Goal: Task Accomplishment & Management: Complete application form

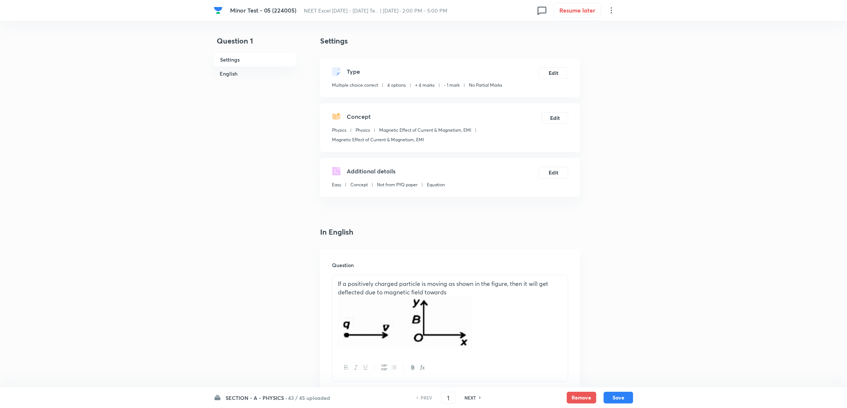
click at [473, 401] on h6 "NEXT" at bounding box center [470, 398] width 11 height 7
type input "2"
checkbox input "true"
checkbox input "false"
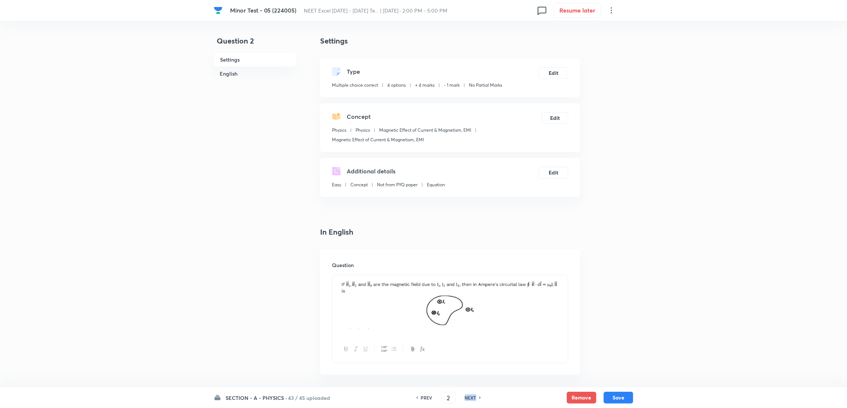
click at [473, 401] on h6 "NEXT" at bounding box center [470, 398] width 11 height 7
checkbox input "false"
type input "3"
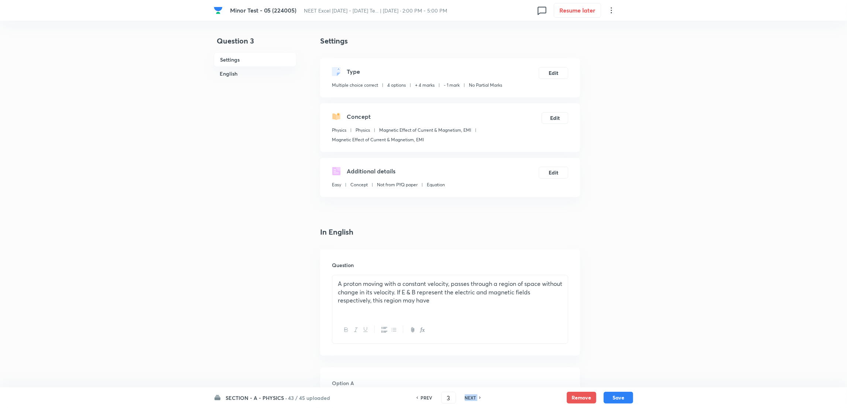
click at [473, 401] on h6 "NEXT" at bounding box center [470, 398] width 11 height 7
checkbox input "false"
type input "4"
click at [473, 401] on h6 "NEXT" at bounding box center [470, 398] width 11 height 7
checkbox input "false"
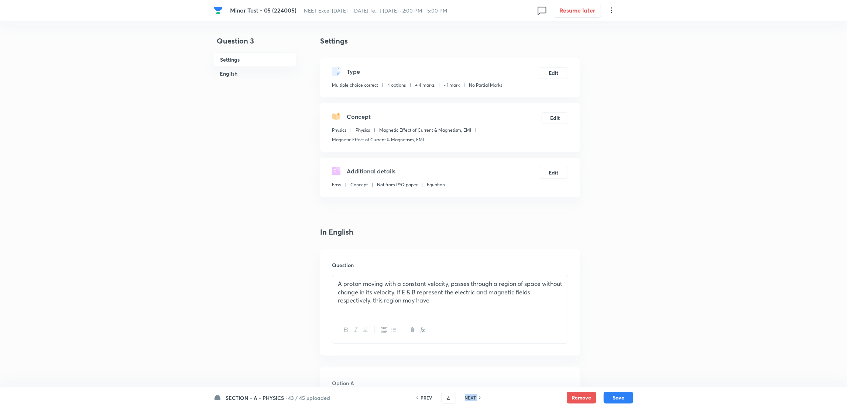
type input "5"
click at [473, 401] on h6 "NEXT" at bounding box center [470, 398] width 11 height 7
checkbox input "false"
type input "6"
click at [473, 401] on h6 "NEXT" at bounding box center [470, 398] width 11 height 7
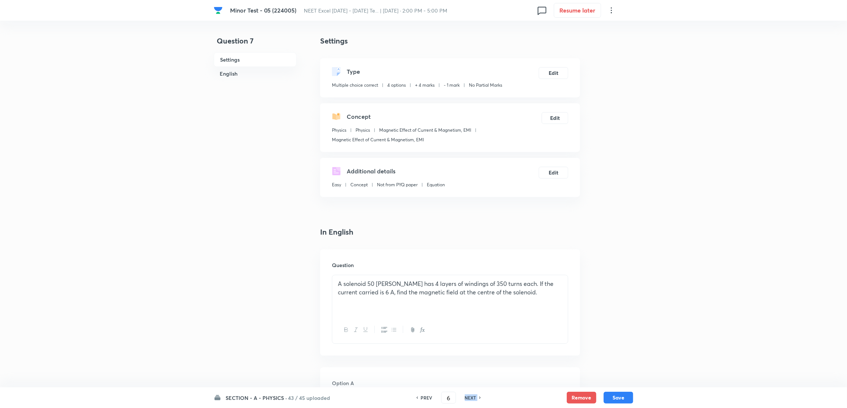
checkbox input "false"
type input "7"
click at [473, 401] on h6 "NEXT" at bounding box center [470, 398] width 11 height 7
checkbox input "false"
type input "8"
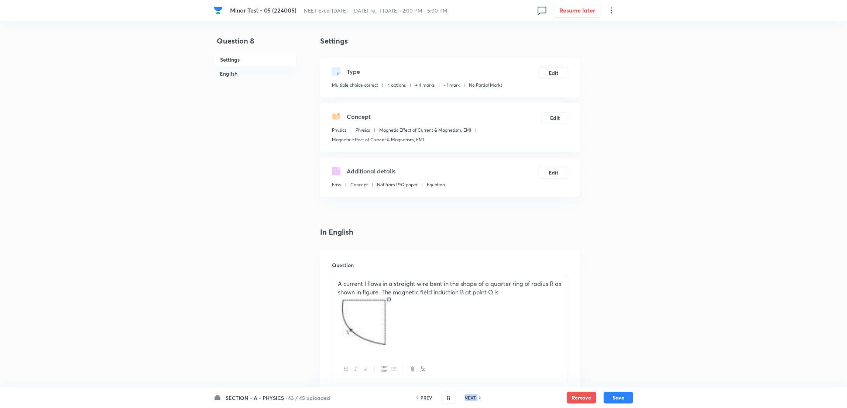
click at [473, 401] on h6 "NEXT" at bounding box center [470, 398] width 11 height 7
checkbox input "false"
type input "9"
click at [473, 401] on h6 "NEXT" at bounding box center [470, 398] width 11 height 7
checkbox input "false"
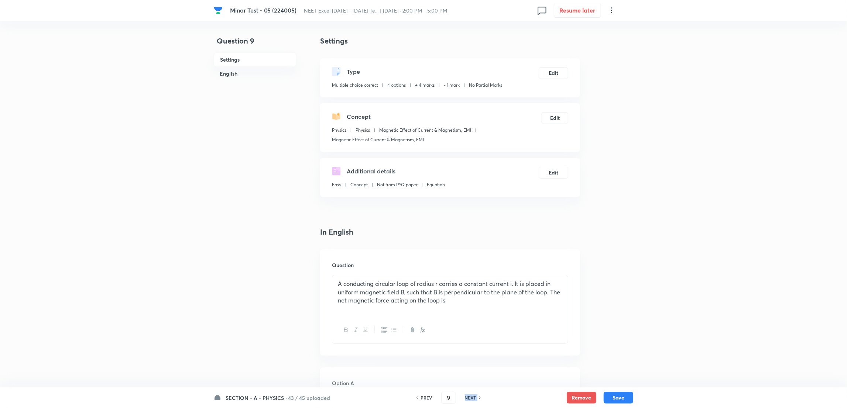
type input "10"
click at [473, 401] on h6 "NEXT" at bounding box center [470, 398] width 11 height 7
checkbox input "false"
type input "11"
click at [473, 401] on h6 "NEXT" at bounding box center [470, 398] width 11 height 7
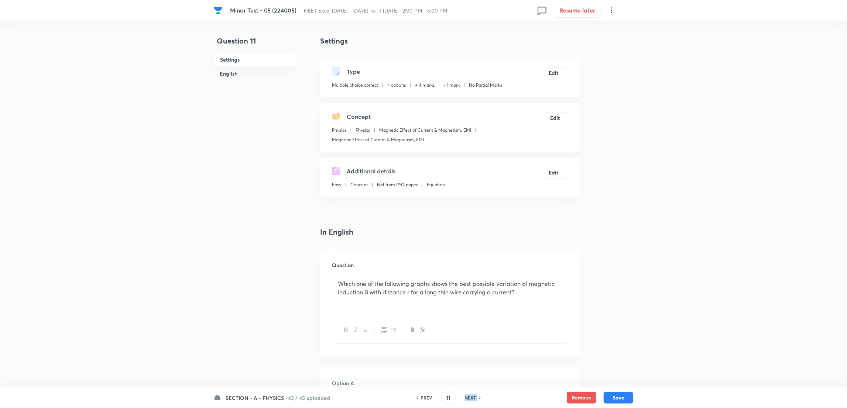
checkbox input "false"
type input "12"
click at [473, 401] on h6 "NEXT" at bounding box center [470, 398] width 11 height 7
checkbox input "false"
type input "13"
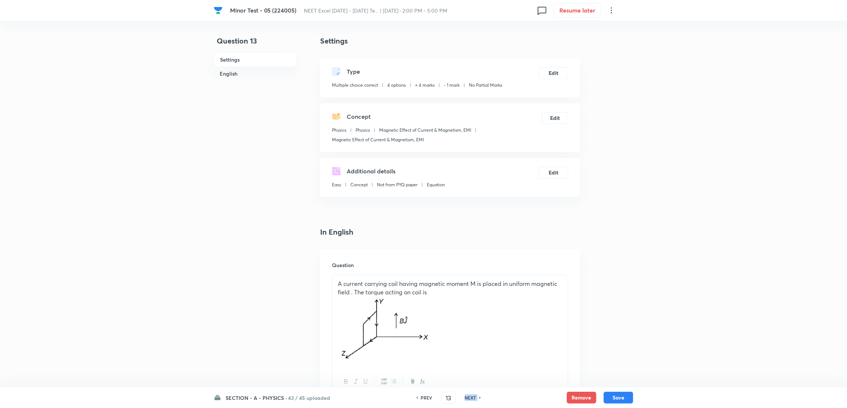
click at [473, 401] on h6 "NEXT" at bounding box center [470, 398] width 11 height 7
checkbox input "true"
type input "14"
click at [473, 401] on h6 "NEXT" at bounding box center [470, 398] width 11 height 7
checkbox input "false"
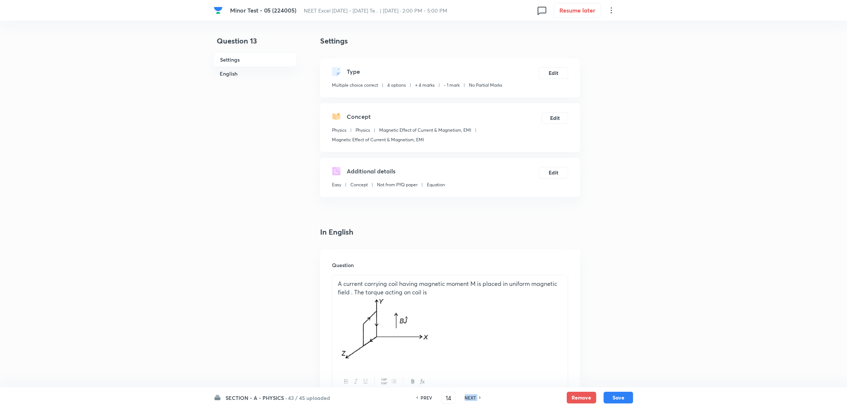
type input "15"
click at [473, 401] on h6 "NEXT" at bounding box center [470, 398] width 11 height 7
checkbox input "false"
type input "16"
click at [473, 401] on h6 "NEXT" at bounding box center [470, 398] width 11 height 7
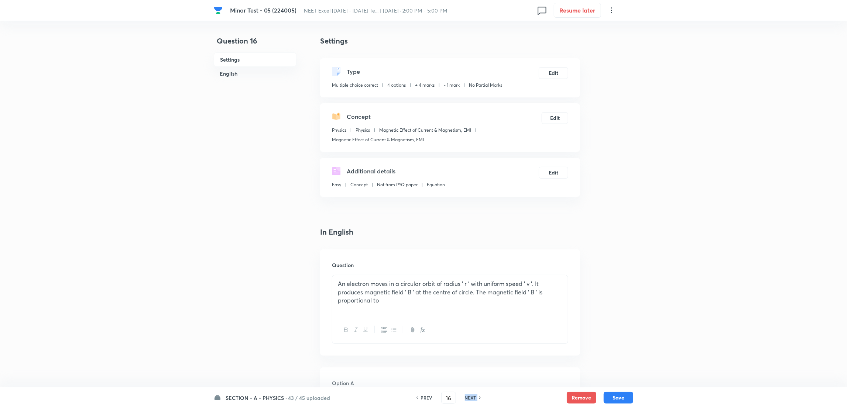
checkbox input "false"
checkbox input "true"
type input "17"
click at [473, 401] on h6 "NEXT" at bounding box center [470, 398] width 11 height 7
checkbox input "true"
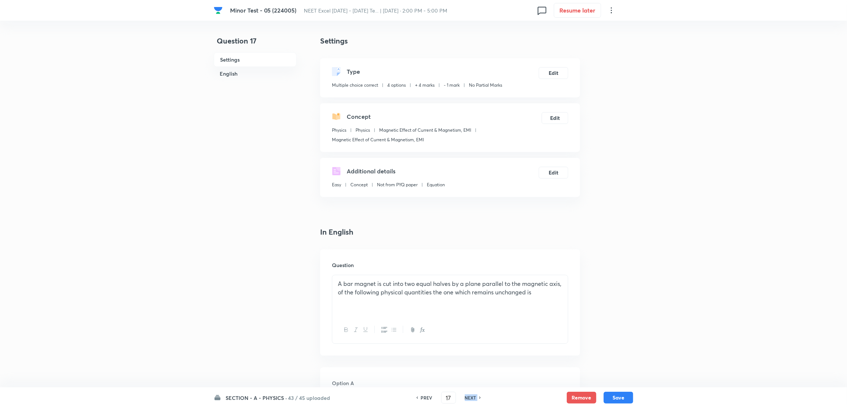
checkbox input "false"
type input "18"
click at [473, 401] on h6 "NEXT" at bounding box center [470, 398] width 11 height 7
checkbox input "true"
type input "19"
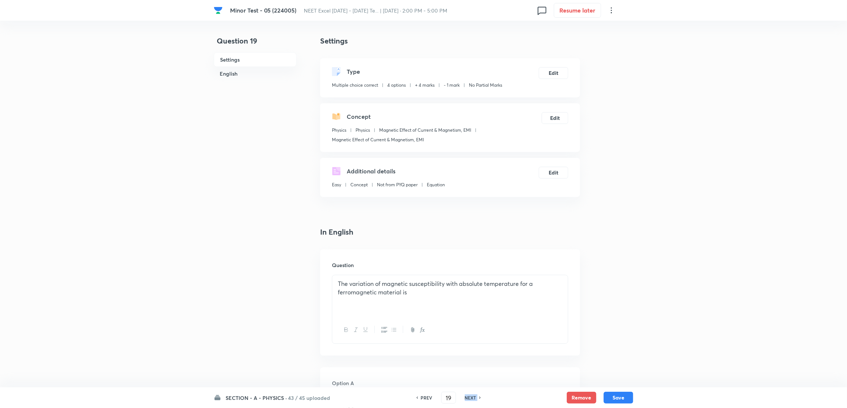
click at [473, 401] on h6 "NEXT" at bounding box center [470, 398] width 11 height 7
checkbox input "false"
checkbox input "true"
type input "20"
click at [473, 401] on h6 "NEXT" at bounding box center [470, 398] width 11 height 7
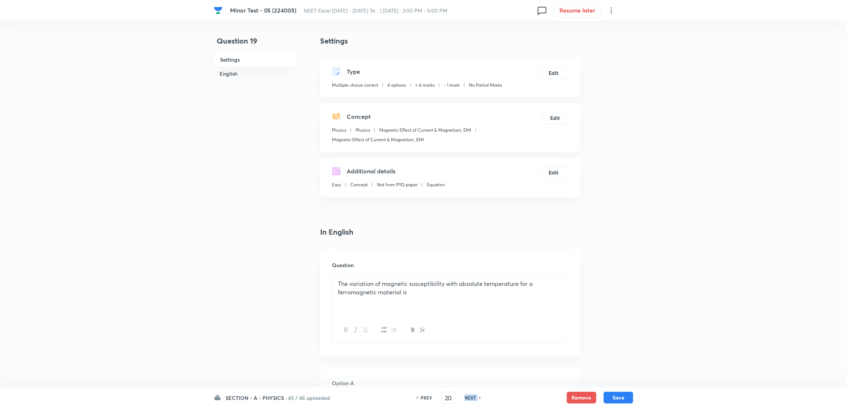
checkbox input "false"
type input "21"
click at [473, 401] on h6 "NEXT" at bounding box center [470, 398] width 11 height 7
checkbox input "false"
type input "22"
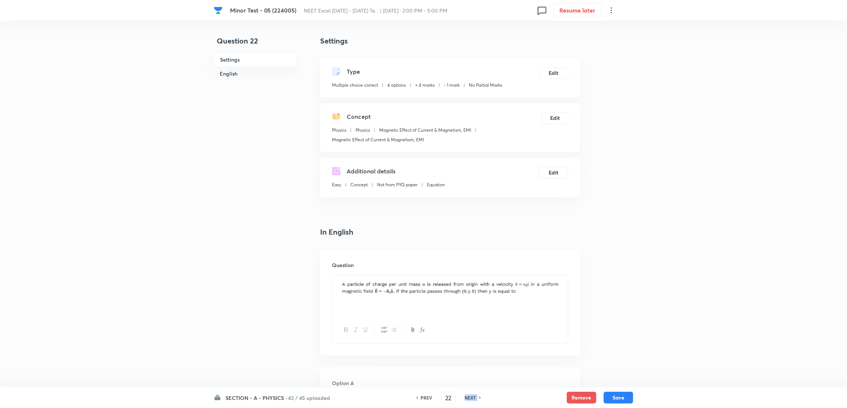
click at [473, 401] on h6 "NEXT" at bounding box center [470, 398] width 11 height 7
checkbox input "false"
type input "23"
click at [473, 401] on h6 "NEXT" at bounding box center [470, 398] width 11 height 7
checkbox input "false"
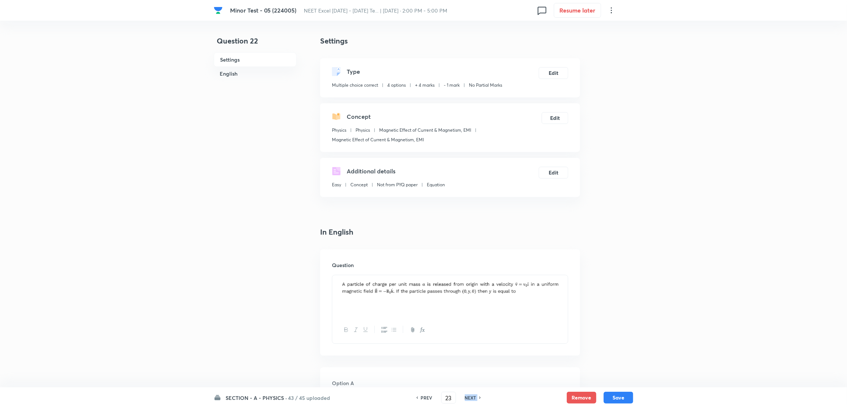
checkbox input "true"
type input "24"
click at [473, 401] on h6 "NEXT" at bounding box center [470, 398] width 11 height 7
checkbox input "true"
checkbox input "false"
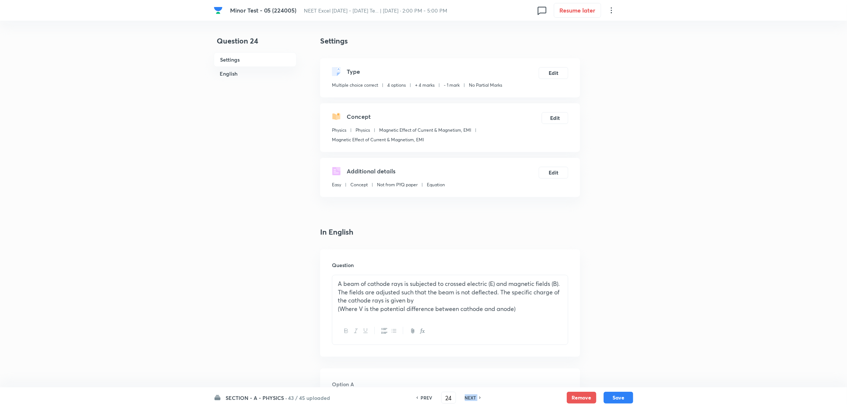
type input "25"
click at [473, 401] on h6 "NEXT" at bounding box center [470, 398] width 11 height 7
checkbox input "false"
type input "26"
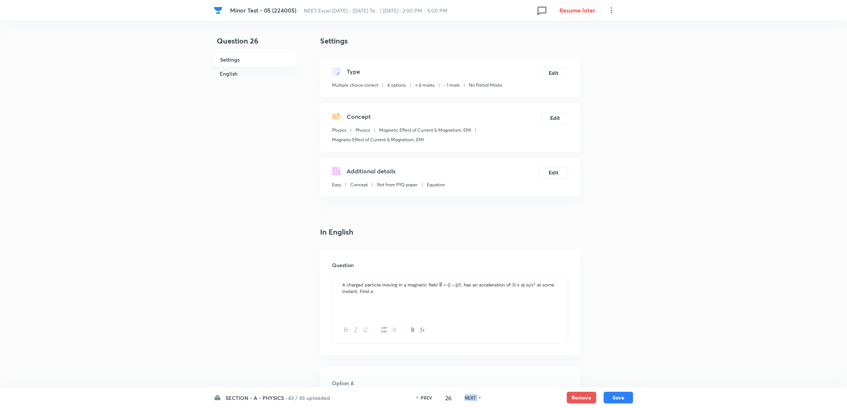
click at [473, 401] on h6 "NEXT" at bounding box center [470, 398] width 11 height 7
checkbox input "false"
checkbox input "true"
type input "27"
click at [473, 401] on h6 "NEXT" at bounding box center [470, 398] width 11 height 7
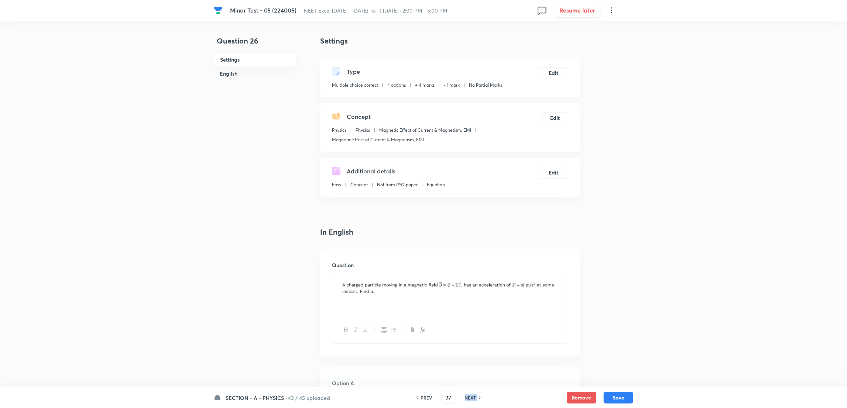
checkbox input "false"
type input "28"
click at [473, 401] on h6 "NEXT" at bounding box center [470, 398] width 11 height 7
checkbox input "false"
type input "29"
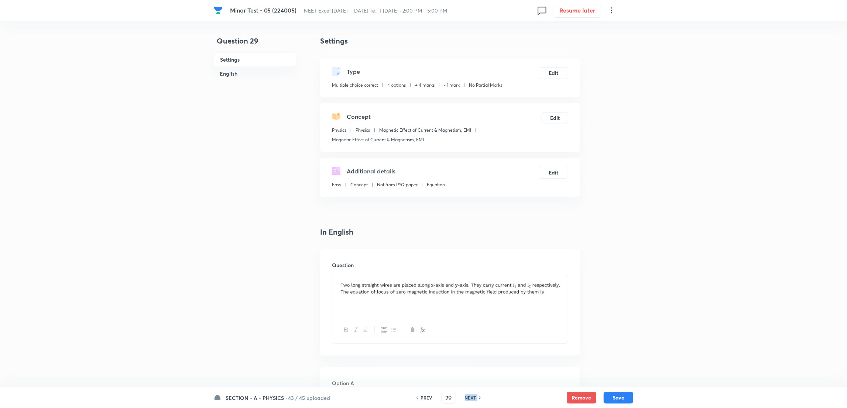
click at [473, 401] on h6 "NEXT" at bounding box center [470, 398] width 11 height 7
checkbox input "false"
type input "30"
click at [473, 401] on h6 "NEXT" at bounding box center [470, 398] width 11 height 7
checkbox input "false"
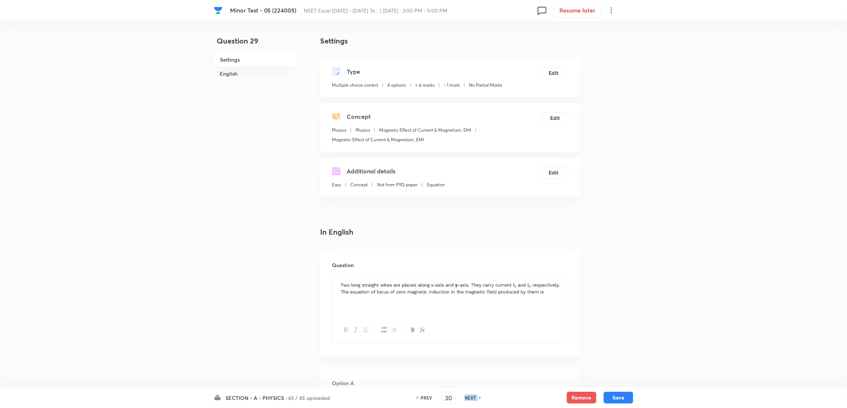
type input "31"
click at [473, 401] on h6 "NEXT" at bounding box center [470, 398] width 11 height 7
checkbox input "false"
checkbox input "true"
type input "32"
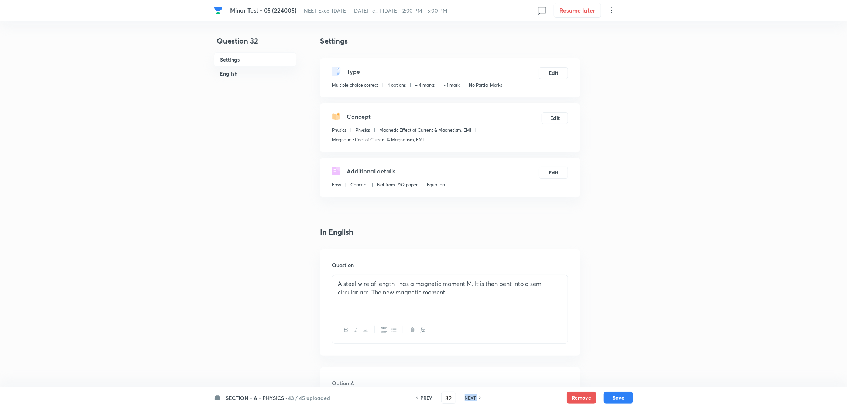
click at [473, 401] on h6 "NEXT" at bounding box center [470, 398] width 11 height 7
checkbox input "false"
type input "33"
click at [473, 401] on h6 "NEXT" at bounding box center [470, 398] width 11 height 7
checkbox input "false"
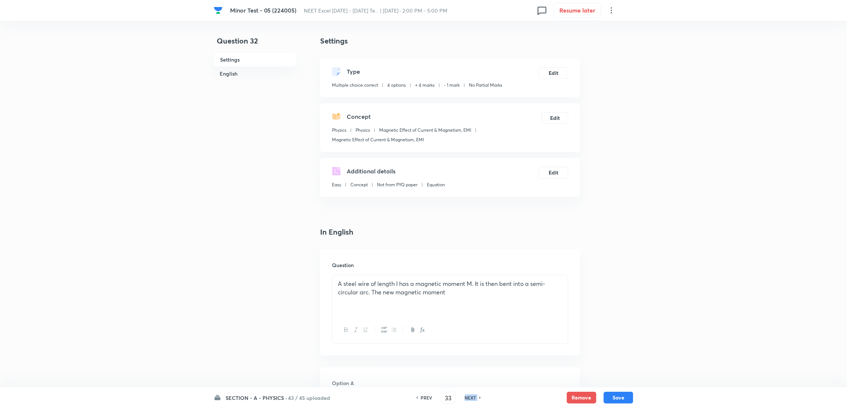
checkbox input "true"
type input "34"
click at [473, 401] on h6 "NEXT" at bounding box center [470, 398] width 11 height 7
checkbox input "false"
type input "35"
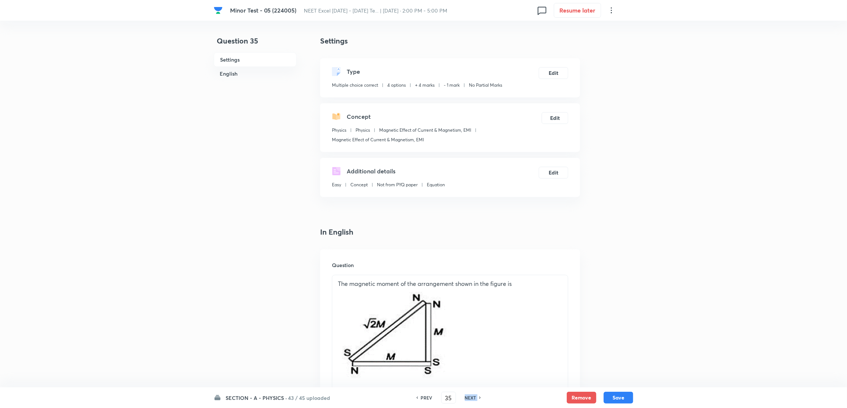
click at [473, 401] on h6 "NEXT" at bounding box center [470, 398] width 11 height 7
checkbox input "false"
type input "36"
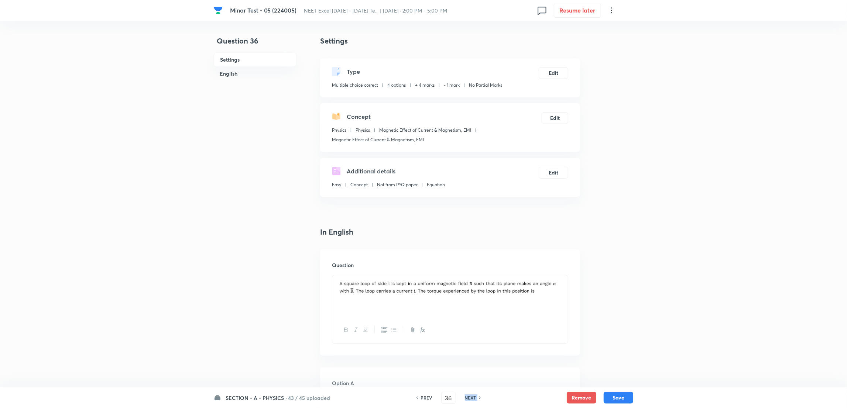
click at [473, 401] on h6 "NEXT" at bounding box center [470, 398] width 11 height 7
checkbox input "false"
type input "37"
click at [473, 401] on h6 "NEXT" at bounding box center [470, 398] width 11 height 7
checkbox input "false"
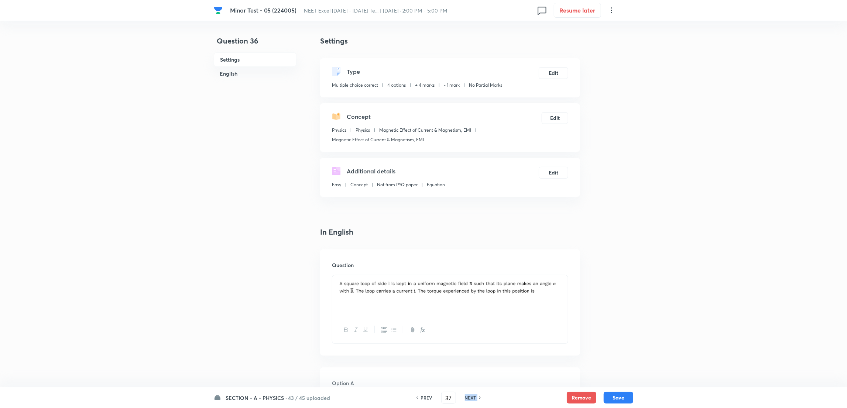
type input "38"
click at [473, 401] on h6 "NEXT" at bounding box center [470, 398] width 11 height 7
checkbox input "false"
type input "39"
checkbox input "true"
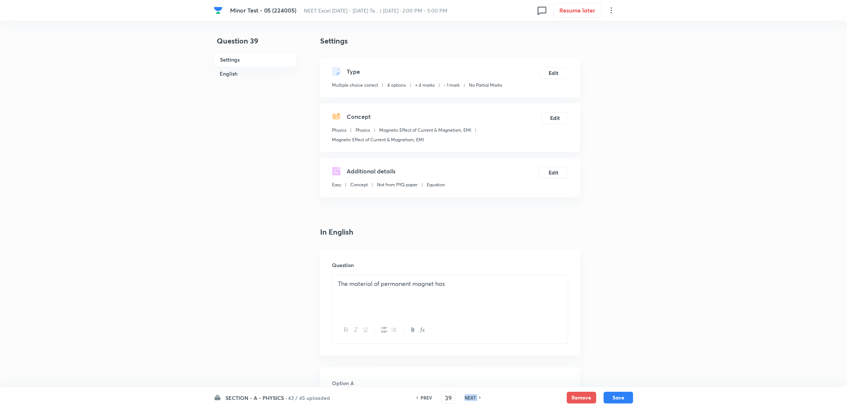
click at [473, 401] on h6 "NEXT" at bounding box center [470, 398] width 11 height 7
checkbox input "true"
checkbox input "false"
type input "40"
click at [473, 401] on h6 "NEXT" at bounding box center [470, 398] width 11 height 7
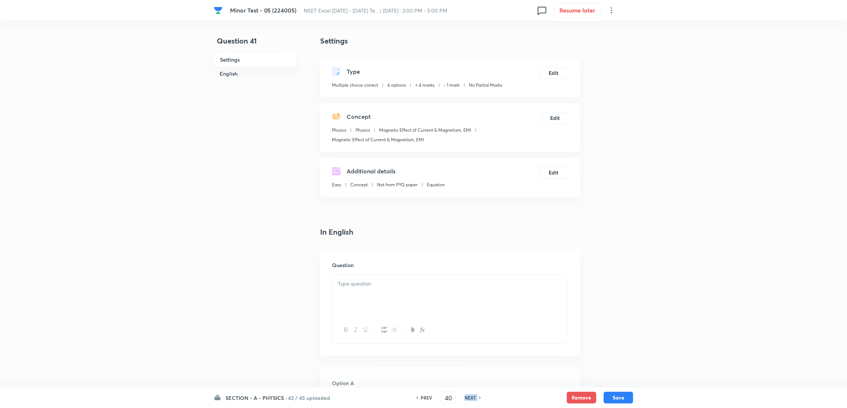
checkbox input "false"
type input "41"
checkbox input "true"
click at [473, 401] on h6 "NEXT" at bounding box center [470, 398] width 11 height 7
checkbox input "true"
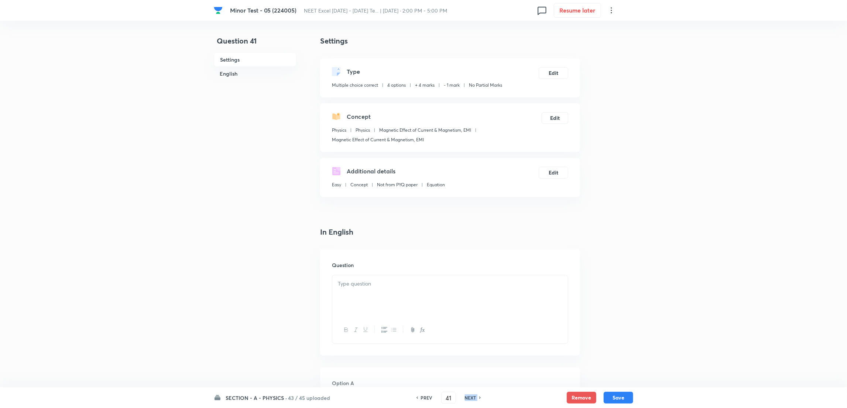
checkbox input "false"
type input "42"
click at [473, 401] on h6 "NEXT" at bounding box center [470, 398] width 11 height 7
checkbox input "false"
type input "43"
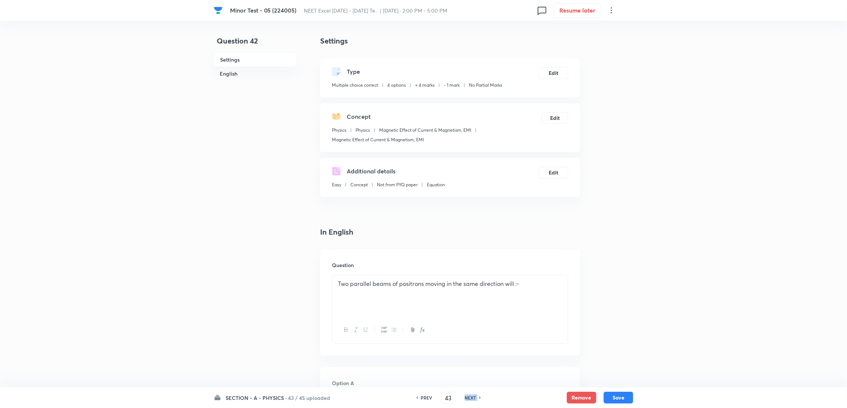
checkbox input "true"
click at [473, 401] on h6 "NEXT" at bounding box center [470, 398] width 11 height 7
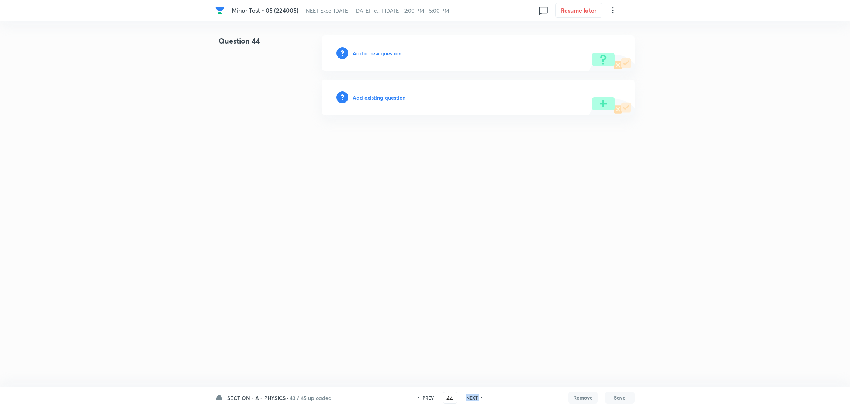
click at [473, 401] on h6 "NEXT" at bounding box center [472, 398] width 11 height 7
click at [424, 399] on h6 "PREV" at bounding box center [428, 398] width 11 height 7
click at [423, 396] on h6 "PREV" at bounding box center [428, 398] width 11 height 7
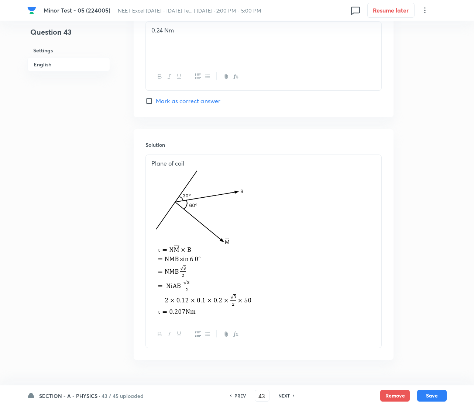
scroll to position [731, 0]
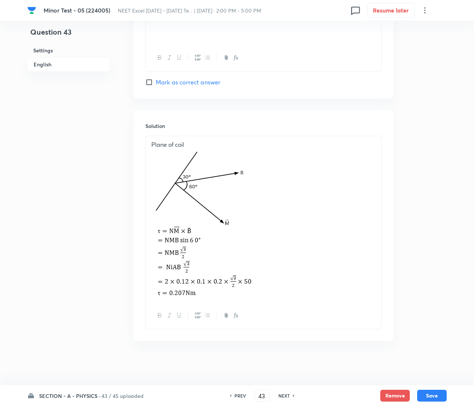
drag, startPoint x: 282, startPoint y: 397, endPoint x: 258, endPoint y: 377, distance: 30.9
click at [282, 397] on h6 "NEXT" at bounding box center [283, 396] width 11 height 7
type input "44"
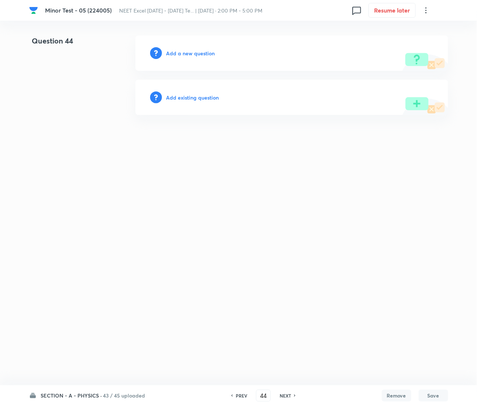
click at [183, 55] on h6 "Add a new question" at bounding box center [190, 53] width 49 height 8
click at [183, 55] on h6 "Choose a question type" at bounding box center [194, 53] width 57 height 8
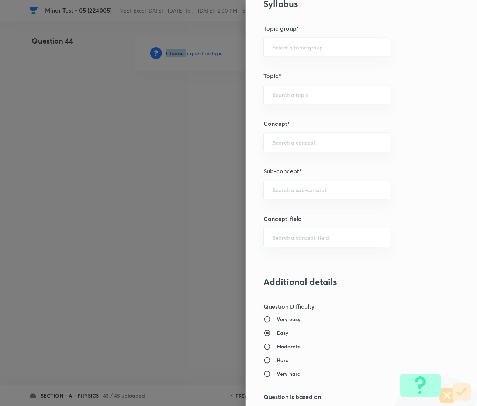
scroll to position [443, 0]
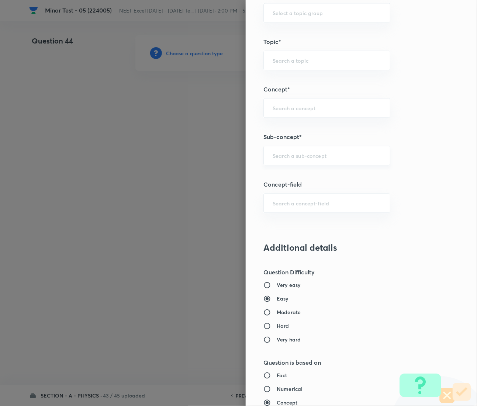
click at [279, 158] on input "text" at bounding box center [327, 155] width 109 height 7
paste input "Magnetic Effect of Current & Magnetism"
click at [325, 176] on li "Magnetic Effect of Current & Magnetism, EMI" at bounding box center [319, 182] width 126 height 22
type input "Magnetic Effect of Current & Magnetism, EMI"
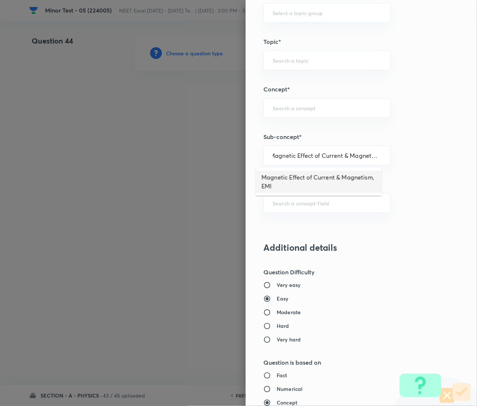
scroll to position [0, 0]
type input "Physics"
type input "Magnetic Effect of Current & Magnetism, EMI"
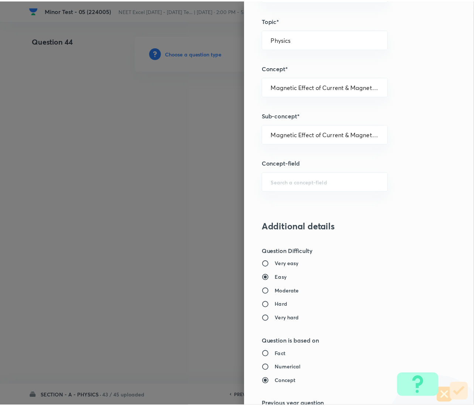
scroll to position [699, 0]
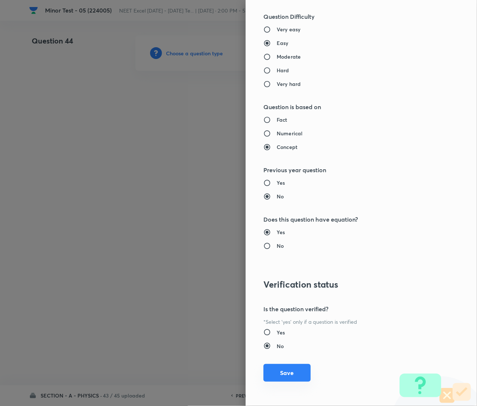
click at [275, 371] on button "Save" at bounding box center [287, 373] width 47 height 18
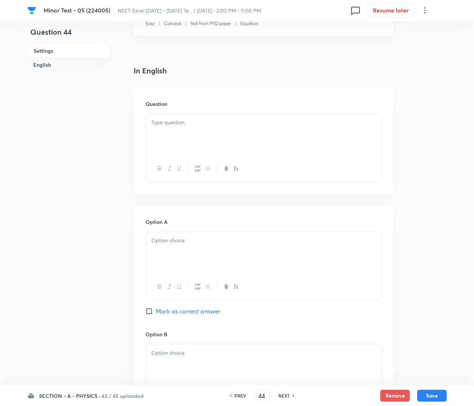
scroll to position [166, 0]
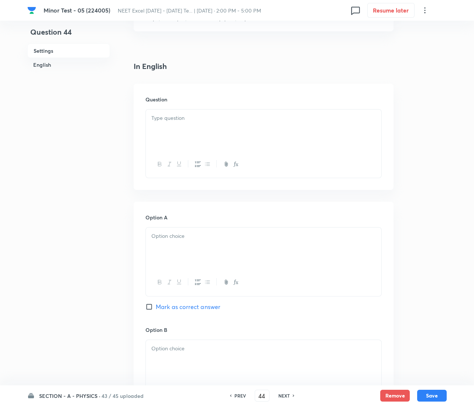
click at [205, 108] on div "Question" at bounding box center [264, 137] width 260 height 106
click at [178, 122] on p at bounding box center [263, 118] width 224 height 8
click at [194, 127] on div at bounding box center [263, 130] width 235 height 41
paste div
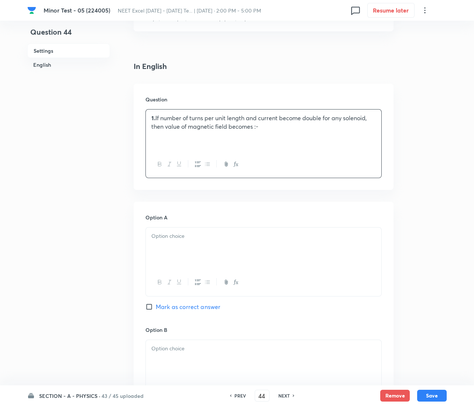
drag, startPoint x: 158, startPoint y: 120, endPoint x: 196, endPoint y: 126, distance: 38.9
click at [157, 120] on p "1. If number of turns per unit length and current become double for any solenoi…" at bounding box center [263, 122] width 224 height 17
click at [222, 245] on div at bounding box center [263, 248] width 235 height 41
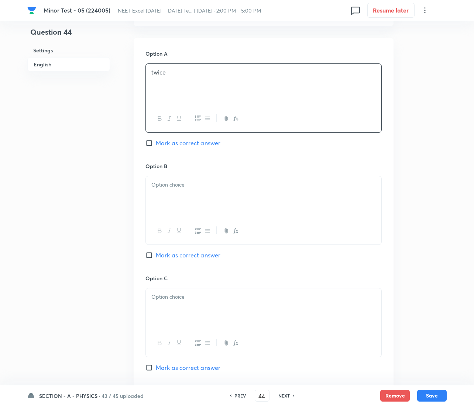
scroll to position [332, 0]
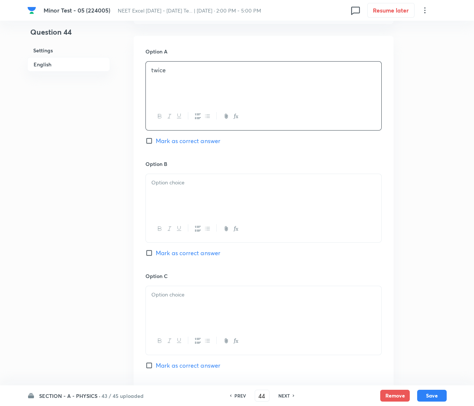
click at [177, 179] on p at bounding box center [263, 183] width 224 height 8
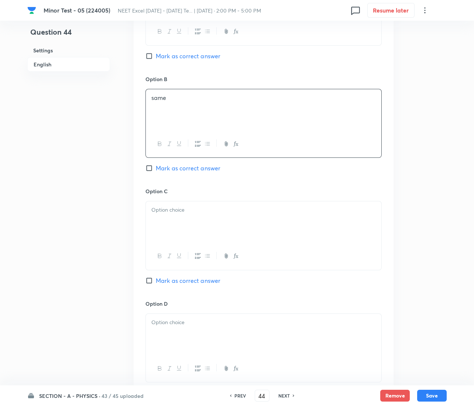
scroll to position [443, 0]
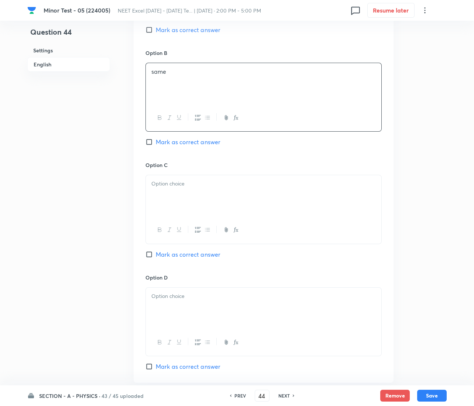
click at [200, 198] on div at bounding box center [263, 195] width 235 height 41
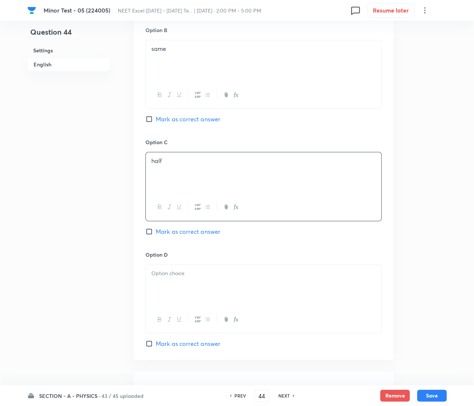
scroll to position [553, 0]
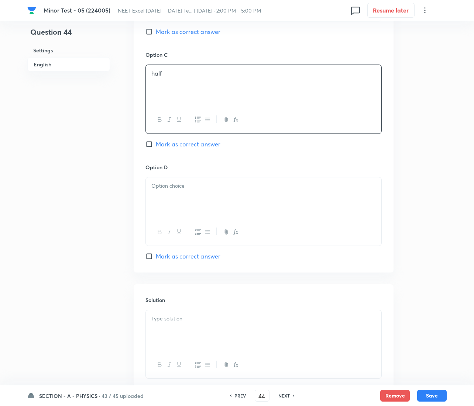
click at [209, 204] on div at bounding box center [263, 198] width 235 height 41
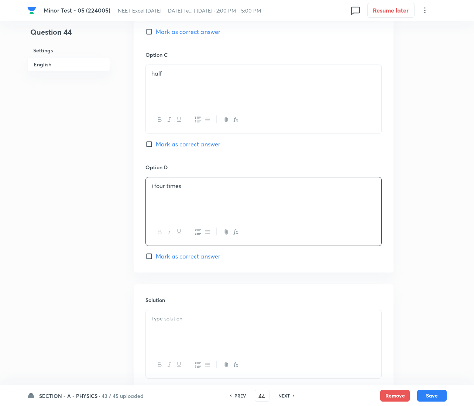
drag, startPoint x: 155, startPoint y: 262, endPoint x: 140, endPoint y: 282, distance: 25.5
click at [155, 261] on label "Mark as correct answer" at bounding box center [182, 256] width 75 height 9
click at [155, 260] on input "Mark as correct answer" at bounding box center [150, 256] width 10 height 7
checkbox input "true"
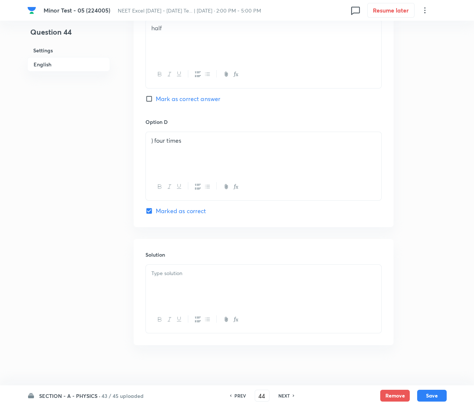
scroll to position [604, 0]
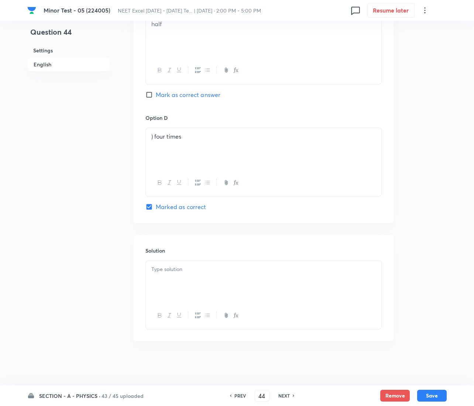
click at [215, 271] on p at bounding box center [263, 269] width 224 height 8
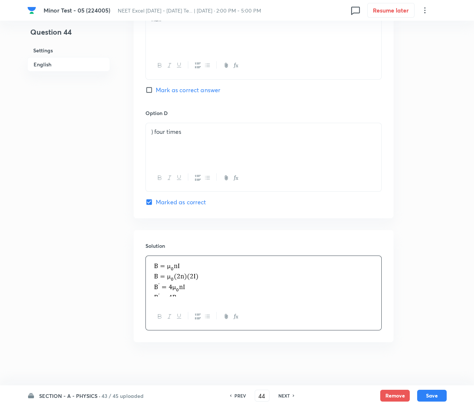
scroll to position [610, 0]
click at [434, 388] on div "SECTION - A - PHYSICS · 43 / 45 uploaded PREV 44 ​ NEXT Remove Save" at bounding box center [236, 396] width 419 height 21
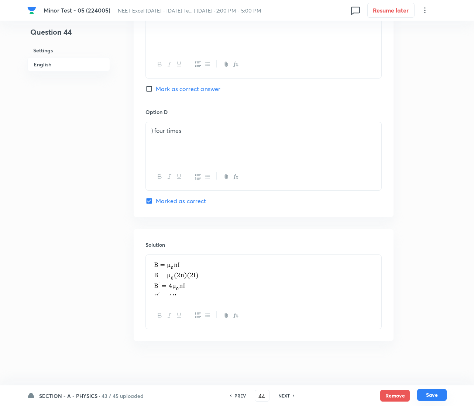
click at [434, 393] on button "Save" at bounding box center [432, 395] width 30 height 12
type input "45"
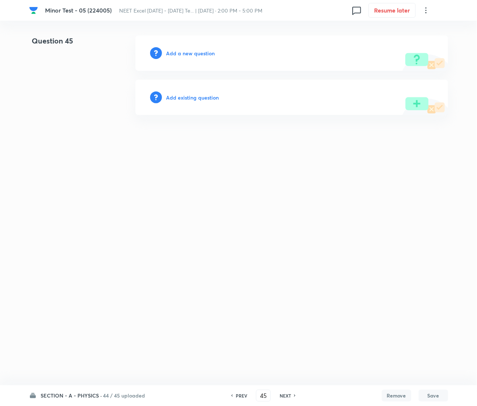
click at [185, 51] on h6 "Add a new question" at bounding box center [190, 53] width 49 height 8
click at [185, 51] on h6 "Choose a question type" at bounding box center [194, 53] width 57 height 8
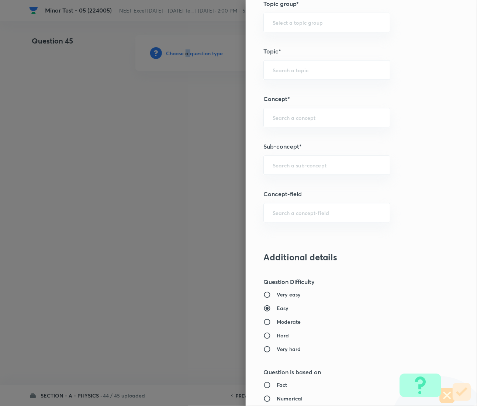
scroll to position [443, 0]
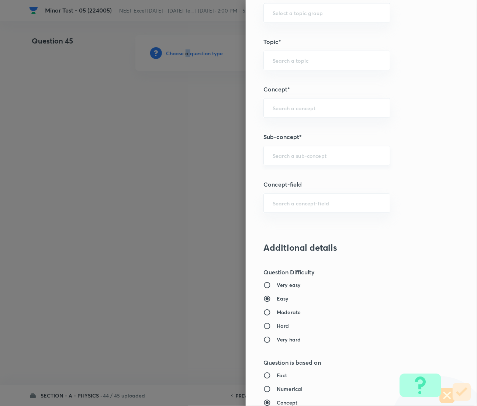
click at [285, 161] on div "​" at bounding box center [327, 156] width 127 height 20
click at [305, 162] on div "​" at bounding box center [327, 156] width 127 height 20
paste input "Magnetic Effect of Current & Magnetism"
click at [317, 183] on li "Magnetic Effect of Current & Magnetism, EMI" at bounding box center [319, 182] width 126 height 22
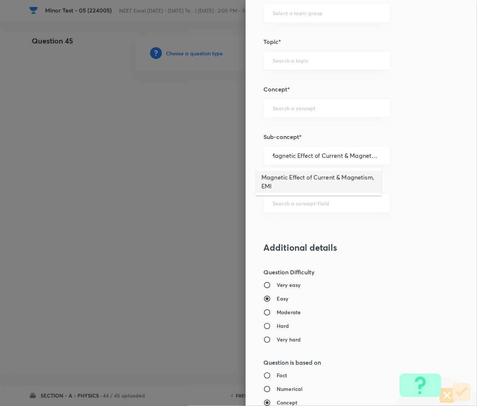
type input "Magnetic Effect of Current & Magnetism, EMI"
type input "Physics"
type input "Magnetic Effect of Current & Magnetism, EMI"
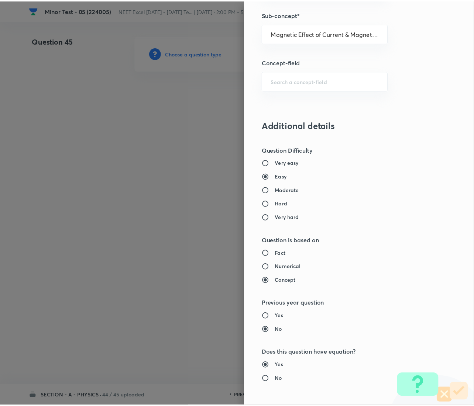
scroll to position [699, 0]
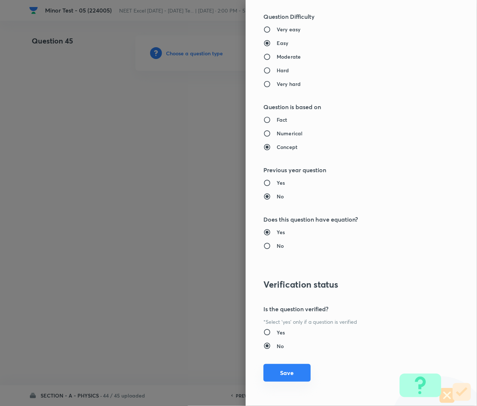
click at [278, 368] on button "Save" at bounding box center [287, 373] width 47 height 18
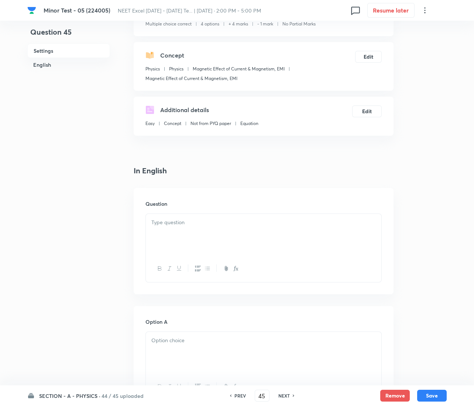
scroll to position [111, 0]
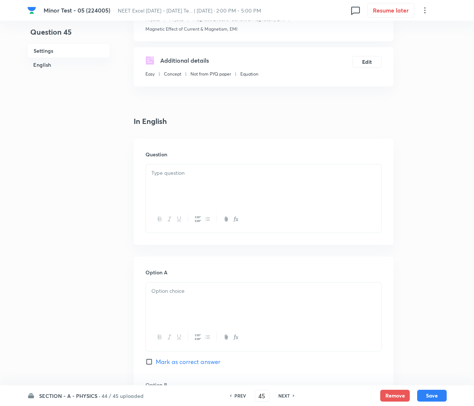
click at [199, 180] on div at bounding box center [263, 185] width 235 height 41
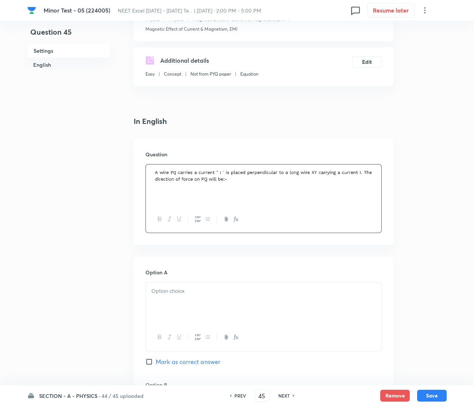
click at [229, 183] on img at bounding box center [263, 176] width 224 height 14
click at [190, 195] on div at bounding box center [263, 185] width 235 height 41
click at [371, 156] on h6 "Question" at bounding box center [263, 155] width 236 height 8
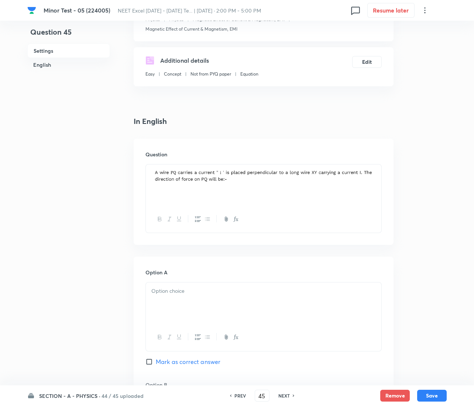
drag, startPoint x: 361, startPoint y: 175, endPoint x: 400, endPoint y: 188, distance: 40.8
click at [361, 176] on img at bounding box center [263, 176] width 224 height 14
click at [381, 175] on div at bounding box center [263, 198] width 236 height 69
click at [365, 178] on img at bounding box center [263, 176] width 224 height 14
click at [269, 180] on img at bounding box center [263, 176] width 224 height 14
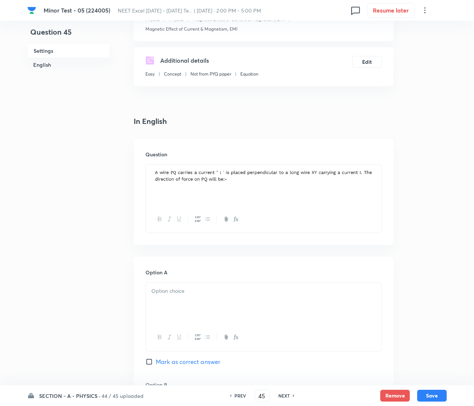
click at [372, 172] on img at bounding box center [263, 176] width 224 height 14
click at [382, 172] on div "Question" at bounding box center [264, 192] width 260 height 106
click at [374, 172] on img at bounding box center [263, 176] width 224 height 14
click at [371, 176] on div at bounding box center [263, 185] width 235 height 41
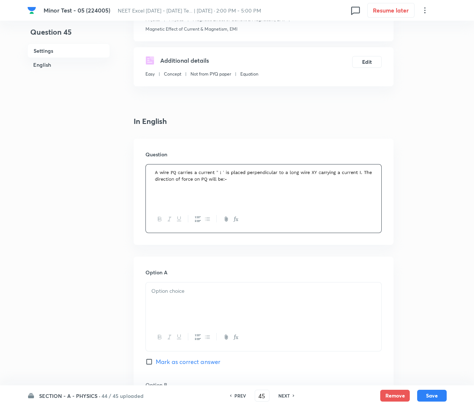
click at [244, 181] on img at bounding box center [263, 176] width 224 height 14
click at [152, 179] on img at bounding box center [263, 176] width 224 height 14
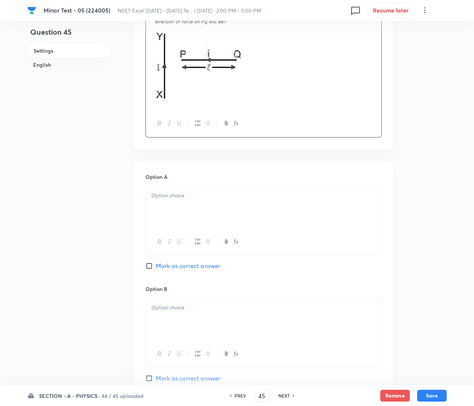
scroll to position [276, 0]
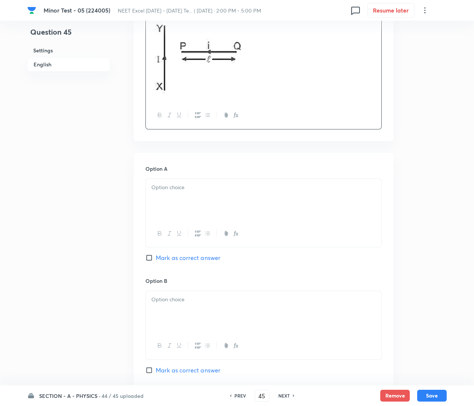
click at [182, 213] on div at bounding box center [263, 199] width 235 height 41
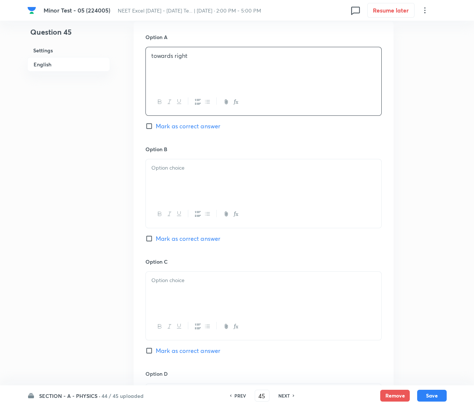
scroll to position [443, 0]
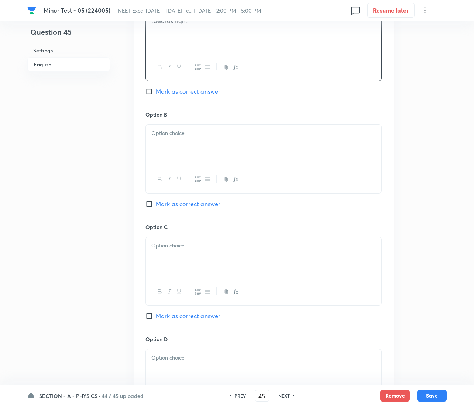
click at [188, 148] on div at bounding box center [263, 145] width 235 height 41
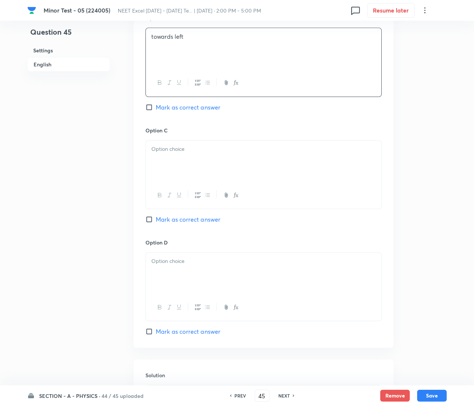
scroll to position [553, 0]
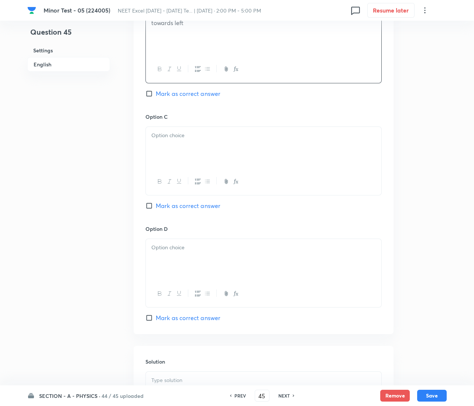
click at [198, 135] on p at bounding box center [263, 135] width 224 height 8
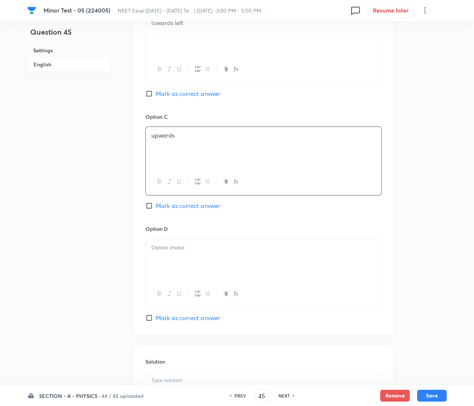
click at [210, 264] on div at bounding box center [263, 259] width 235 height 41
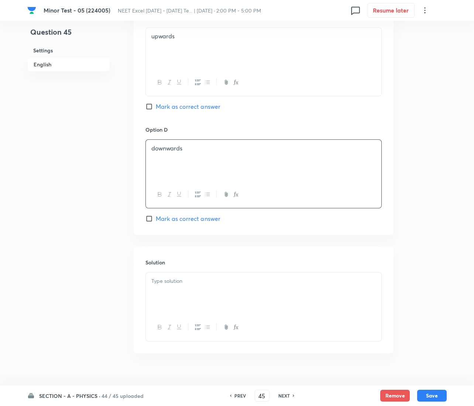
scroll to position [664, 0]
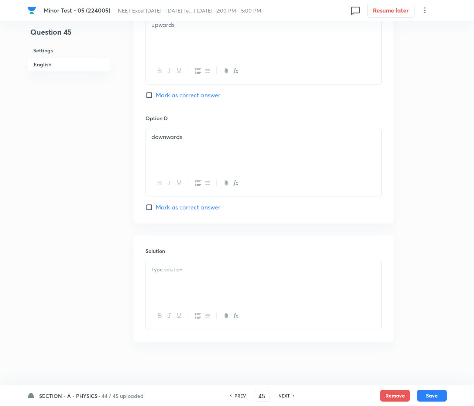
click at [160, 207] on span "Mark as correct answer" at bounding box center [188, 207] width 65 height 9
click at [156, 207] on input "Mark as correct answer" at bounding box center [150, 207] width 10 height 7
checkbox input "true"
click at [213, 279] on div at bounding box center [263, 281] width 235 height 41
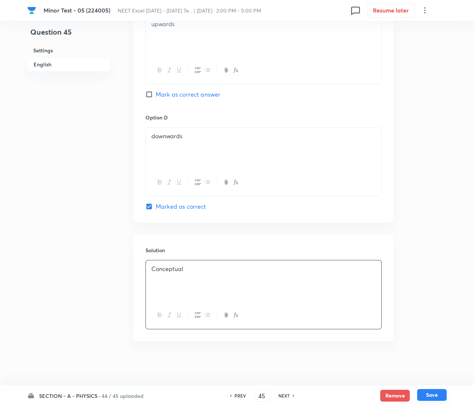
click at [433, 396] on button "Save" at bounding box center [432, 395] width 30 height 12
type input "46"
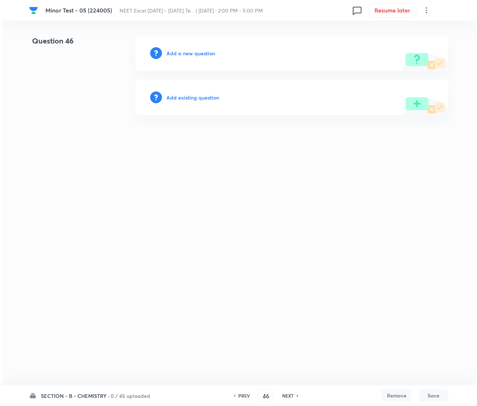
scroll to position [0, 0]
click at [190, 52] on h6 "Add a new question" at bounding box center [190, 53] width 49 height 8
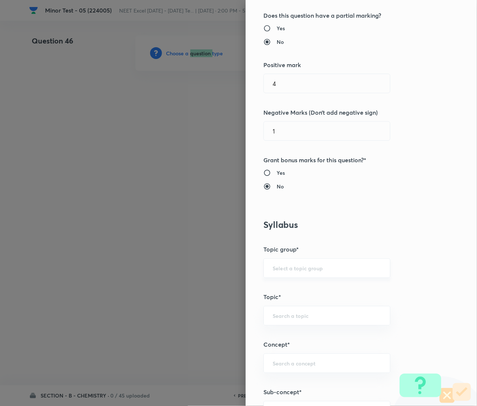
scroll to position [276, 0]
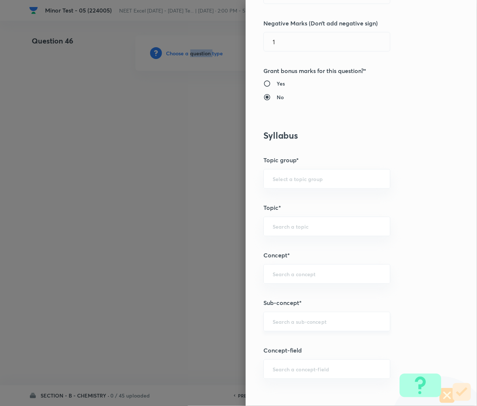
click at [293, 319] on div "​" at bounding box center [327, 322] width 127 height 20
paste input "Coordination Chemistry & Stereoisomerism"
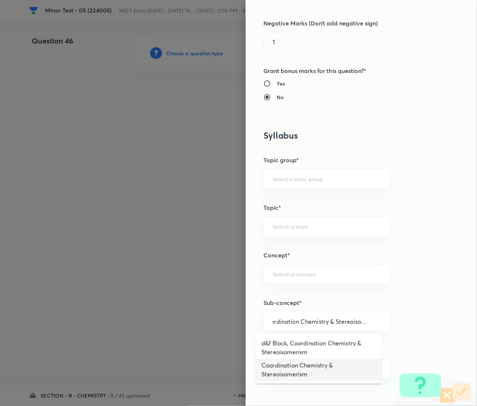
click at [288, 372] on li "Coordination Chemistry & Stereoisomerism" at bounding box center [319, 370] width 126 height 22
type input "Coordination Chemistry & Stereoisomerism"
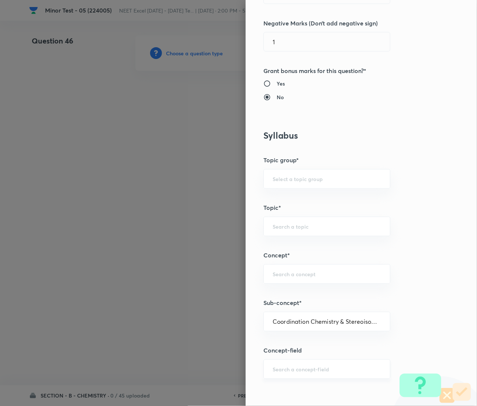
type input "Chemistry"
type input "Physical Chemistry"
type input "Coordination Chemistry & Stereoisomerism"
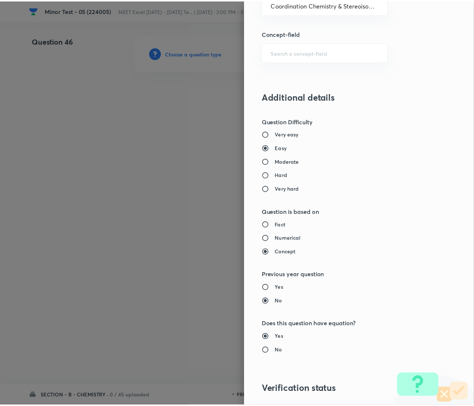
scroll to position [699, 0]
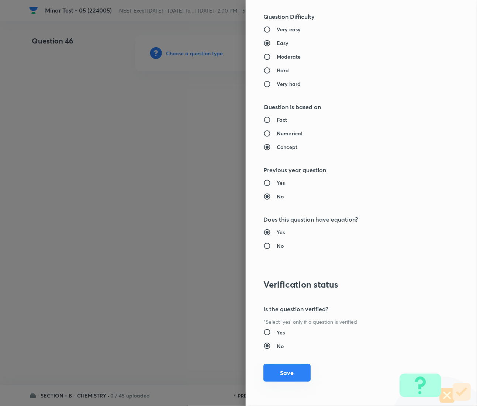
click at [280, 373] on button "Save" at bounding box center [287, 373] width 47 height 18
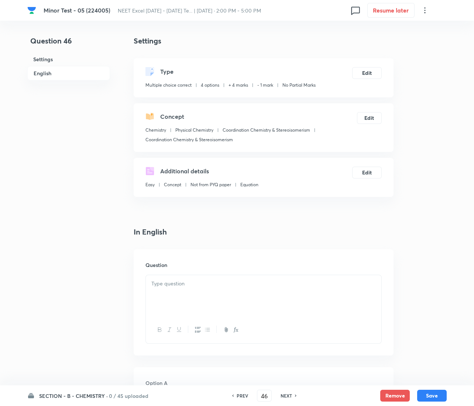
click at [207, 307] on div at bounding box center [263, 295] width 235 height 41
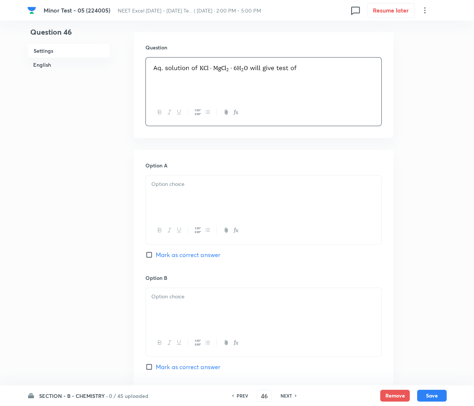
scroll to position [221, 0]
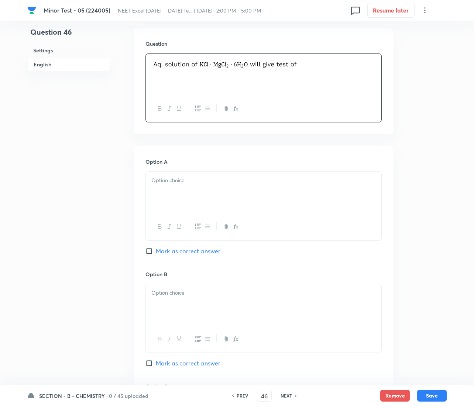
click at [186, 202] on div at bounding box center [263, 192] width 235 height 41
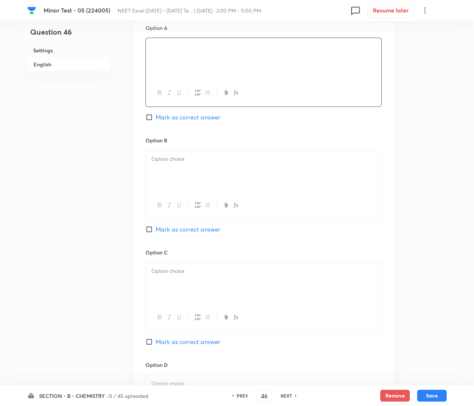
scroll to position [388, 0]
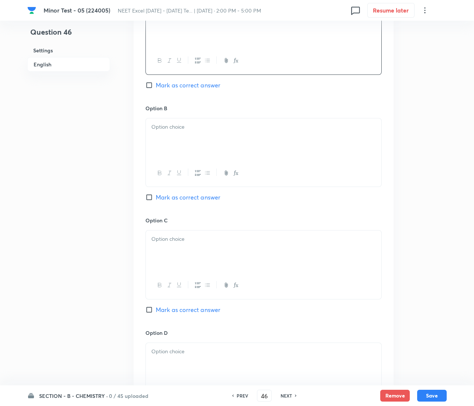
click at [192, 138] on div at bounding box center [263, 138] width 235 height 41
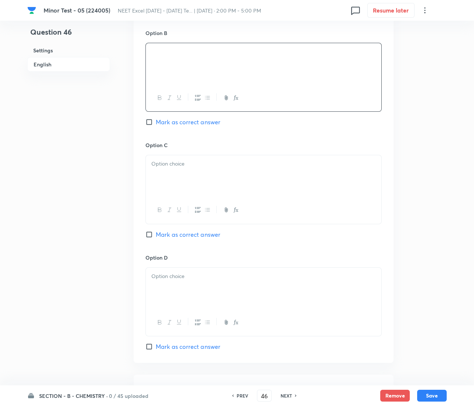
scroll to position [498, 0]
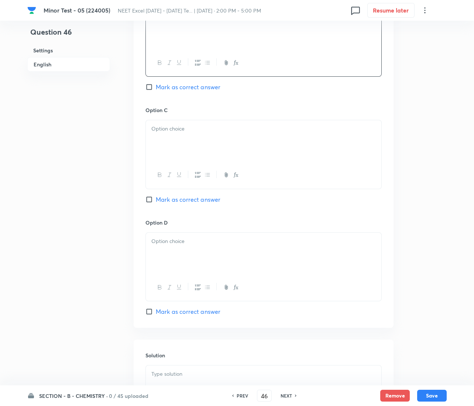
click at [192, 230] on div "Option D [PERSON_NAME] as correct answer" at bounding box center [263, 267] width 236 height 97
click at [190, 130] on p at bounding box center [263, 129] width 224 height 8
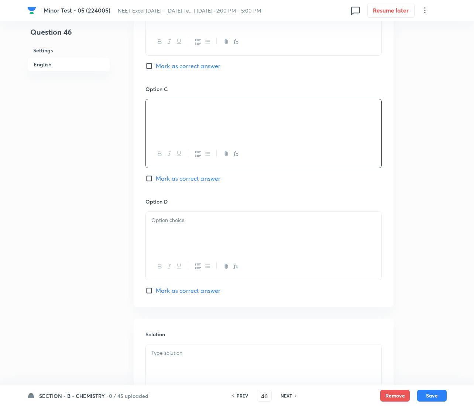
scroll to position [553, 0]
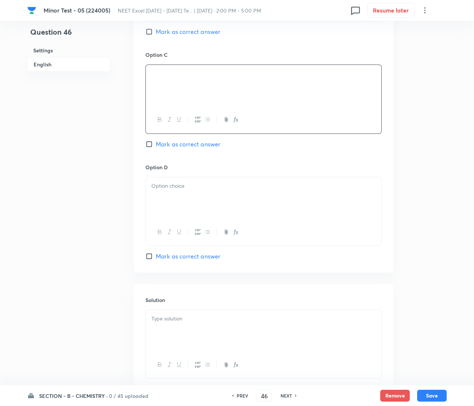
click at [144, 190] on div "Option A [PERSON_NAME] as correct answer Option B Mark as correct answer Option…" at bounding box center [264, 43] width 260 height 458
click at [198, 194] on div at bounding box center [263, 198] width 235 height 41
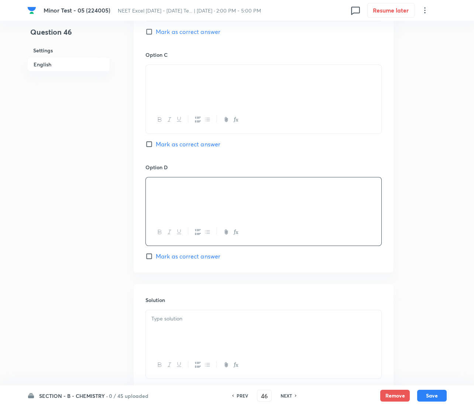
click at [171, 144] on span "Mark as correct answer" at bounding box center [188, 144] width 65 height 9
click at [156, 144] on input "Mark as correct answer" at bounding box center [150, 144] width 10 height 7
checkbox input "true"
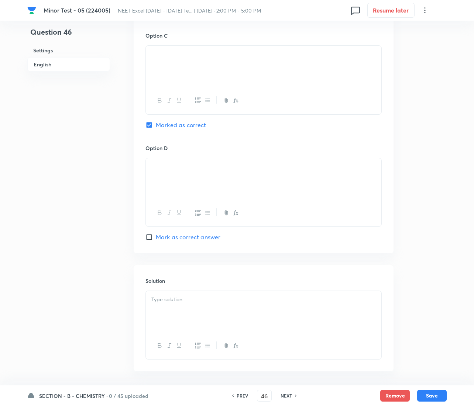
scroll to position [604, 0]
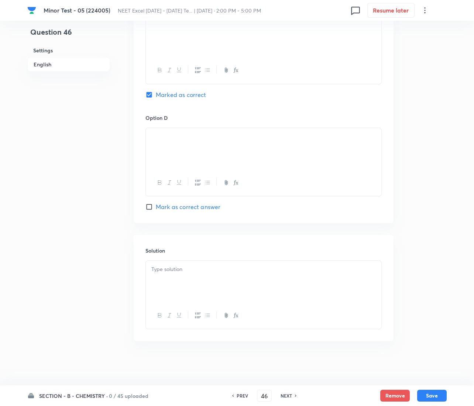
click at [214, 270] on p at bounding box center [263, 269] width 224 height 8
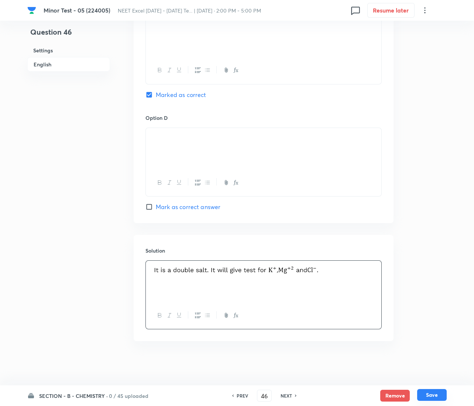
click at [426, 397] on button "Save" at bounding box center [432, 395] width 30 height 12
type input "47"
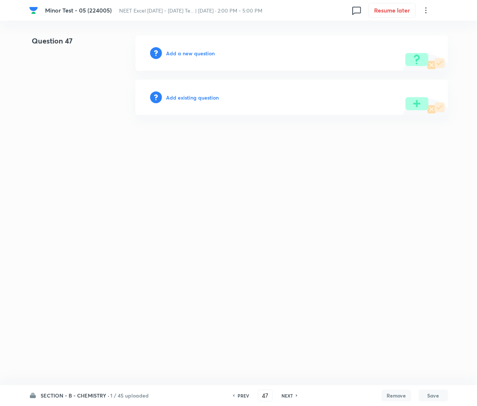
click at [197, 53] on h6 "Add a new question" at bounding box center [190, 53] width 49 height 8
click at [197, 53] on h6 "Choose a question type" at bounding box center [194, 53] width 57 height 8
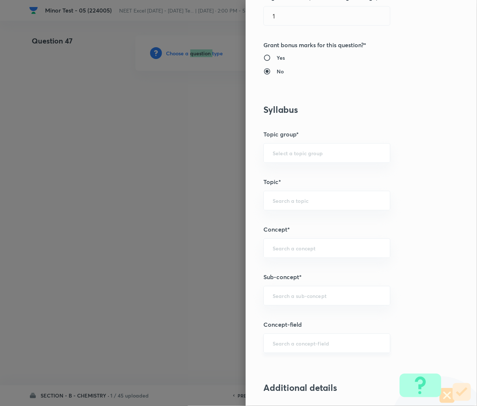
scroll to position [388, 0]
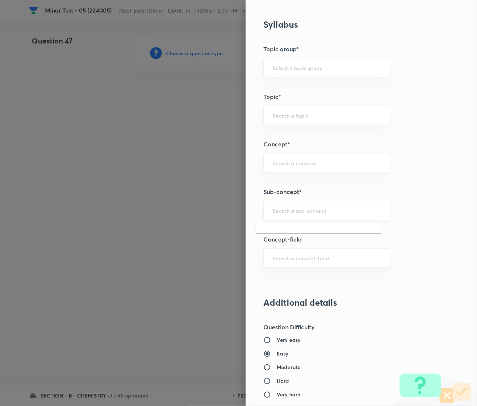
click at [300, 214] on input "text" at bounding box center [327, 210] width 109 height 7
paste input "Coordination Chemistry & Stereoisomerism"
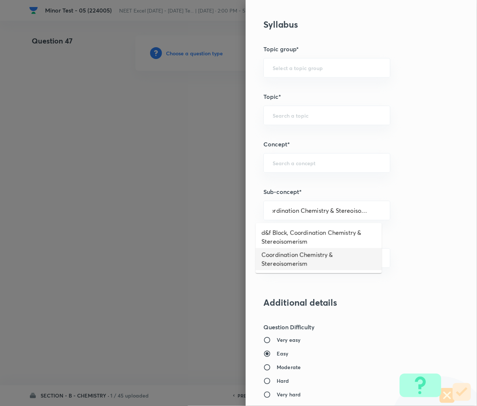
click at [304, 258] on li "Coordination Chemistry & Stereoisomerism" at bounding box center [319, 259] width 126 height 22
type input "Coordination Chemistry & Stereoisomerism"
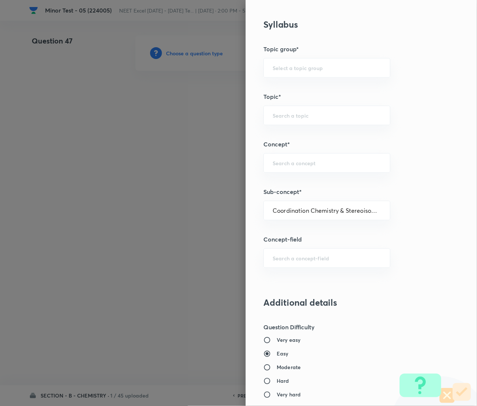
type input "Chemistry"
type input "Physical Chemistry"
type input "Coordination Chemistry & Stereoisomerism"
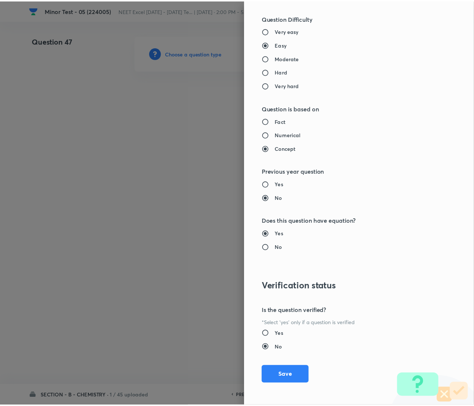
scroll to position [699, 0]
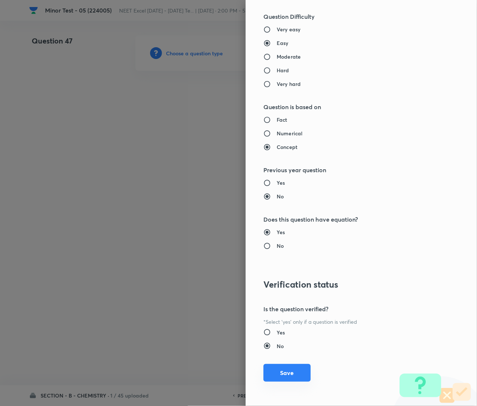
click at [278, 373] on button "Save" at bounding box center [287, 373] width 47 height 18
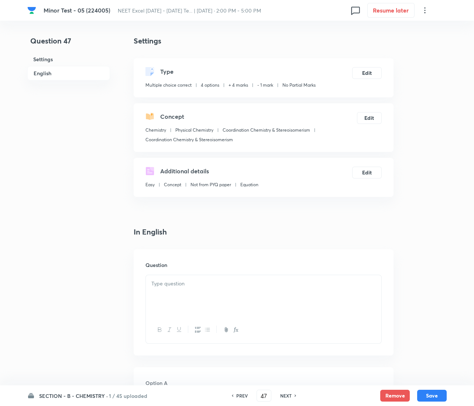
click at [189, 291] on div at bounding box center [263, 295] width 235 height 41
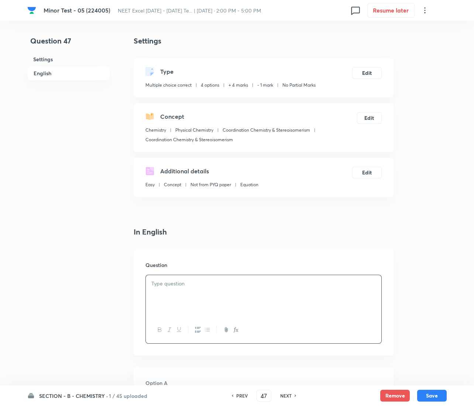
paste div
click at [165, 293] on p "(i) 1,2-dimethyl cyclohexane" at bounding box center [263, 292] width 224 height 8
click at [154, 285] on strong "1." at bounding box center [153, 284] width 4 height 8
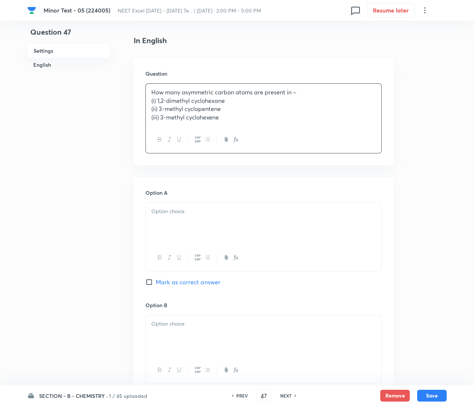
scroll to position [221, 0]
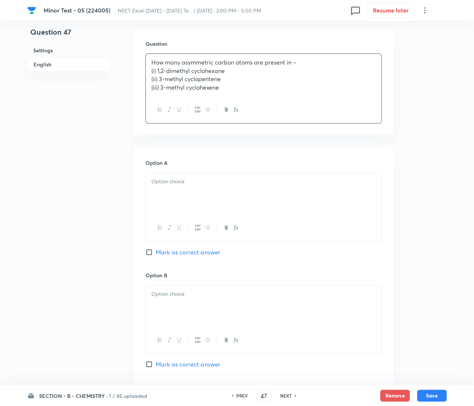
click at [163, 151] on div "Option A [PERSON_NAME] as correct answer Option B Mark as correct answer Option…" at bounding box center [264, 376] width 260 height 458
drag, startPoint x: 170, startPoint y: 180, endPoint x: 139, endPoint y: 186, distance: 31.9
click at [171, 180] on p at bounding box center [263, 182] width 224 height 8
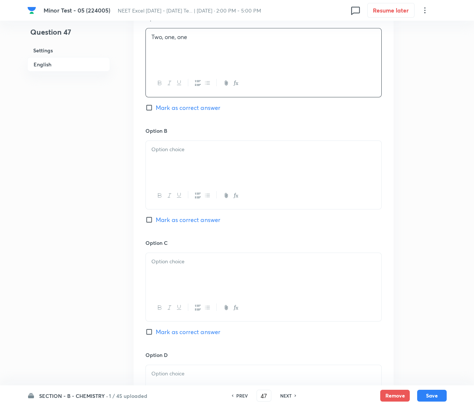
scroll to position [388, 0]
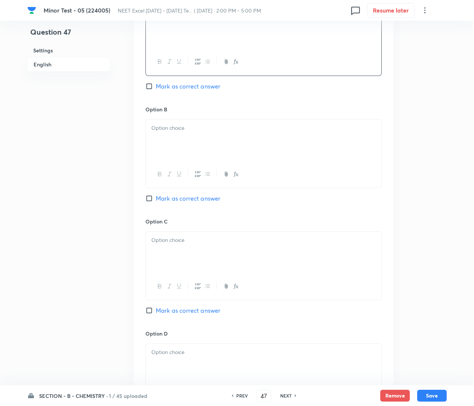
click at [190, 135] on div at bounding box center [263, 140] width 235 height 41
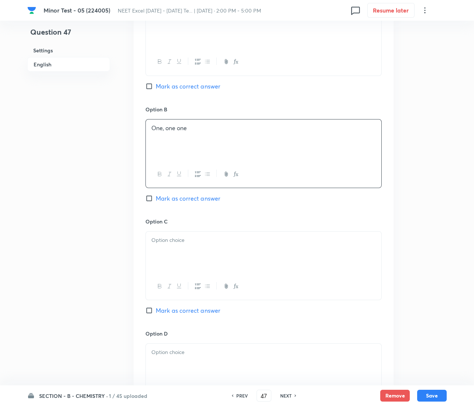
click at [165, 85] on span "Mark as correct answer" at bounding box center [188, 86] width 65 height 9
click at [156, 85] on input "Mark as correct answer" at bounding box center [150, 86] width 10 height 7
checkbox input "true"
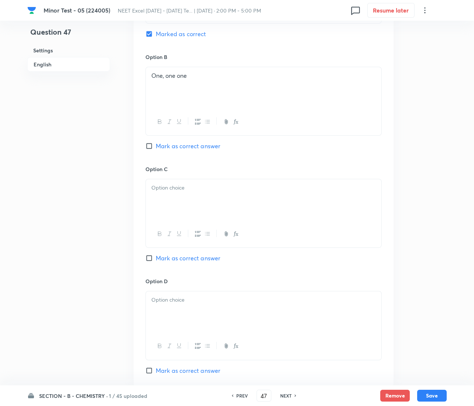
scroll to position [443, 0]
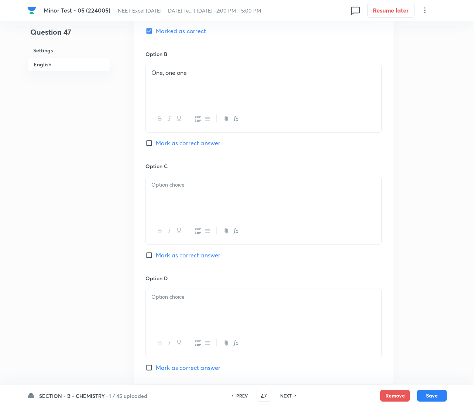
click at [172, 194] on div at bounding box center [263, 196] width 235 height 41
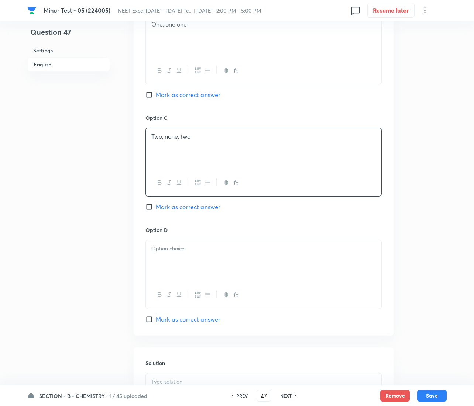
scroll to position [553, 0]
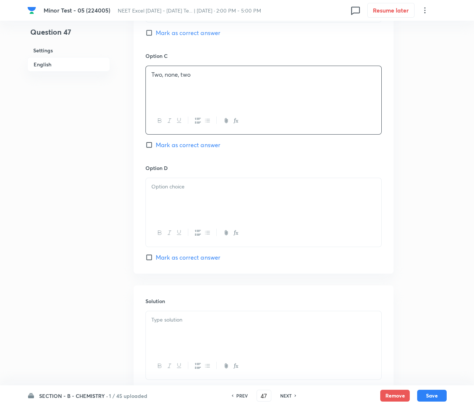
click at [211, 211] on div at bounding box center [263, 198] width 235 height 41
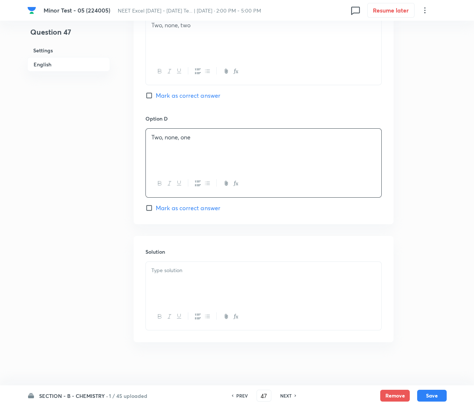
scroll to position [605, 0]
click at [183, 264] on div "Solution" at bounding box center [264, 288] width 260 height 106
click at [183, 264] on div at bounding box center [263, 281] width 235 height 41
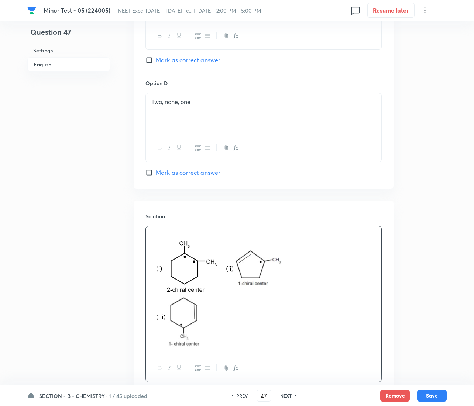
scroll to position [692, 0]
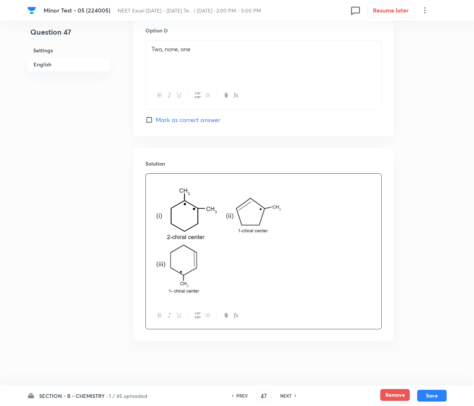
drag, startPoint x: 427, startPoint y: 397, endPoint x: 407, endPoint y: 397, distance: 19.6
click at [427, 397] on button "Save" at bounding box center [432, 396] width 30 height 12
type input "48"
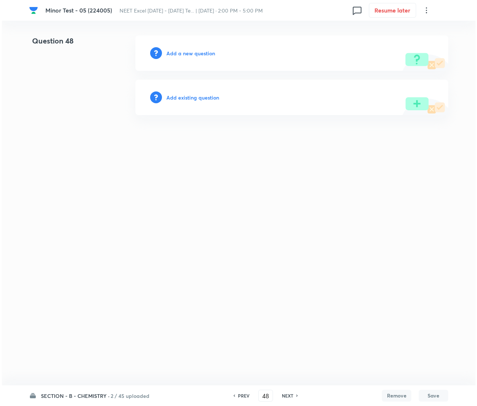
scroll to position [0, 0]
click at [197, 56] on h6 "Add a new question" at bounding box center [190, 53] width 49 height 8
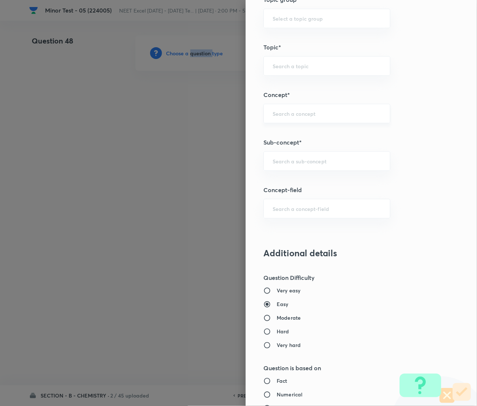
scroll to position [443, 0]
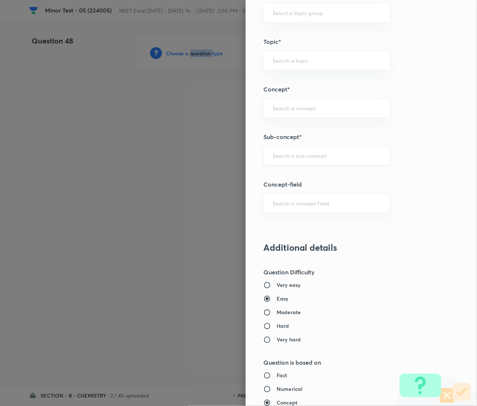
click at [281, 161] on div "​" at bounding box center [327, 156] width 127 height 20
paste input "Coordination Chemistry & Stereoisomerism"
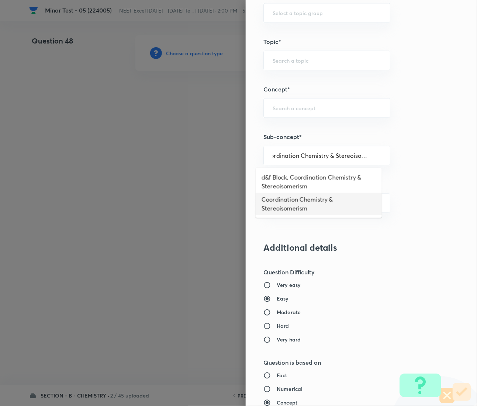
click at [298, 203] on li "Coordination Chemistry & Stereoisomerism" at bounding box center [319, 204] width 126 height 22
type input "Coordination Chemistry & Stereoisomerism"
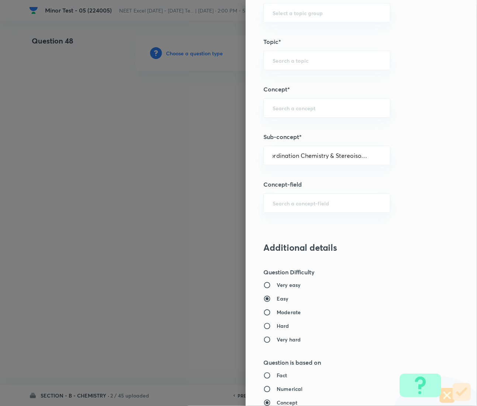
scroll to position [0, 0]
type input "Chemistry"
type input "Physical Chemistry"
type input "Coordination Chemistry & Stereoisomerism"
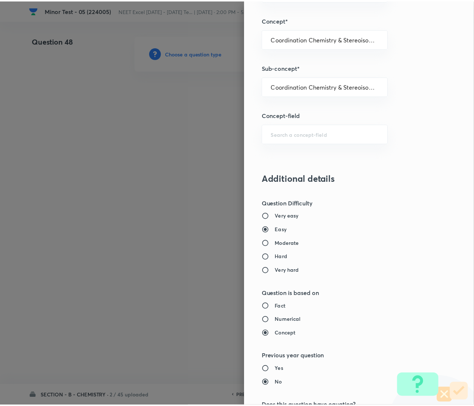
scroll to position [699, 0]
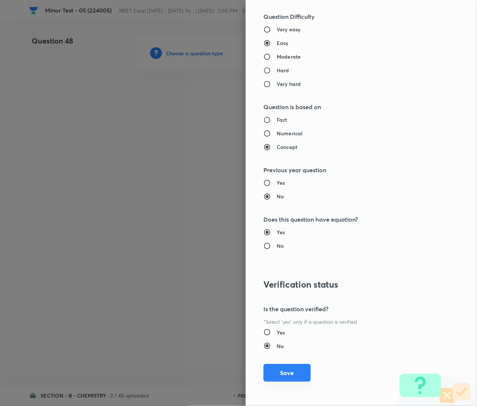
click at [290, 371] on button "Save" at bounding box center [287, 373] width 47 height 18
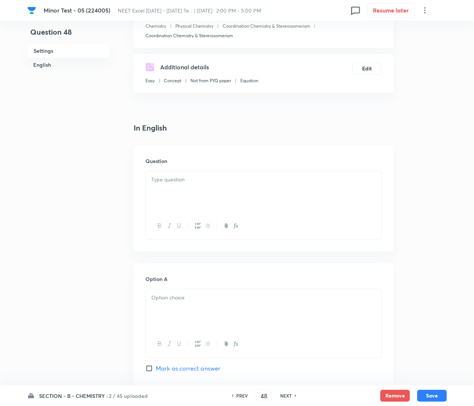
scroll to position [111, 0]
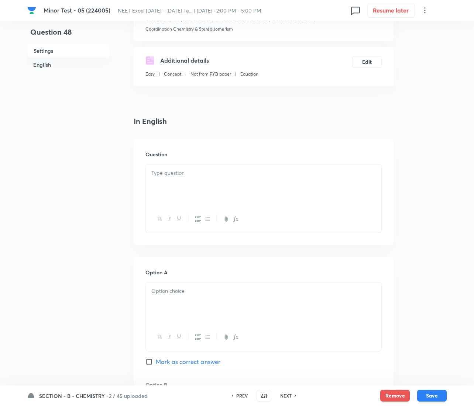
click at [186, 168] on div at bounding box center [263, 185] width 235 height 41
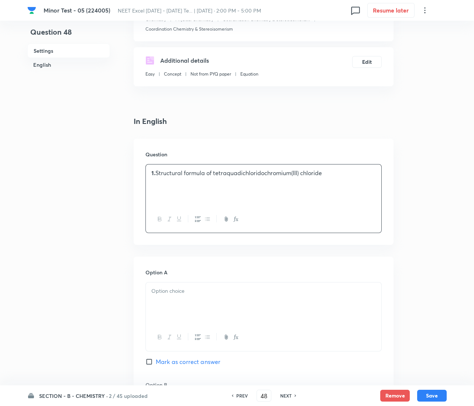
drag, startPoint x: 155, startPoint y: 175, endPoint x: 168, endPoint y: 177, distance: 13.4
click at [155, 175] on strong "1." at bounding box center [153, 173] width 4 height 8
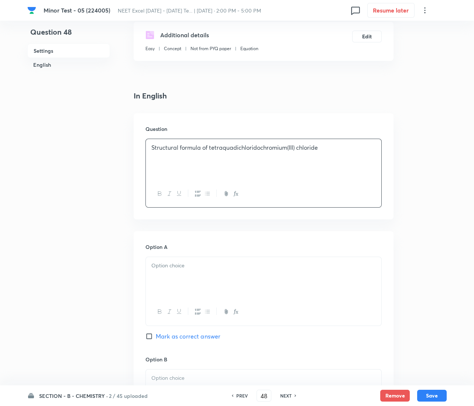
scroll to position [221, 0]
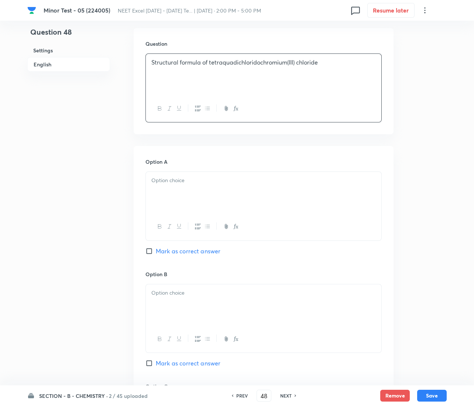
click at [193, 208] on div at bounding box center [263, 192] width 235 height 41
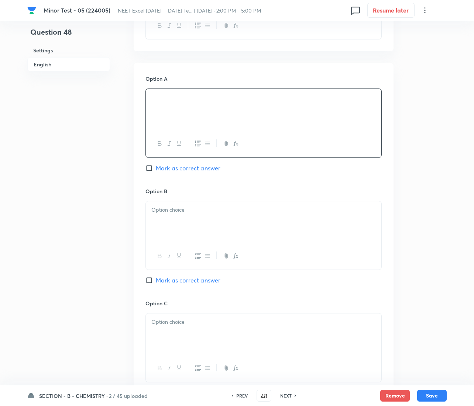
scroll to position [332, 0]
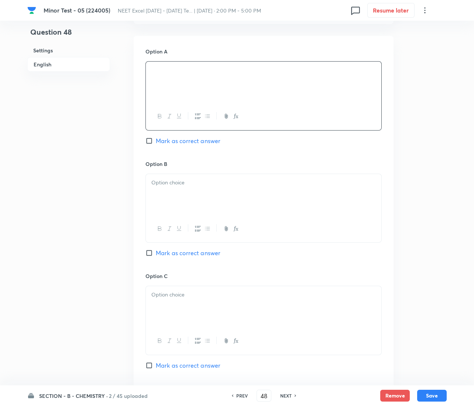
click at [196, 203] on div at bounding box center [263, 194] width 235 height 41
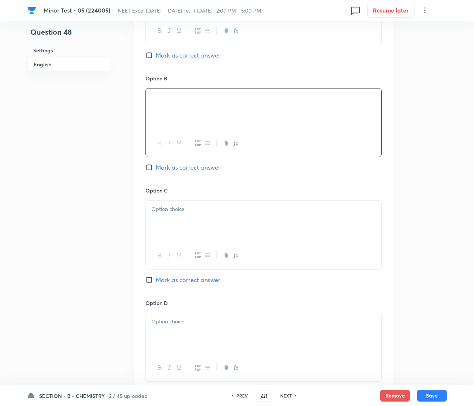
scroll to position [443, 0]
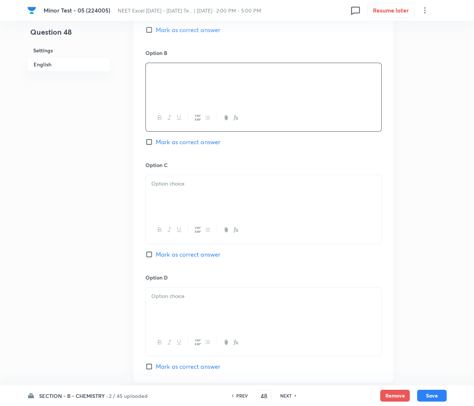
click at [183, 189] on div at bounding box center [263, 195] width 235 height 41
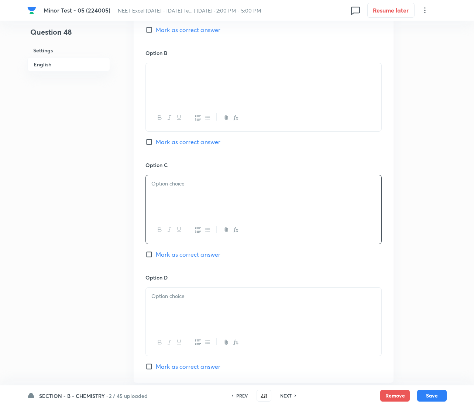
click at [170, 188] on p at bounding box center [263, 184] width 224 height 8
click at [179, 206] on div at bounding box center [263, 195] width 235 height 41
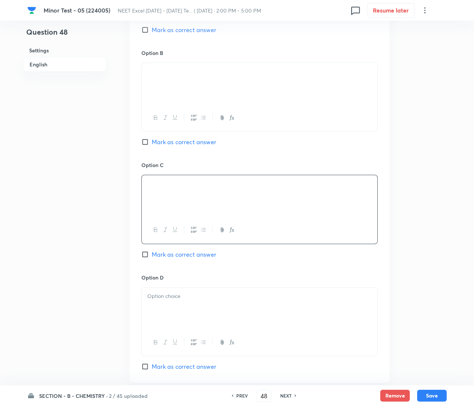
click at [160, 254] on span "Mark as correct answer" at bounding box center [184, 254] width 65 height 9
click at [152, 254] on input "Mark as correct answer" at bounding box center [146, 254] width 10 height 7
checkbox input "true"
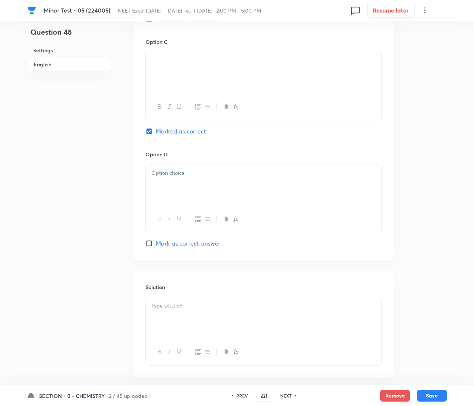
scroll to position [604, 0]
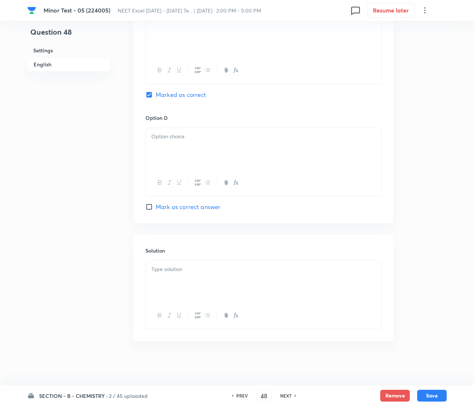
click at [175, 147] on div at bounding box center [263, 148] width 235 height 41
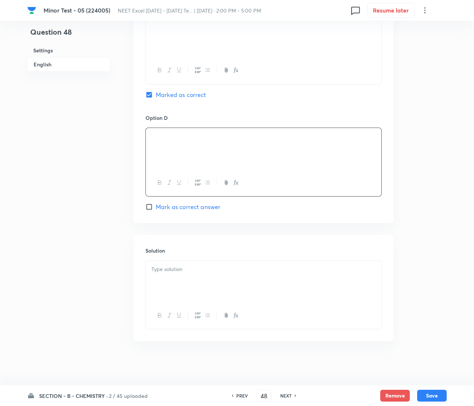
click at [178, 282] on div at bounding box center [263, 281] width 235 height 41
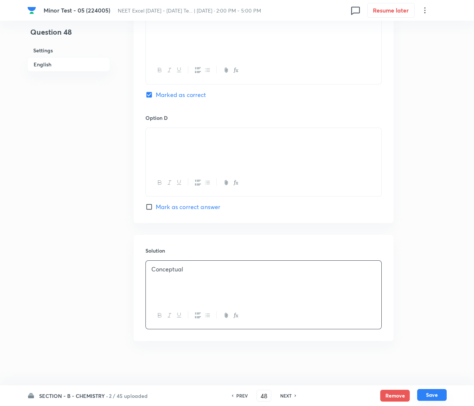
click at [437, 396] on button "Save" at bounding box center [432, 395] width 30 height 12
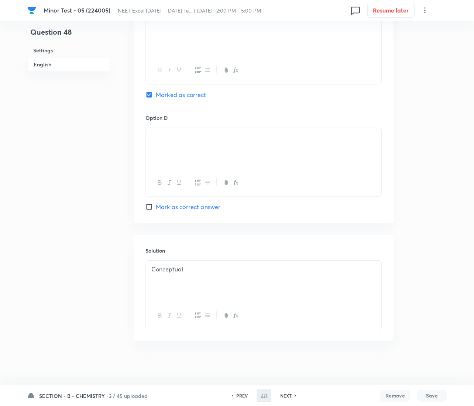
type input "49"
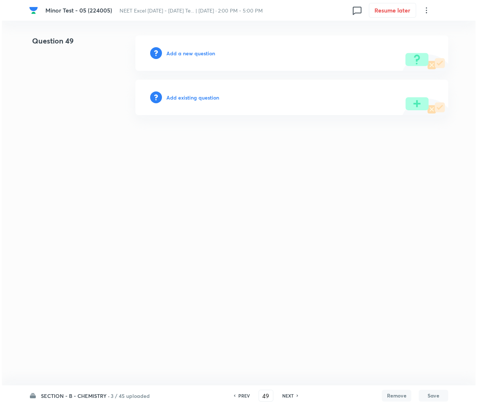
scroll to position [0, 0]
click at [179, 54] on h6 "Add a new question" at bounding box center [190, 53] width 49 height 8
click at [179, 54] on h6 "Choose a question type" at bounding box center [194, 53] width 57 height 8
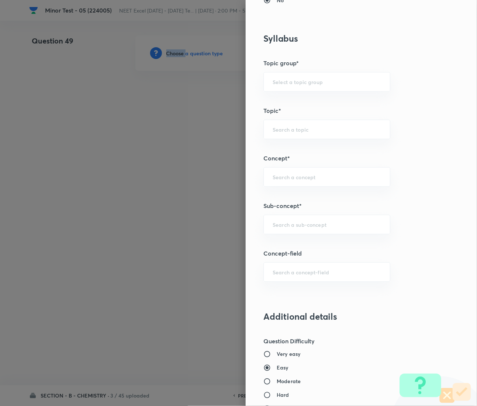
scroll to position [367, 0]
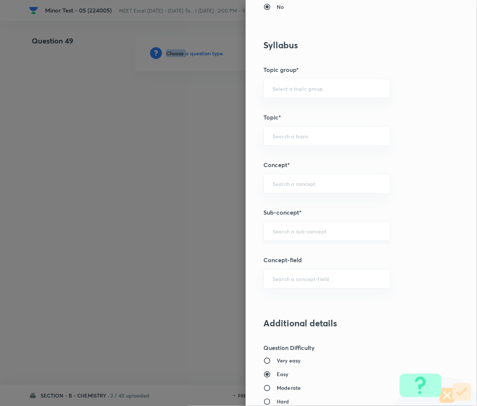
click at [289, 228] on div "​" at bounding box center [327, 232] width 127 height 20
paste input "Coordination Chemistry & Stereoisomerism"
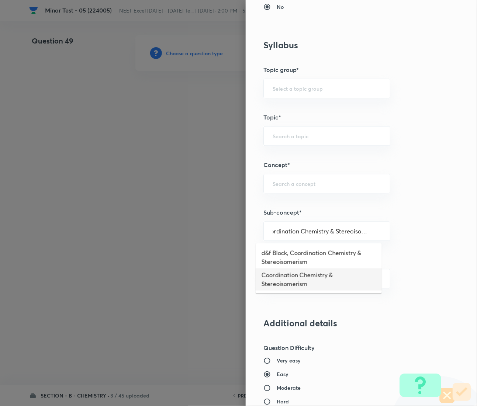
click at [310, 279] on li "Coordination Chemistry & Stereoisomerism" at bounding box center [319, 280] width 126 height 22
type input "Coordination Chemistry & Stereoisomerism"
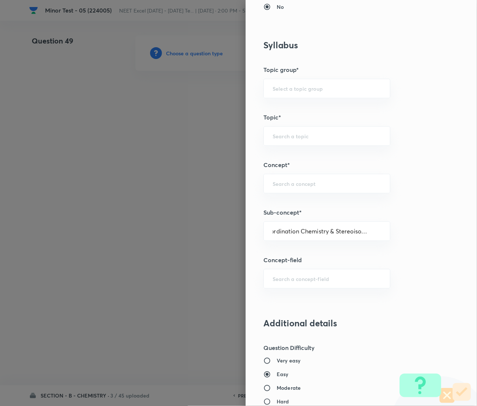
scroll to position [0, 0]
type input "Chemistry"
type input "Physical Chemistry"
type input "Coordination Chemistry & Stereoisomerism"
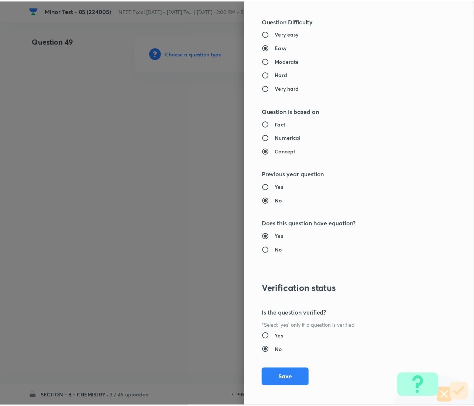
scroll to position [699, 0]
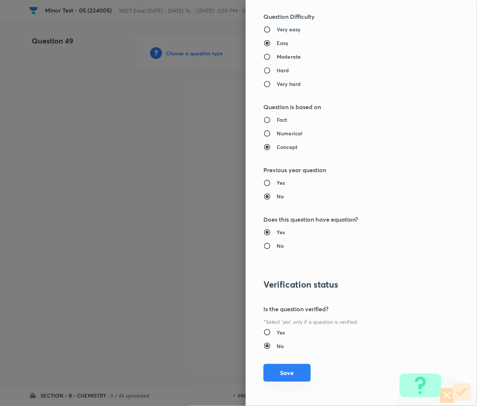
click at [282, 366] on button "Save" at bounding box center [287, 373] width 47 height 18
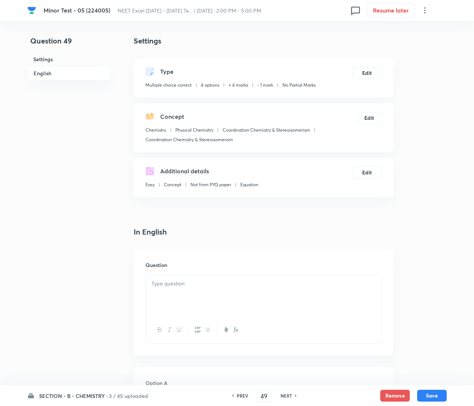
drag, startPoint x: 185, startPoint y: 301, endPoint x: 189, endPoint y: 301, distance: 4.8
click at [185, 301] on div at bounding box center [263, 295] width 235 height 41
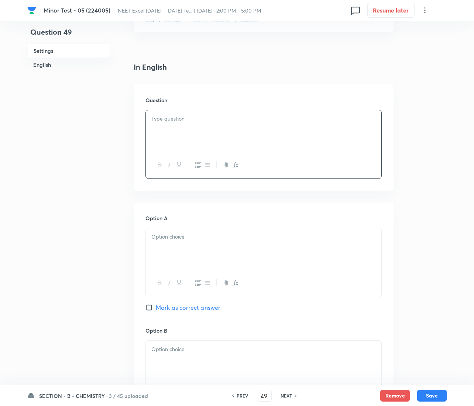
scroll to position [166, 0]
click at [183, 242] on div at bounding box center [263, 248] width 235 height 41
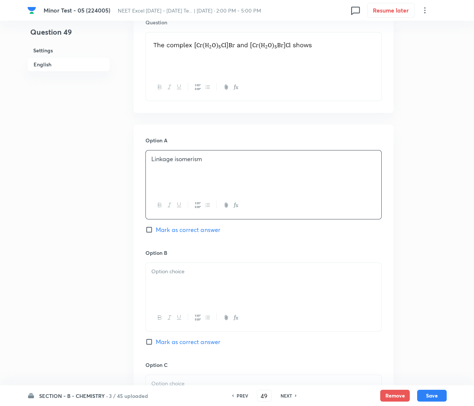
scroll to position [332, 0]
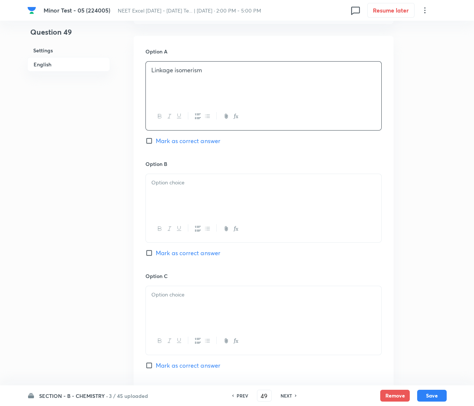
click at [196, 193] on div at bounding box center [263, 194] width 235 height 41
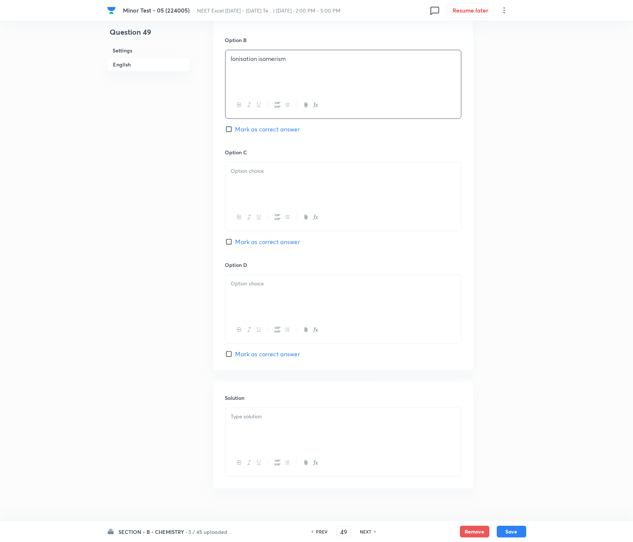
scroll to position [471, 0]
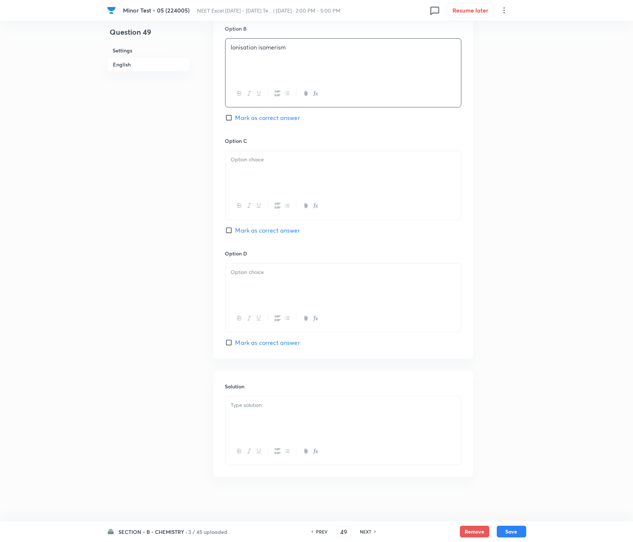
click at [267, 174] on div at bounding box center [343, 171] width 235 height 41
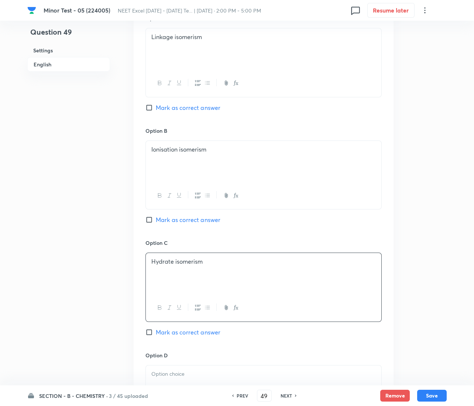
scroll to position [360, 0]
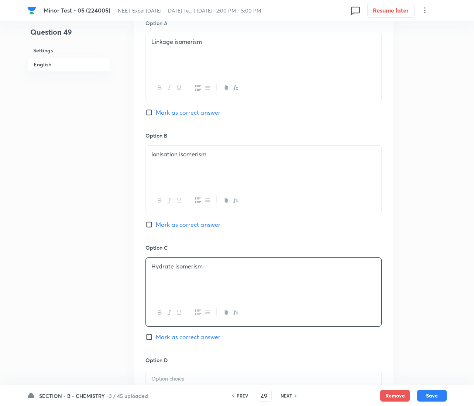
click at [166, 224] on span "Mark as correct answer" at bounding box center [188, 224] width 65 height 9
click at [156, 224] on input "Mark as correct answer" at bounding box center [150, 224] width 10 height 7
checkbox input "true"
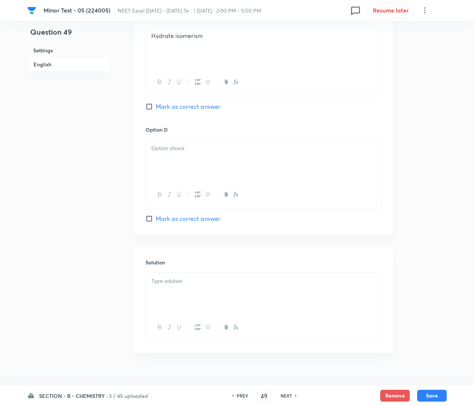
scroll to position [604, 0]
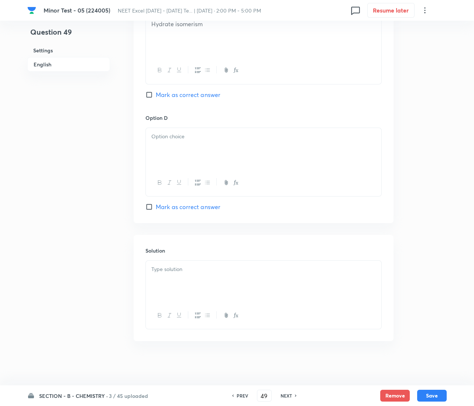
drag, startPoint x: 167, startPoint y: 127, endPoint x: 167, endPoint y: 139, distance: 12.2
click at [167, 128] on div at bounding box center [263, 148] width 235 height 41
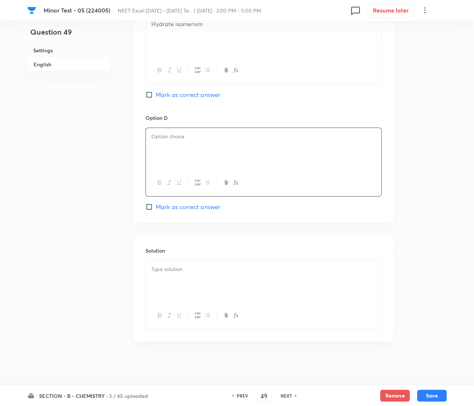
click at [168, 140] on p at bounding box center [263, 136] width 224 height 8
click at [185, 270] on p at bounding box center [263, 269] width 224 height 8
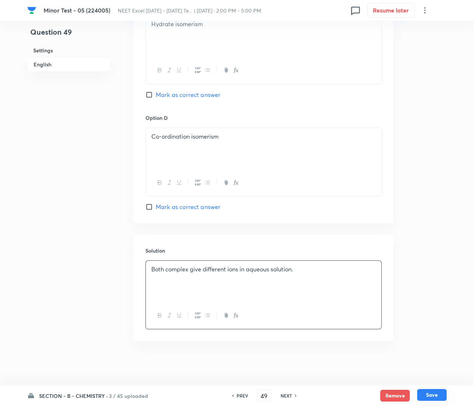
click at [435, 397] on button "Save" at bounding box center [432, 395] width 30 height 12
type input "50"
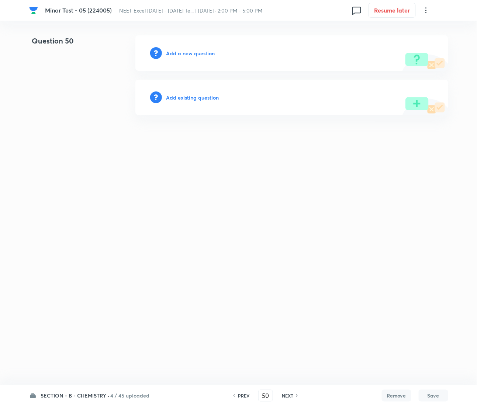
click at [191, 52] on h6 "Add a new question" at bounding box center [190, 53] width 49 height 8
click at [191, 52] on h6 "Choose a question type" at bounding box center [194, 53] width 57 height 8
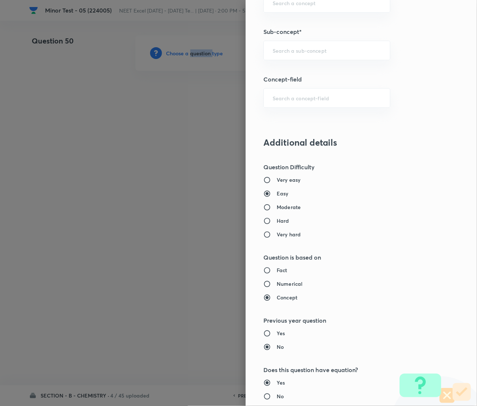
scroll to position [553, 0]
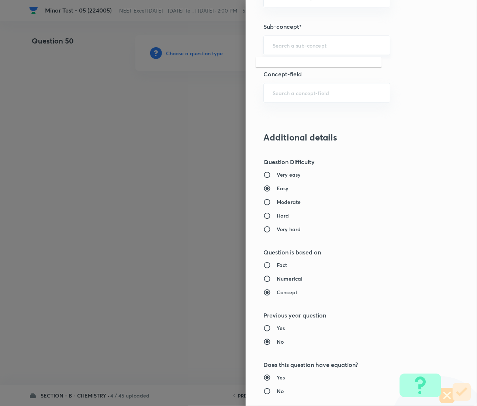
click at [283, 47] on input "text" at bounding box center [327, 45] width 109 height 7
paste input "Coordination Chemistry & Stereoisomerism"
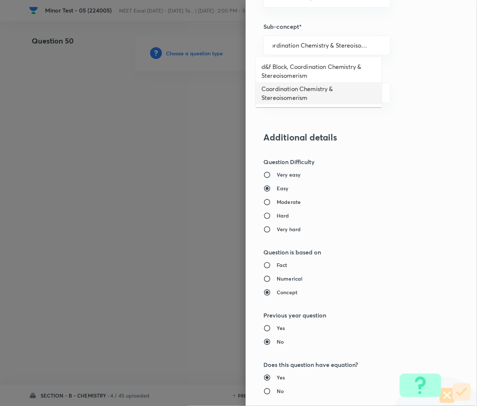
click at [290, 89] on li "Coordination Chemistry & Stereoisomerism" at bounding box center [319, 93] width 126 height 22
type input "Coordination Chemistry & Stereoisomerism"
type input "Chemistry"
type input "Physical Chemistry"
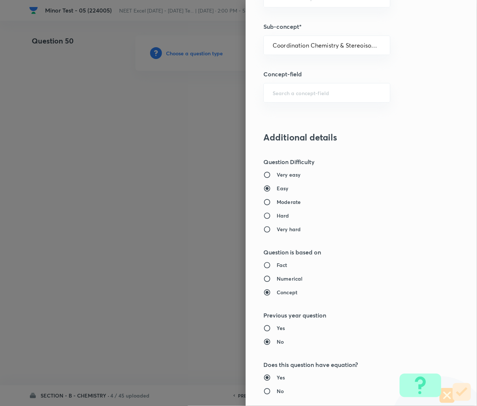
type input "Coordination Chemistry & Stereoisomerism"
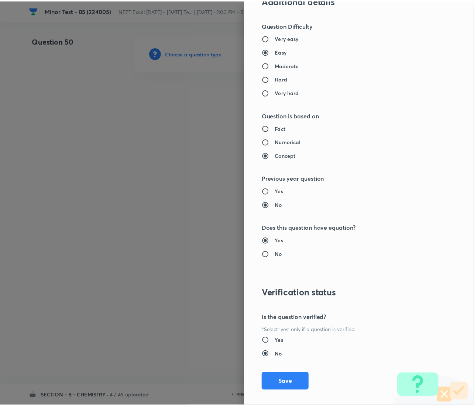
scroll to position [699, 0]
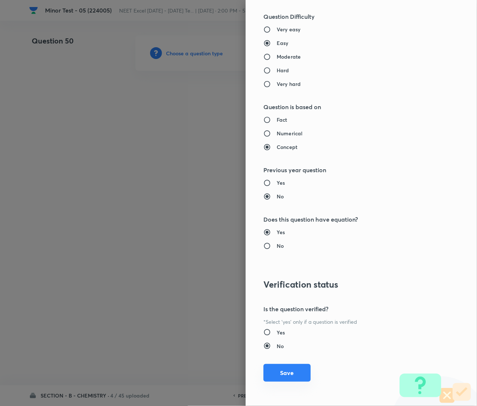
click at [275, 372] on button "Save" at bounding box center [287, 373] width 47 height 18
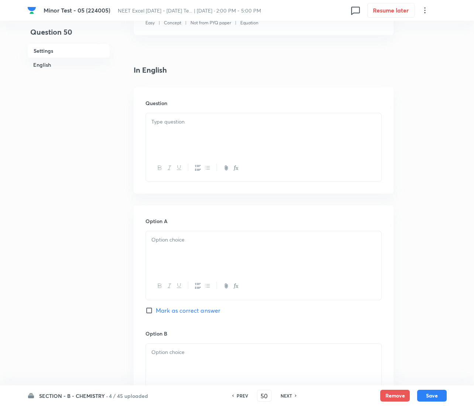
scroll to position [166, 0]
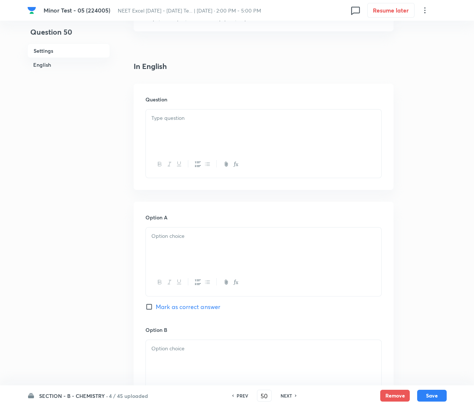
click at [180, 131] on div at bounding box center [263, 130] width 235 height 41
click at [157, 120] on p "1. Which of the following is an ambidentate ligand?" at bounding box center [263, 118] width 224 height 8
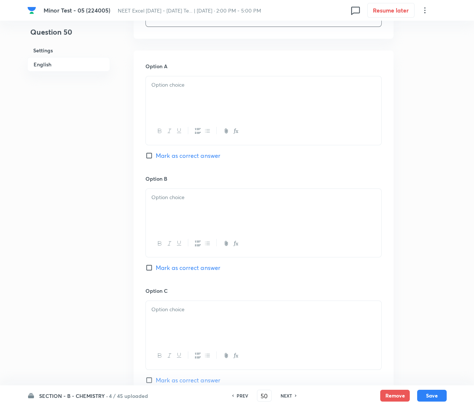
scroll to position [332, 0]
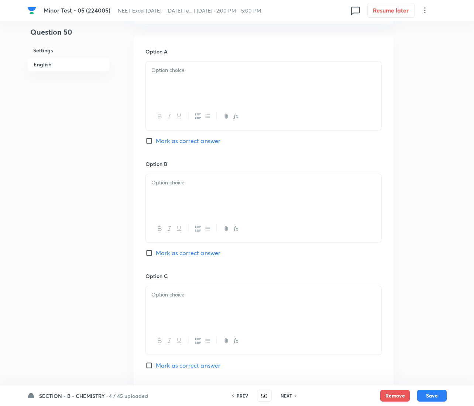
drag, startPoint x: 207, startPoint y: 61, endPoint x: 199, endPoint y: 67, distance: 10.2
click at [206, 61] on div "Option A Mark as correct answer" at bounding box center [263, 104] width 236 height 112
click at [183, 75] on div at bounding box center [263, 82] width 235 height 41
click at [176, 70] on p "[MEDICAL_DATA] ion" at bounding box center [263, 70] width 224 height 8
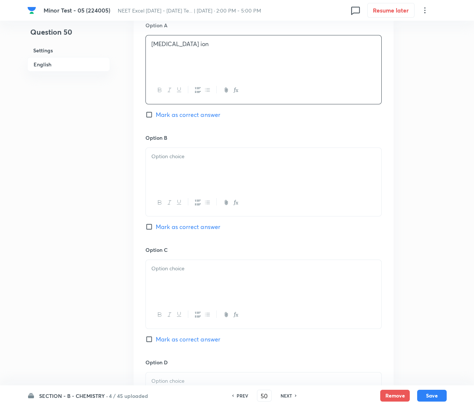
scroll to position [498, 0]
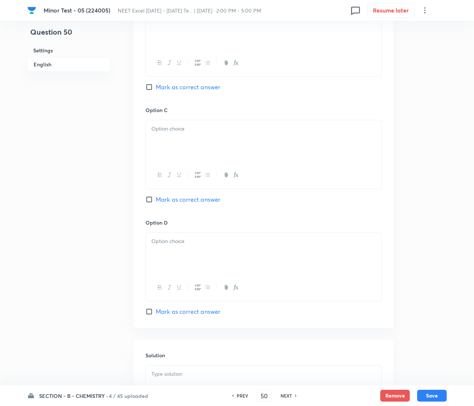
click at [205, 120] on div "Option C Mark as correct answer" at bounding box center [263, 162] width 236 height 112
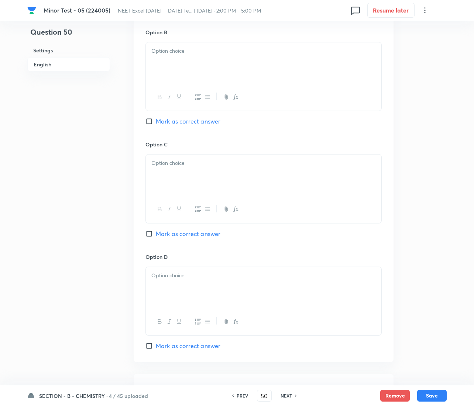
scroll to position [332, 0]
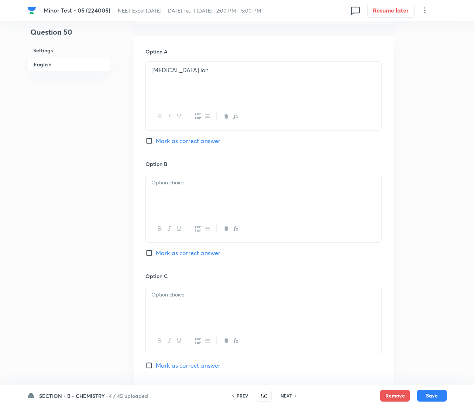
click at [186, 172] on div "Option B [PERSON_NAME] as correct answer" at bounding box center [263, 216] width 236 height 112
click at [186, 186] on p at bounding box center [263, 183] width 224 height 8
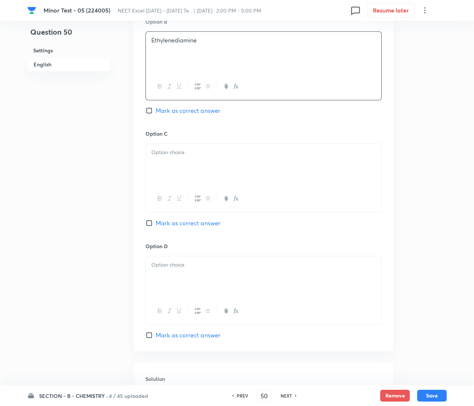
scroll to position [498, 0]
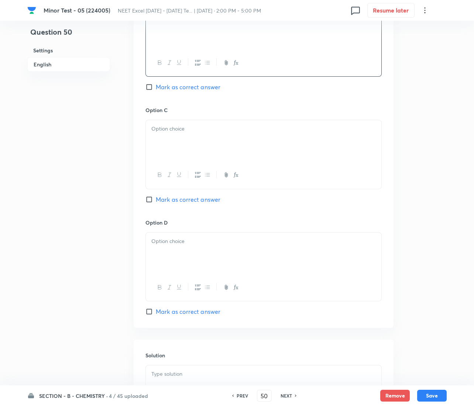
click at [199, 126] on p at bounding box center [263, 129] width 224 height 8
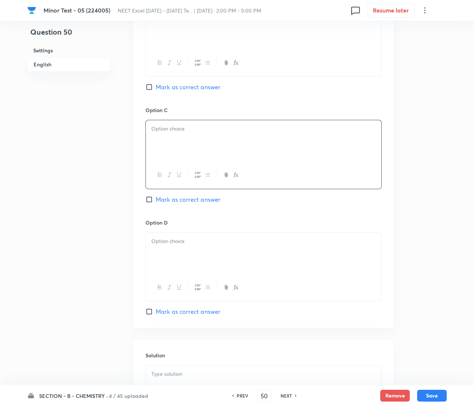
click at [200, 132] on p at bounding box center [263, 129] width 224 height 8
click at [167, 226] on h6 "Option D" at bounding box center [263, 223] width 236 height 8
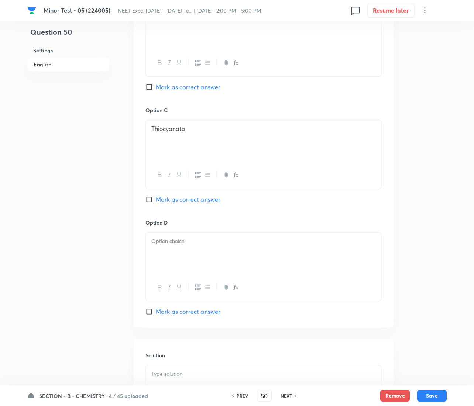
click at [162, 200] on span "Mark as correct answer" at bounding box center [188, 199] width 65 height 9
click at [156, 200] on input "Mark as correct answer" at bounding box center [150, 199] width 10 height 7
checkbox input "true"
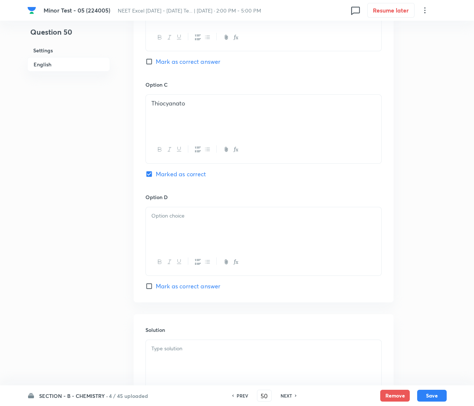
scroll to position [604, 0]
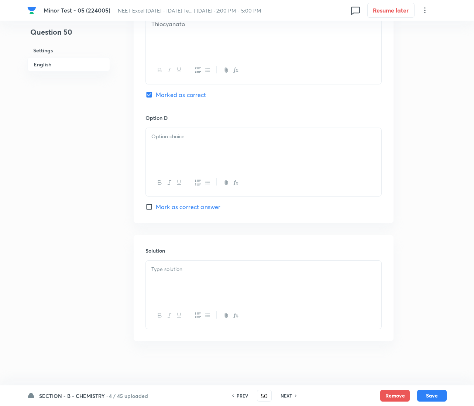
click at [193, 128] on div at bounding box center [263, 162] width 236 height 69
drag, startPoint x: 192, startPoint y: 135, endPoint x: 187, endPoint y: 135, distance: 4.1
click at [192, 135] on p at bounding box center [263, 136] width 224 height 8
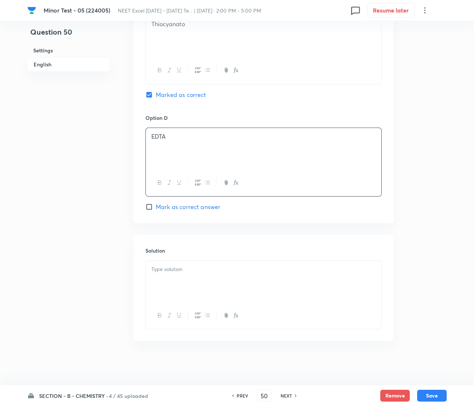
click at [214, 282] on div at bounding box center [263, 281] width 235 height 41
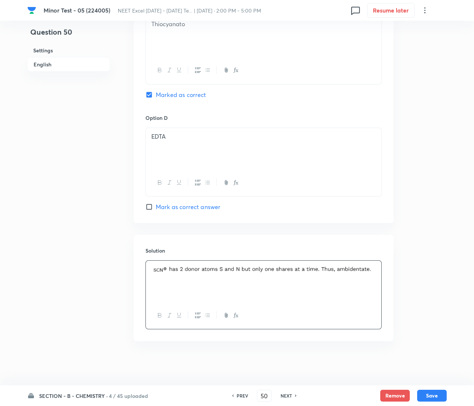
click at [429, 389] on div "SECTION - B - CHEMISTRY · 4 / 45 uploaded PREV 50 ​ NEXT Remove Save" at bounding box center [236, 396] width 419 height 21
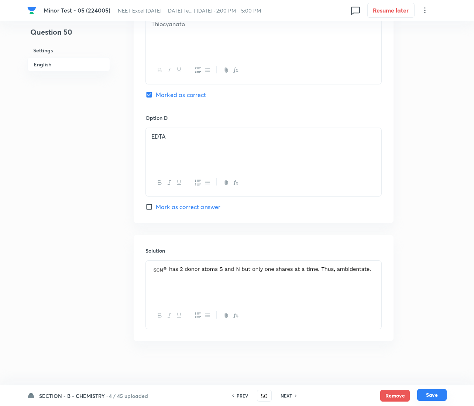
click at [429, 401] on button "Save" at bounding box center [432, 395] width 30 height 12
type input "51"
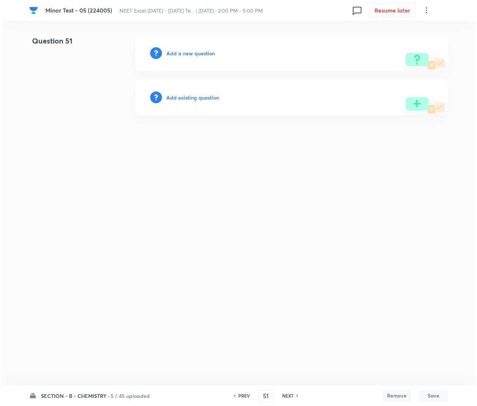
scroll to position [0, 0]
click at [192, 52] on h6 "Add a new question" at bounding box center [190, 53] width 49 height 8
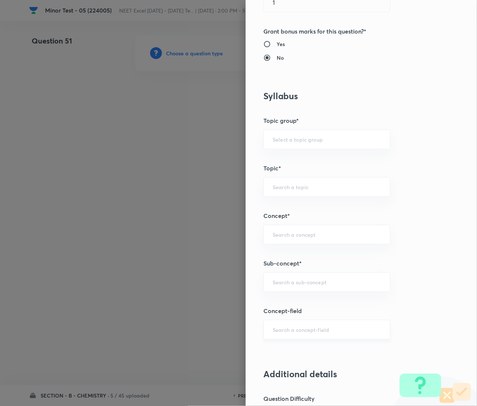
scroll to position [332, 0]
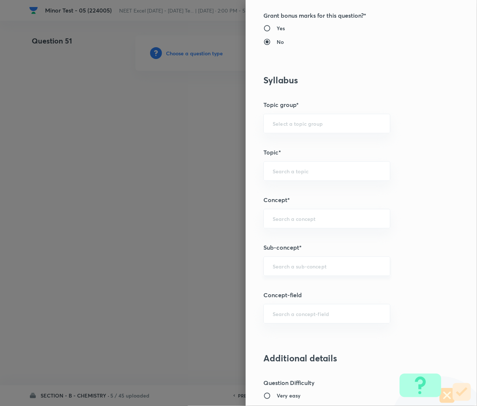
click at [299, 269] on input "text" at bounding box center [327, 266] width 109 height 7
paste input "Coordination Chemistry & Stereoisomerism"
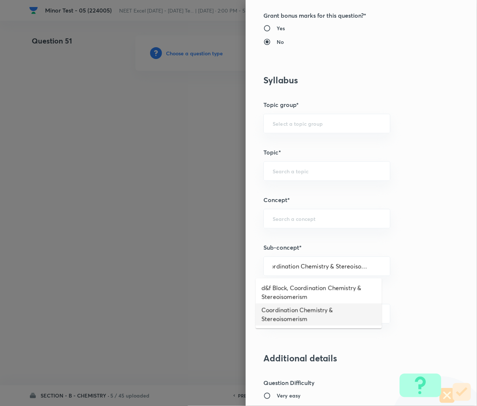
click at [282, 321] on li "Coordination Chemistry & Stereoisomerism" at bounding box center [319, 315] width 126 height 22
type input "Coordination Chemistry & Stereoisomerism"
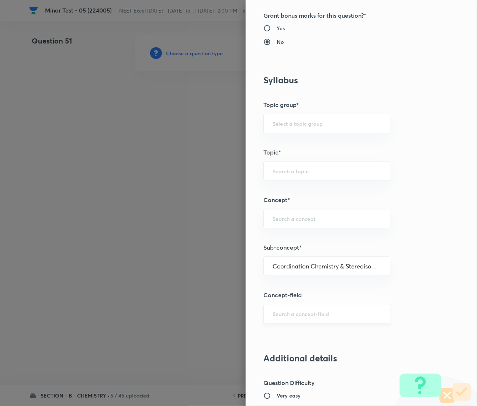
type input "Chemistry"
type input "Physical Chemistry"
type input "Coordination Chemistry & Stereoisomerism"
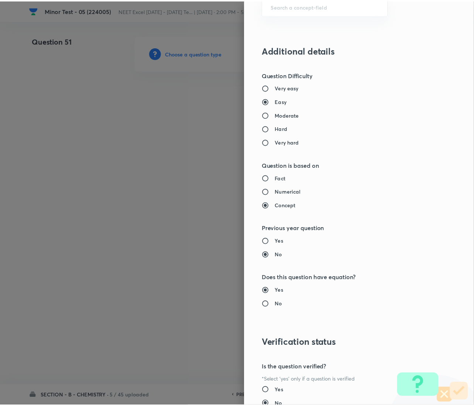
scroll to position [699, 0]
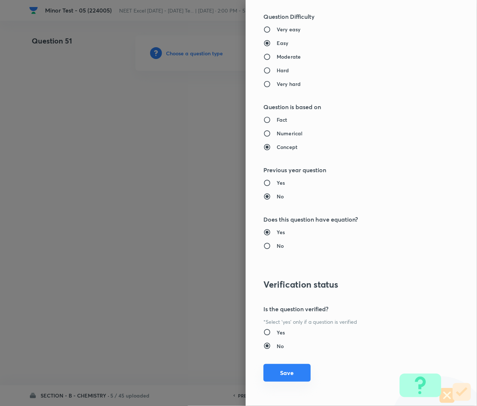
click at [276, 369] on button "Save" at bounding box center [287, 373] width 47 height 18
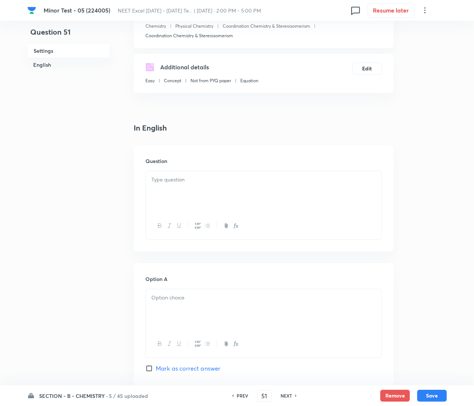
scroll to position [111, 0]
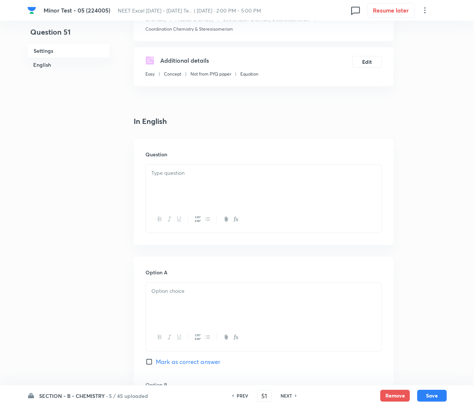
click at [191, 173] on p at bounding box center [263, 173] width 224 height 8
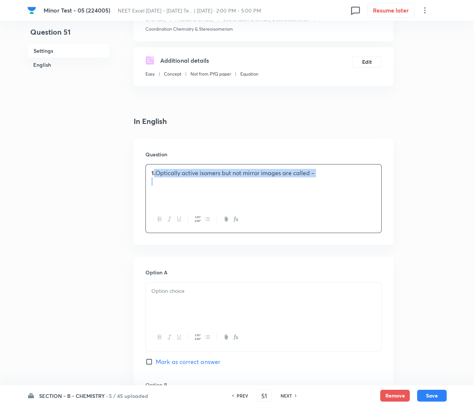
drag, startPoint x: 154, startPoint y: 178, endPoint x: 183, endPoint y: 186, distance: 30.2
click at [156, 177] on div "1. Optically active isomers but not mirror images are called –" at bounding box center [263, 185] width 235 height 41
click at [196, 299] on div at bounding box center [263, 303] width 235 height 41
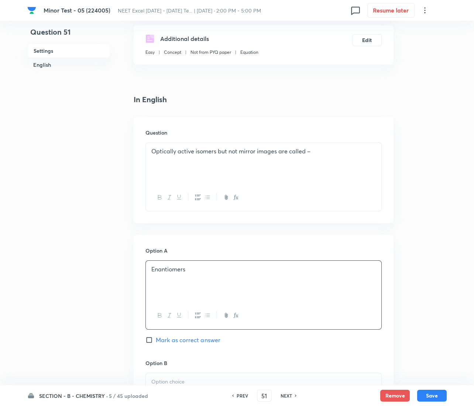
scroll to position [221, 0]
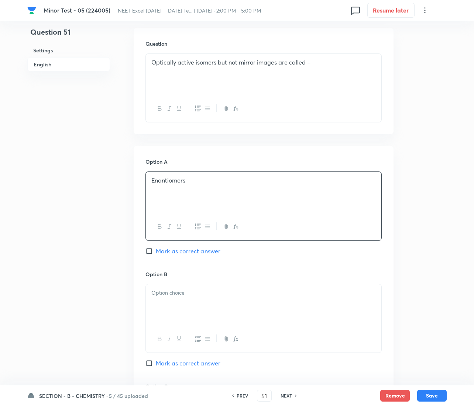
click at [200, 193] on div "Enantiomers" at bounding box center [263, 192] width 235 height 41
drag, startPoint x: 178, startPoint y: 279, endPoint x: 183, endPoint y: 296, distance: 17.9
click at [179, 283] on div "Option B [PERSON_NAME] as correct answer" at bounding box center [263, 327] width 236 height 112
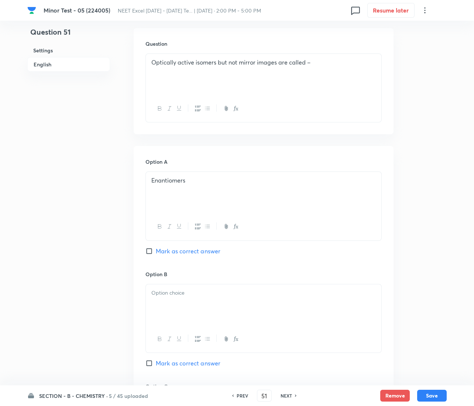
click at [183, 296] on p at bounding box center [263, 293] width 224 height 8
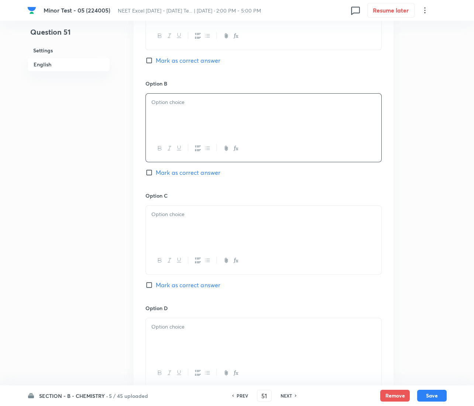
scroll to position [424, 0]
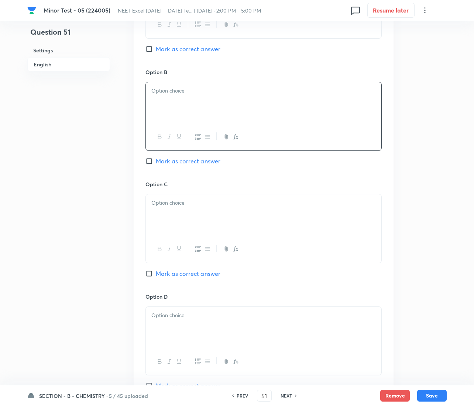
click at [181, 101] on div at bounding box center [263, 102] width 235 height 41
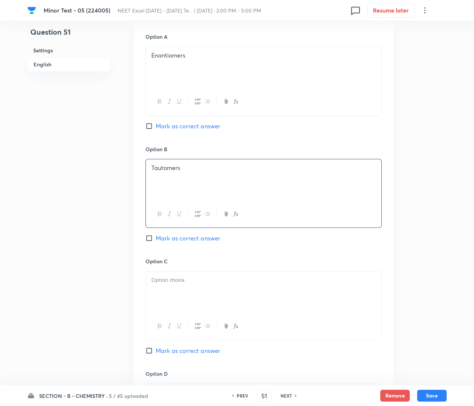
scroll to position [368, 0]
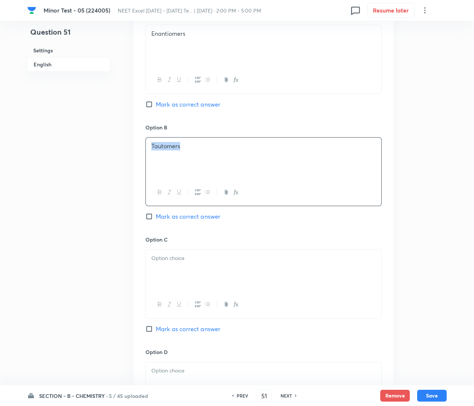
drag, startPoint x: 176, startPoint y: 144, endPoint x: 109, endPoint y: 145, distance: 66.4
click at [109, 145] on div "Question 51 Settings English Settings Type Multiple choice correct 4 options + …" at bounding box center [236, 136] width 419 height 938
click at [197, 268] on div at bounding box center [263, 270] width 235 height 41
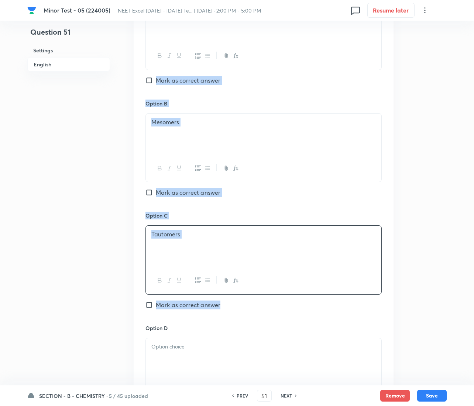
drag, startPoint x: 185, startPoint y: 282, endPoint x: 298, endPoint y: 302, distance: 114.3
click at [298, 302] on div "Question 51 Settings English Settings Type Multiple choice correct 4 options + …" at bounding box center [236, 112] width 419 height 938
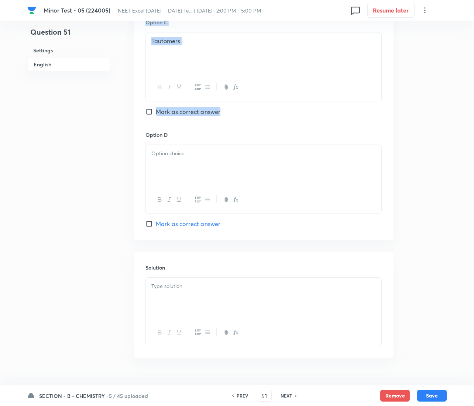
scroll to position [590, 0]
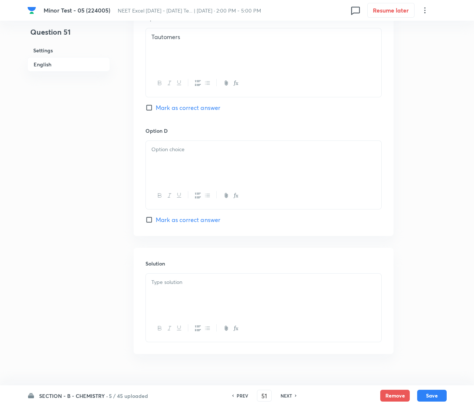
click at [206, 171] on div at bounding box center [263, 161] width 235 height 41
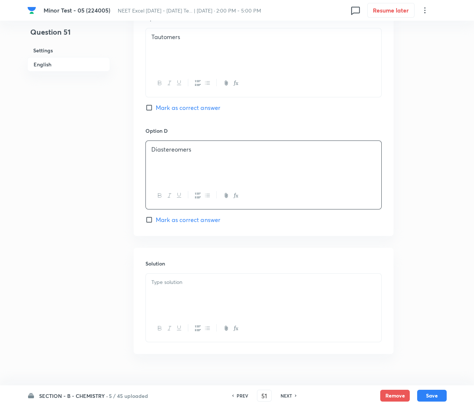
drag, startPoint x: 160, startPoint y: 211, endPoint x: 162, endPoint y: 220, distance: 8.9
click at [160, 213] on div "Option D Diastereomers Mark as correct answer" at bounding box center [263, 175] width 236 height 97
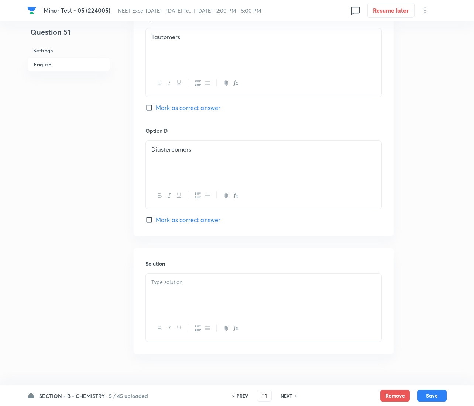
click at [162, 220] on span "Mark as correct answer" at bounding box center [188, 220] width 65 height 9
click at [156, 220] on input "Mark as correct answer" at bounding box center [150, 219] width 10 height 7
checkbox input "true"
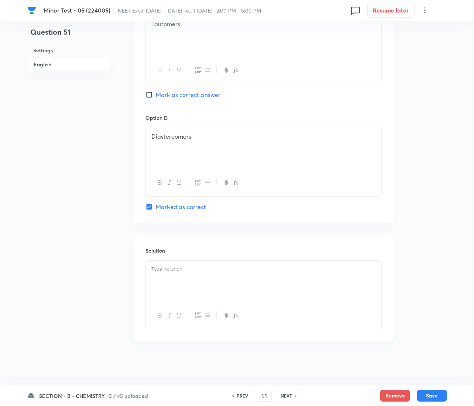
scroll to position [604, 0]
click at [182, 281] on div at bounding box center [263, 281] width 235 height 41
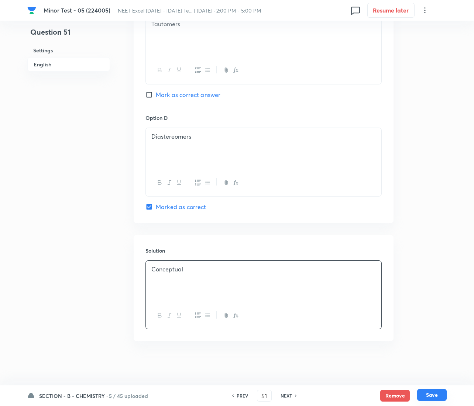
click at [427, 390] on button "Save" at bounding box center [432, 395] width 30 height 12
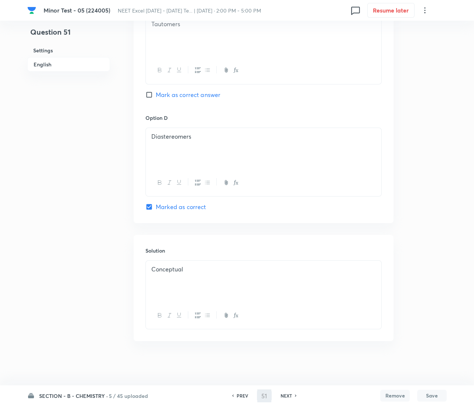
type input "52"
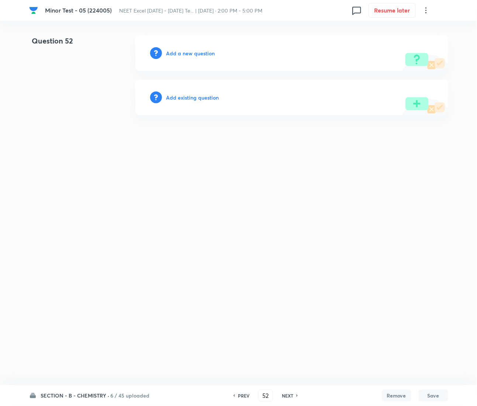
click at [187, 51] on h6 "Add a new question" at bounding box center [190, 53] width 49 height 8
click at [187, 51] on h6 "Choose a question type" at bounding box center [194, 53] width 57 height 8
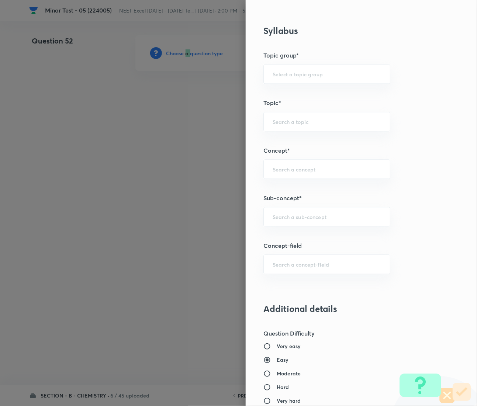
scroll to position [388, 0]
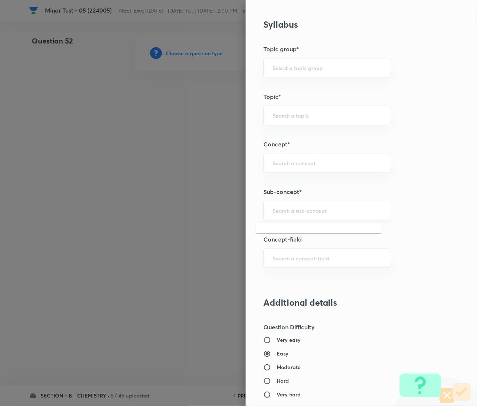
click at [292, 213] on input "text" at bounding box center [327, 210] width 109 height 7
paste input "Coordination Chemistry & Stereoisomerism"
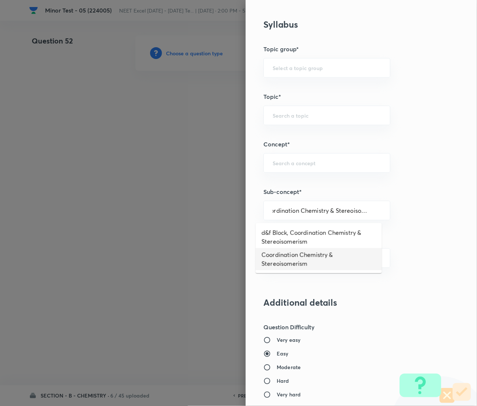
click at [295, 260] on li "Coordination Chemistry & Stereoisomerism" at bounding box center [319, 259] width 126 height 22
type input "Coordination Chemistry & Stereoisomerism"
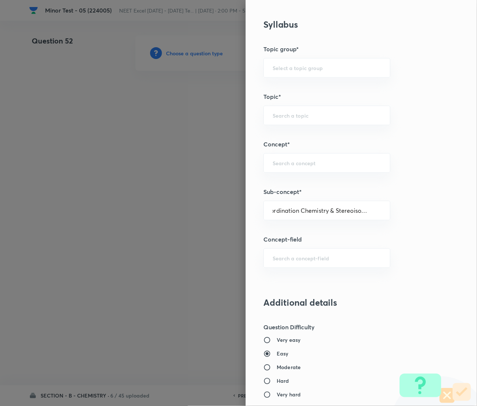
scroll to position [0, 0]
type input "Chemistry"
type input "Physical Chemistry"
type input "Coordination Chemistry & Stereoisomerism"
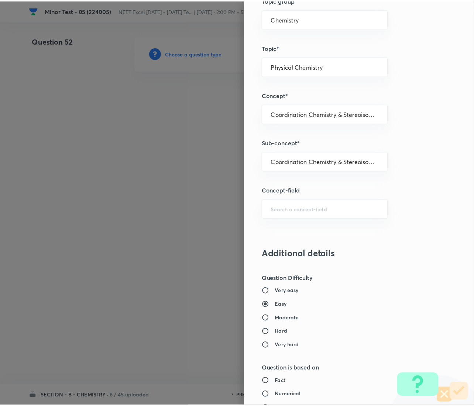
scroll to position [699, 0]
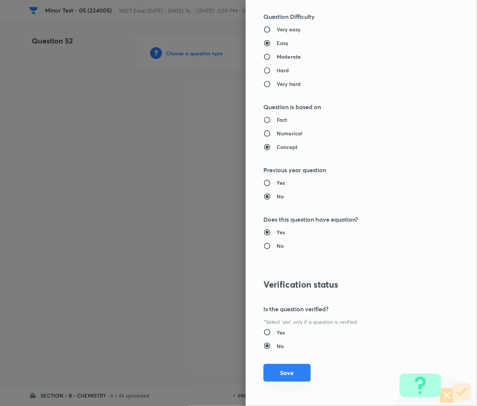
click at [276, 374] on button "Save" at bounding box center [287, 373] width 47 height 18
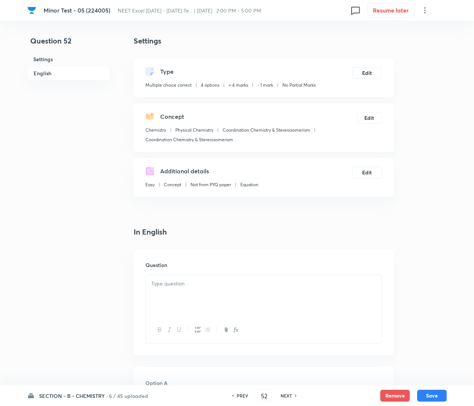
drag, startPoint x: 196, startPoint y: 283, endPoint x: 213, endPoint y: 275, distance: 19.3
click at [196, 283] on p at bounding box center [263, 284] width 224 height 8
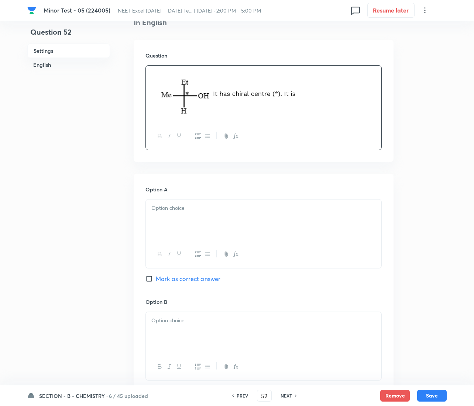
scroll to position [221, 0]
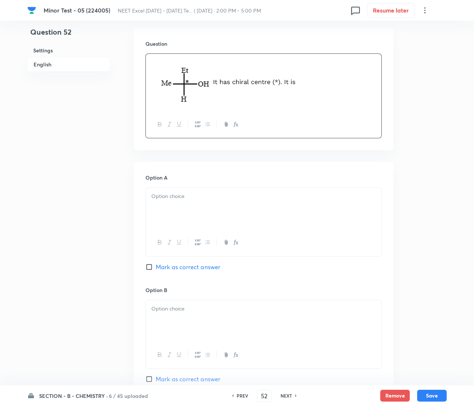
click at [178, 201] on div at bounding box center [263, 208] width 235 height 41
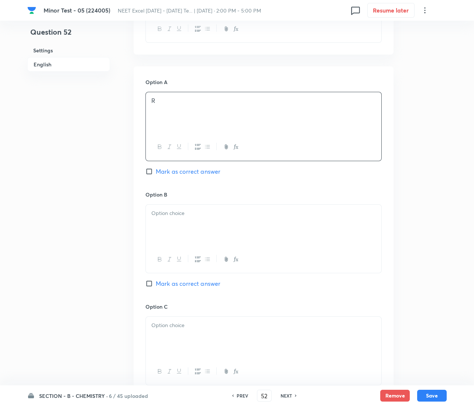
scroll to position [388, 0]
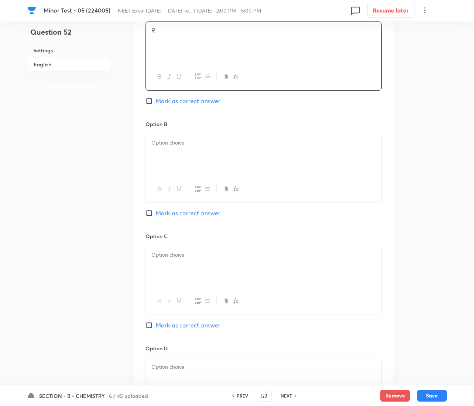
click at [200, 147] on p at bounding box center [263, 143] width 224 height 8
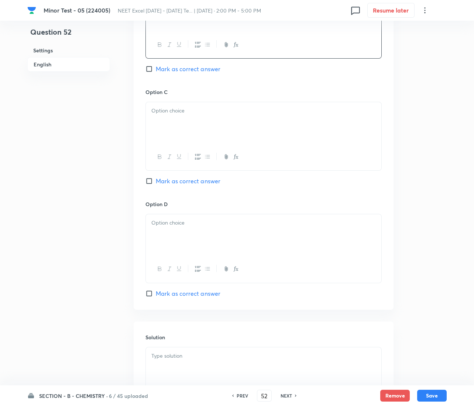
scroll to position [553, 0]
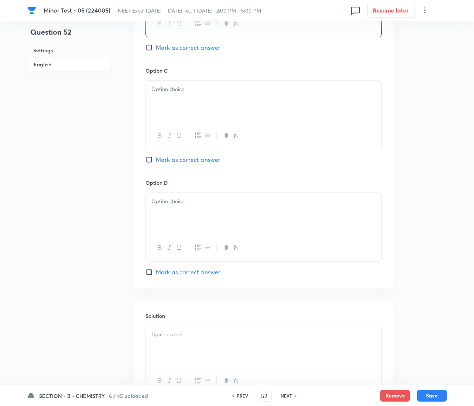
click at [222, 104] on div at bounding box center [263, 101] width 235 height 41
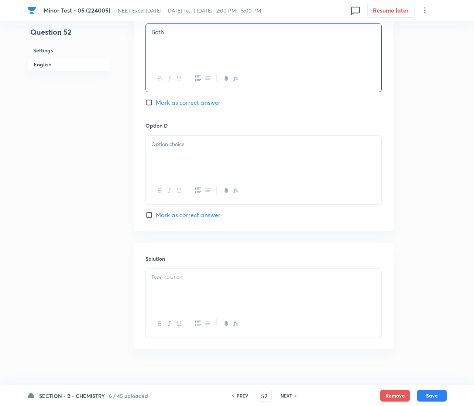
scroll to position [620, 0]
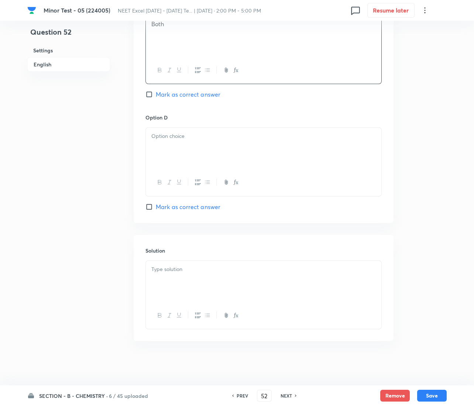
click at [216, 151] on div at bounding box center [263, 148] width 235 height 41
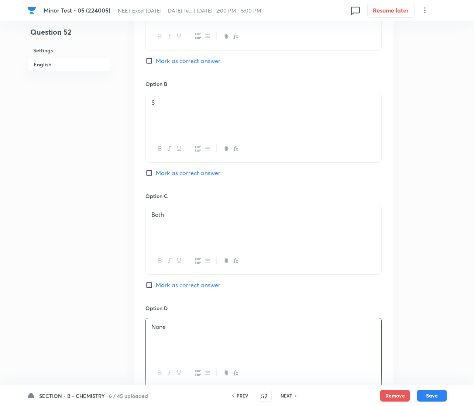
scroll to position [344, 0]
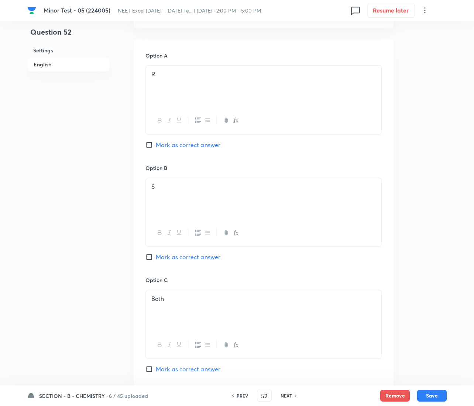
click at [163, 259] on span "Mark as correct answer" at bounding box center [188, 257] width 65 height 9
click at [156, 259] on input "Mark as correct answer" at bounding box center [150, 257] width 10 height 7
checkbox input "true"
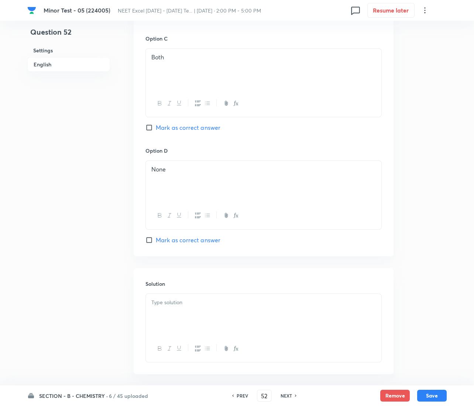
scroll to position [620, 0]
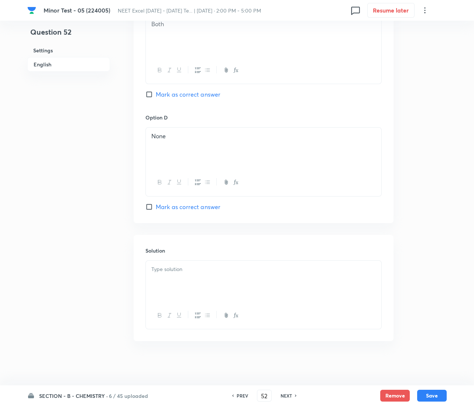
click at [180, 269] on p at bounding box center [263, 269] width 224 height 8
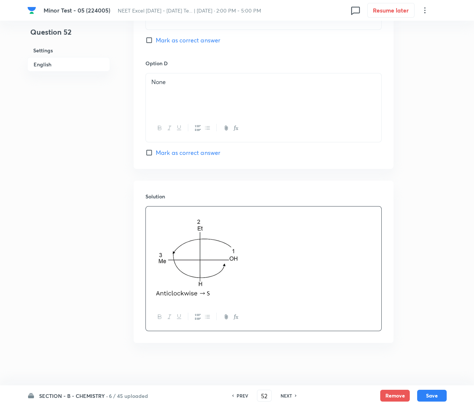
scroll to position [676, 0]
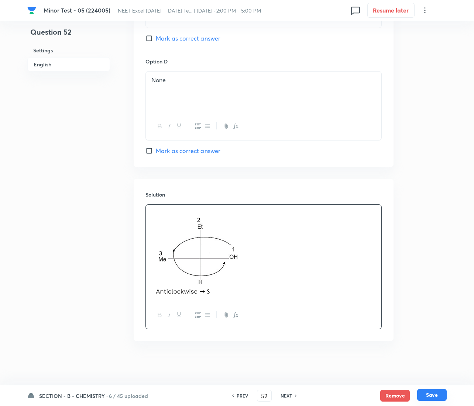
click at [424, 391] on button "Save" at bounding box center [432, 395] width 30 height 12
type input "53"
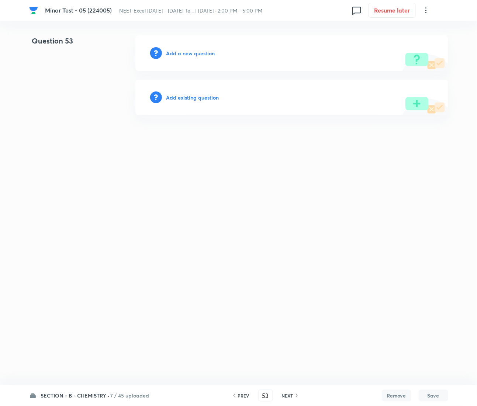
click at [185, 47] on div "Add a new question" at bounding box center [291, 52] width 313 height 35
click at [185, 51] on h6 "Add a new question" at bounding box center [190, 53] width 49 height 8
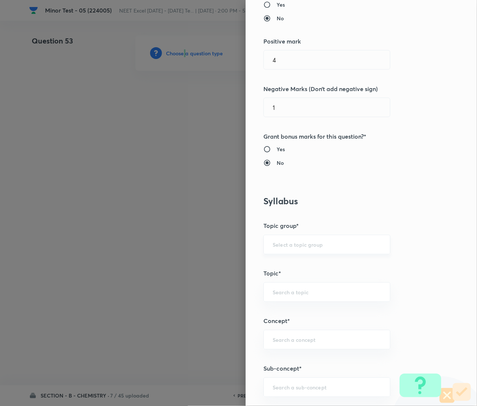
scroll to position [276, 0]
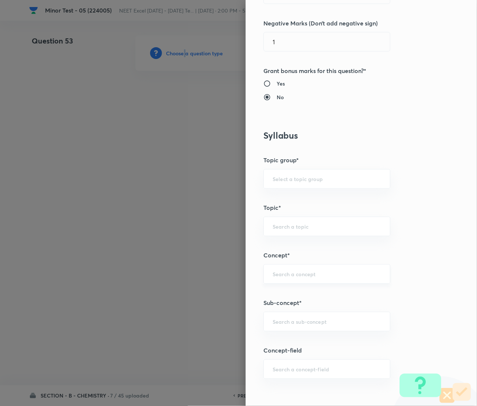
click at [279, 281] on div "​" at bounding box center [327, 275] width 127 height 20
click at [288, 327] on div "​" at bounding box center [327, 322] width 127 height 20
paste input "Coordination Chemistry & Stereoisomerism"
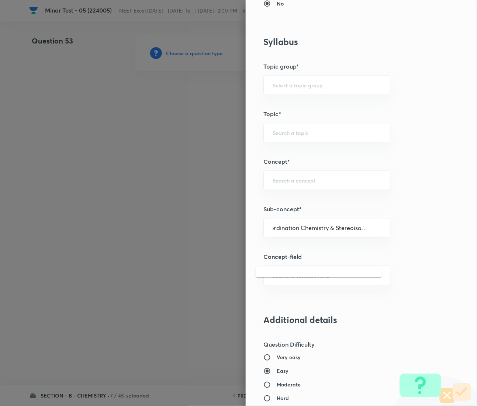
scroll to position [443, 0]
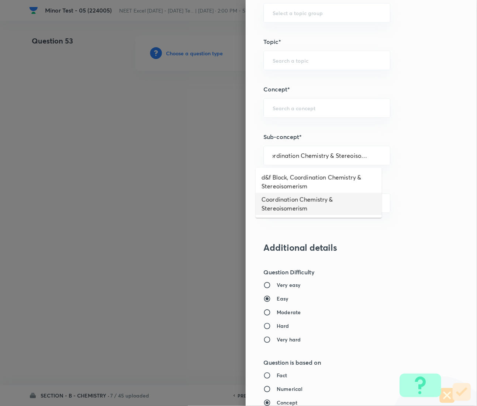
click at [285, 202] on li "Coordination Chemistry & Stereoisomerism" at bounding box center [319, 204] width 126 height 22
type input "Coordination Chemistry & Stereoisomerism"
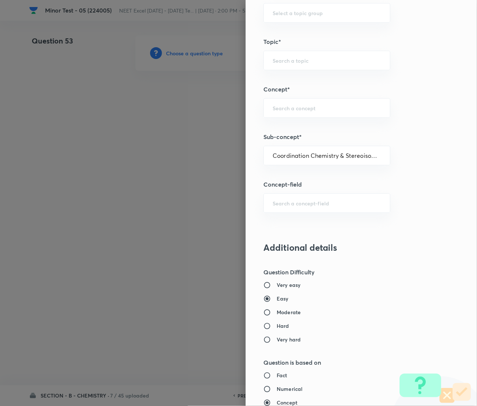
type input "Chemistry"
type input "Physical Chemistry"
type input "Coordination Chemistry & Stereoisomerism"
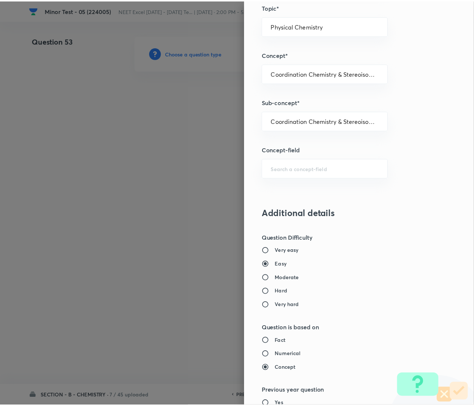
scroll to position [699, 0]
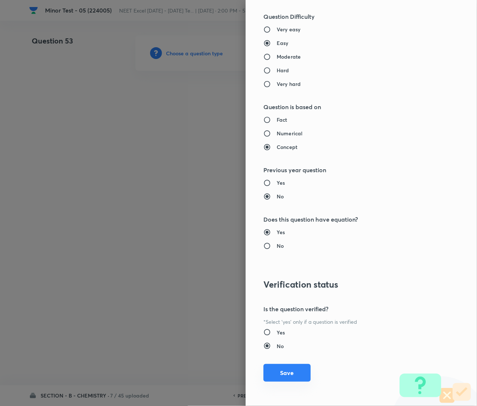
click at [280, 371] on button "Save" at bounding box center [287, 373] width 47 height 18
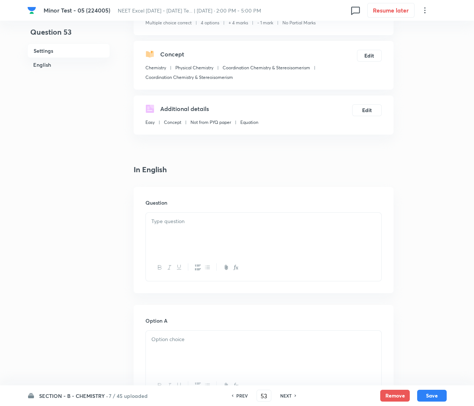
scroll to position [166, 0]
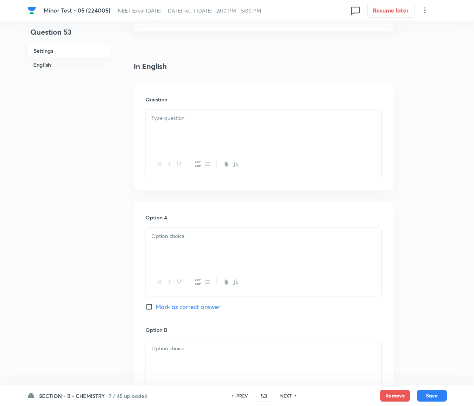
click at [171, 124] on div at bounding box center [263, 130] width 235 height 41
click at [152, 117] on strong "1." at bounding box center [153, 118] width 4 height 8
click at [188, 244] on div at bounding box center [263, 248] width 235 height 41
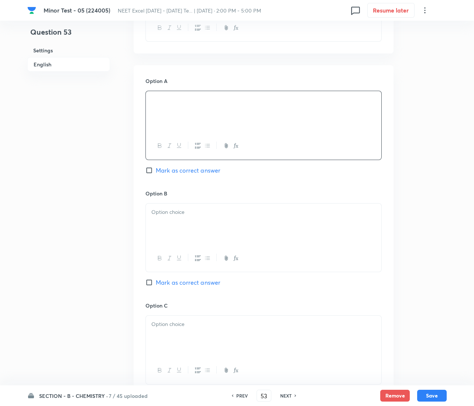
scroll to position [332, 0]
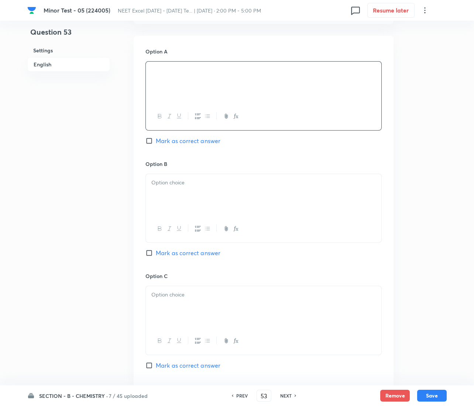
click at [183, 195] on div at bounding box center [263, 194] width 235 height 41
click at [177, 202] on div at bounding box center [263, 194] width 235 height 41
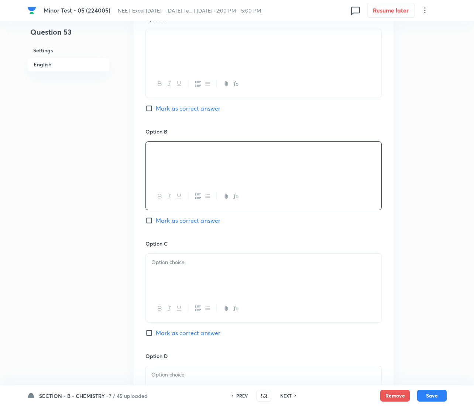
scroll to position [498, 0]
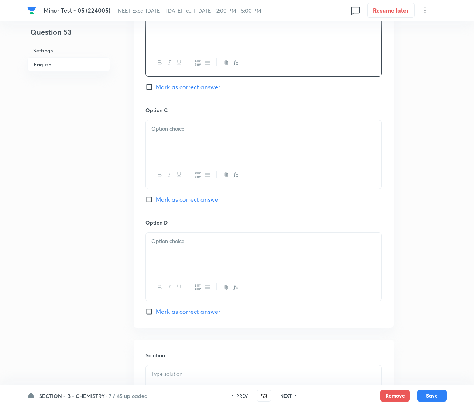
click at [191, 147] on div at bounding box center [263, 140] width 235 height 41
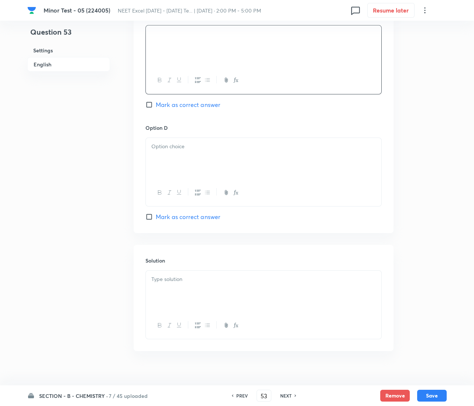
scroll to position [604, 0]
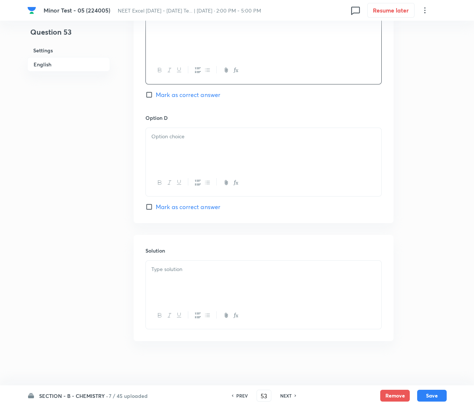
click at [153, 136] on p at bounding box center [263, 136] width 224 height 8
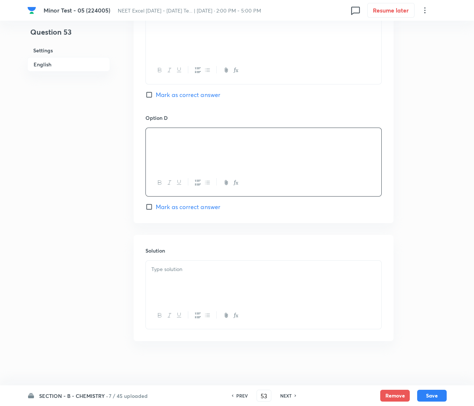
click at [163, 207] on span "Mark as correct answer" at bounding box center [188, 207] width 65 height 9
click at [156, 207] on input "Mark as correct answer" at bounding box center [150, 206] width 10 height 7
checkbox input "true"
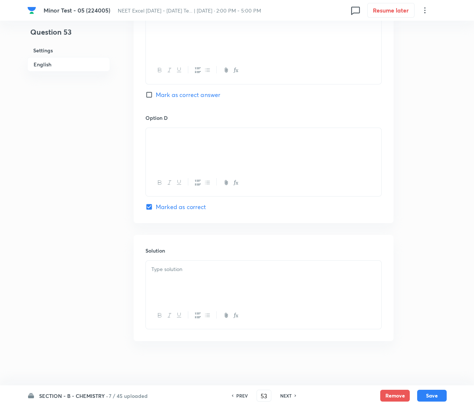
click at [194, 279] on div at bounding box center [263, 281] width 235 height 41
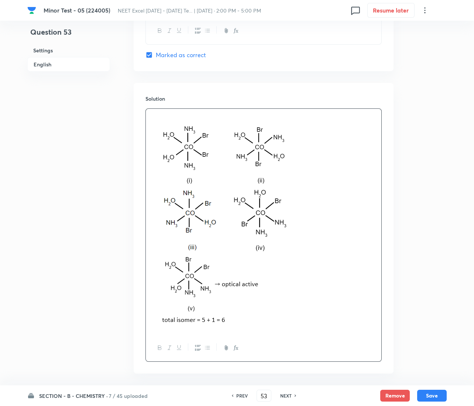
scroll to position [789, 0]
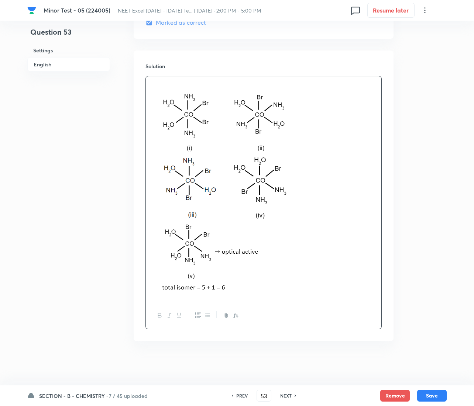
click at [431, 403] on div "SECTION - B - CHEMISTRY · 7 / 45 uploaded PREV 53 ​ NEXT Remove Save" at bounding box center [236, 396] width 419 height 21
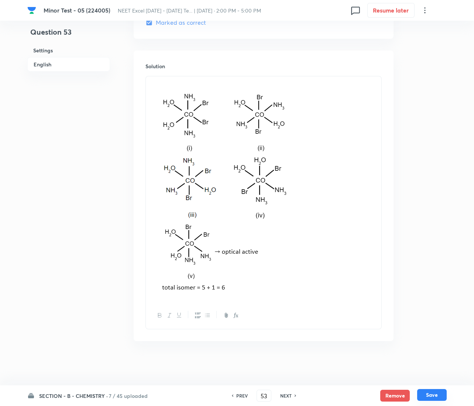
click at [431, 396] on button "Save" at bounding box center [432, 395] width 30 height 12
type input "54"
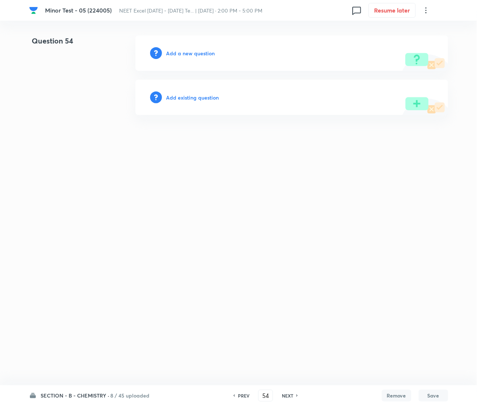
click at [192, 58] on div "Add a new question" at bounding box center [291, 52] width 313 height 35
click at [190, 55] on h6 "Add a new question" at bounding box center [190, 53] width 49 height 8
click at [190, 55] on h6 "Choose a question type" at bounding box center [194, 53] width 57 height 8
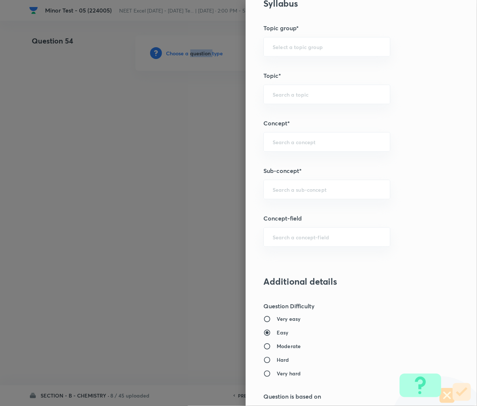
scroll to position [388, 0]
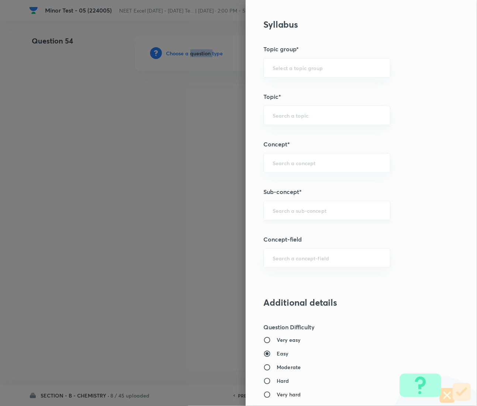
click at [284, 216] on div "​" at bounding box center [327, 211] width 127 height 20
click at [303, 213] on input "text" at bounding box center [327, 210] width 109 height 7
paste input "Coordination Chemistry & Stereoisomerism"
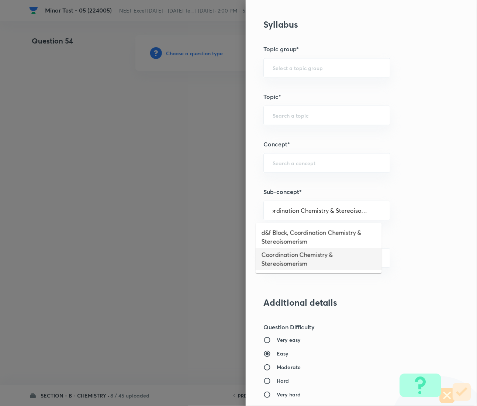
click at [296, 257] on li "Coordination Chemistry & Stereoisomerism" at bounding box center [319, 259] width 126 height 22
type input "Coordination Chemistry & Stereoisomerism"
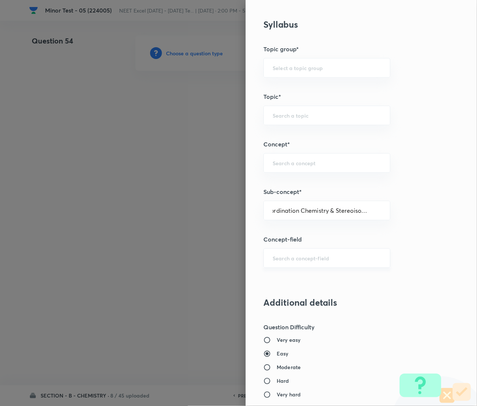
scroll to position [0, 0]
type input "Chemistry"
type input "Physical Chemistry"
type input "Coordination Chemistry & Stereoisomerism"
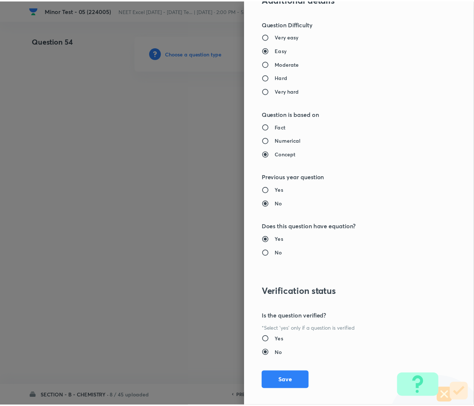
scroll to position [699, 0]
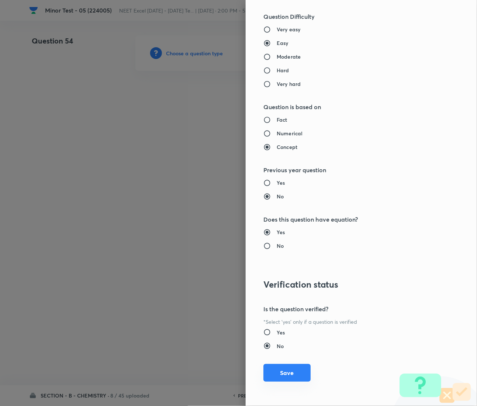
click at [283, 374] on button "Save" at bounding box center [287, 373] width 47 height 18
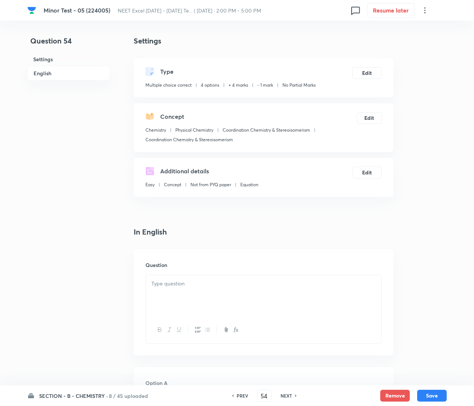
click at [181, 283] on p at bounding box center [263, 284] width 224 height 8
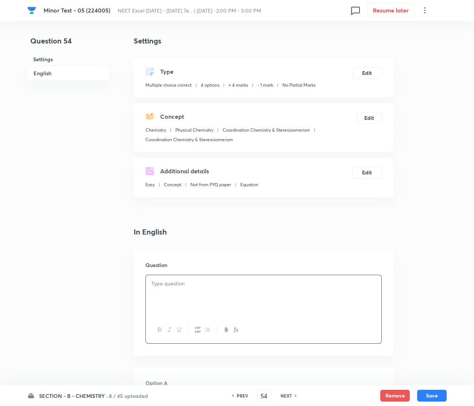
paste div
click at [154, 285] on strong "1." at bounding box center [153, 284] width 4 height 8
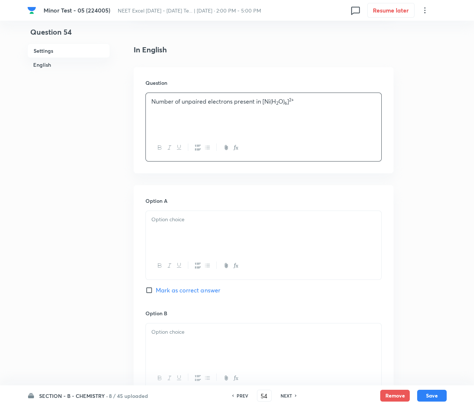
scroll to position [221, 0]
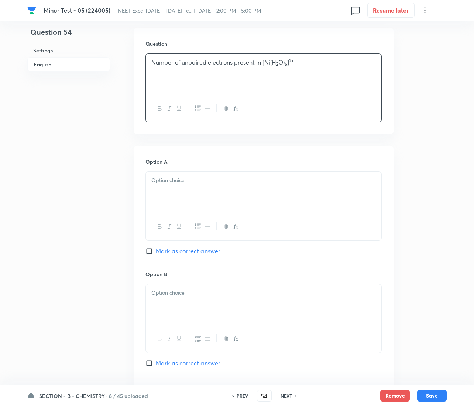
click at [178, 186] on div at bounding box center [263, 192] width 235 height 41
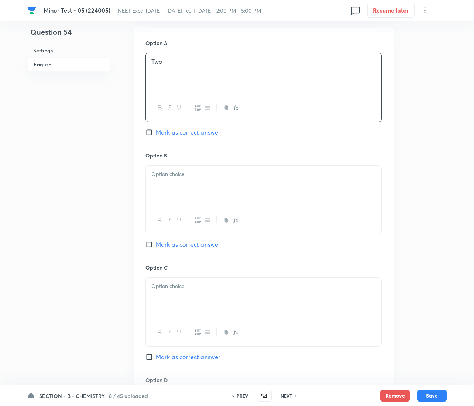
scroll to position [388, 0]
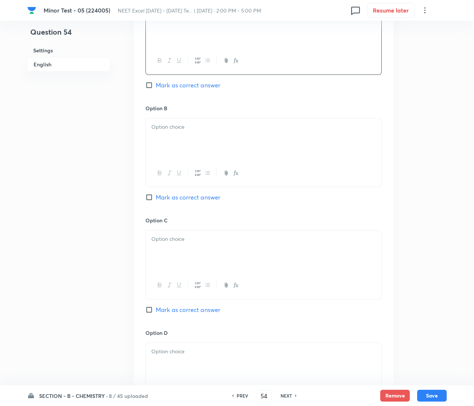
click at [196, 159] on div at bounding box center [263, 138] width 235 height 41
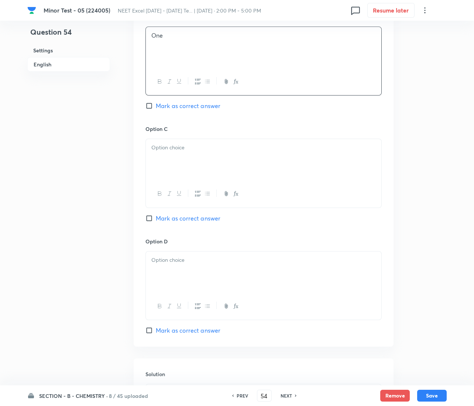
scroll to position [498, 0]
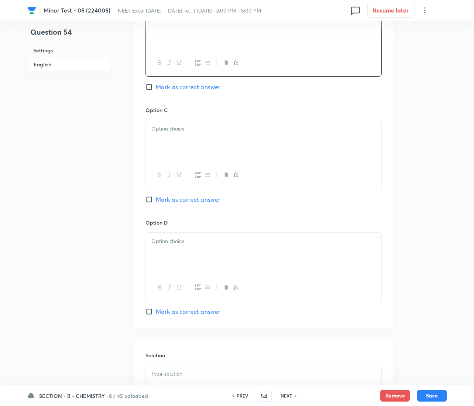
click at [203, 135] on div at bounding box center [263, 140] width 235 height 41
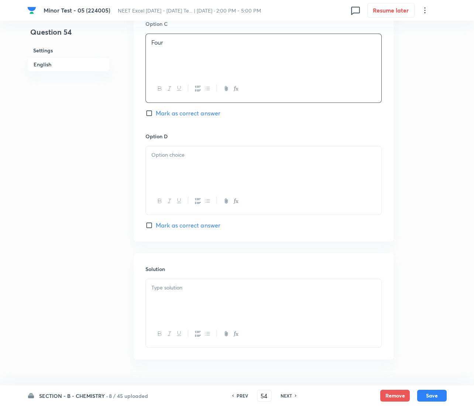
scroll to position [604, 0]
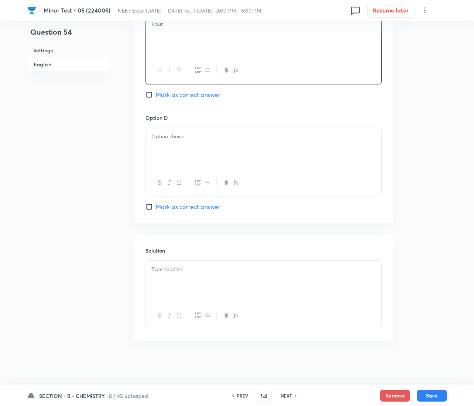
click at [190, 155] on div at bounding box center [263, 148] width 235 height 41
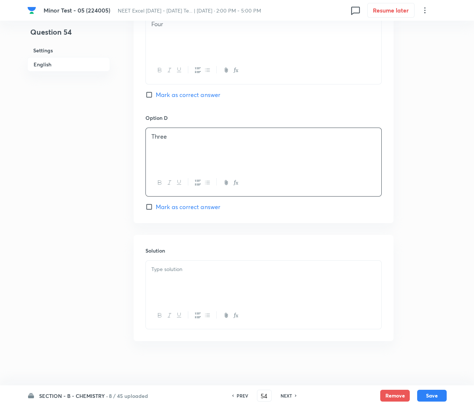
click at [195, 275] on div at bounding box center [263, 281] width 235 height 41
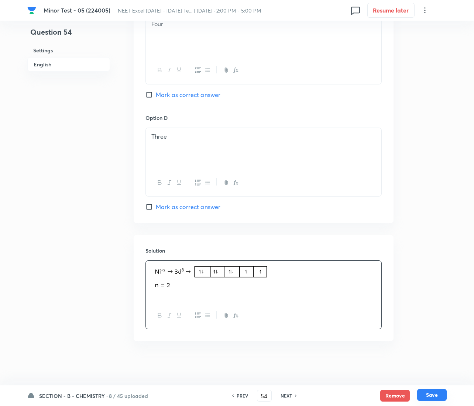
click at [443, 394] on button "Save" at bounding box center [432, 395] width 30 height 12
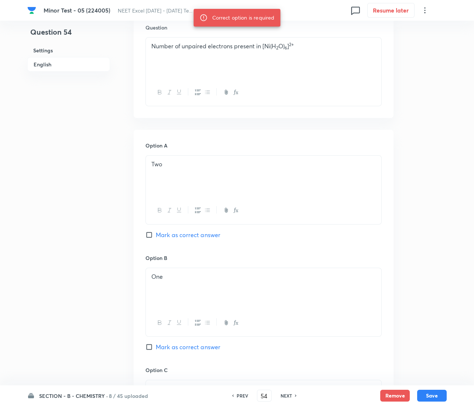
scroll to position [217, 0]
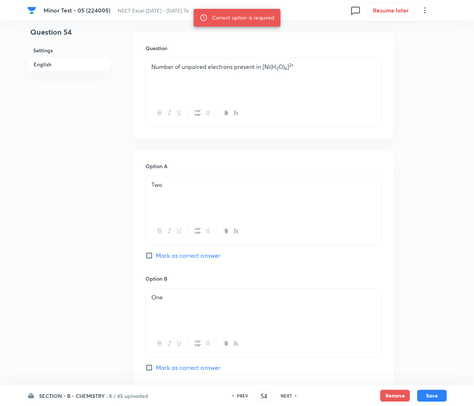
click at [158, 253] on span "Mark as correct answer" at bounding box center [188, 255] width 65 height 9
click at [156, 253] on input "Mark as correct answer" at bounding box center [150, 255] width 10 height 7
checkbox input "true"
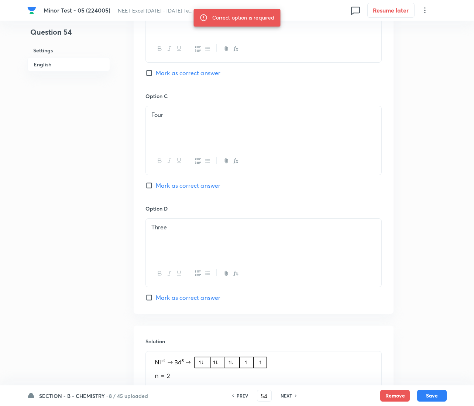
scroll to position [604, 0]
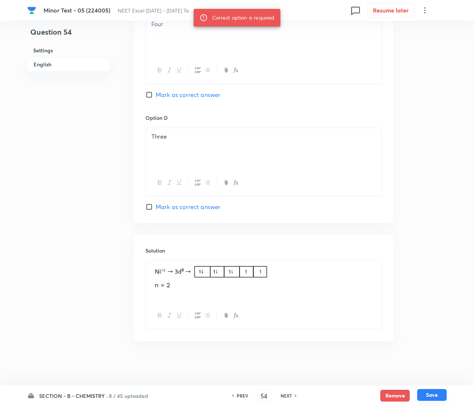
click at [428, 397] on button "Save" at bounding box center [432, 395] width 30 height 12
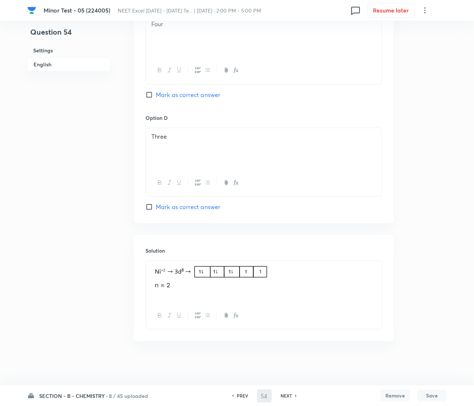
type input "55"
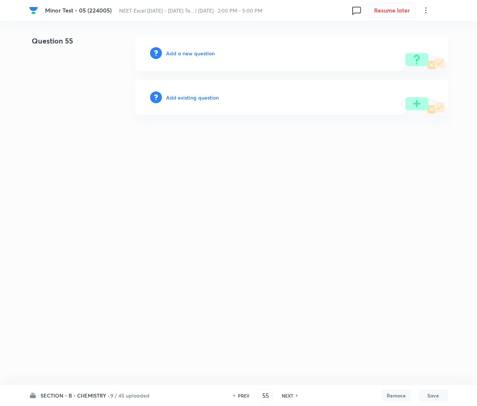
click at [185, 53] on h6 "Add a new question" at bounding box center [190, 53] width 49 height 8
click at [185, 53] on h6 "Choose a question type" at bounding box center [194, 53] width 57 height 8
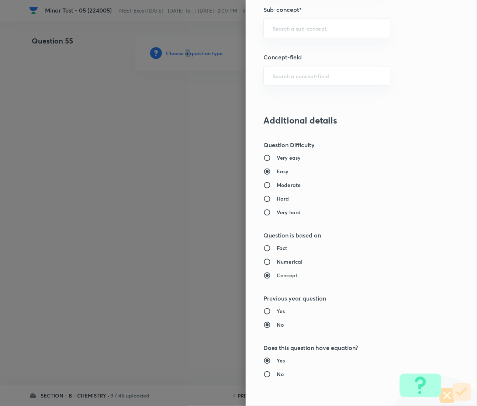
scroll to position [443, 0]
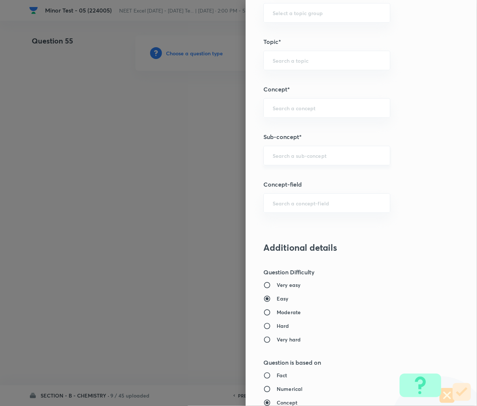
click at [285, 158] on input "text" at bounding box center [327, 155] width 109 height 7
click at [293, 159] on input "text" at bounding box center [327, 155] width 109 height 7
paste input "Coordination Chemistry & Stereoisomerism"
type input "Coordination Chemistry & Stereoisomerism"
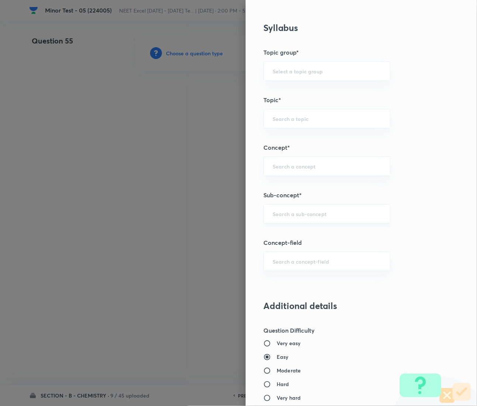
scroll to position [367, 0]
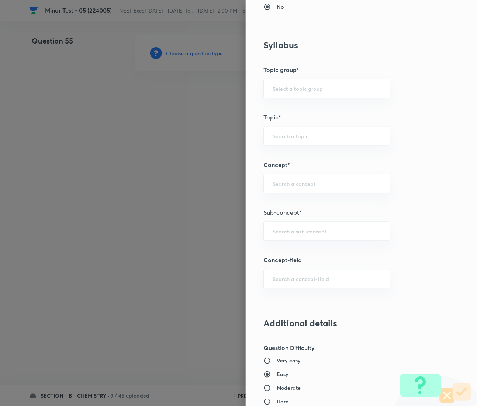
click at [282, 243] on div "Question settings Question type* Multiple choice correct Number of options* 2 3…" at bounding box center [361, 203] width 231 height 406
click at [291, 231] on input "text" at bounding box center [327, 231] width 109 height 7
click at [291, 237] on div "​" at bounding box center [327, 232] width 127 height 20
paste input "Coordination Chemistry & Stereoisomerism"
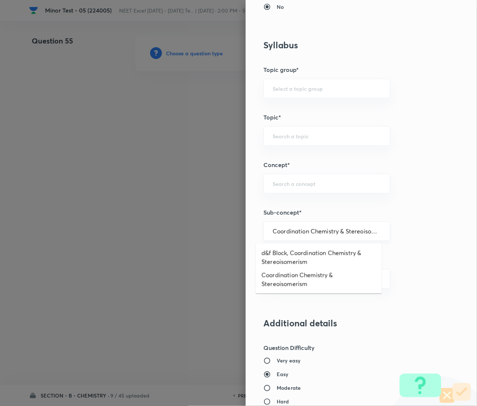
scroll to position [0, 10]
click at [300, 283] on li "Coordination Chemistry & Stereoisomerism" at bounding box center [319, 280] width 126 height 22
type input "Coordination Chemistry & Stereoisomerism"
type input "Chemistry"
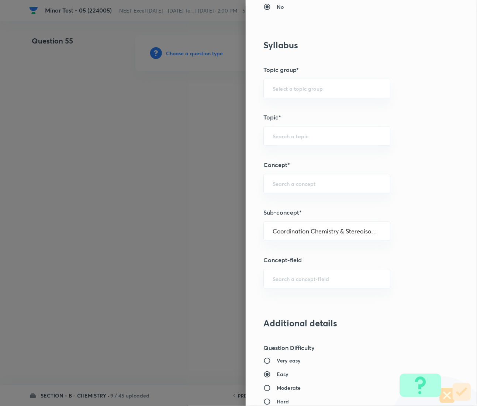
type input "Physical Chemistry"
type input "Coordination Chemistry & Stereoisomerism"
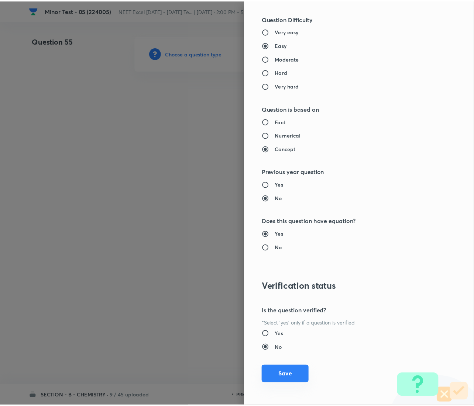
scroll to position [699, 0]
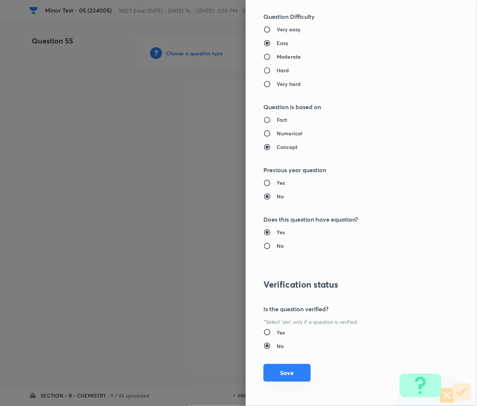
click at [285, 374] on button "Save" at bounding box center [287, 373] width 47 height 18
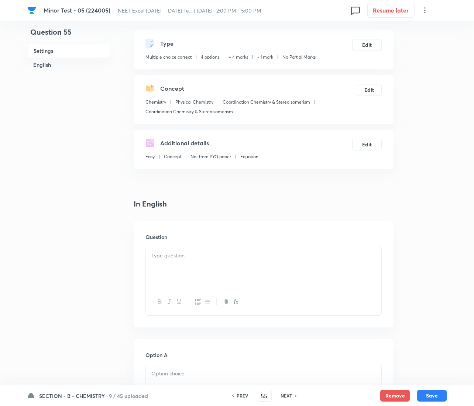
scroll to position [111, 0]
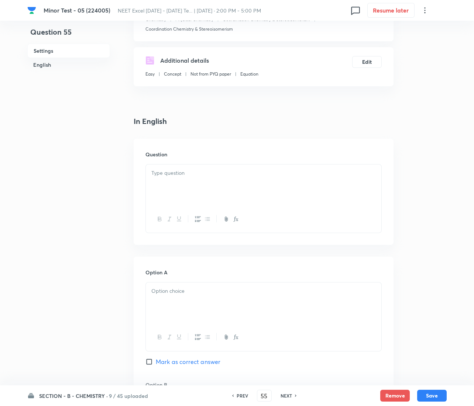
click at [205, 189] on div at bounding box center [263, 185] width 235 height 41
paste div
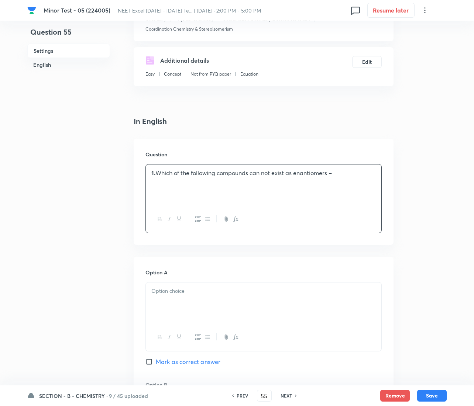
click at [156, 171] on p "1. Which of the following compounds can not exist as enantiomers –" at bounding box center [263, 173] width 224 height 8
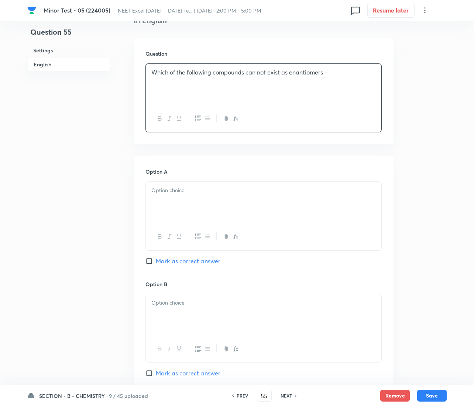
scroll to position [221, 0]
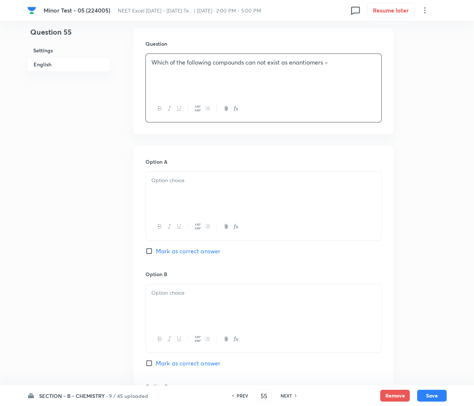
click at [185, 195] on div at bounding box center [263, 192] width 235 height 41
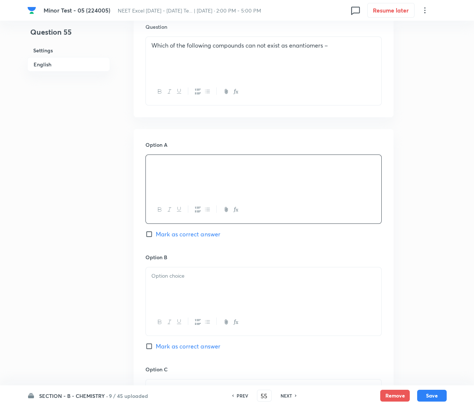
scroll to position [388, 0]
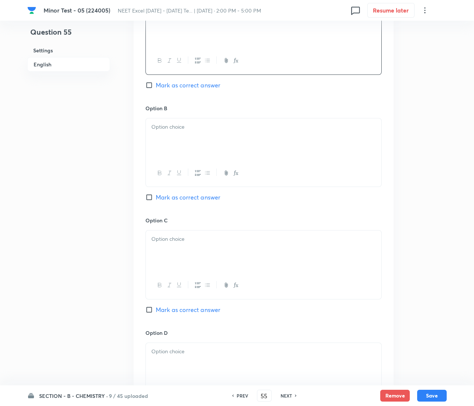
click at [175, 142] on div at bounding box center [263, 138] width 235 height 41
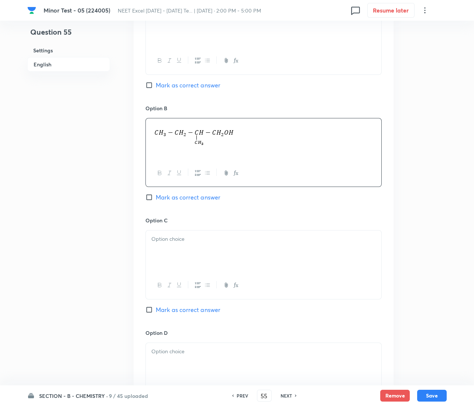
click at [183, 255] on div at bounding box center [263, 251] width 235 height 41
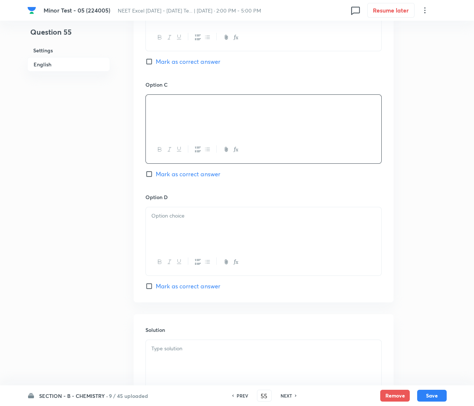
scroll to position [553, 0]
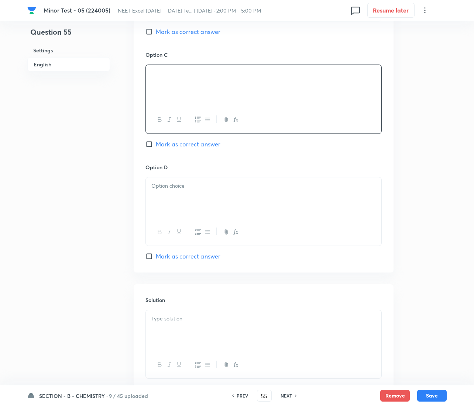
click at [165, 149] on span "Mark as correct answer" at bounding box center [188, 144] width 65 height 9
click at [156, 148] on input "Mark as correct answer" at bounding box center [150, 144] width 10 height 7
checkbox input "true"
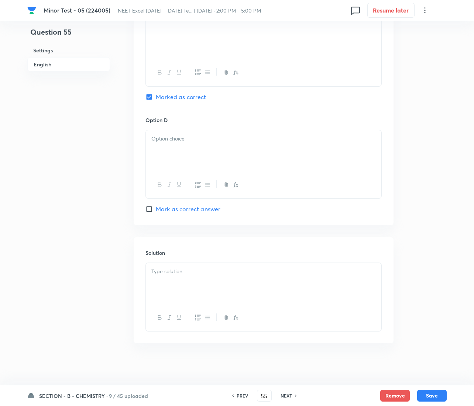
scroll to position [604, 0]
click at [174, 156] on div at bounding box center [263, 148] width 235 height 41
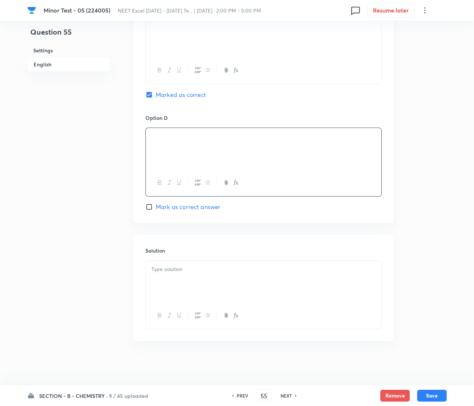
click at [203, 268] on p at bounding box center [263, 269] width 224 height 8
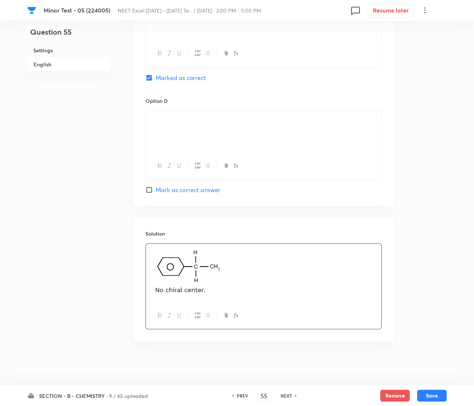
scroll to position [621, 0]
click at [431, 397] on button "Save" at bounding box center [432, 395] width 30 height 12
click at [431, 395] on button "Save" at bounding box center [432, 395] width 30 height 12
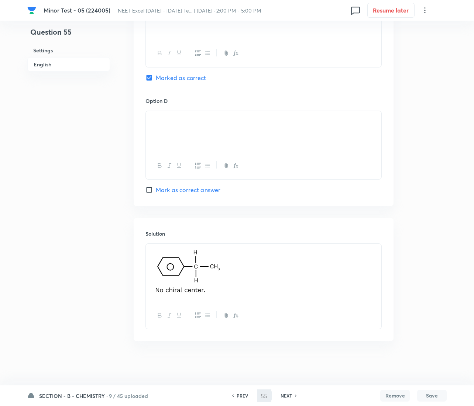
type input "56"
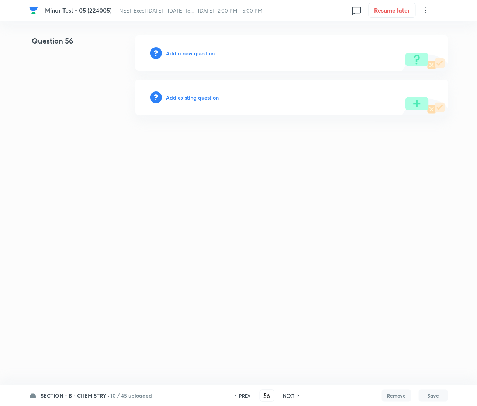
click at [183, 54] on h6 "Add a new question" at bounding box center [190, 53] width 49 height 8
click at [183, 54] on h6 "Choose a question type" at bounding box center [194, 53] width 57 height 8
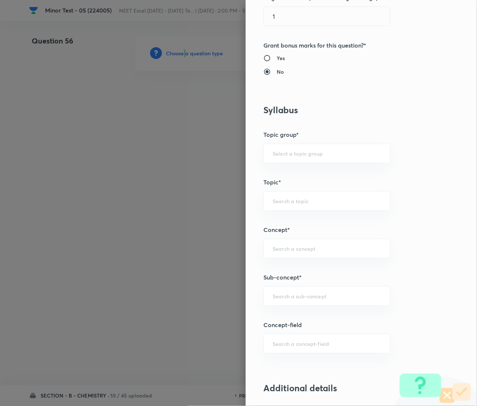
scroll to position [332, 0]
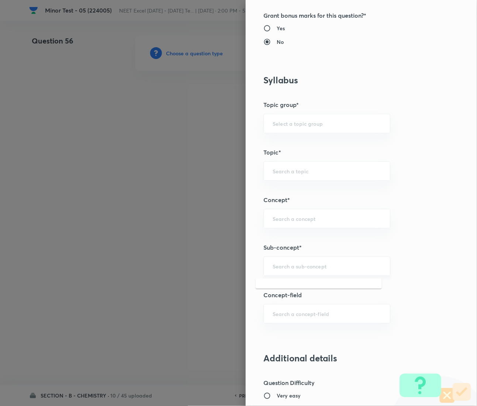
click at [293, 266] on input "text" at bounding box center [327, 266] width 109 height 7
paste input "Coordination Chemistry & Stereoisomerism"
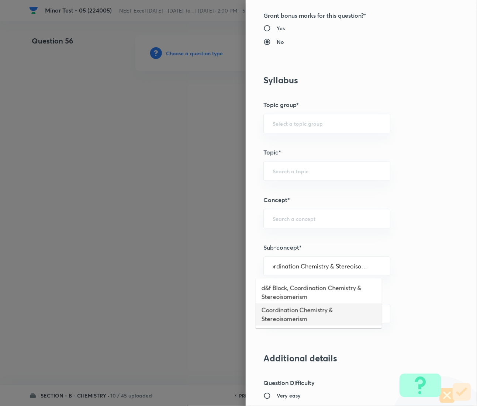
click at [302, 314] on li "Coordination Chemistry & Stereoisomerism" at bounding box center [319, 315] width 126 height 22
type input "Coordination Chemistry & Stereoisomerism"
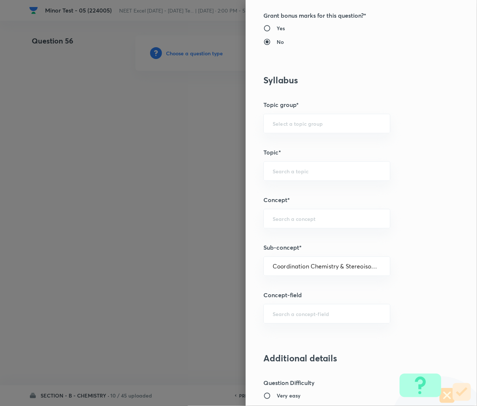
type input "Chemistry"
type input "Physical Chemistry"
type input "Coordination Chemistry & Stereoisomerism"
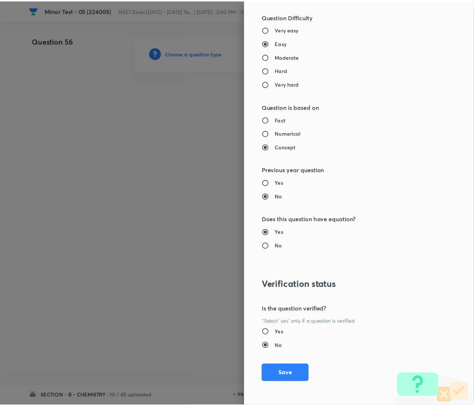
scroll to position [699, 0]
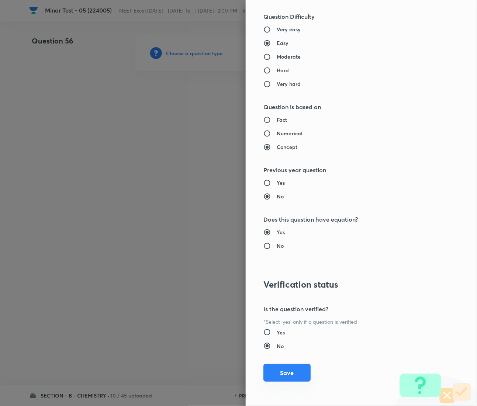
click at [287, 366] on button "Save" at bounding box center [287, 373] width 47 height 18
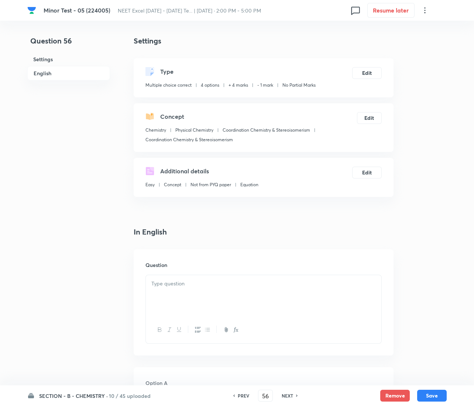
click at [192, 302] on div at bounding box center [263, 295] width 235 height 41
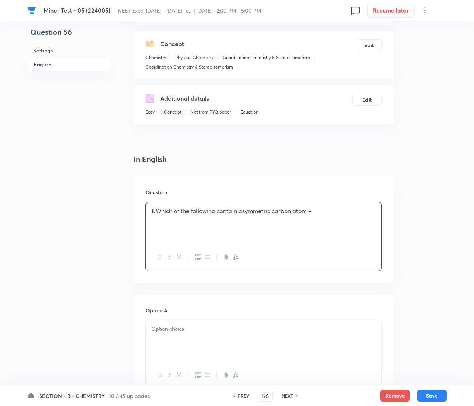
scroll to position [55, 0]
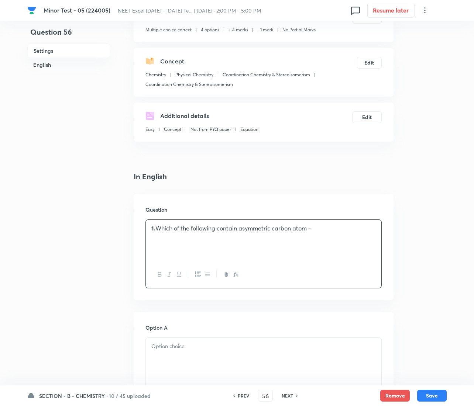
click at [155, 233] on p at bounding box center [263, 237] width 224 height 8
click at [158, 230] on p "1. Which of the following contain asymmetric carbon atom –" at bounding box center [263, 228] width 224 height 8
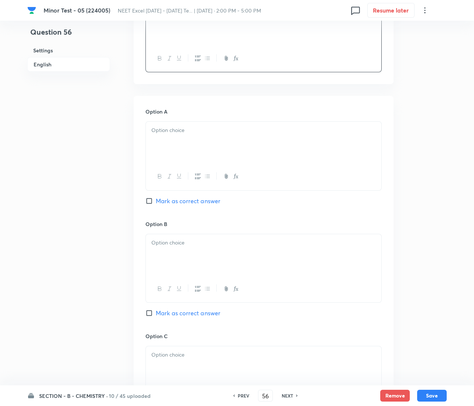
scroll to position [276, 0]
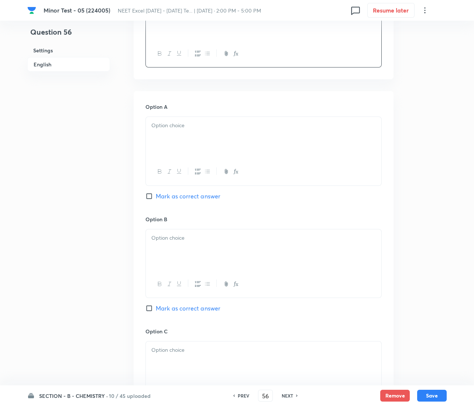
click at [175, 148] on div at bounding box center [263, 137] width 235 height 41
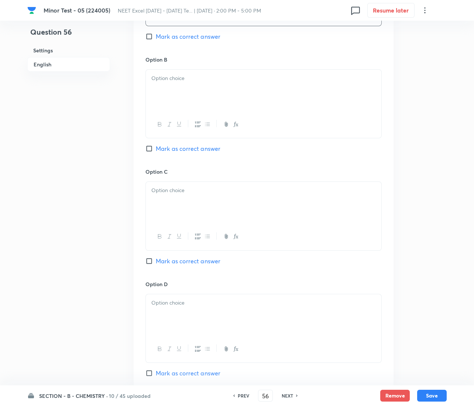
scroll to position [443, 0]
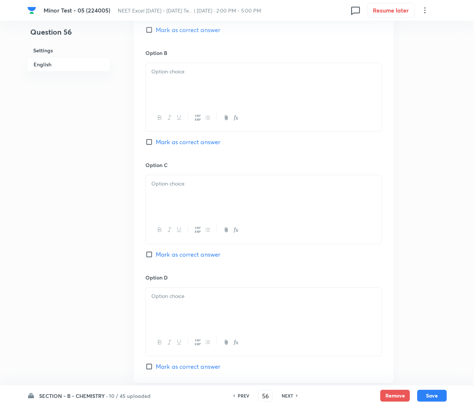
drag, startPoint x: 210, startPoint y: 89, endPoint x: 206, endPoint y: 88, distance: 3.9
click at [210, 89] on div at bounding box center [263, 83] width 235 height 41
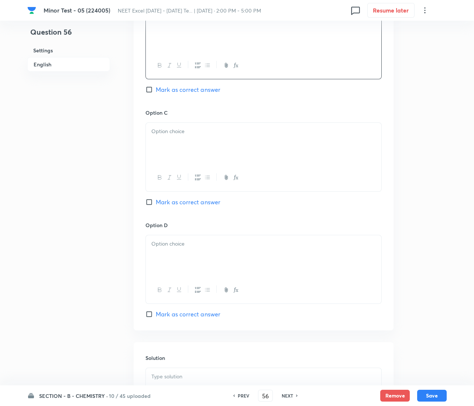
scroll to position [498, 0]
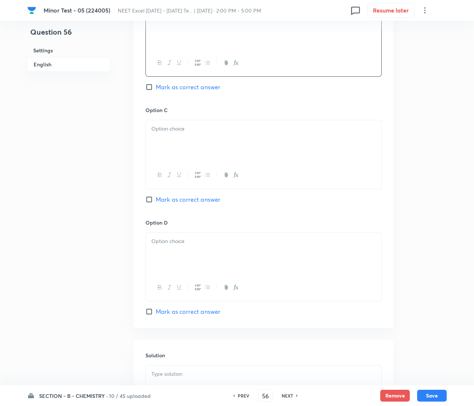
click at [175, 125] on p at bounding box center [263, 129] width 224 height 8
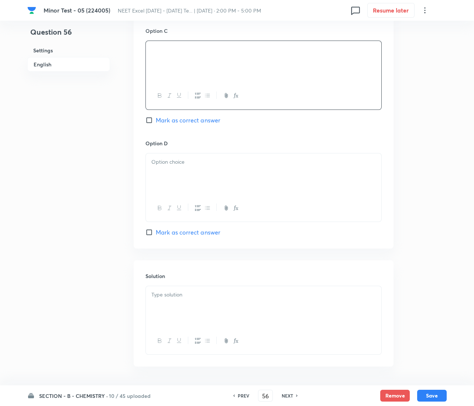
scroll to position [604, 0]
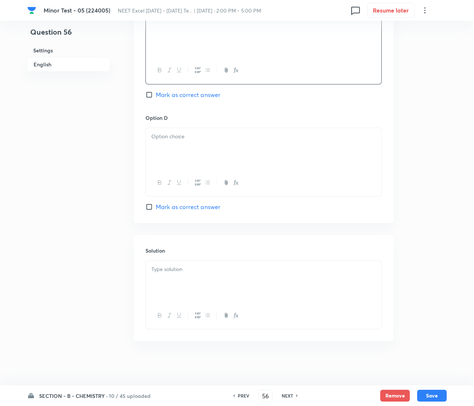
click at [212, 150] on div at bounding box center [263, 148] width 235 height 41
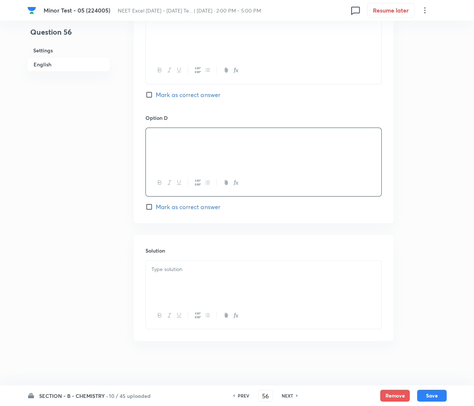
click at [155, 209] on input "Mark as correct answer" at bounding box center [150, 206] width 10 height 7
checkbox input "true"
click at [184, 288] on div at bounding box center [263, 281] width 235 height 41
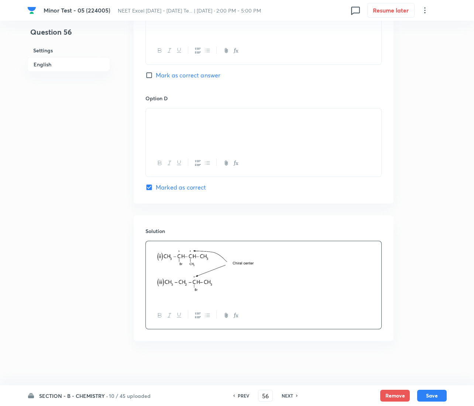
scroll to position [624, 0]
click at [434, 395] on button "Save" at bounding box center [432, 395] width 30 height 12
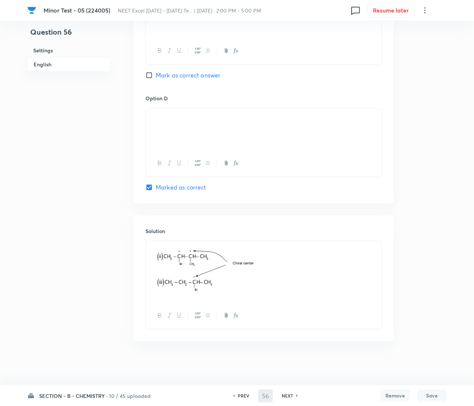
type input "57"
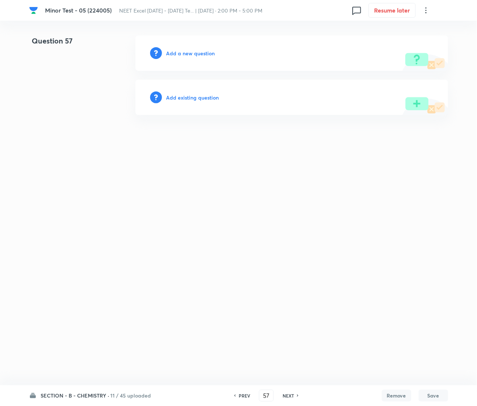
click at [201, 56] on h6 "Add a new question" at bounding box center [190, 53] width 49 height 8
click at [201, 56] on h6 "Choose a question type" at bounding box center [194, 53] width 57 height 8
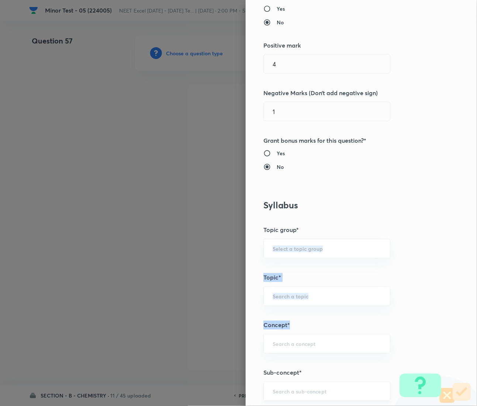
scroll to position [332, 0]
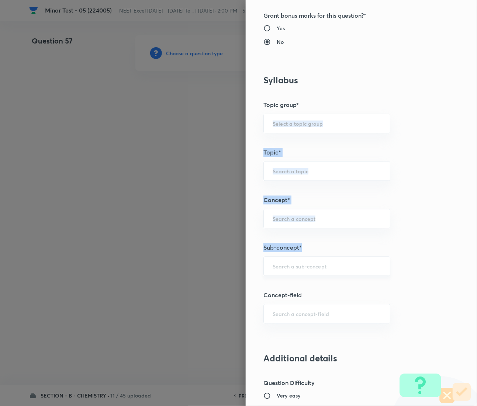
click at [313, 275] on div "​" at bounding box center [327, 267] width 127 height 20
paste input "Coordination Chemistry & Stereoisomerism"
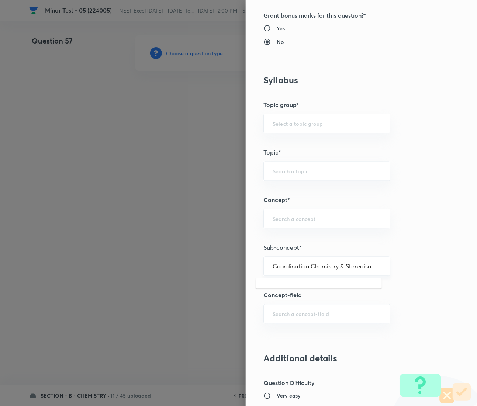
scroll to position [0, 10]
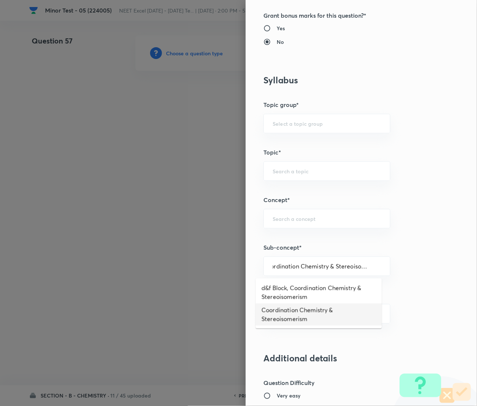
click at [290, 318] on li "Coordination Chemistry & Stereoisomerism" at bounding box center [319, 315] width 126 height 22
type input "Coordination Chemistry & Stereoisomerism"
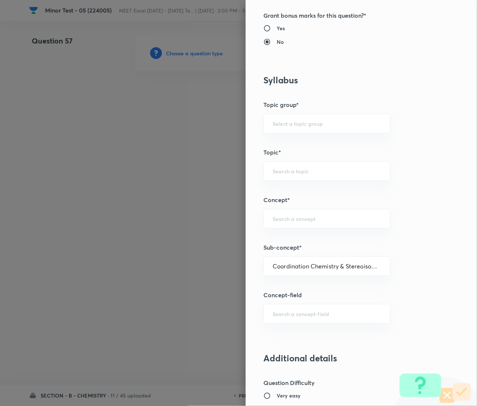
type input "Chemistry"
type input "Physical Chemistry"
type input "Coordination Chemistry & Stereoisomerism"
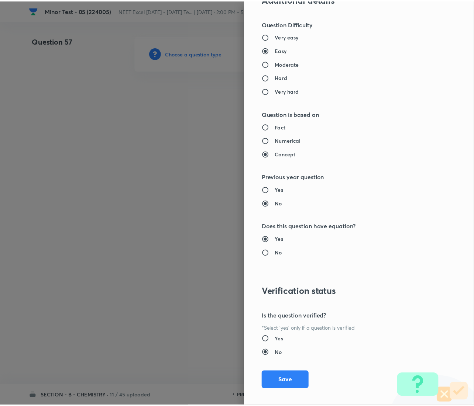
scroll to position [699, 0]
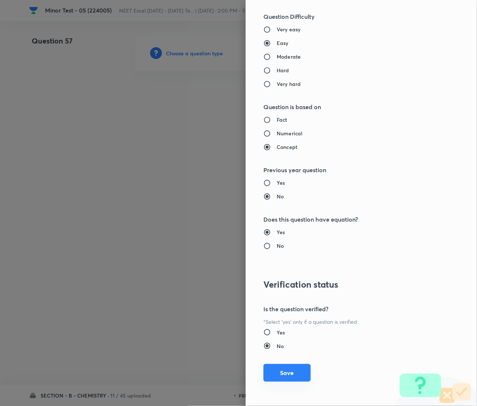
click at [276, 369] on button "Save" at bounding box center [287, 373] width 47 height 18
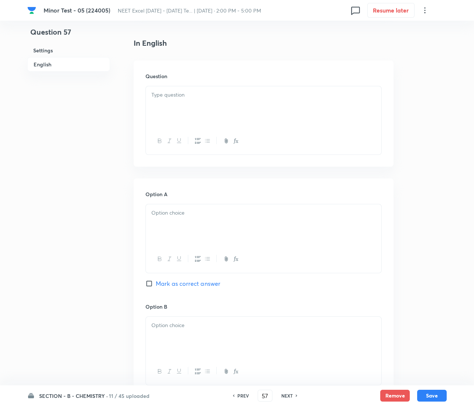
scroll to position [221, 0]
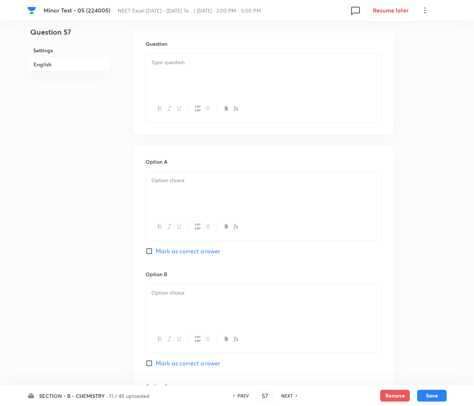
click at [207, 67] on div at bounding box center [263, 74] width 235 height 41
paste div
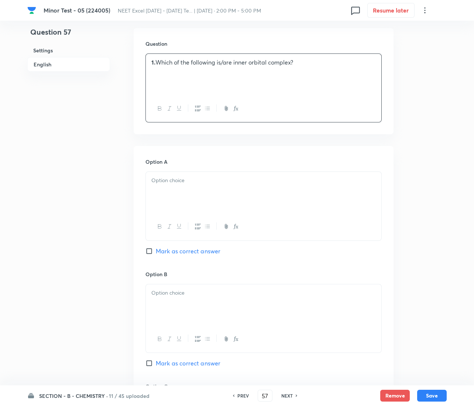
click at [157, 66] on p "1. Which of the following is/are inner orbital complex?" at bounding box center [263, 62] width 224 height 8
click at [138, 208] on div "Option A [PERSON_NAME] as correct answer Option B Mark as correct answer Option…" at bounding box center [264, 375] width 260 height 458
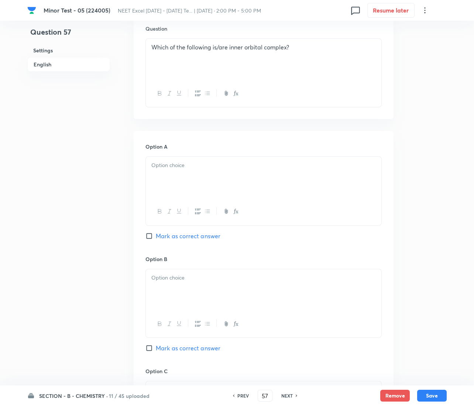
scroll to position [332, 0]
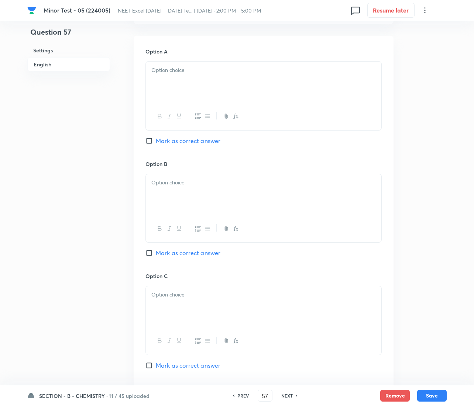
click at [195, 80] on div at bounding box center [263, 82] width 235 height 41
click at [189, 208] on div at bounding box center [263, 194] width 235 height 41
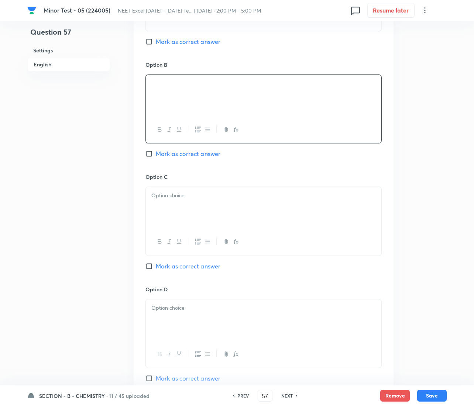
scroll to position [443, 0]
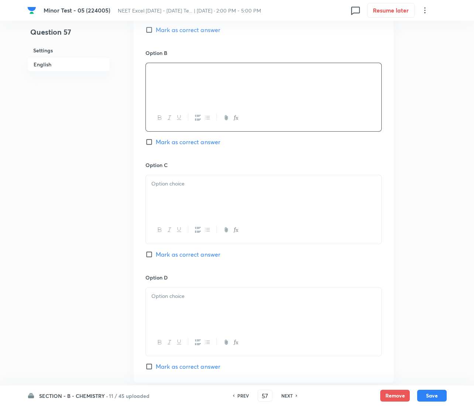
click at [184, 195] on div at bounding box center [263, 195] width 235 height 41
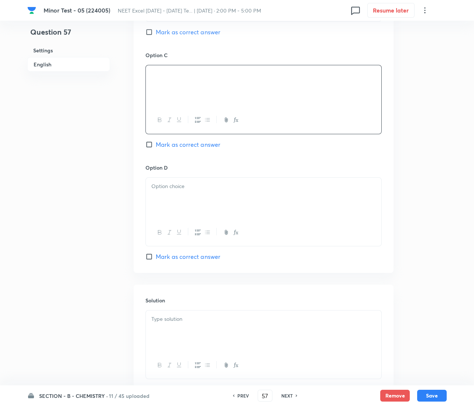
scroll to position [553, 0]
click at [180, 200] on div at bounding box center [263, 198] width 235 height 41
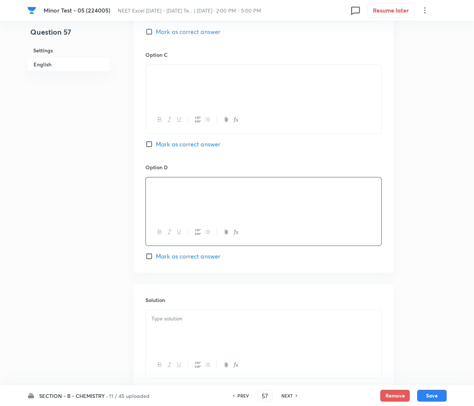
click at [158, 253] on span "Mark as correct answer" at bounding box center [188, 256] width 65 height 9
click at [156, 253] on input "Mark as correct answer" at bounding box center [150, 256] width 10 height 7
checkbox input "true"
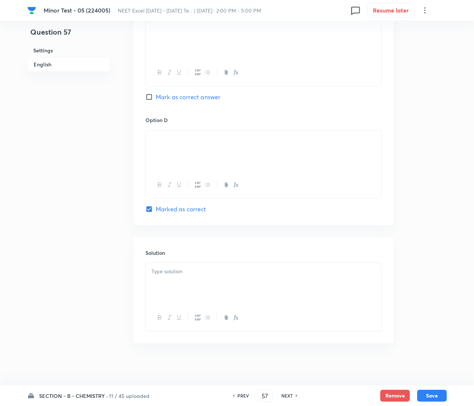
scroll to position [604, 0]
click at [180, 270] on p at bounding box center [263, 269] width 224 height 8
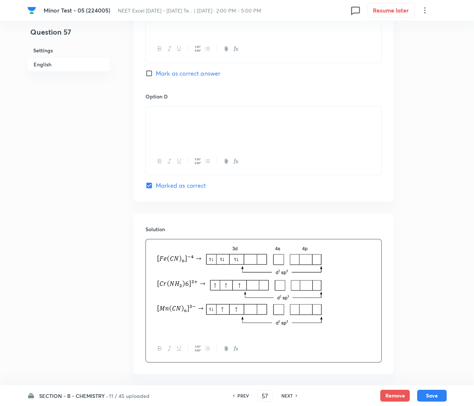
scroll to position [659, 0]
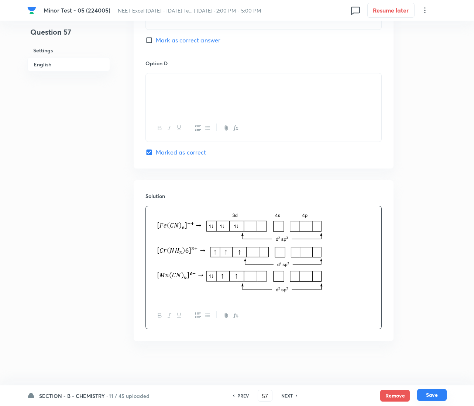
click at [432, 392] on button "Save" at bounding box center [432, 395] width 30 height 12
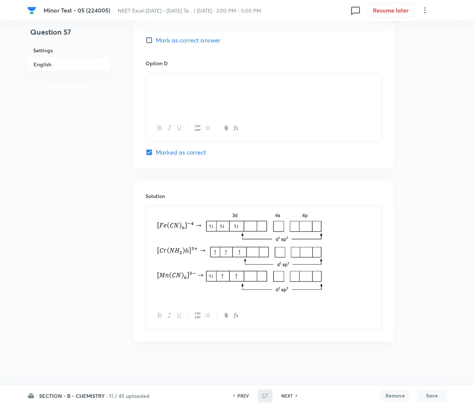
type input "58"
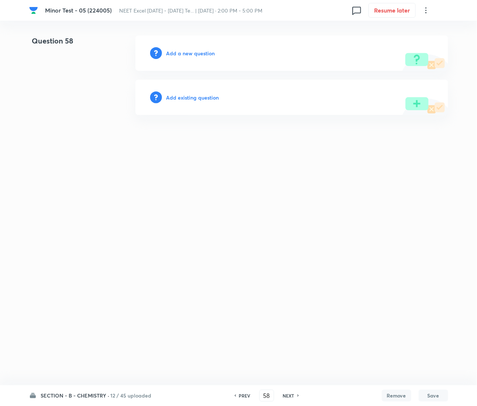
click at [189, 55] on h6 "Add a new question" at bounding box center [190, 53] width 49 height 8
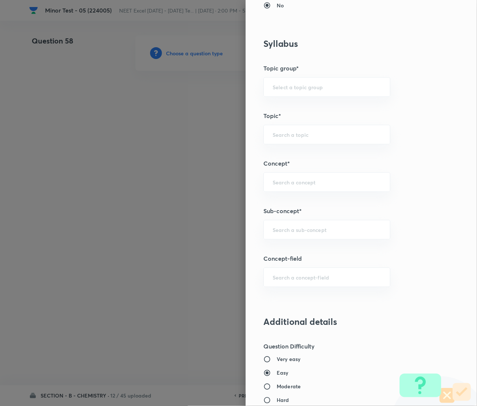
scroll to position [498, 0]
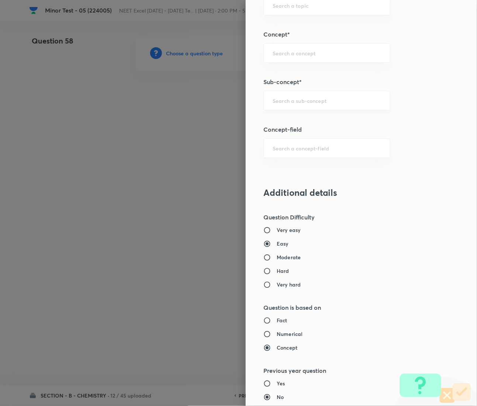
click at [280, 94] on div "​" at bounding box center [327, 101] width 127 height 20
click at [289, 100] on input "text" at bounding box center [327, 100] width 109 height 7
paste input "Coordination Chemistry & Stereoisomerism"
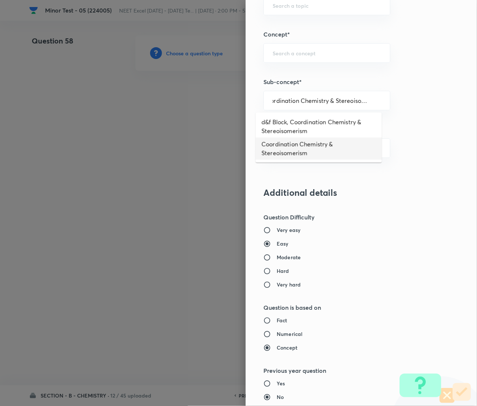
click at [309, 146] on li "Coordination Chemistry & Stereoisomerism" at bounding box center [319, 149] width 126 height 22
type input "Coordination Chemistry & Stereoisomerism"
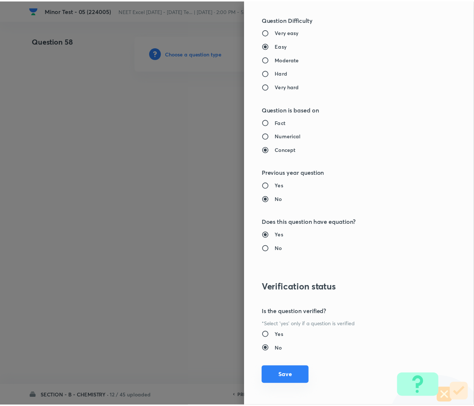
scroll to position [699, 0]
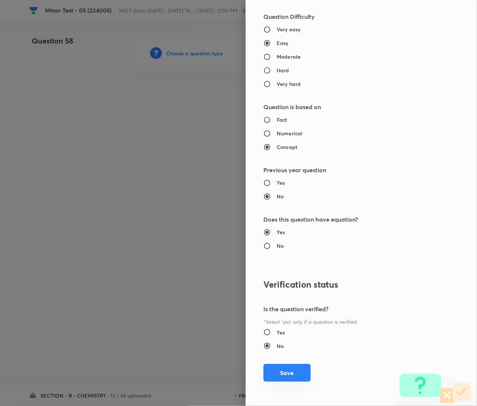
click at [285, 369] on button "Save" at bounding box center [287, 373] width 47 height 18
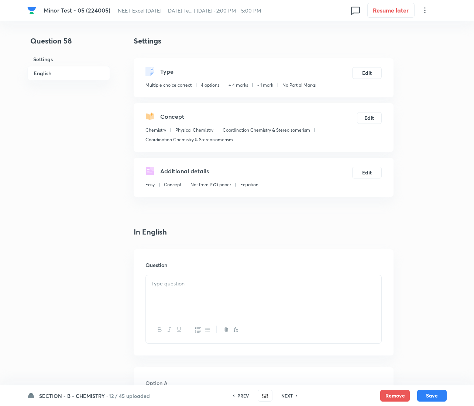
click at [187, 288] on div at bounding box center [263, 295] width 235 height 41
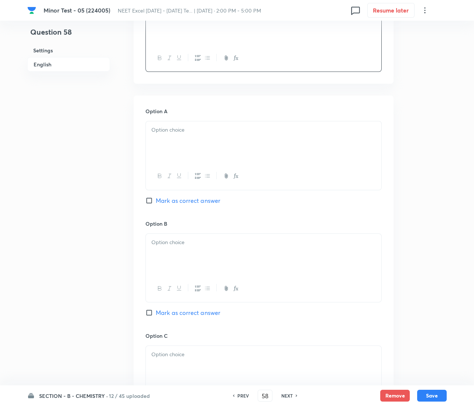
scroll to position [276, 0]
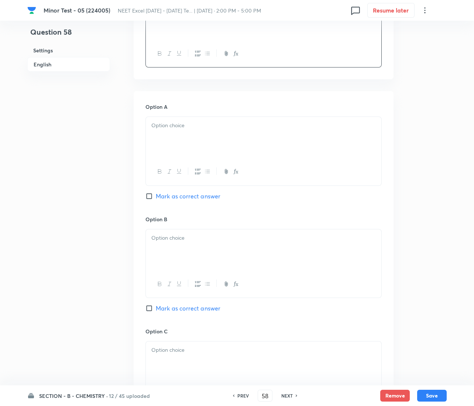
click at [180, 114] on div "Option A Mark as correct answer" at bounding box center [263, 159] width 236 height 112
drag, startPoint x: 173, startPoint y: 120, endPoint x: 173, endPoint y: 124, distance: 4.1
click at [173, 120] on div at bounding box center [263, 137] width 235 height 41
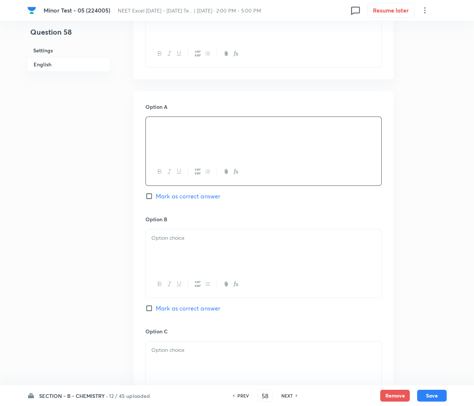
click at [189, 263] on div at bounding box center [263, 250] width 235 height 41
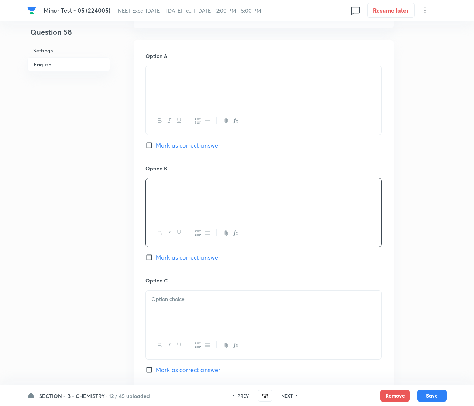
scroll to position [332, 0]
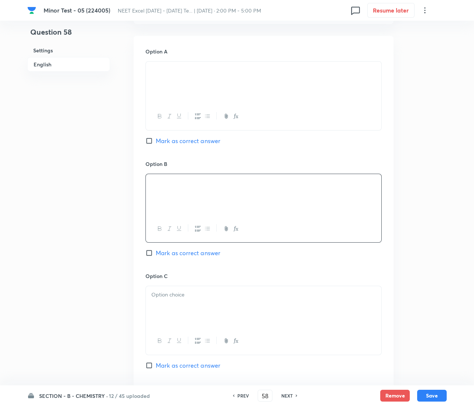
click at [178, 299] on p at bounding box center [263, 295] width 224 height 8
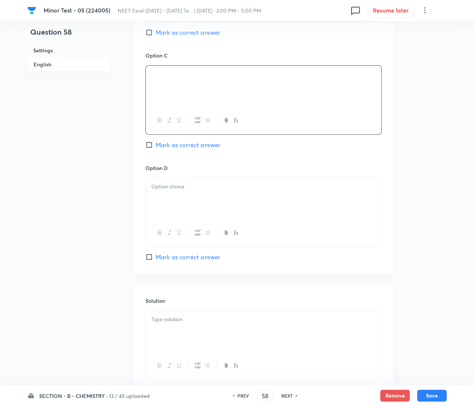
scroll to position [553, 0]
click at [187, 204] on div at bounding box center [263, 198] width 235 height 41
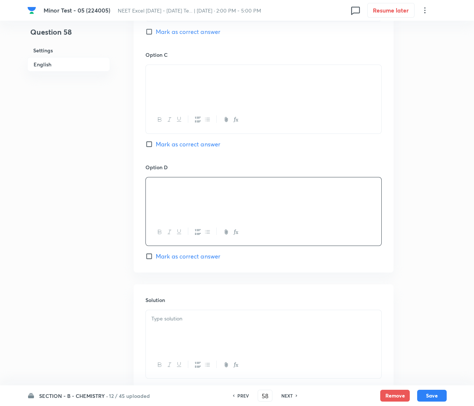
click at [156, 258] on span "Mark as correct answer" at bounding box center [188, 256] width 65 height 9
click at [156, 258] on input "Mark as correct answer" at bounding box center [150, 256] width 10 height 7
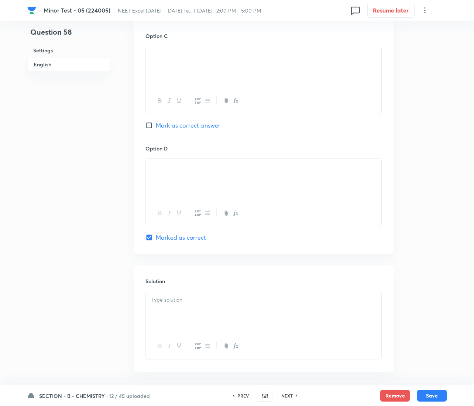
scroll to position [604, 0]
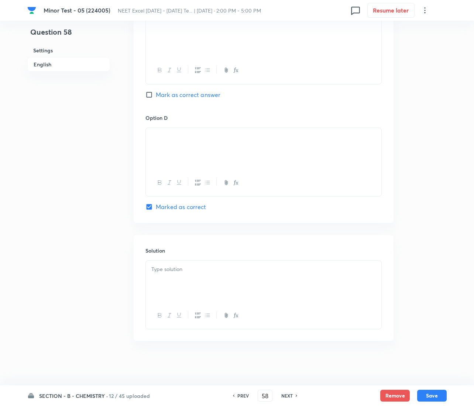
click at [194, 280] on div at bounding box center [263, 281] width 235 height 41
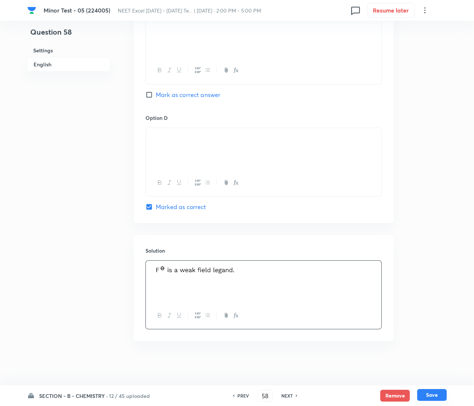
click at [429, 392] on button "Save" at bounding box center [432, 395] width 30 height 12
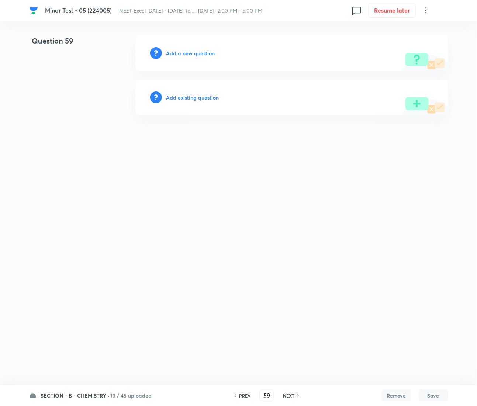
click at [182, 54] on h6 "Add a new question" at bounding box center [190, 53] width 49 height 8
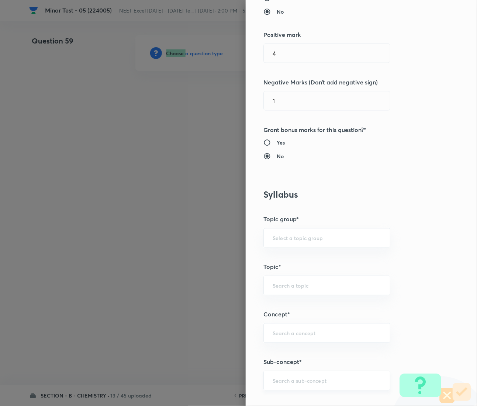
scroll to position [332, 0]
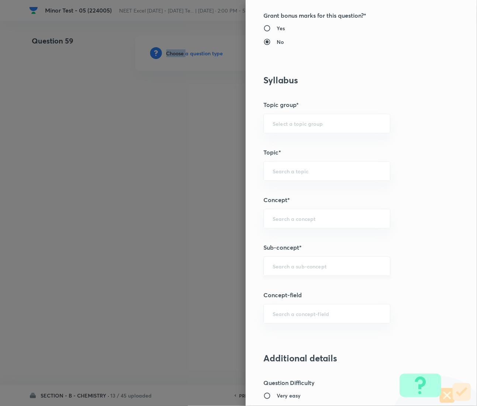
click at [293, 273] on div "​" at bounding box center [327, 267] width 127 height 20
paste input "Coordination Chemistry & Stereoisomerism"
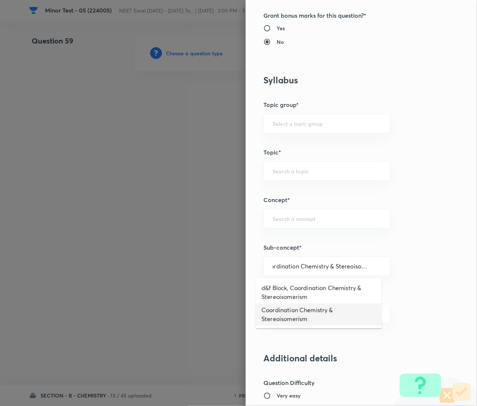
click at [310, 313] on li "Coordination Chemistry & Stereoisomerism" at bounding box center [319, 315] width 126 height 22
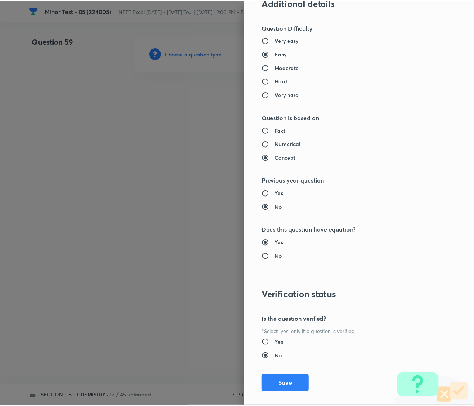
scroll to position [699, 0]
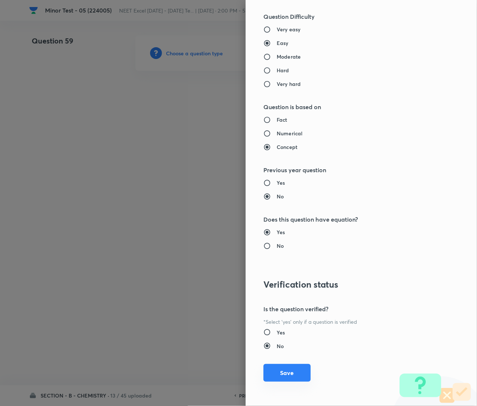
click at [281, 372] on button "Save" at bounding box center [287, 373] width 47 height 18
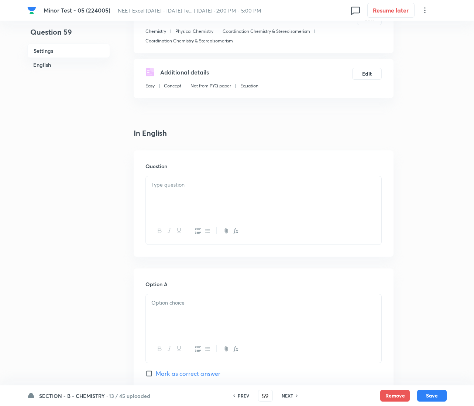
scroll to position [111, 0]
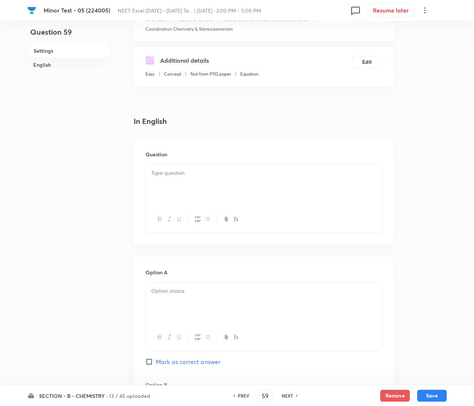
click at [172, 173] on p at bounding box center [263, 173] width 224 height 8
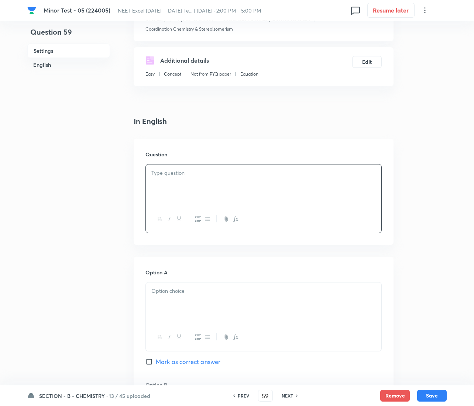
click at [189, 179] on div at bounding box center [263, 185] width 235 height 41
click at [153, 170] on strong "1." at bounding box center [153, 173] width 4 height 8
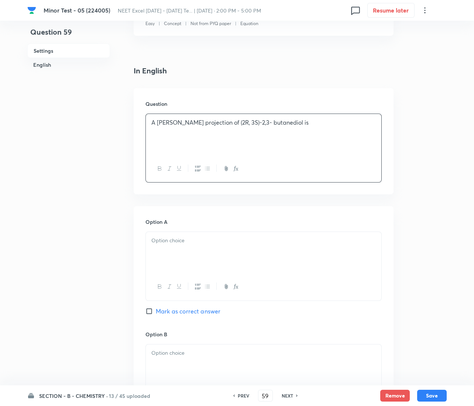
scroll to position [166, 0]
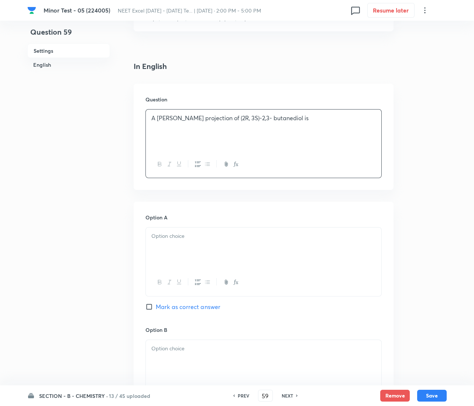
click at [173, 257] on div at bounding box center [263, 248] width 235 height 41
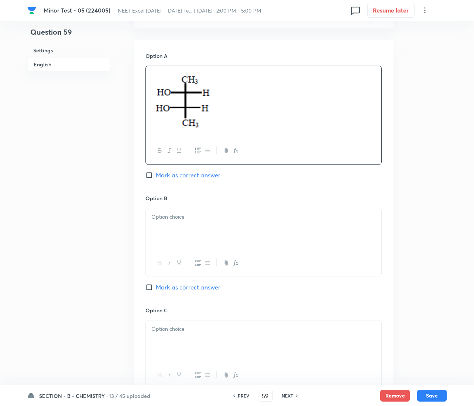
scroll to position [332, 0]
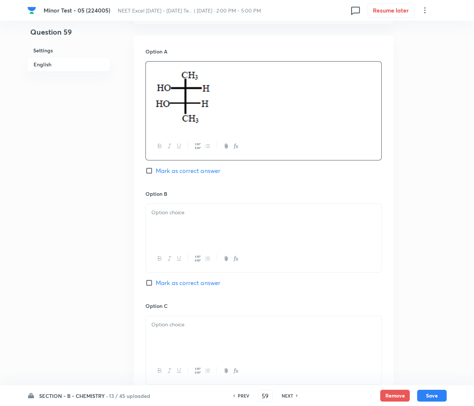
click at [163, 168] on span "Mark as correct answer" at bounding box center [188, 170] width 65 height 9
click at [156, 168] on input "Mark as correct answer" at bounding box center [150, 170] width 10 height 7
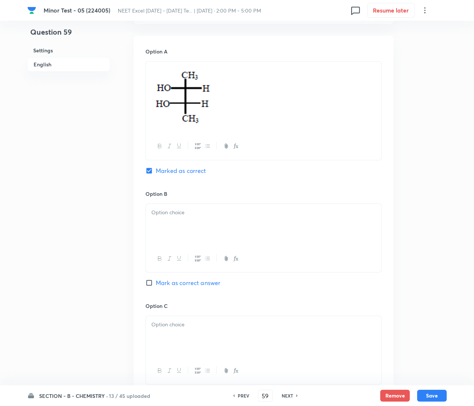
drag, startPoint x: 185, startPoint y: 221, endPoint x: 197, endPoint y: 233, distance: 16.5
click at [188, 223] on div at bounding box center [263, 224] width 235 height 41
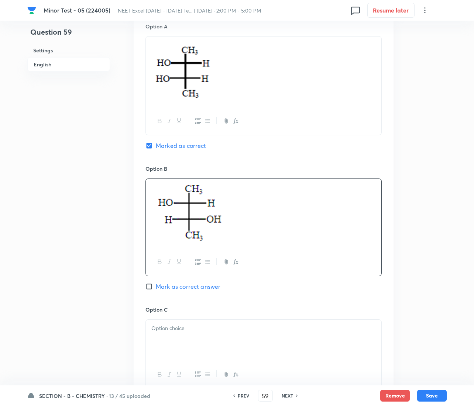
scroll to position [498, 0]
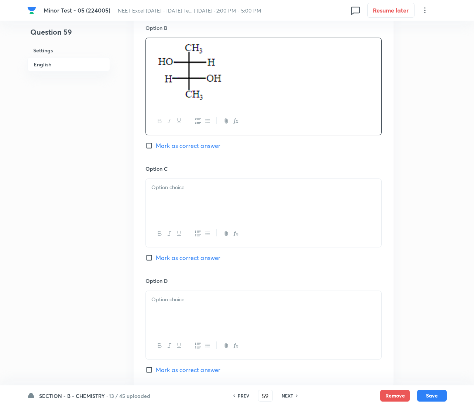
click at [180, 177] on div "Option C Mark as correct answer" at bounding box center [263, 221] width 236 height 112
click at [171, 200] on div at bounding box center [263, 199] width 235 height 41
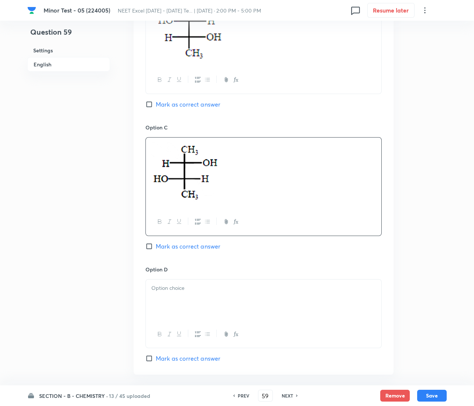
scroll to position [664, 0]
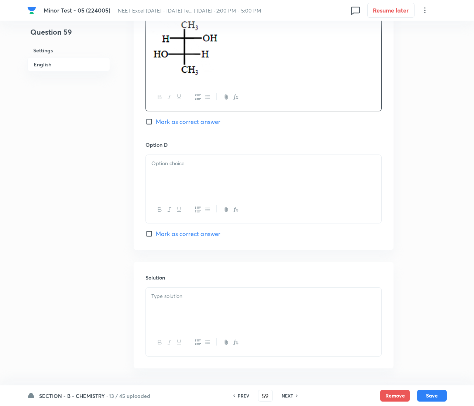
click at [199, 172] on div at bounding box center [263, 175] width 235 height 41
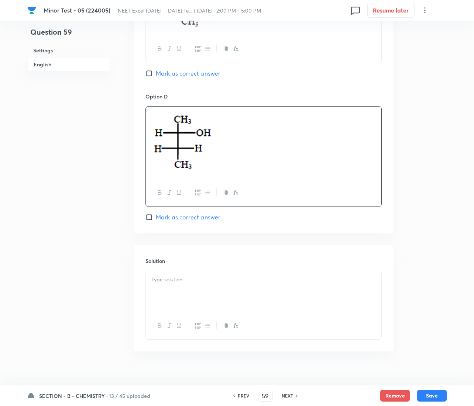
scroll to position [724, 0]
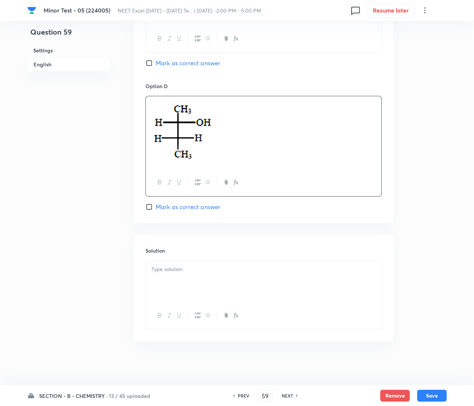
click at [200, 279] on div at bounding box center [263, 281] width 235 height 41
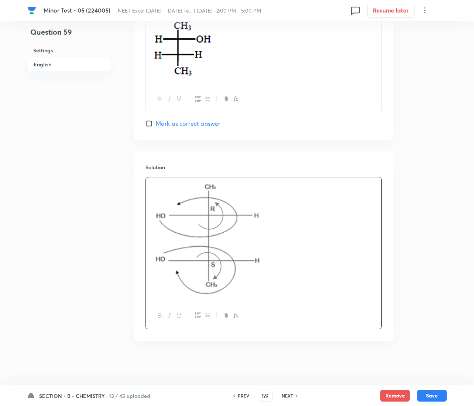
scroll to position [808, 0]
click at [429, 394] on button "Save" at bounding box center [432, 395] width 30 height 12
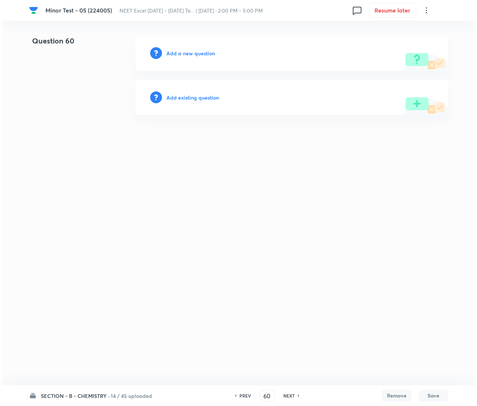
scroll to position [0, 0]
click at [206, 54] on h6 "Add a new question" at bounding box center [190, 53] width 49 height 8
click at [206, 54] on h6 "Choose a question type" at bounding box center [194, 53] width 57 height 8
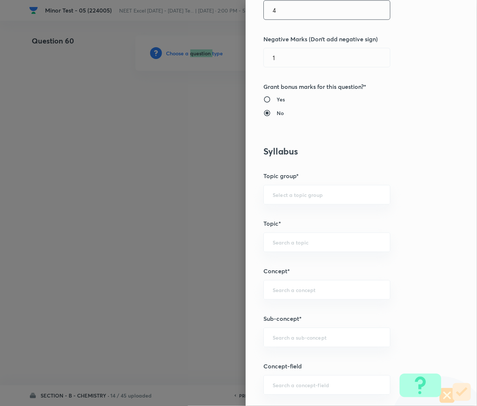
scroll to position [332, 0]
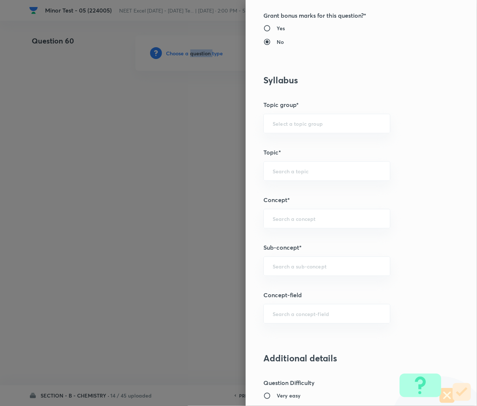
drag, startPoint x: 306, startPoint y: 272, endPoint x: 304, endPoint y: 291, distance: 18.9
click at [304, 291] on div "Question settings Question type* Multiple choice correct Number of options* 2 3…" at bounding box center [361, 203] width 231 height 406
click at [282, 270] on input "text" at bounding box center [327, 266] width 109 height 7
paste input "Coordination Chemistry & Stereoisomerism"
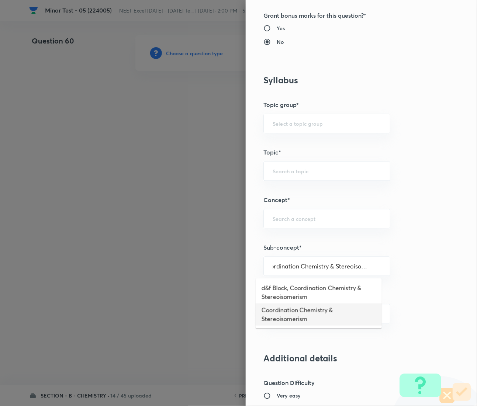
click at [297, 311] on li "Coordination Chemistry & Stereoisomerism" at bounding box center [319, 315] width 126 height 22
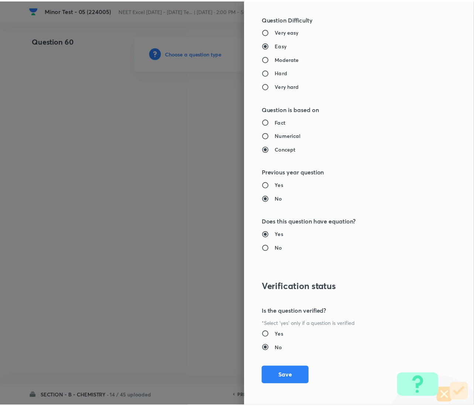
scroll to position [699, 0]
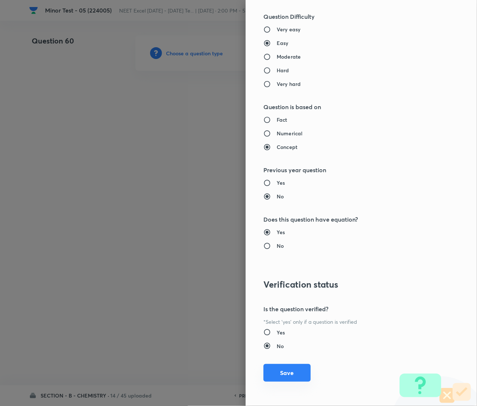
click at [287, 371] on button "Save" at bounding box center [287, 373] width 47 height 18
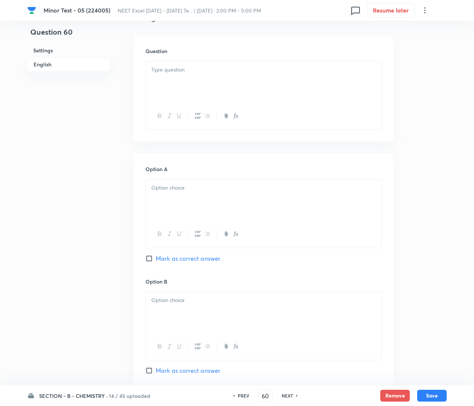
scroll to position [221, 0]
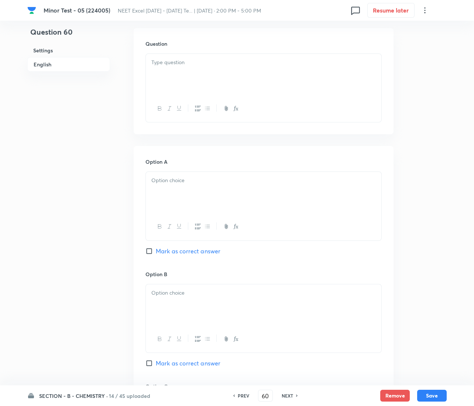
click at [191, 202] on div at bounding box center [263, 192] width 235 height 41
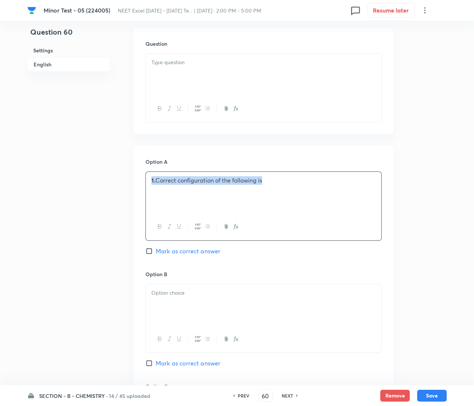
drag, startPoint x: 282, startPoint y: 179, endPoint x: 99, endPoint y: 179, distance: 183.4
click at [99, 179] on div "Question 60 Settings English Settings Type Multiple choice correct 4 options + …" at bounding box center [236, 283] width 419 height 938
click at [204, 59] on p at bounding box center [263, 62] width 224 height 8
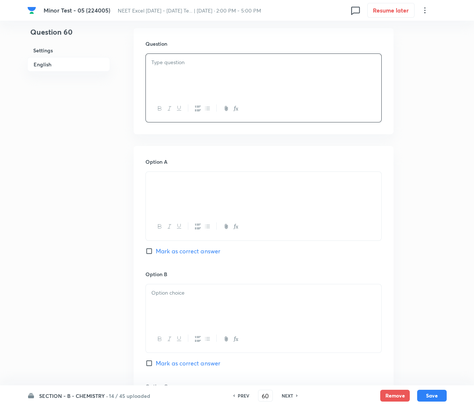
click at [180, 63] on p at bounding box center [263, 62] width 224 height 8
paste div
click at [156, 64] on p "1. Correct configuration of the following is" at bounding box center [263, 62] width 224 height 8
click at [285, 52] on div "Question Correct configuration of the following is" at bounding box center [264, 81] width 260 height 106
drag, startPoint x: 267, startPoint y: 58, endPoint x: 276, endPoint y: 63, distance: 10.9
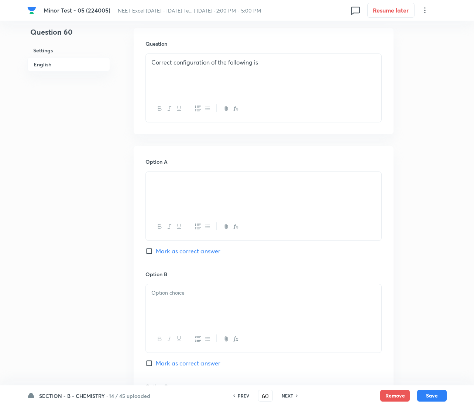
click at [267, 59] on p "Correct configuration of the following is" at bounding box center [263, 62] width 224 height 8
click at [281, 68] on p at bounding box center [263, 71] width 224 height 8
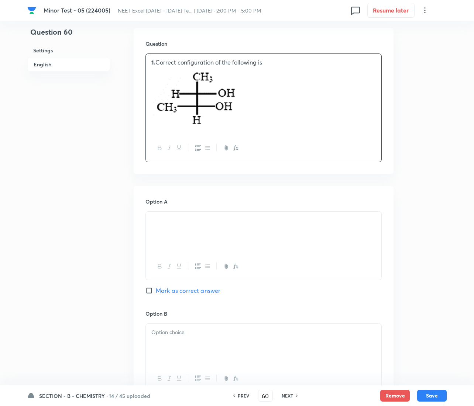
click at [152, 61] on strong "1." at bounding box center [153, 62] width 4 height 8
click at [156, 63] on p "1. Correct configuration of the following is" at bounding box center [263, 62] width 224 height 8
click at [181, 222] on p at bounding box center [263, 220] width 224 height 8
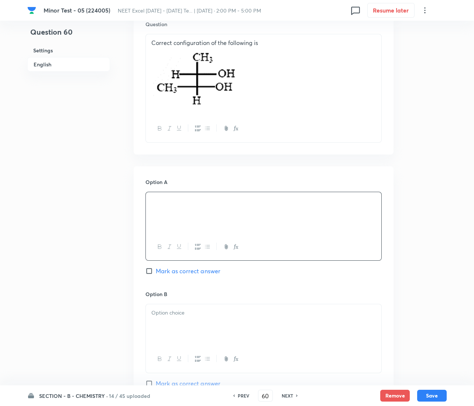
scroll to position [276, 0]
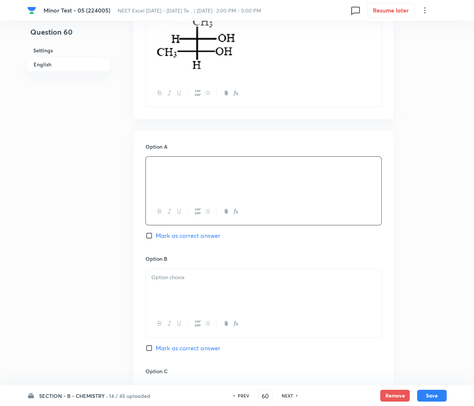
click at [191, 172] on p at bounding box center [263, 174] width 224 height 8
click at [167, 164] on p at bounding box center [263, 165] width 224 height 8
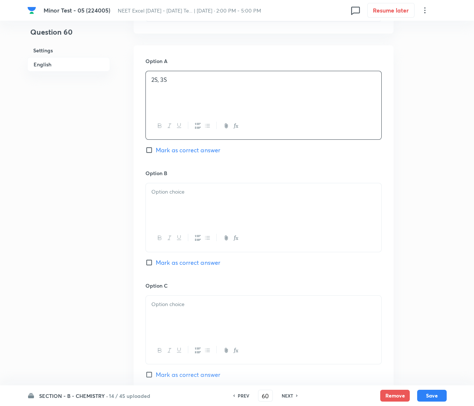
scroll to position [388, 0]
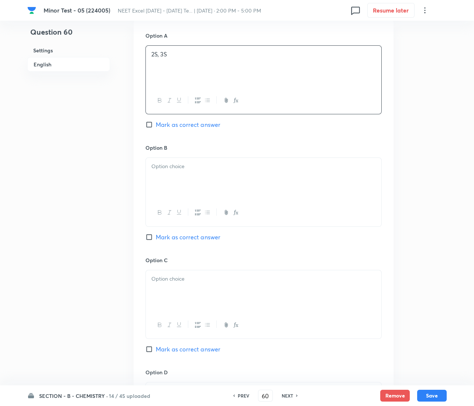
click at [190, 173] on div at bounding box center [263, 178] width 235 height 41
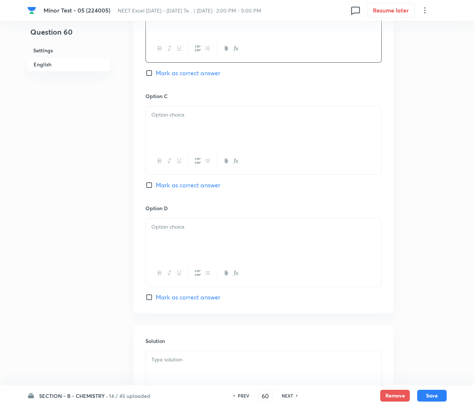
scroll to position [553, 0]
click at [198, 127] on div at bounding box center [263, 125] width 235 height 41
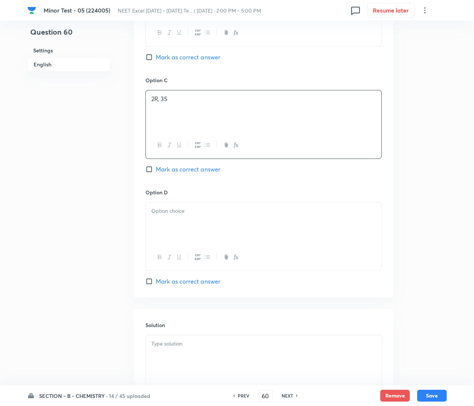
scroll to position [644, 0]
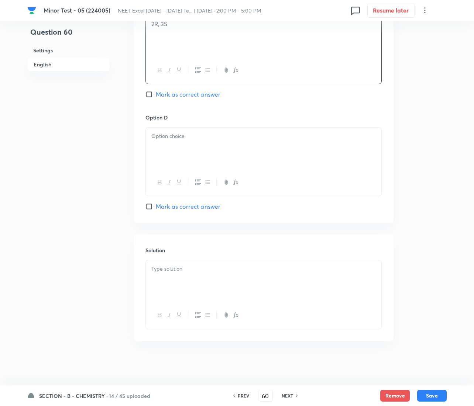
click at [189, 146] on div at bounding box center [263, 148] width 235 height 41
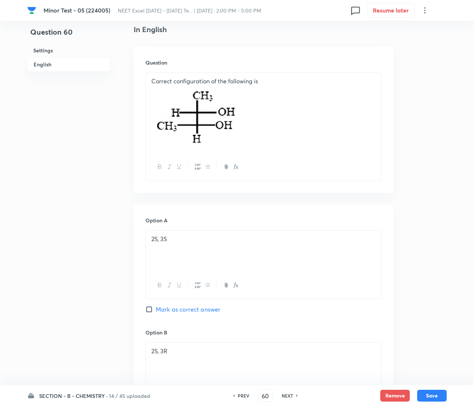
scroll to position [202, 0]
click at [151, 310] on input "Mark as correct answer" at bounding box center [150, 310] width 10 height 7
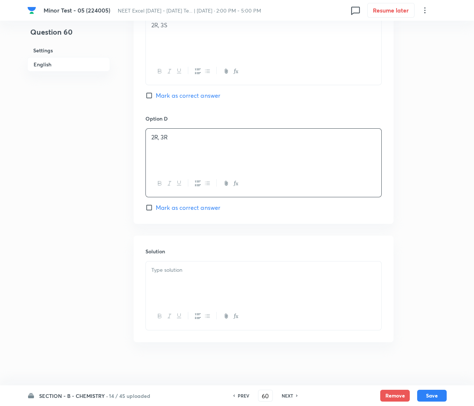
scroll to position [644, 0]
click at [190, 290] on div at bounding box center [263, 281] width 235 height 41
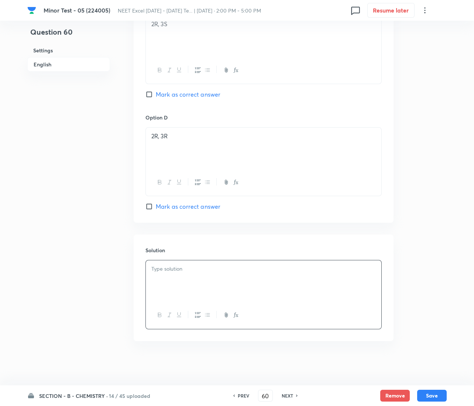
click at [177, 291] on div at bounding box center [263, 281] width 235 height 41
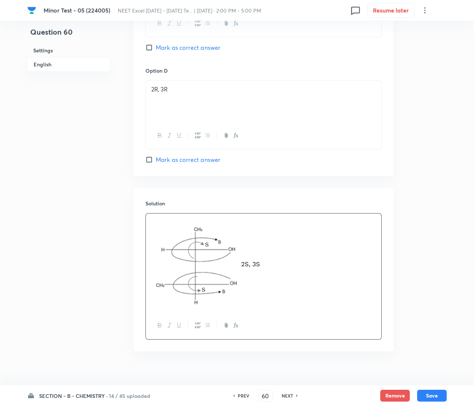
scroll to position [701, 0]
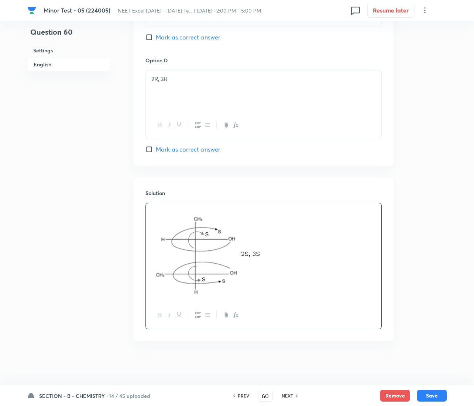
click at [422, 388] on div "SECTION - B - CHEMISTRY · 14 / 45 uploaded PREV 60 ​ NEXT Remove Save" at bounding box center [236, 396] width 419 height 21
click at [432, 397] on button "Save" at bounding box center [432, 395] width 30 height 12
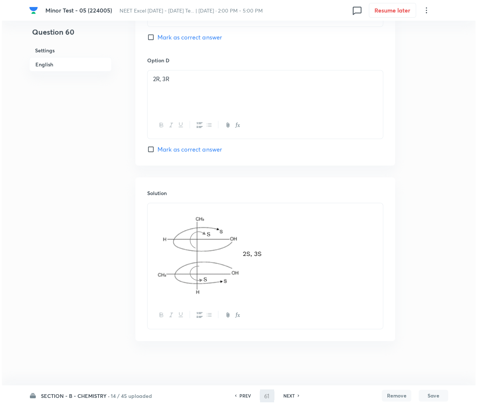
scroll to position [0, 0]
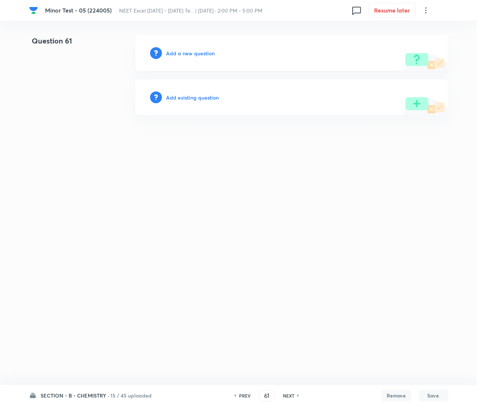
click at [190, 50] on h6 "Add a new question" at bounding box center [190, 53] width 49 height 8
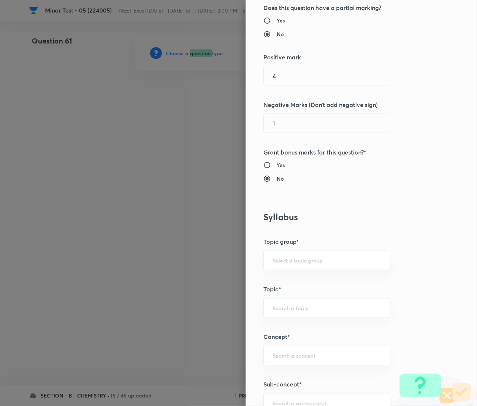
scroll to position [276, 0]
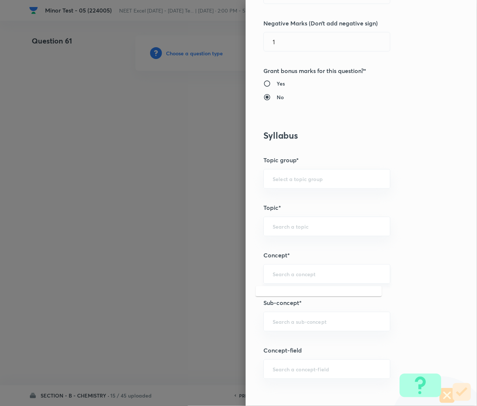
click at [284, 275] on input "text" at bounding box center [327, 274] width 109 height 7
click at [294, 332] on div "​" at bounding box center [327, 322] width 127 height 20
paste input "Coordination Chemistry & Stereoisomerism"
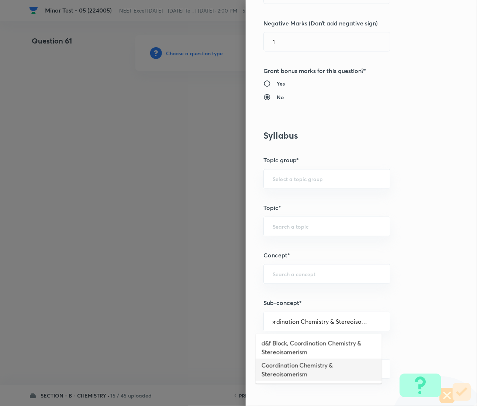
click at [290, 365] on li "Coordination Chemistry & Stereoisomerism" at bounding box center [319, 370] width 126 height 22
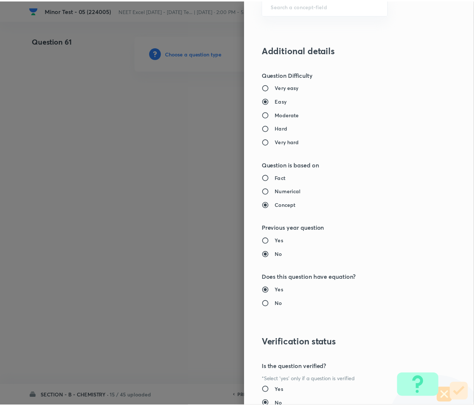
scroll to position [699, 0]
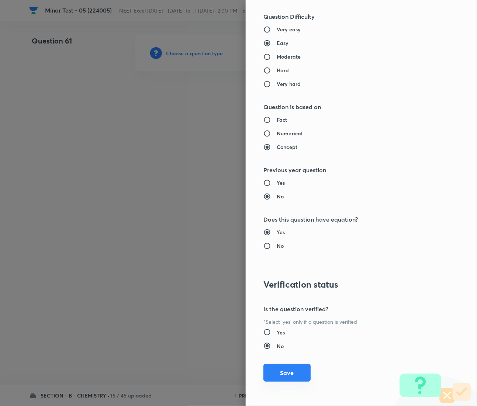
click at [279, 371] on button "Save" at bounding box center [287, 373] width 47 height 18
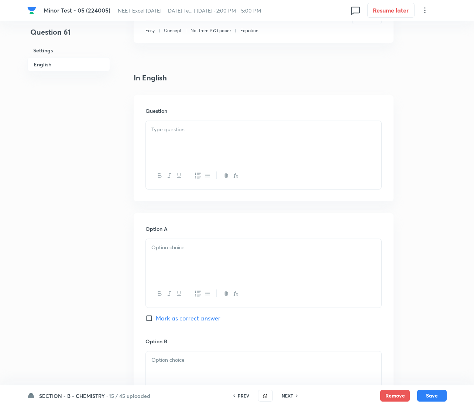
scroll to position [221, 0]
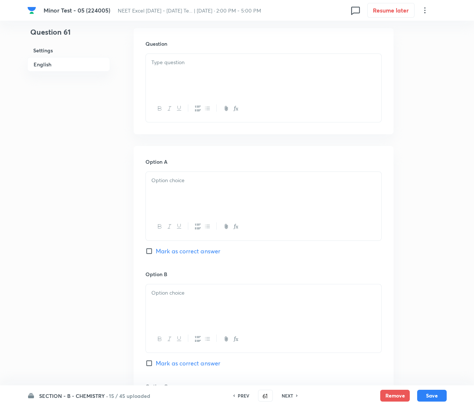
click at [180, 173] on div at bounding box center [263, 192] width 235 height 41
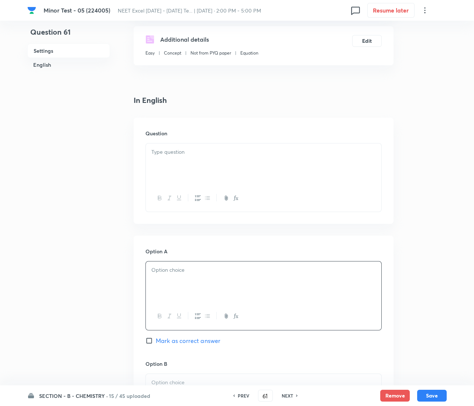
scroll to position [111, 0]
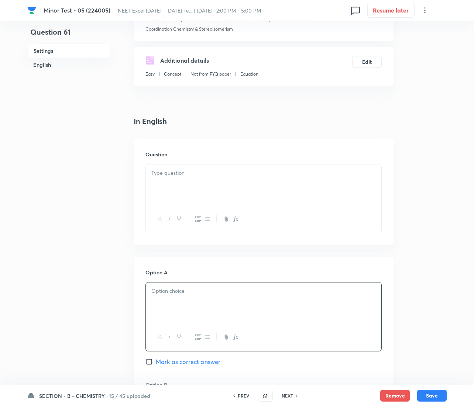
click at [180, 174] on p at bounding box center [263, 173] width 224 height 8
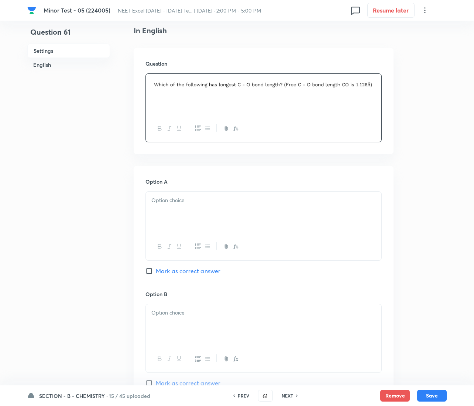
scroll to position [221, 0]
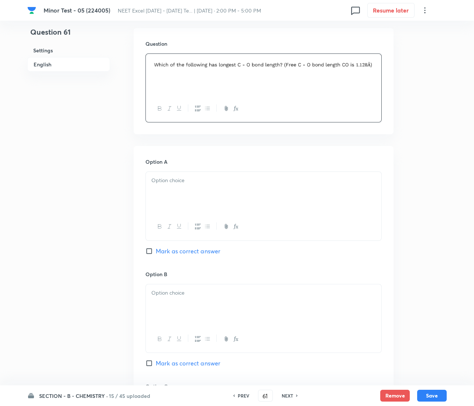
click at [185, 189] on div at bounding box center [263, 192] width 235 height 41
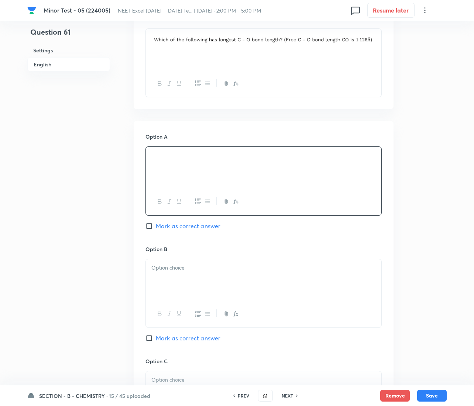
scroll to position [332, 0]
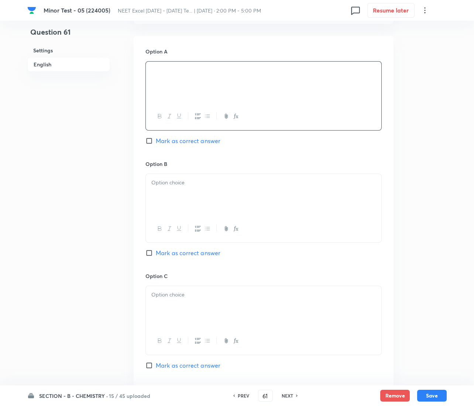
click at [183, 208] on div at bounding box center [263, 194] width 235 height 41
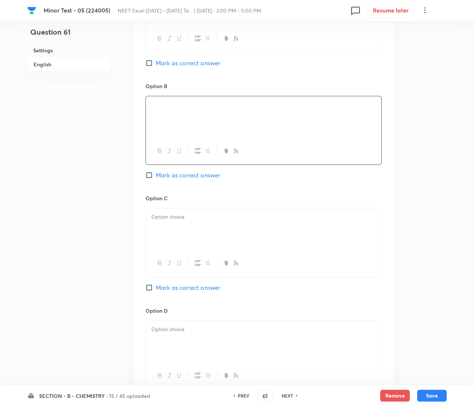
scroll to position [443, 0]
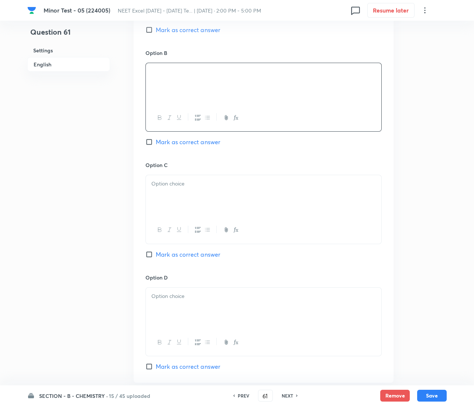
click at [174, 195] on div at bounding box center [263, 195] width 235 height 41
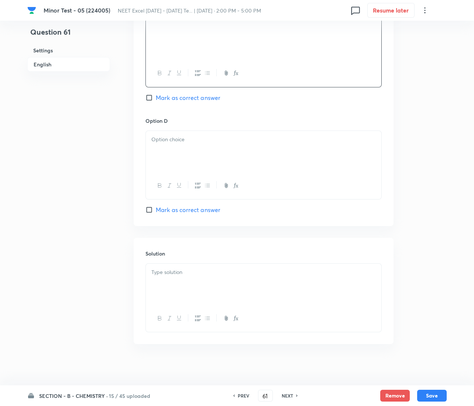
scroll to position [604, 0]
click at [186, 155] on div at bounding box center [263, 148] width 235 height 41
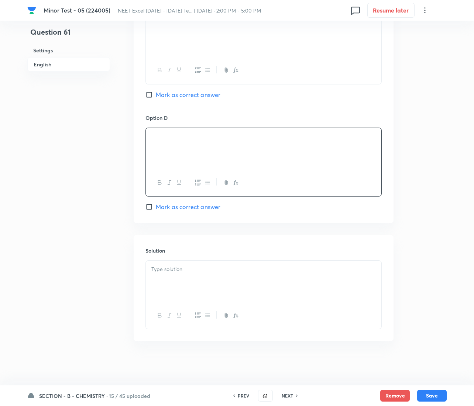
click at [174, 206] on span "Mark as correct answer" at bounding box center [188, 207] width 65 height 9
click at [156, 206] on input "Mark as correct answer" at bounding box center [150, 206] width 10 height 7
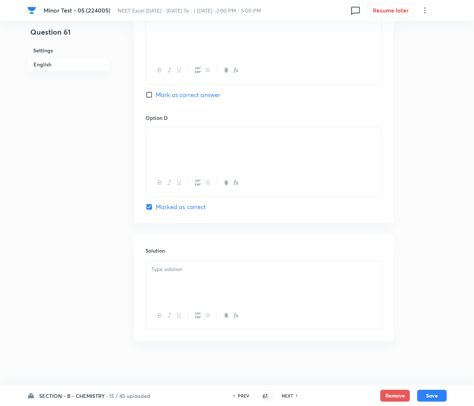
click at [173, 264] on div at bounding box center [263, 281] width 235 height 41
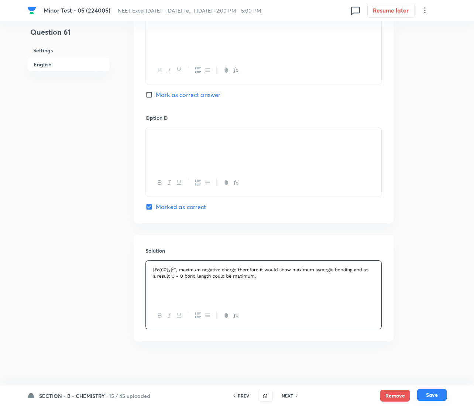
click at [431, 392] on button "Save" at bounding box center [432, 395] width 30 height 12
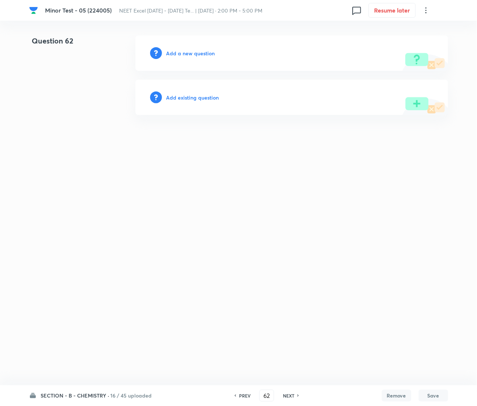
click at [179, 54] on h6 "Add a new question" at bounding box center [190, 53] width 49 height 8
click at [179, 54] on h6 "Choose a question type" at bounding box center [194, 53] width 57 height 8
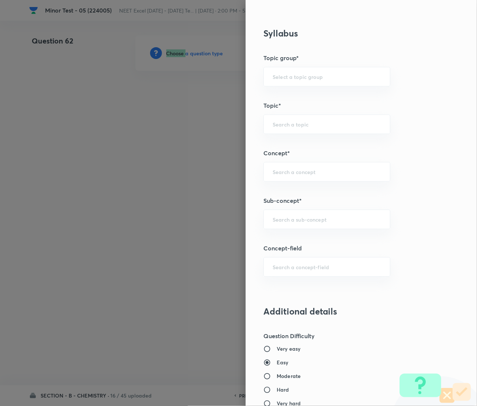
scroll to position [388, 0]
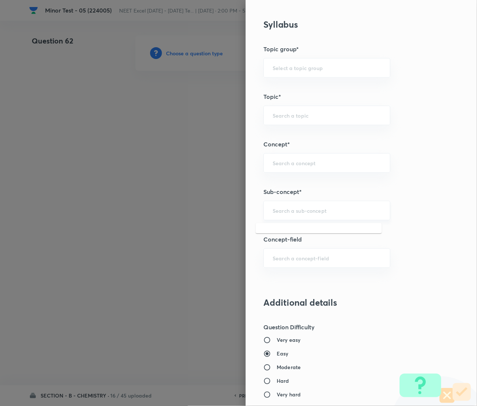
click at [285, 214] on input "text" at bounding box center [327, 210] width 109 height 7
paste input "Coordination Chemistry & Stereoisomerism"
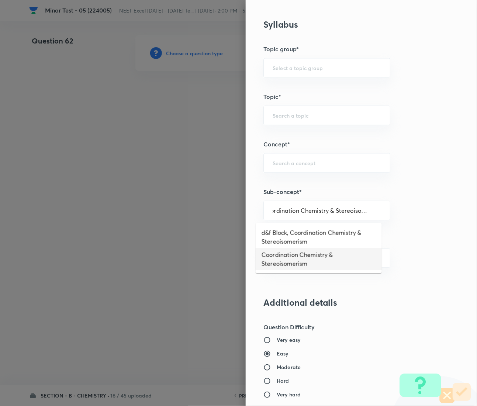
click at [296, 262] on li "Coordination Chemistry & Stereoisomerism" at bounding box center [319, 259] width 126 height 22
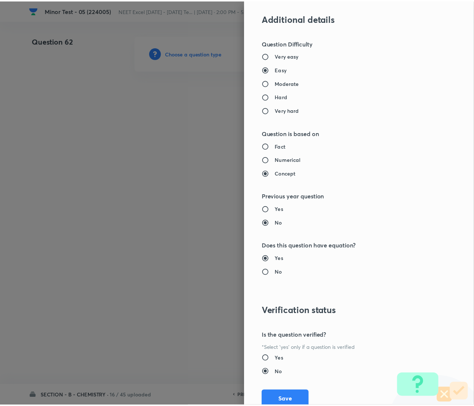
scroll to position [699, 0]
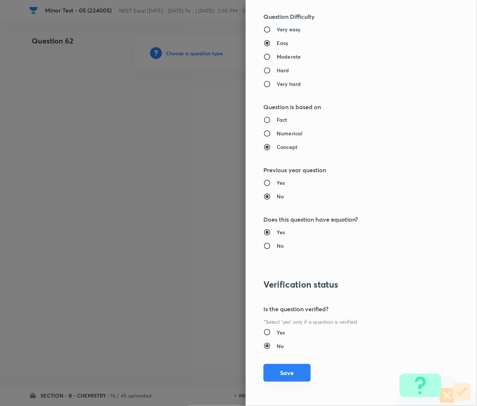
click at [273, 373] on button "Save" at bounding box center [287, 373] width 47 height 18
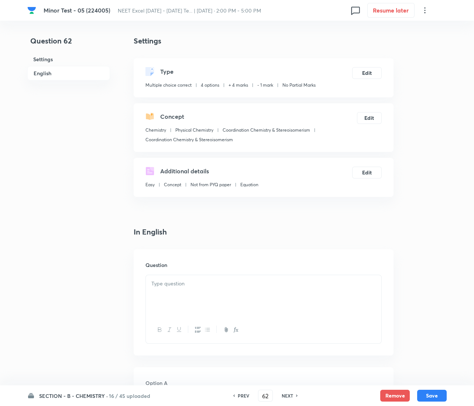
click at [167, 277] on div at bounding box center [263, 295] width 235 height 41
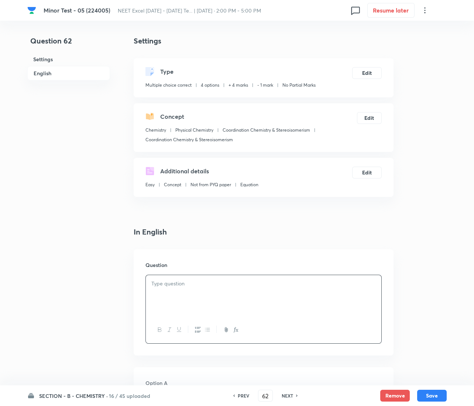
paste div
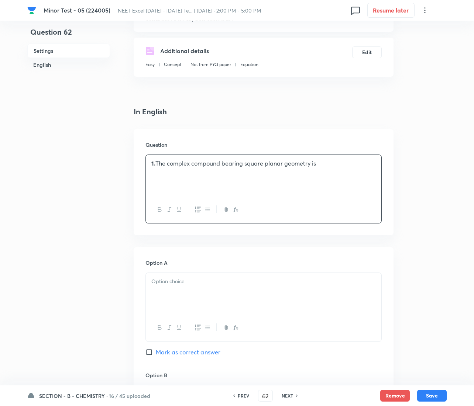
scroll to position [166, 0]
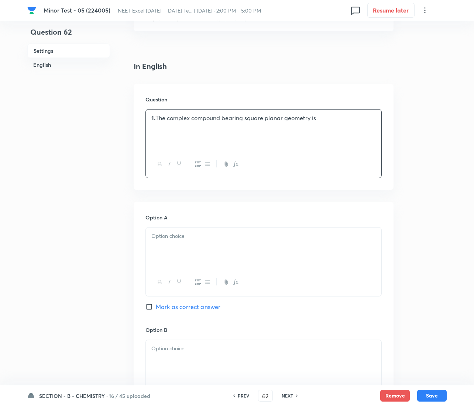
click at [155, 119] on p "1. The complex compound bearing square planar geometry is" at bounding box center [263, 118] width 224 height 8
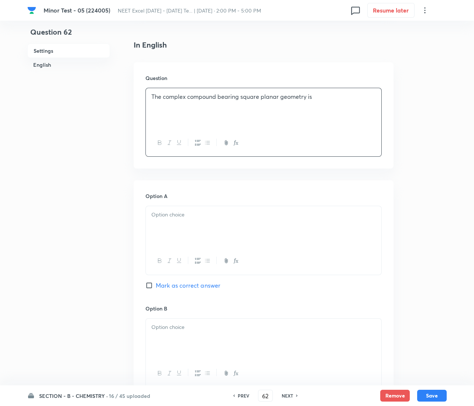
scroll to position [276, 0]
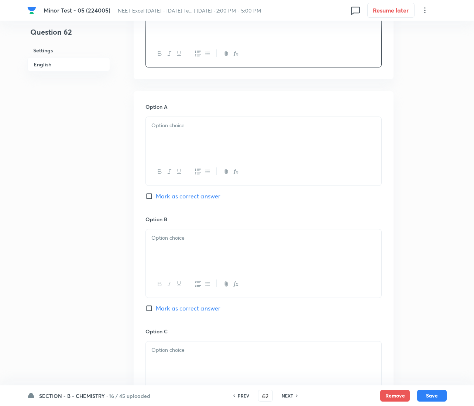
drag, startPoint x: 196, startPoint y: 154, endPoint x: 174, endPoint y: 144, distance: 24.6
click at [180, 147] on div at bounding box center [263, 137] width 235 height 41
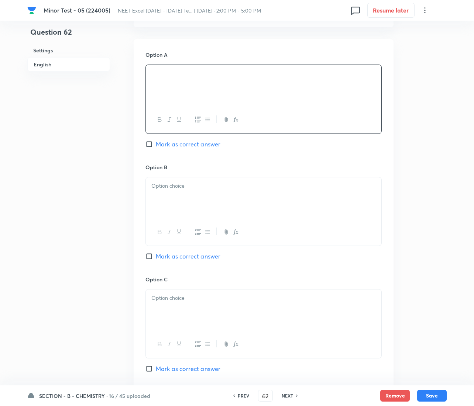
scroll to position [332, 0]
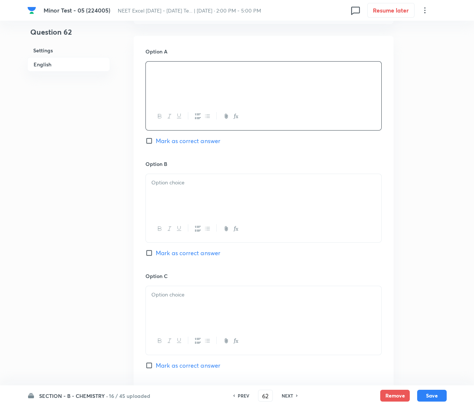
click at [187, 189] on div at bounding box center [263, 194] width 235 height 41
click at [168, 255] on span "Mark as correct answer" at bounding box center [188, 253] width 65 height 9
click at [156, 255] on input "Mark as correct answer" at bounding box center [150, 252] width 10 height 7
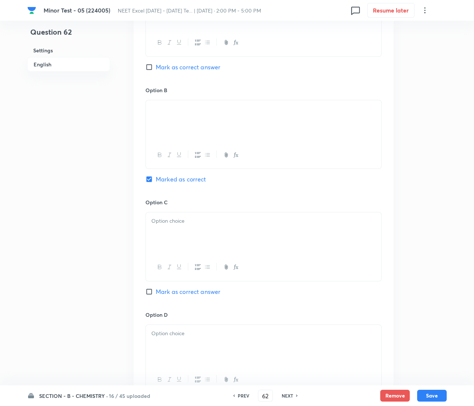
scroll to position [443, 0]
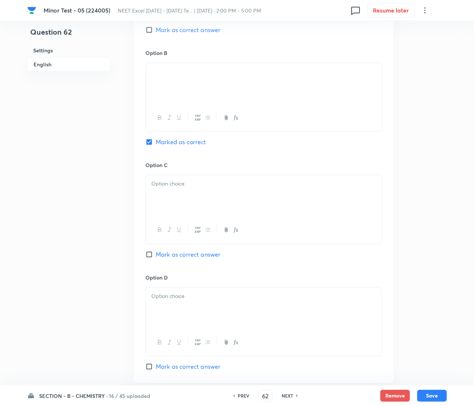
click at [180, 195] on div at bounding box center [263, 195] width 235 height 41
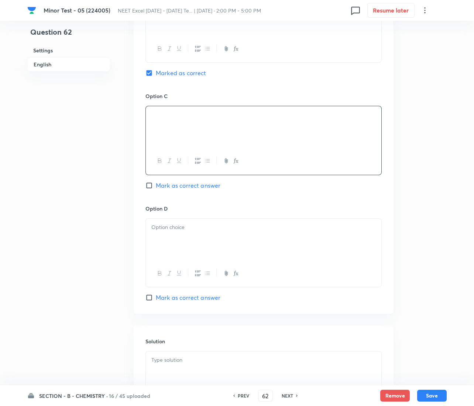
scroll to position [553, 0]
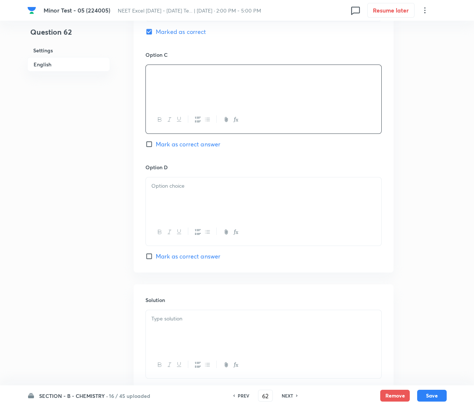
click at [226, 209] on div at bounding box center [263, 198] width 235 height 41
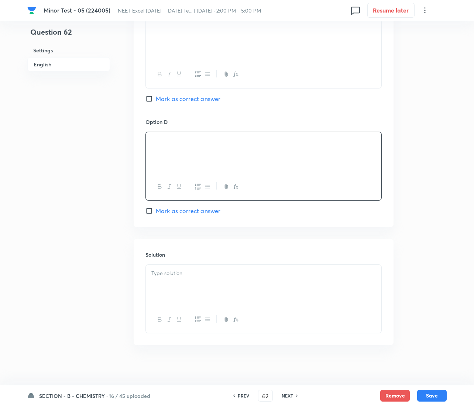
scroll to position [604, 0]
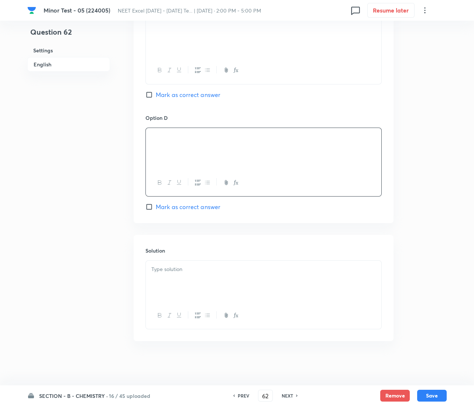
click at [185, 265] on p at bounding box center [263, 269] width 224 height 8
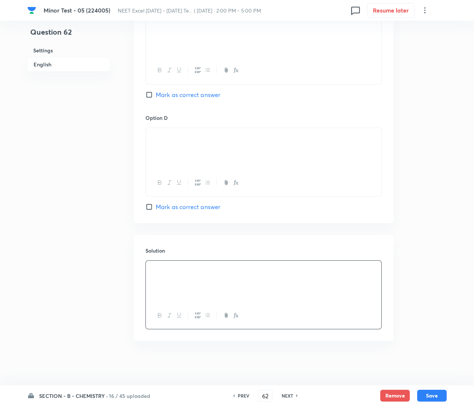
drag, startPoint x: 227, startPoint y: 277, endPoint x: 136, endPoint y: 275, distance: 91.2
click at [136, 275] on div "Solution" at bounding box center [264, 288] width 260 height 106
click at [172, 277] on div at bounding box center [263, 281] width 235 height 41
click at [443, 393] on button "Save" at bounding box center [432, 395] width 30 height 12
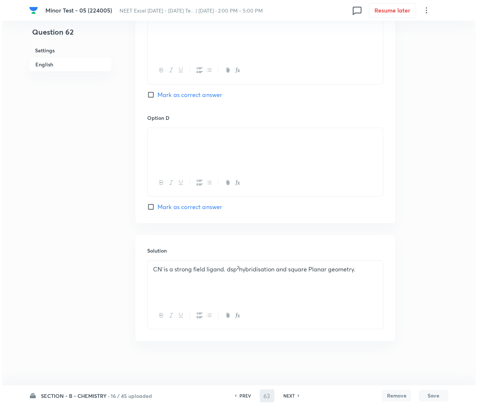
scroll to position [0, 0]
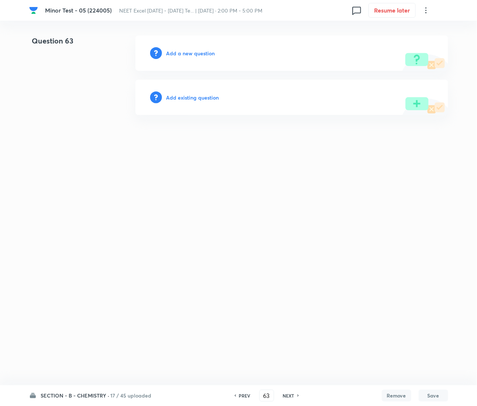
click at [180, 49] on h6 "Add a new question" at bounding box center [190, 53] width 49 height 8
click at [180, 49] on h6 "Choose a question type" at bounding box center [194, 53] width 57 height 8
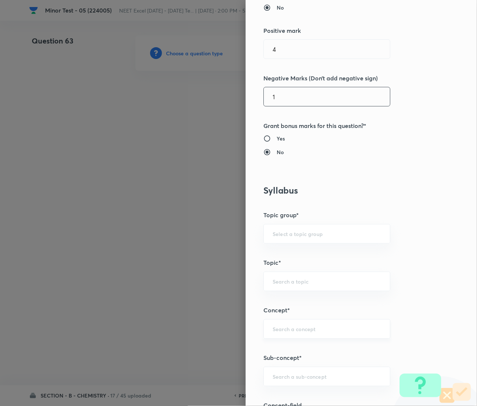
drag, startPoint x: 293, startPoint y: 313, endPoint x: 307, endPoint y: 331, distance: 23.1
click at [307, 331] on div "Question settings Question type* Multiple choice correct Number of options* 2 3…" at bounding box center [361, 203] width 231 height 406
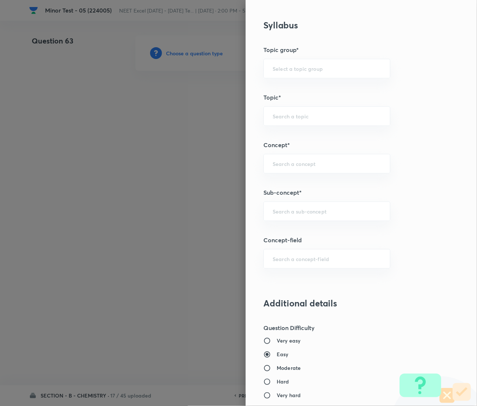
scroll to position [388, 0]
click at [292, 214] on input "text" at bounding box center [327, 210] width 109 height 7
paste input "Coordination Chemistry & Stereoisomerism"
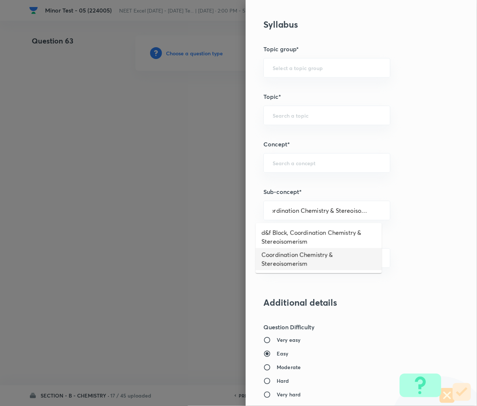
click at [298, 260] on li "Coordination Chemistry & Stereoisomerism" at bounding box center [319, 259] width 126 height 22
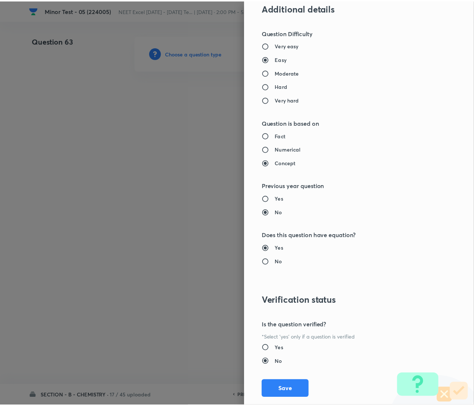
scroll to position [699, 0]
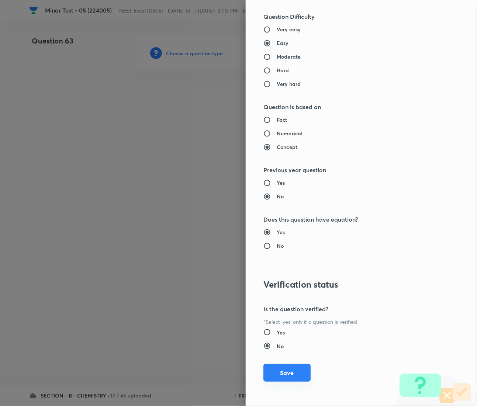
click at [280, 367] on button "Save" at bounding box center [287, 373] width 47 height 18
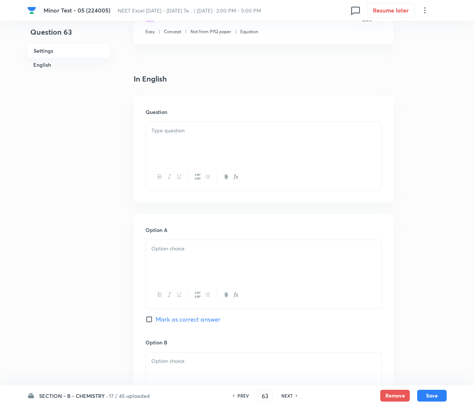
scroll to position [166, 0]
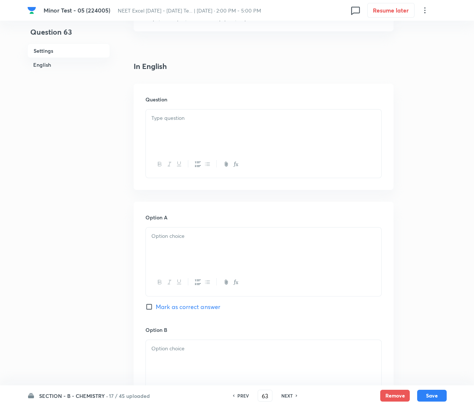
click at [221, 127] on div at bounding box center [263, 130] width 235 height 41
paste div
click at [158, 117] on p "1. The geometry of [Ni(CO) 4 ] and [PdCl 4 ] 2- respectively are" at bounding box center [263, 118] width 224 height 8
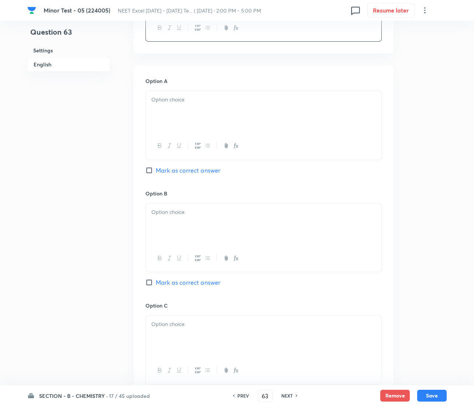
scroll to position [332, 0]
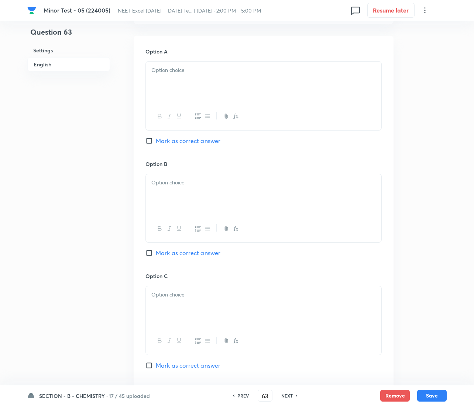
click at [189, 79] on div at bounding box center [263, 82] width 235 height 41
drag, startPoint x: 194, startPoint y: 186, endPoint x: 180, endPoint y: 187, distance: 13.7
click at [194, 187] on p at bounding box center [263, 183] width 224 height 8
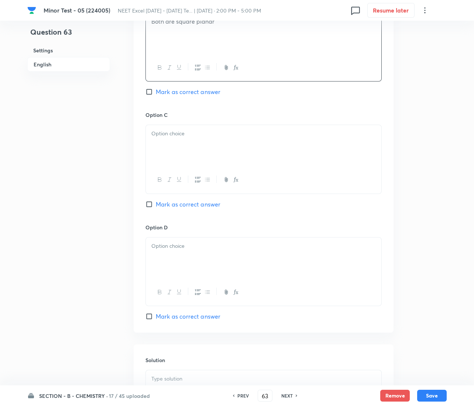
scroll to position [498, 0]
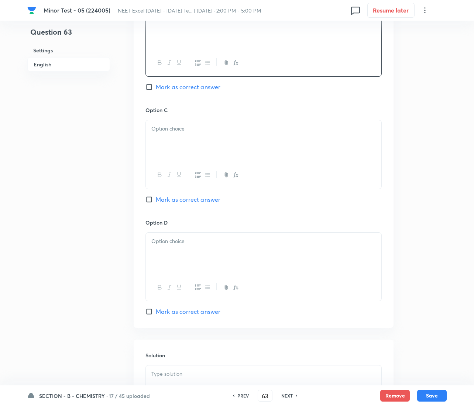
click at [172, 140] on div at bounding box center [263, 140] width 235 height 41
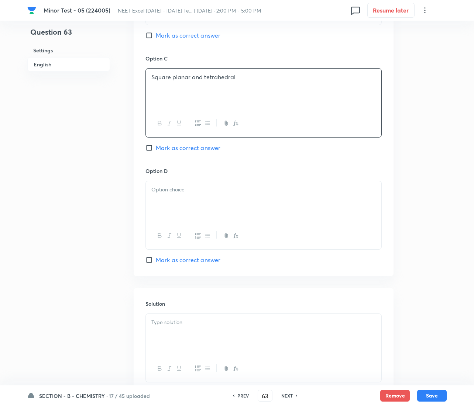
scroll to position [553, 0]
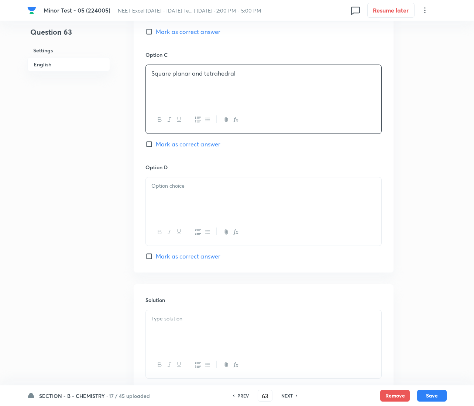
click at [193, 187] on p at bounding box center [263, 186] width 224 height 8
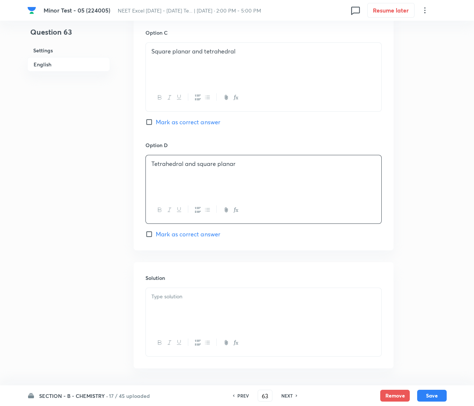
scroll to position [604, 0]
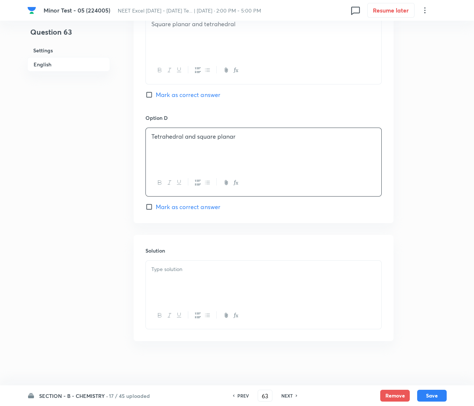
click at [174, 209] on span "Mark as correct answer" at bounding box center [188, 207] width 65 height 9
click at [156, 209] on input "Mark as correct answer" at bounding box center [150, 206] width 10 height 7
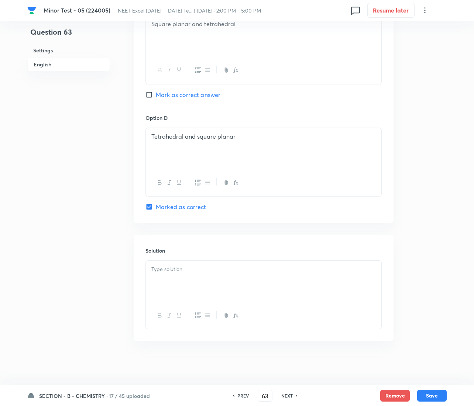
click at [191, 282] on div at bounding box center [263, 281] width 235 height 41
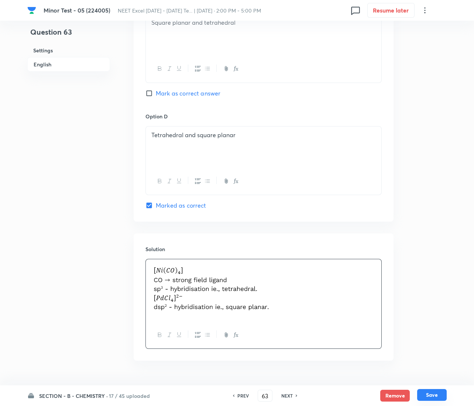
click at [424, 393] on button "Save" at bounding box center [432, 395] width 30 height 12
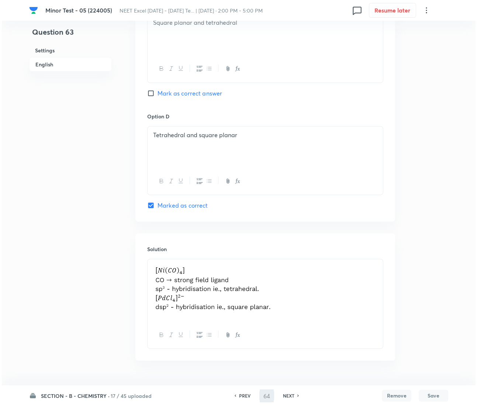
scroll to position [0, 0]
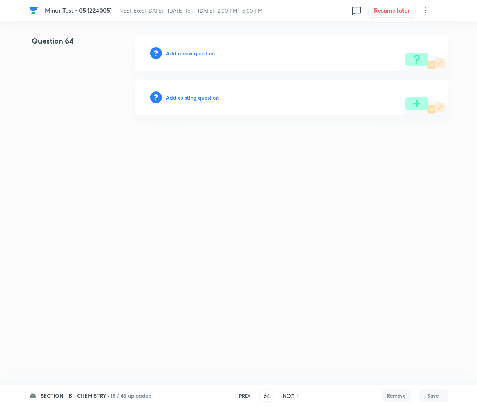
click at [190, 54] on h6 "Add a new question" at bounding box center [190, 53] width 49 height 8
click at [190, 54] on h6 "Choose a question type" at bounding box center [194, 53] width 57 height 8
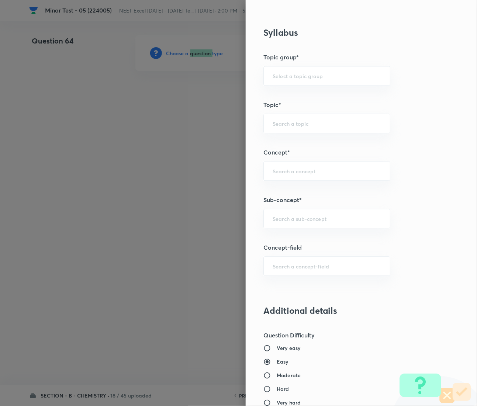
scroll to position [388, 0]
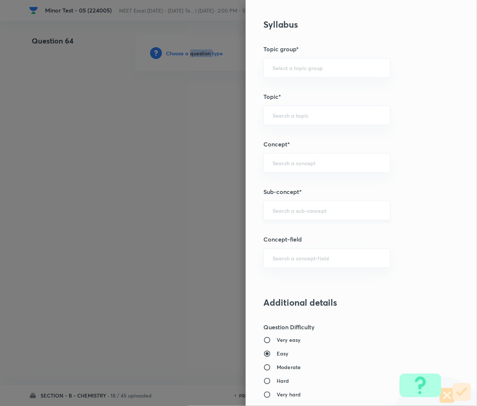
click at [294, 216] on div "​" at bounding box center [327, 211] width 127 height 20
paste input "Coordination Chemistry & Stereoisomerism"
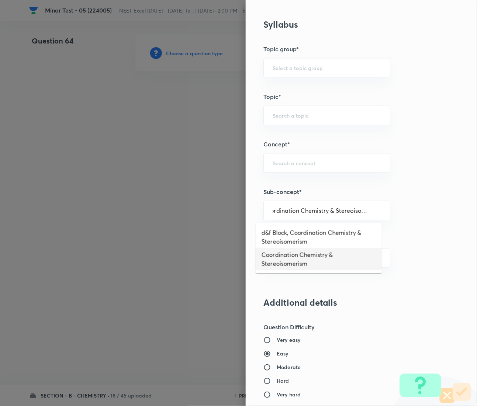
click at [303, 263] on li "Coordination Chemistry & Stereoisomerism" at bounding box center [319, 259] width 126 height 22
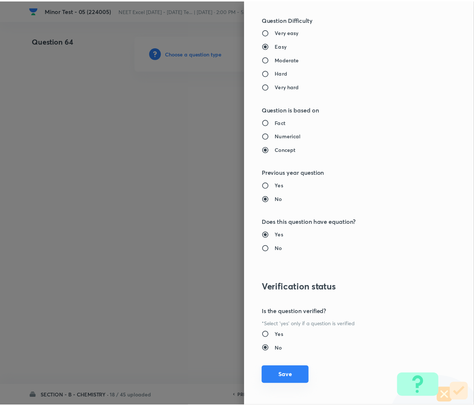
scroll to position [699, 0]
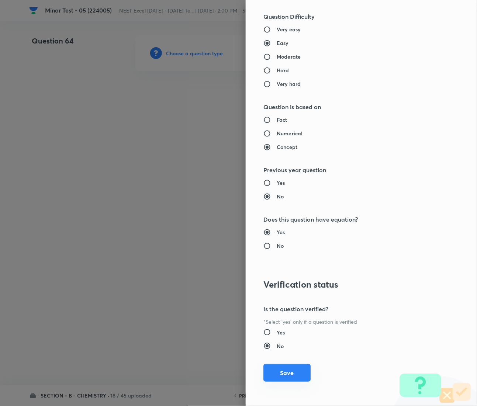
click at [280, 378] on button "Save" at bounding box center [287, 373] width 47 height 18
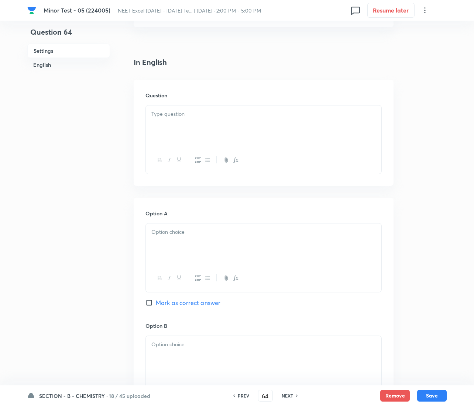
scroll to position [221, 0]
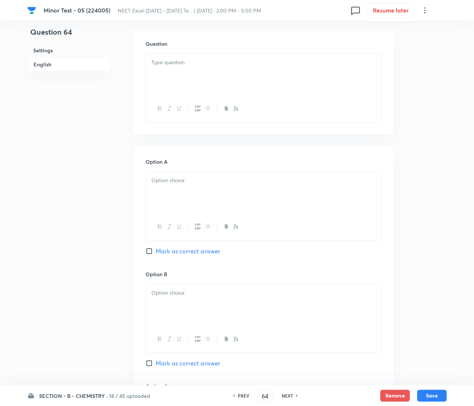
click at [216, 179] on p at bounding box center [263, 180] width 224 height 8
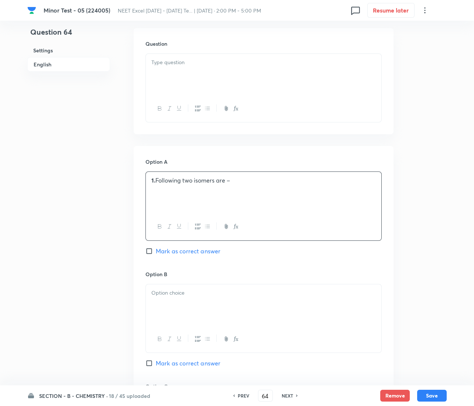
drag, startPoint x: 244, startPoint y: 189, endPoint x: 248, endPoint y: 187, distance: 4.5
click at [245, 189] on p at bounding box center [263, 189] width 224 height 8
click at [248, 184] on div "1. Following two isomers are –" at bounding box center [263, 192] width 235 height 41
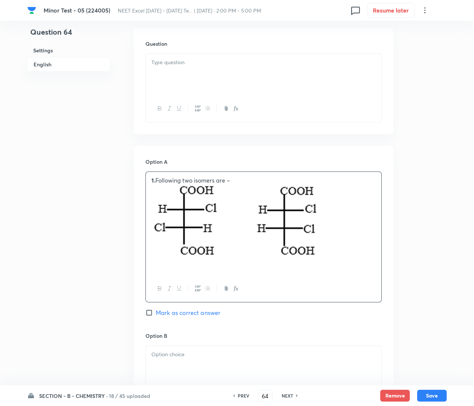
click at [154, 182] on strong "1." at bounding box center [153, 180] width 4 height 8
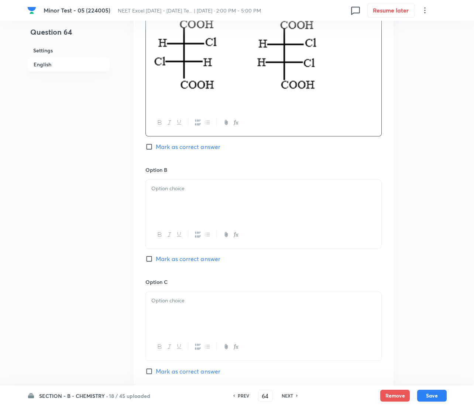
click at [191, 203] on div at bounding box center [263, 200] width 235 height 41
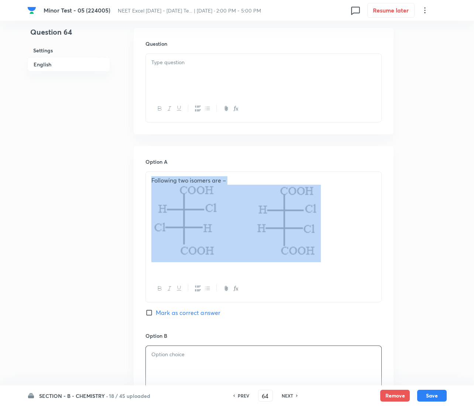
drag, startPoint x: 239, startPoint y: 221, endPoint x: 130, endPoint y: 187, distance: 114.3
click at [130, 187] on div "Question 64 Settings English Settings Type Multiple choice correct 4 options + …" at bounding box center [236, 314] width 419 height 1000
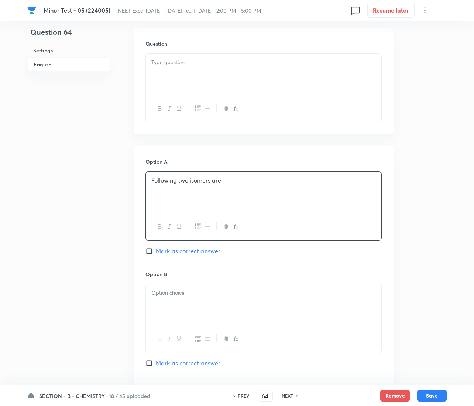
click at [168, 59] on p at bounding box center [263, 62] width 224 height 8
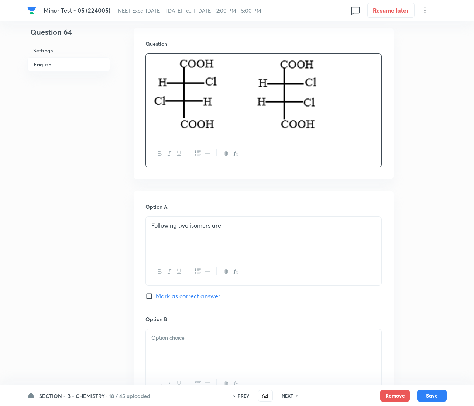
drag, startPoint x: 189, startPoint y: 64, endPoint x: 184, endPoint y: 62, distance: 5.0
click at [189, 63] on img at bounding box center [235, 95] width 169 height 75
click at [155, 65] on img at bounding box center [235, 95] width 169 height 75
click at [148, 56] on div at bounding box center [263, 97] width 235 height 86
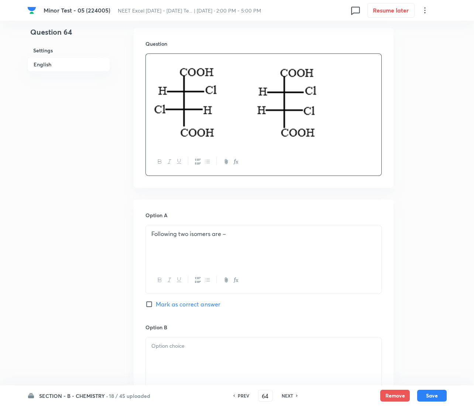
click at [162, 62] on p at bounding box center [263, 62] width 224 height 8
click at [167, 62] on p at bounding box center [263, 62] width 224 height 8
paste div
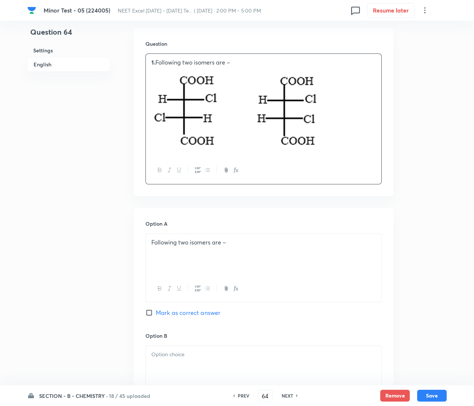
click at [156, 62] on p "1. Following two isomers are –" at bounding box center [263, 62] width 224 height 8
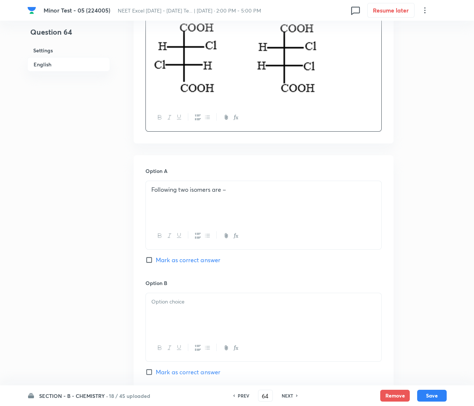
scroll to position [276, 0]
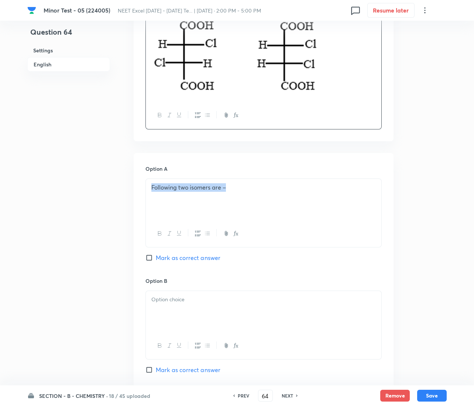
drag, startPoint x: 243, startPoint y: 179, endPoint x: 132, endPoint y: 185, distance: 110.9
click at [132, 185] on div "Question 64 Settings English Settings Type Multiple choice correct 4 options + …" at bounding box center [236, 259] width 419 height 1000
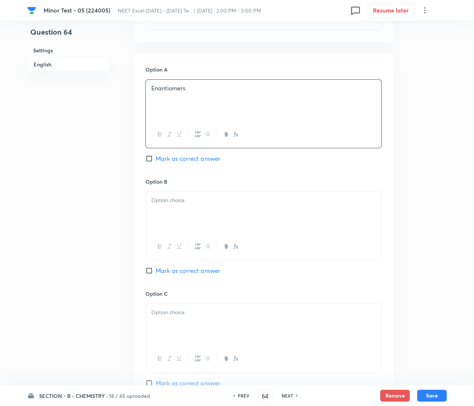
scroll to position [388, 0]
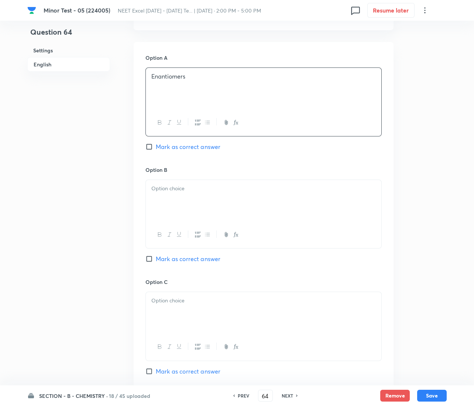
click at [196, 210] on div at bounding box center [263, 200] width 235 height 41
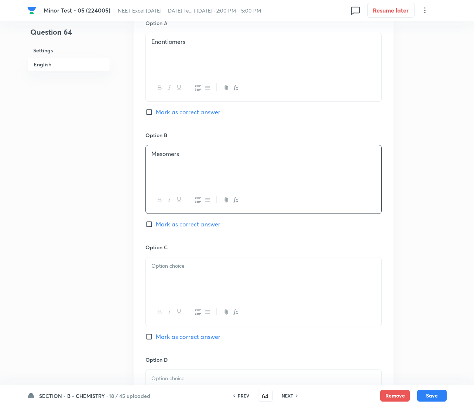
scroll to position [498, 0]
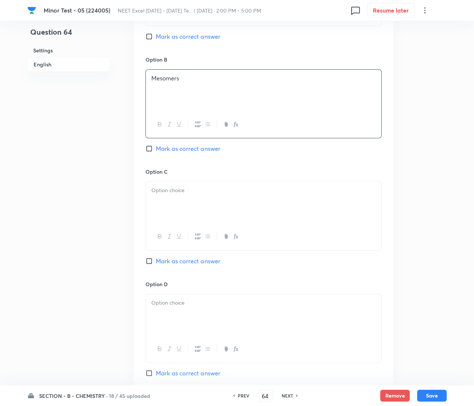
click at [209, 188] on p at bounding box center [263, 190] width 224 height 8
click at [161, 262] on span "Mark as correct answer" at bounding box center [188, 261] width 65 height 9
click at [156, 262] on input "Mark as correct answer" at bounding box center [150, 261] width 10 height 7
click at [169, 304] on p at bounding box center [263, 303] width 224 height 8
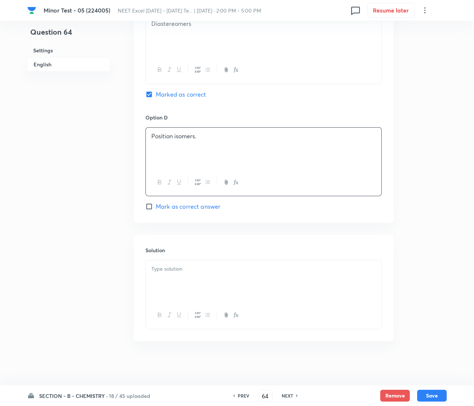
scroll to position [666, 0]
click at [207, 269] on p at bounding box center [263, 269] width 224 height 8
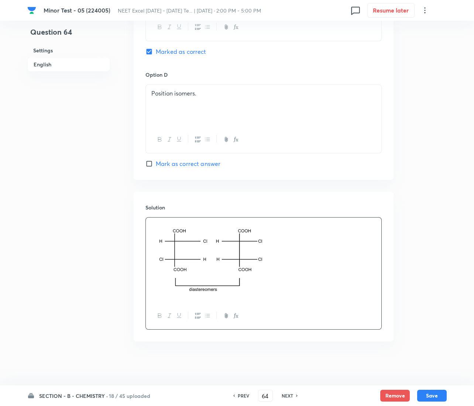
scroll to position [710, 0]
drag, startPoint x: 426, startPoint y: 392, endPoint x: 429, endPoint y: 396, distance: 5.2
click at [428, 394] on button "Save" at bounding box center [432, 395] width 30 height 12
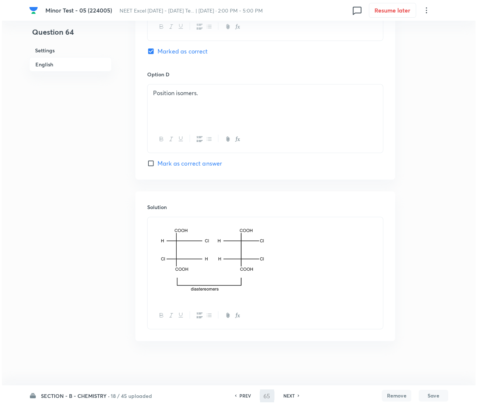
scroll to position [0, 0]
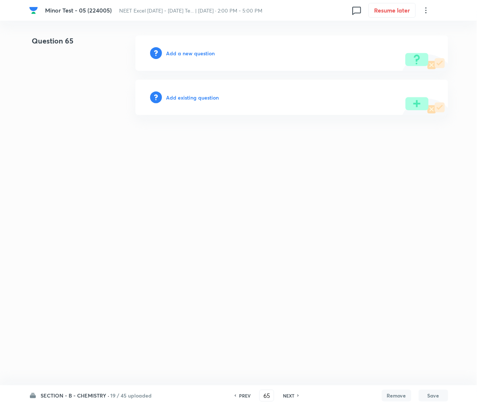
click at [205, 51] on h6 "Add a new question" at bounding box center [190, 53] width 49 height 8
click at [205, 51] on h6 "Choose a question type" at bounding box center [194, 53] width 57 height 8
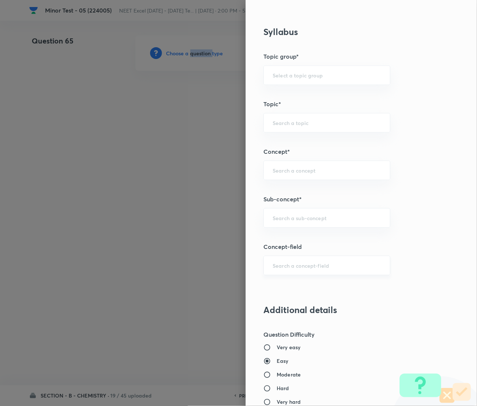
scroll to position [388, 0]
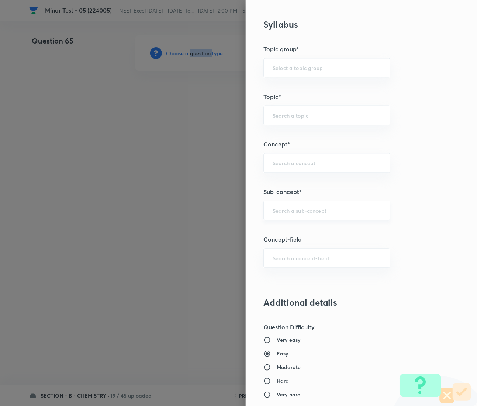
click at [291, 216] on div "​" at bounding box center [327, 211] width 127 height 20
click at [314, 209] on input "text" at bounding box center [327, 210] width 109 height 7
paste input "Coordination Chemistry & Stereoisomerism"
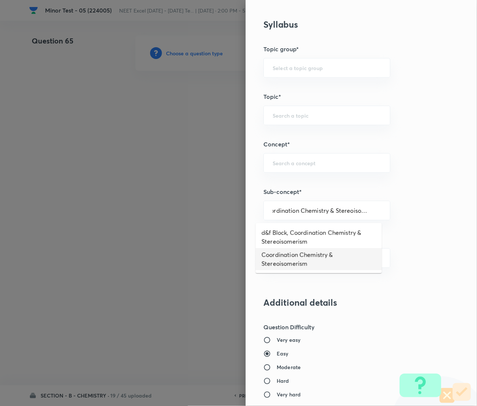
click at [302, 264] on li "Coordination Chemistry & Stereoisomerism" at bounding box center [319, 259] width 126 height 22
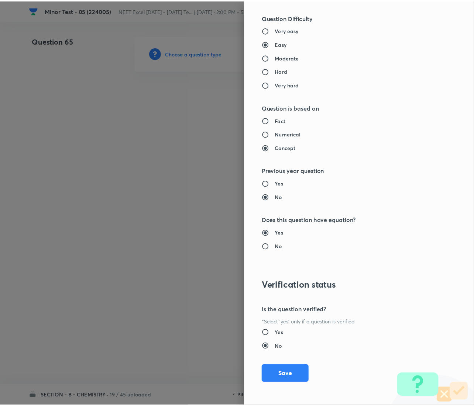
scroll to position [699, 0]
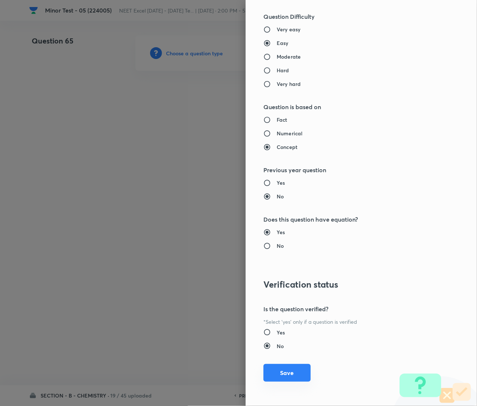
click at [282, 369] on button "Save" at bounding box center [287, 373] width 47 height 18
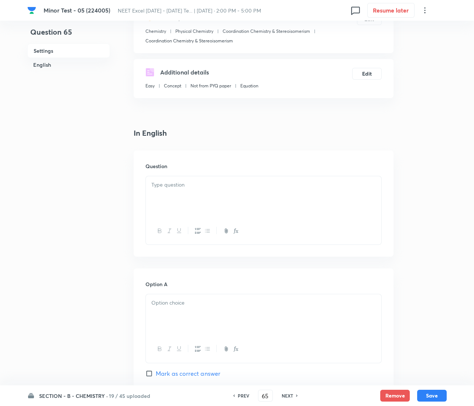
scroll to position [111, 0]
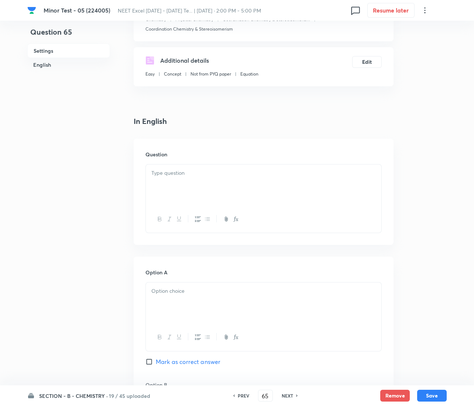
click at [193, 161] on div "Question" at bounding box center [264, 192] width 260 height 106
click at [190, 172] on p at bounding box center [263, 173] width 224 height 8
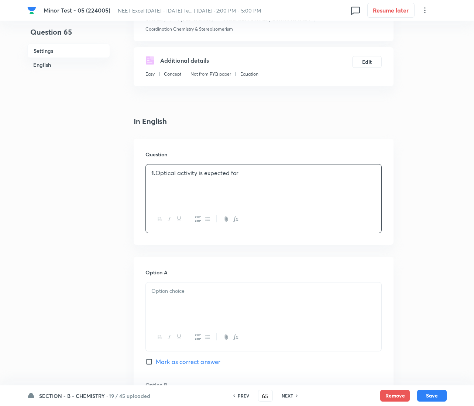
click at [157, 178] on p at bounding box center [263, 182] width 224 height 8
click at [148, 172] on div "1. Optical activity is expected for" at bounding box center [263, 185] width 235 height 41
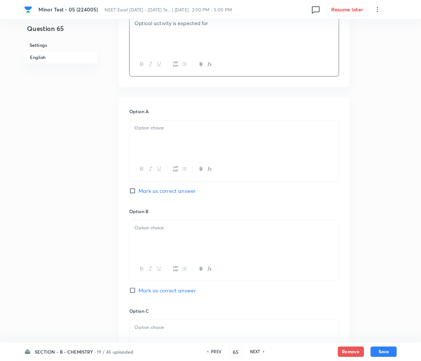
scroll to position [258, 0]
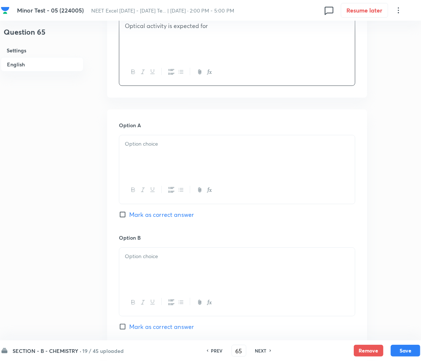
click at [140, 143] on p at bounding box center [237, 144] width 224 height 8
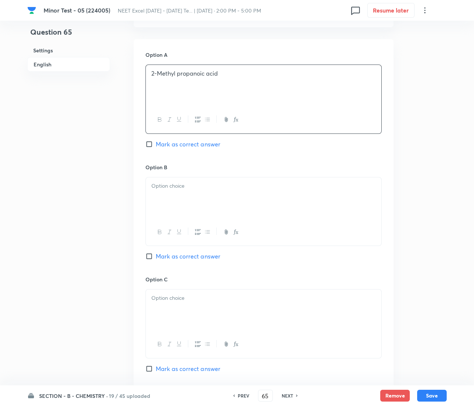
scroll to position [369, 0]
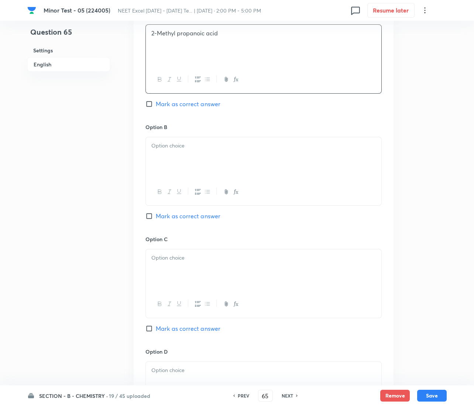
click at [175, 169] on div at bounding box center [263, 157] width 235 height 41
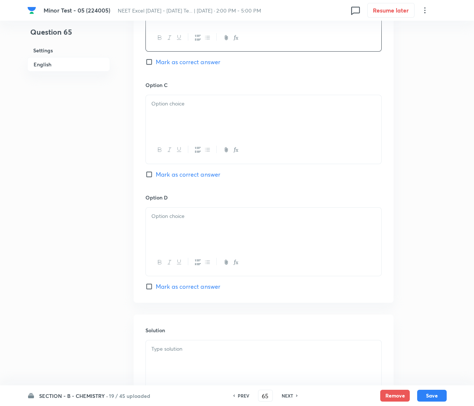
scroll to position [535, 0]
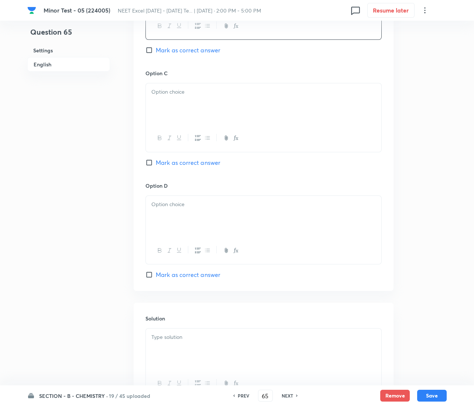
click at [183, 106] on div at bounding box center [263, 103] width 235 height 41
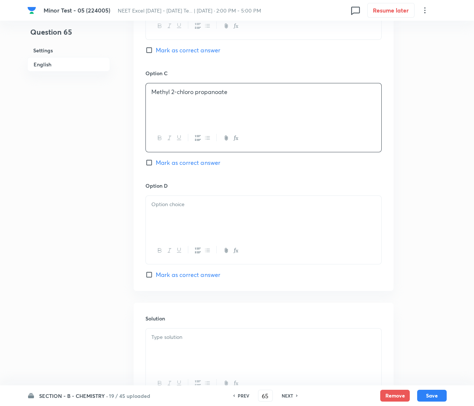
click at [163, 162] on span "Mark as correct answer" at bounding box center [188, 162] width 65 height 9
click at [156, 162] on input "Mark as correct answer" at bounding box center [150, 162] width 10 height 7
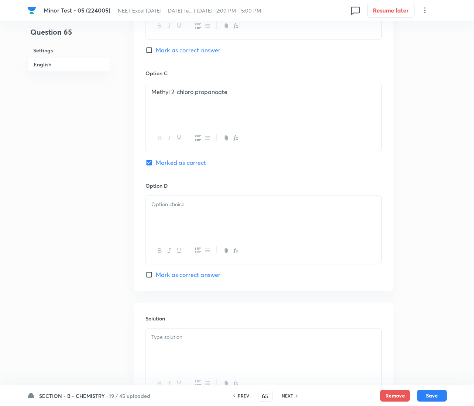
click at [172, 217] on div at bounding box center [263, 216] width 235 height 41
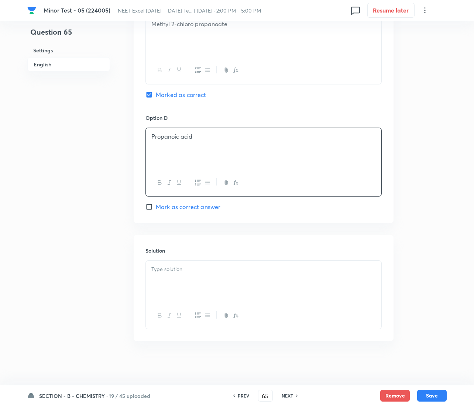
scroll to position [604, 0]
click at [185, 273] on p at bounding box center [263, 269] width 224 height 8
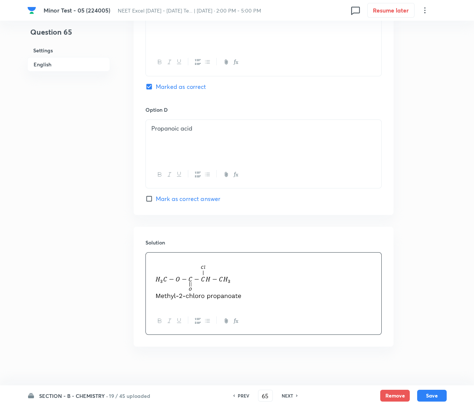
scroll to position [618, 0]
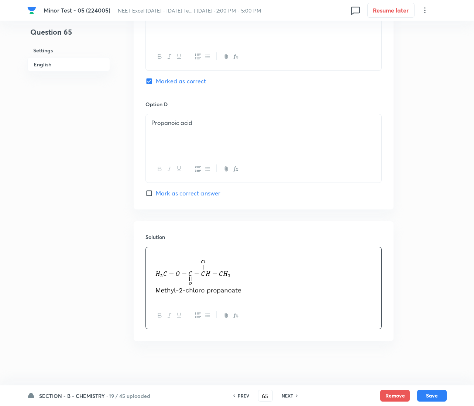
click at [428, 388] on div "SECTION - B - CHEMISTRY · 19 / 45 uploaded PREV 65 ​ NEXT Remove Save" at bounding box center [236, 396] width 419 height 21
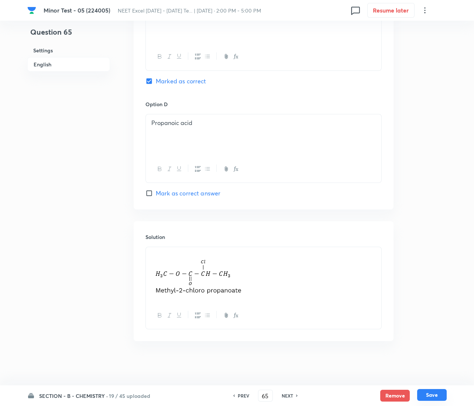
click at [429, 392] on button "Save" at bounding box center [432, 395] width 30 height 12
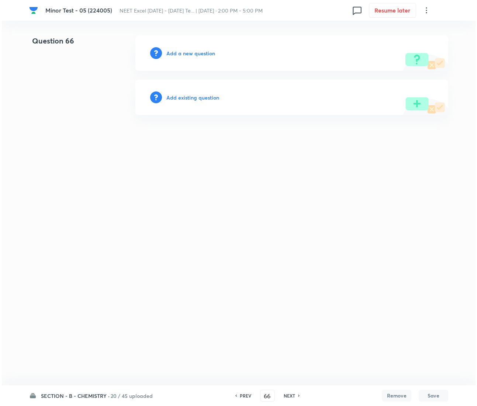
scroll to position [0, 0]
click at [185, 49] on h6 "Add a new question" at bounding box center [190, 53] width 49 height 8
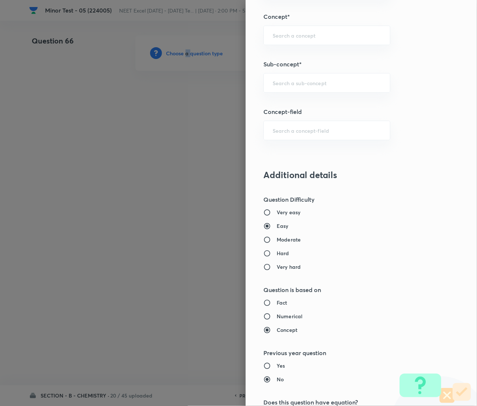
scroll to position [388, 0]
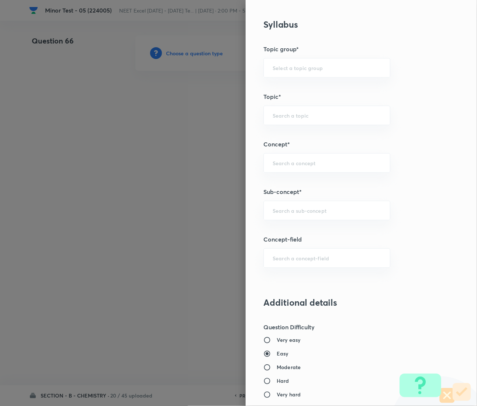
drag, startPoint x: 276, startPoint y: 213, endPoint x: 272, endPoint y: 239, distance: 26.6
click at [278, 214] on input "text" at bounding box center [327, 210] width 109 height 7
click at [289, 217] on div "​" at bounding box center [327, 211] width 127 height 20
paste input "Coordination Chemistry & Stereoisomerism"
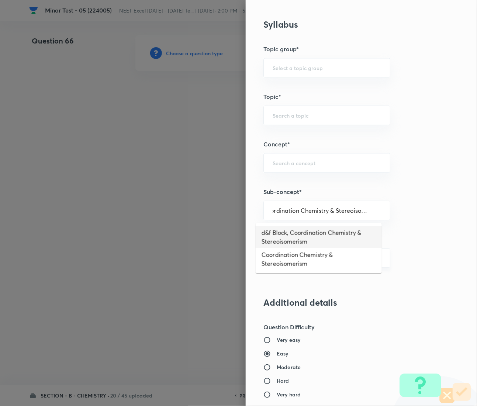
drag, startPoint x: 292, startPoint y: 247, endPoint x: 288, endPoint y: 249, distance: 4.3
click at [292, 248] on li "d&f Block, Coordination Chemistry & Stereoisomerism" at bounding box center [319, 237] width 126 height 22
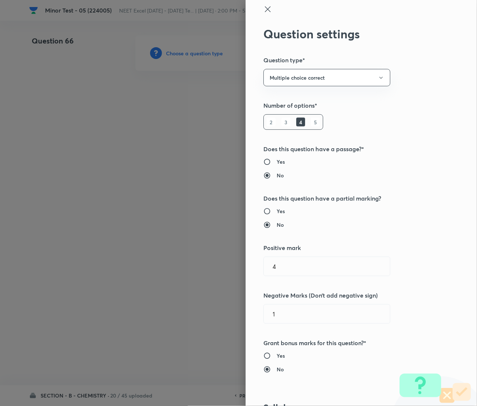
scroll to position [0, 0]
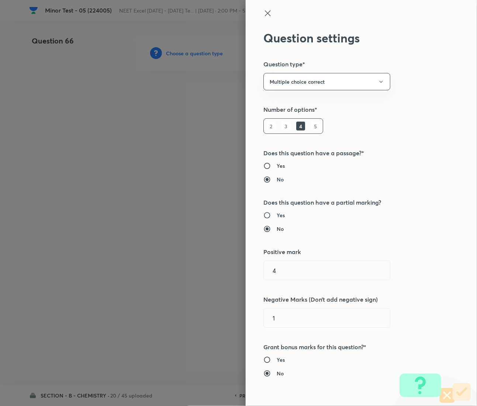
drag, startPoint x: 267, startPoint y: 13, endPoint x: 267, endPoint y: 18, distance: 5.2
click at [267, 13] on div at bounding box center [349, 20] width 171 height 22
click at [264, 9] on icon at bounding box center [268, 13] width 9 height 9
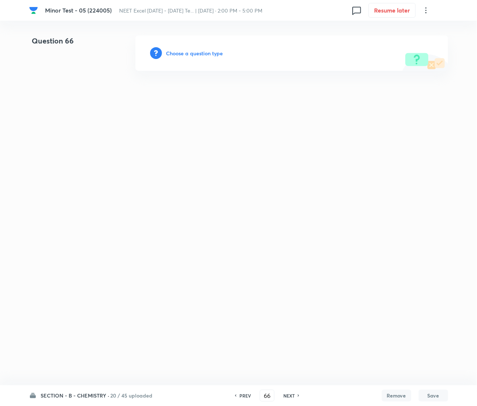
click at [196, 47] on div "Choose a question type" at bounding box center [291, 52] width 313 height 35
click at [197, 51] on h6 "Choose a question type" at bounding box center [194, 53] width 57 height 8
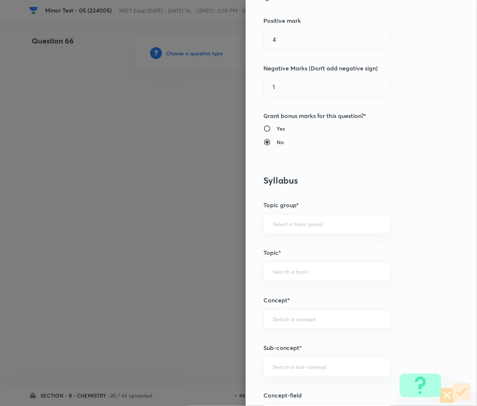
scroll to position [332, 0]
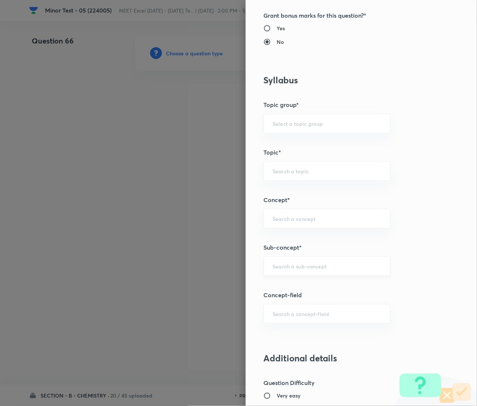
click at [287, 266] on input "text" at bounding box center [327, 266] width 109 height 7
paste input "Coordination Chemistry & Stereoisomerism"
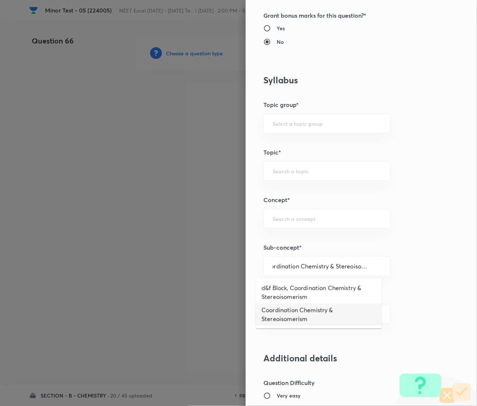
click at [288, 313] on li "Coordination Chemistry & Stereoisomerism" at bounding box center [319, 315] width 126 height 22
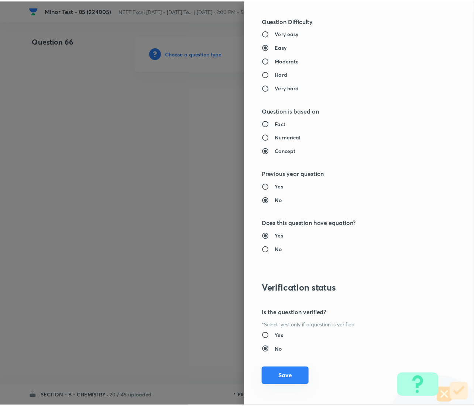
scroll to position [699, 0]
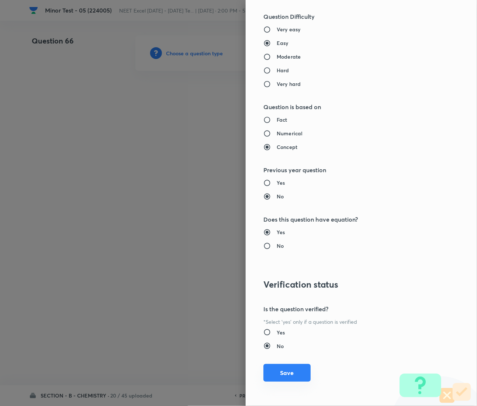
click at [284, 373] on button "Save" at bounding box center [287, 373] width 47 height 18
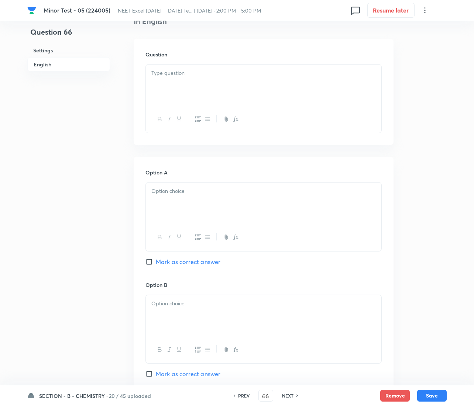
scroll to position [221, 0]
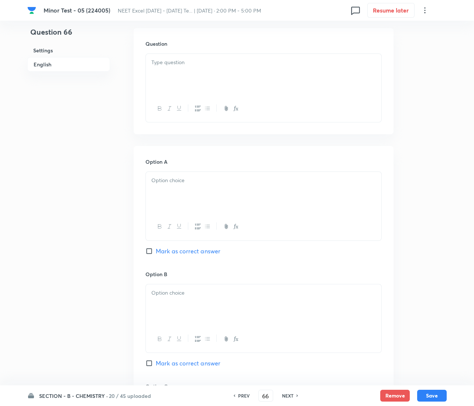
click at [188, 191] on div at bounding box center [263, 192] width 235 height 41
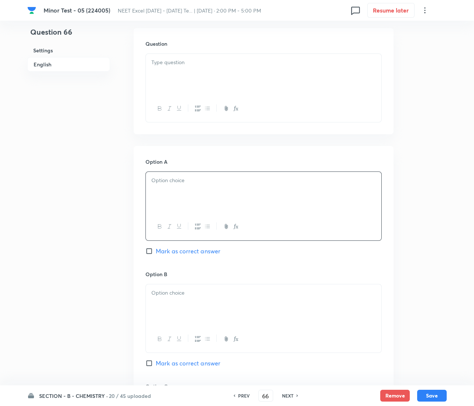
click at [178, 76] on div at bounding box center [263, 74] width 235 height 41
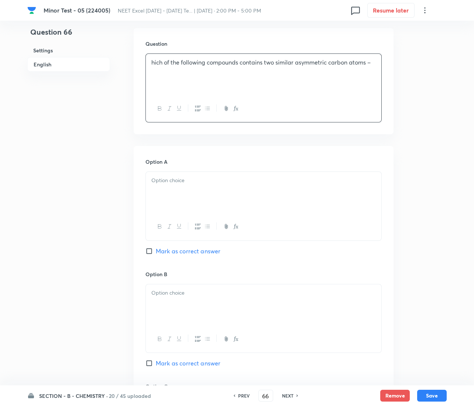
click at [150, 66] on div "hich of the following compounds contains two similar asymmetric carbon atoms –" at bounding box center [263, 74] width 235 height 41
click at [189, 87] on div "Which of the following compounds contains two similar asymmetric carbon atoms –" at bounding box center [263, 74] width 235 height 41
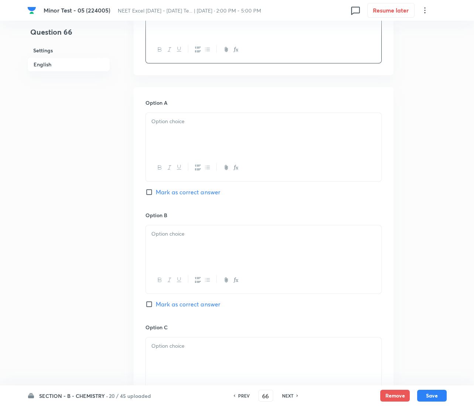
scroll to position [332, 0]
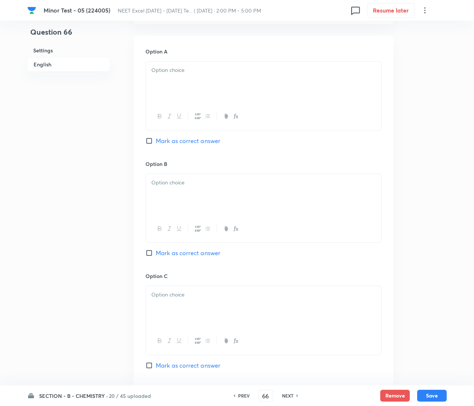
click at [185, 91] on div at bounding box center [263, 82] width 235 height 41
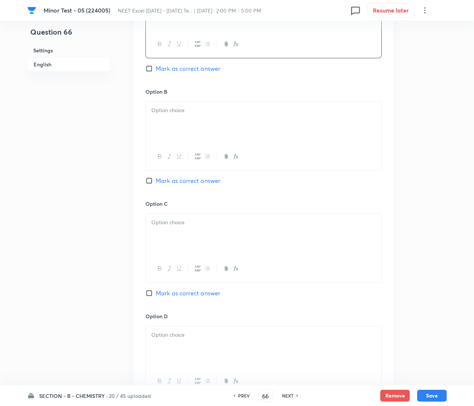
scroll to position [443, 0]
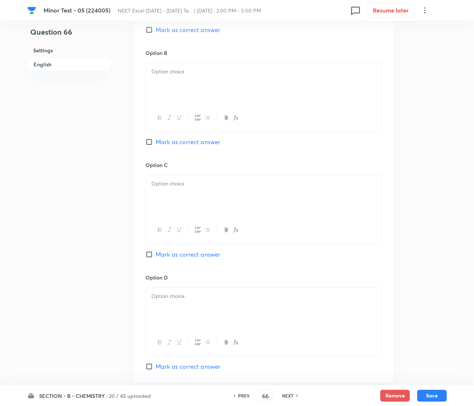
click at [191, 197] on div at bounding box center [263, 195] width 235 height 41
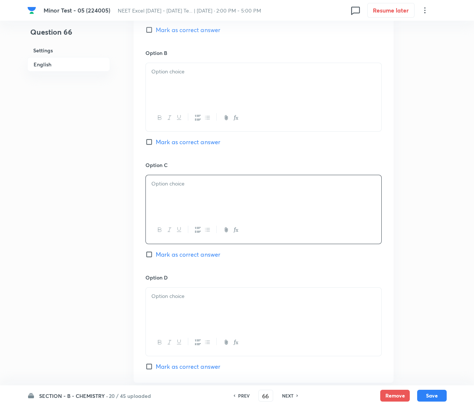
click at [174, 74] on p at bounding box center [263, 72] width 224 height 8
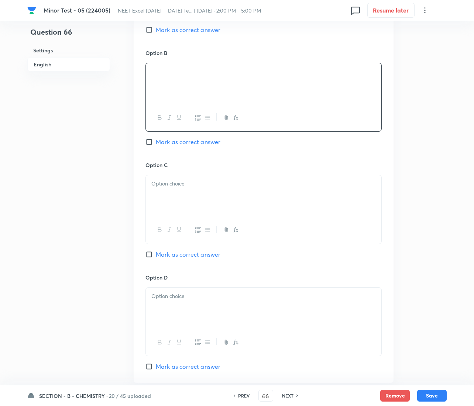
click at [175, 193] on div at bounding box center [263, 195] width 235 height 41
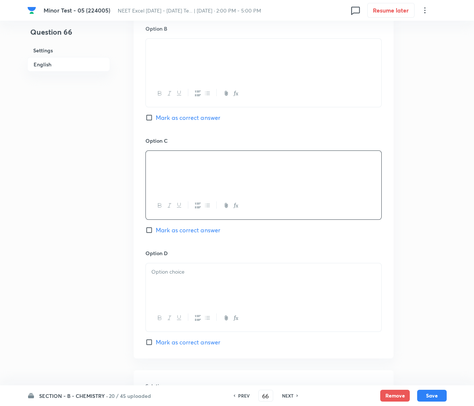
scroll to position [604, 0]
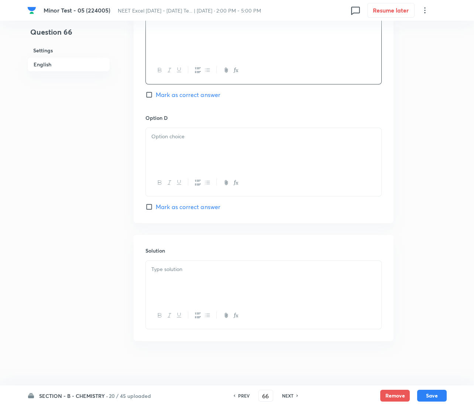
click at [196, 146] on div at bounding box center [263, 148] width 235 height 41
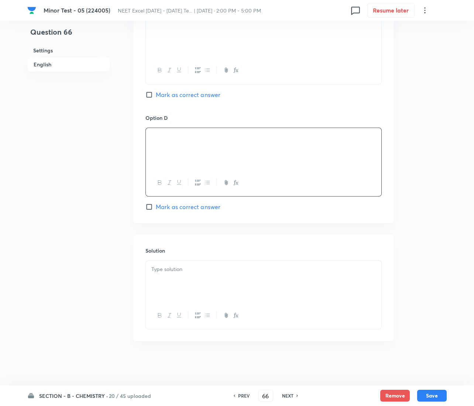
click at [167, 204] on span "Mark as correct answer" at bounding box center [188, 207] width 65 height 9
click at [156, 204] on input "Mark as correct answer" at bounding box center [150, 206] width 10 height 7
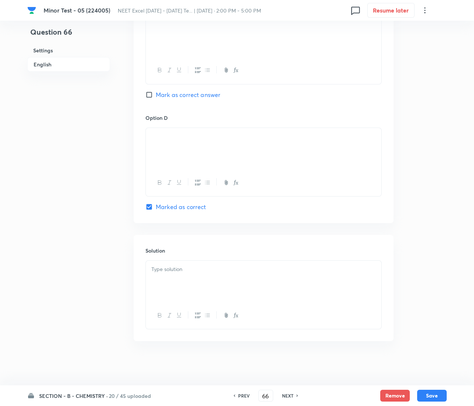
click at [210, 275] on div at bounding box center [263, 281] width 235 height 41
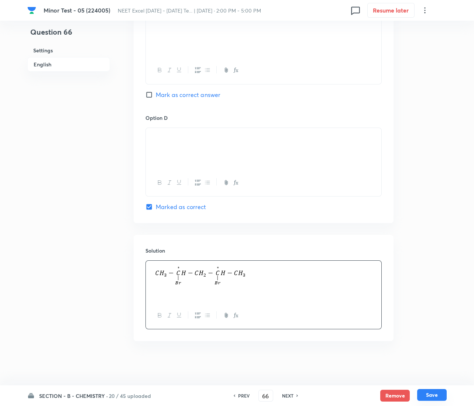
click at [431, 391] on button "Save" at bounding box center [432, 395] width 30 height 12
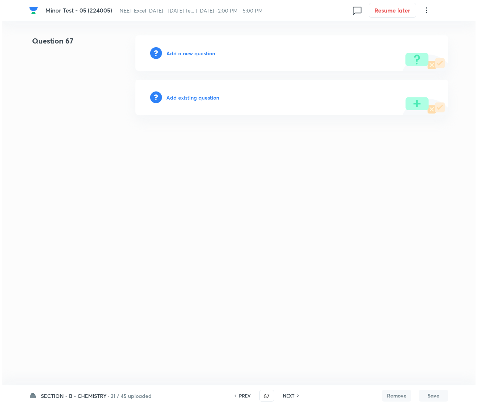
scroll to position [0, 0]
click at [185, 50] on h6 "Add a new question" at bounding box center [190, 53] width 49 height 8
click at [185, 50] on h6 "Choose a question type" at bounding box center [194, 53] width 57 height 8
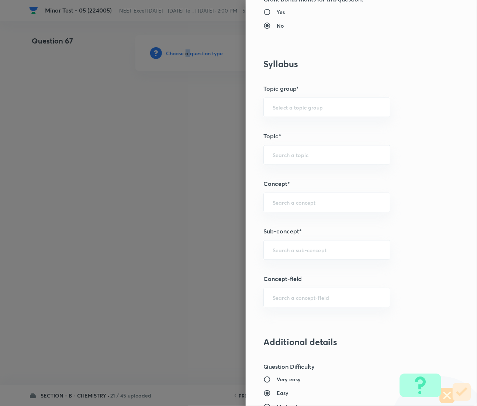
scroll to position [443, 0]
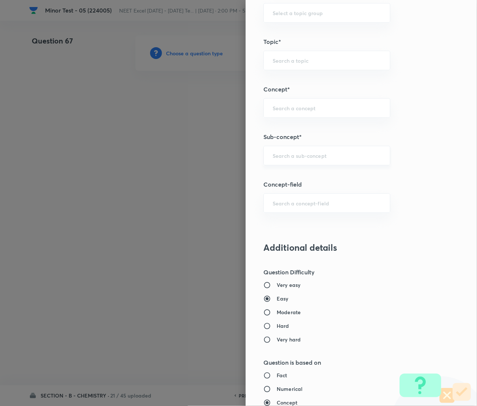
click at [278, 156] on input "text" at bounding box center [327, 155] width 109 height 7
click at [180, 357] on div at bounding box center [238, 203] width 477 height 406
click at [307, 162] on div "​" at bounding box center [327, 156] width 127 height 20
paste input "Coordination Chemistry & Stereoisomerism"
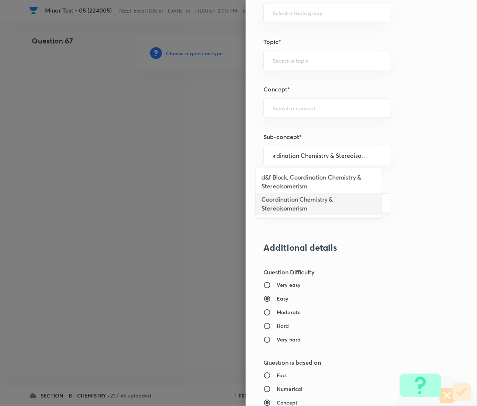
click at [322, 208] on li "Coordination Chemistry & Stereoisomerism" at bounding box center [319, 204] width 126 height 22
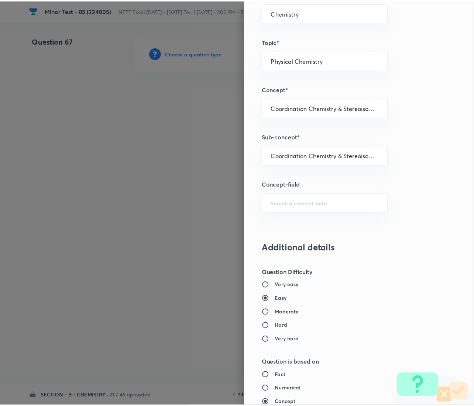
scroll to position [699, 0]
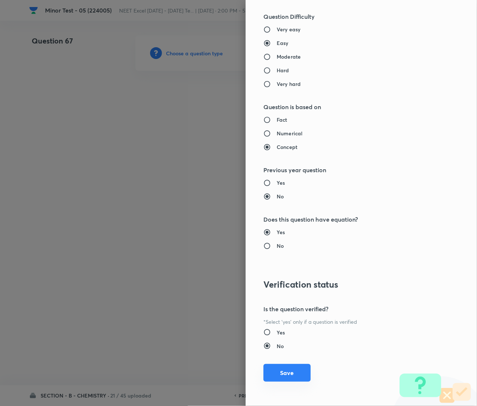
click at [287, 372] on button "Save" at bounding box center [287, 373] width 47 height 18
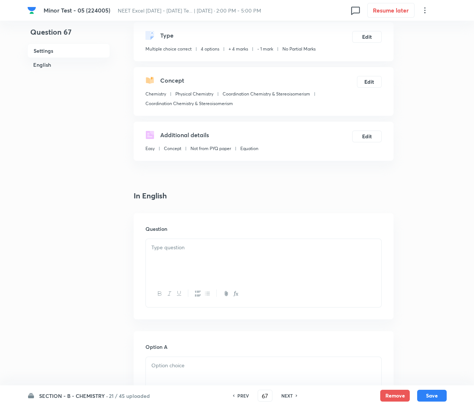
scroll to position [111, 0]
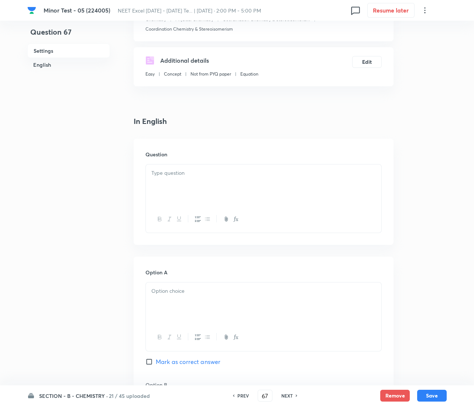
click at [185, 159] on div "Question" at bounding box center [264, 192] width 260 height 106
click at [176, 175] on p at bounding box center [263, 173] width 224 height 8
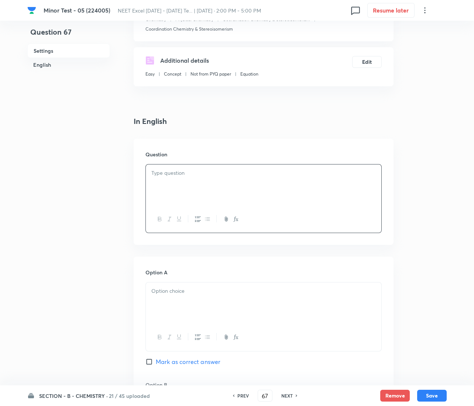
paste div
click at [154, 175] on strong "1." at bounding box center [153, 173] width 4 height 8
click at [201, 178] on p at bounding box center [263, 182] width 224 height 8
click at [156, 172] on p "1. The complex compound having maximum magnetic moment is" at bounding box center [263, 173] width 224 height 8
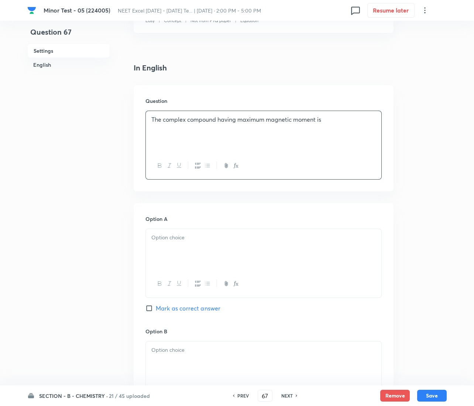
scroll to position [166, 0]
click at [173, 254] on div at bounding box center [263, 248] width 235 height 41
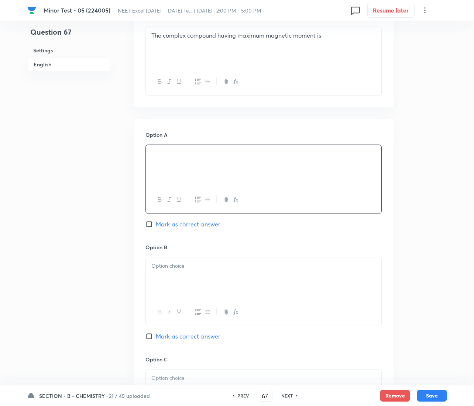
scroll to position [276, 0]
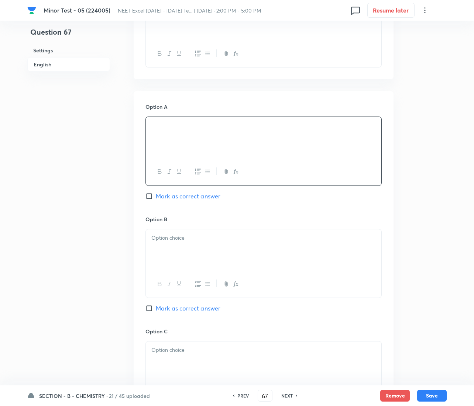
click at [182, 242] on p at bounding box center [263, 238] width 224 height 8
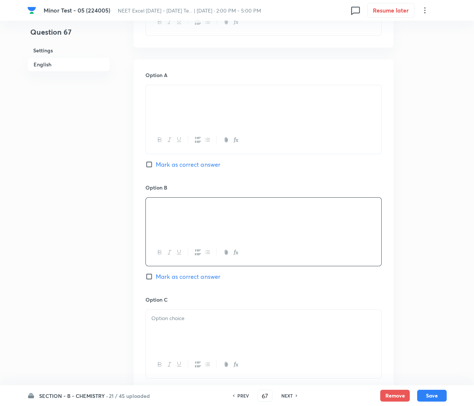
scroll to position [388, 0]
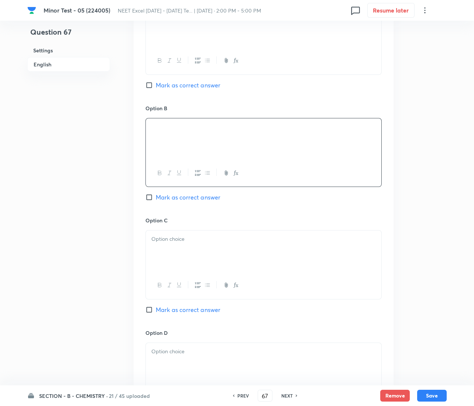
click at [175, 248] on div at bounding box center [263, 251] width 235 height 41
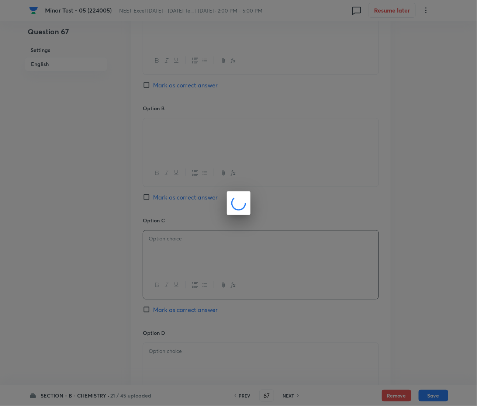
click at [150, 314] on div at bounding box center [238, 203] width 477 height 406
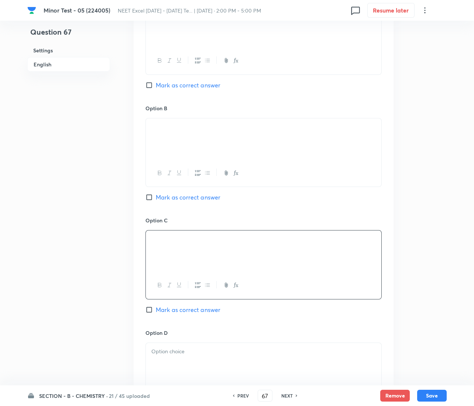
click at [151, 314] on input "Mark as correct answer" at bounding box center [150, 309] width 10 height 7
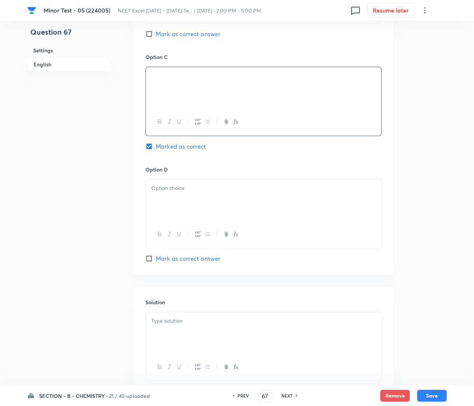
scroll to position [604, 0]
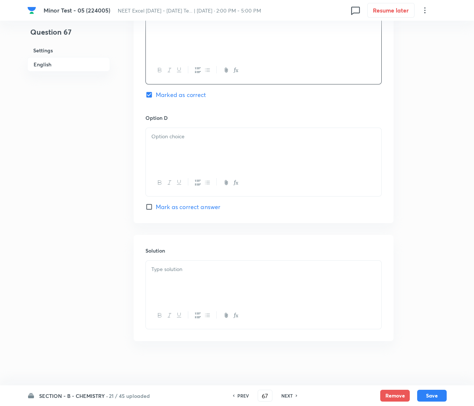
click at [179, 154] on div at bounding box center [263, 148] width 235 height 41
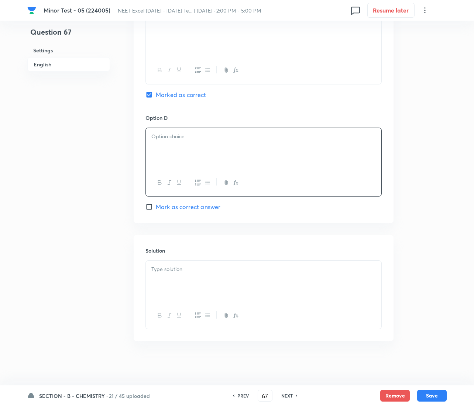
click at [186, 143] on div at bounding box center [263, 148] width 235 height 41
click at [172, 271] on p at bounding box center [263, 269] width 224 height 8
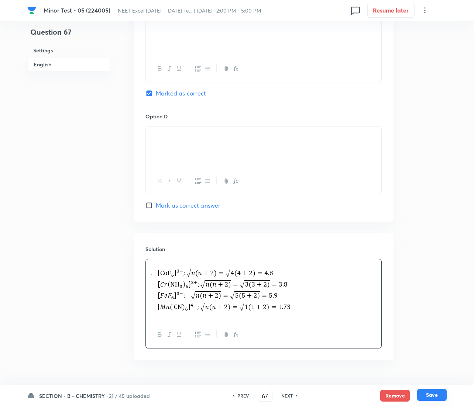
click at [431, 399] on button "Save" at bounding box center [432, 395] width 30 height 12
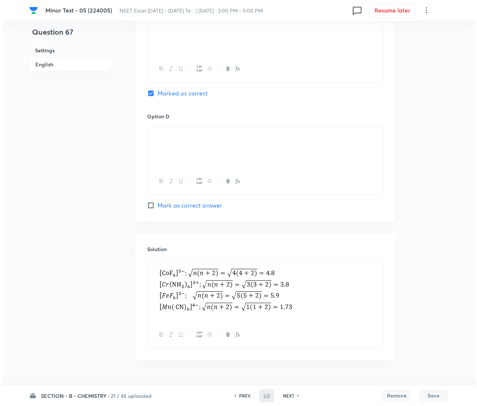
scroll to position [0, 0]
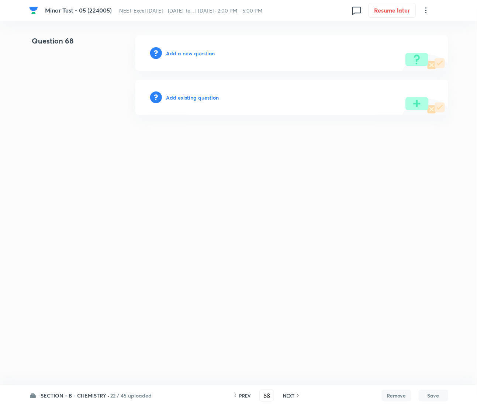
click at [183, 56] on h6 "Add a new question" at bounding box center [190, 53] width 49 height 8
click at [183, 56] on h6 "Choose a question type" at bounding box center [194, 53] width 57 height 8
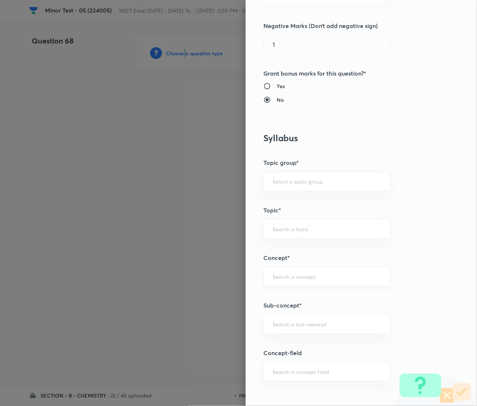
scroll to position [276, 0]
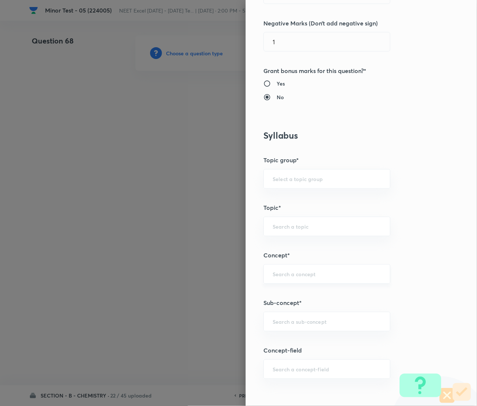
click at [280, 276] on input "text" at bounding box center [327, 274] width 109 height 7
click at [292, 320] on input "text" at bounding box center [327, 322] width 109 height 7
paste input "Coordination Chemistry & Stereoisomerism"
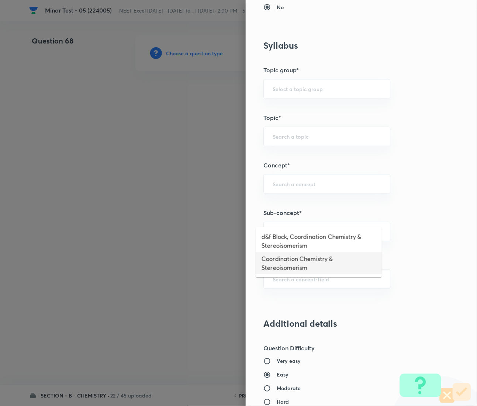
scroll to position [388, 0]
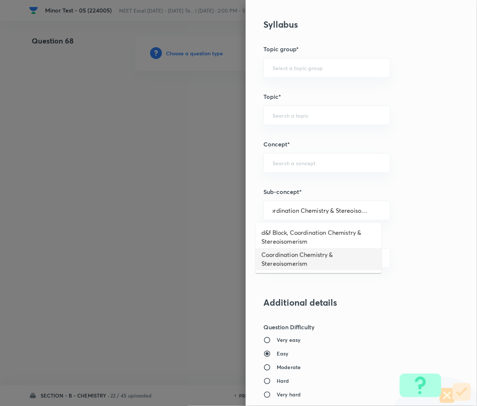
click at [289, 262] on li "Coordination Chemistry & Stereoisomerism" at bounding box center [319, 259] width 126 height 22
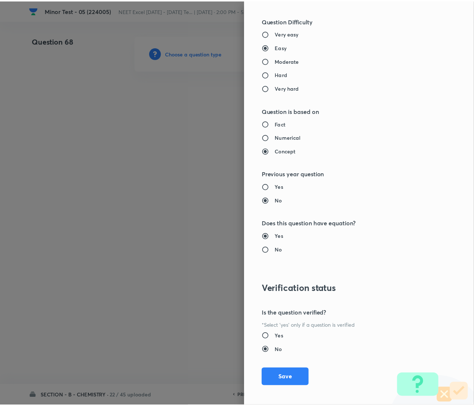
scroll to position [699, 0]
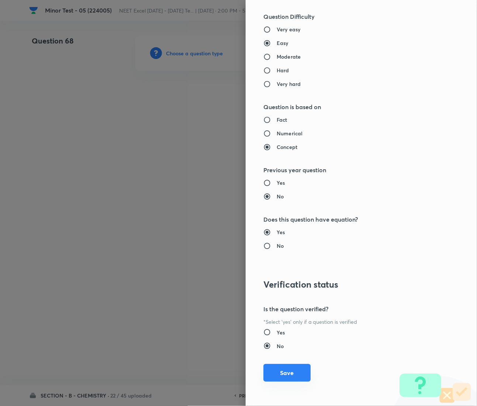
click at [289, 370] on button "Save" at bounding box center [287, 373] width 47 height 18
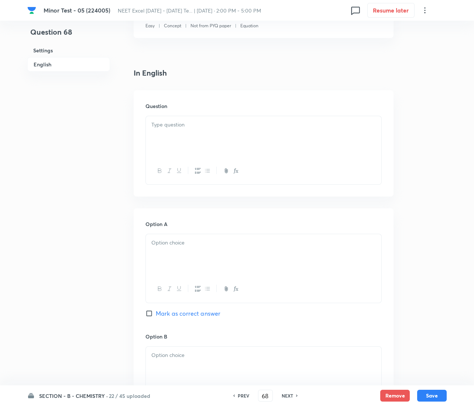
scroll to position [166, 0]
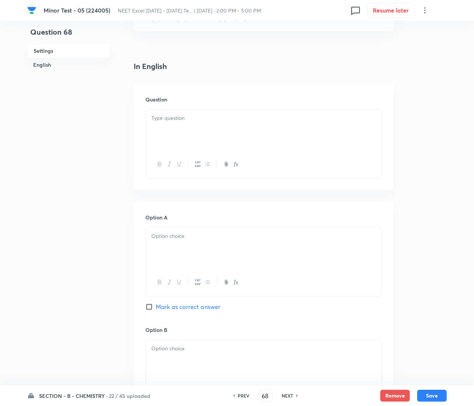
click at [183, 122] on p at bounding box center [263, 118] width 224 height 8
click at [218, 248] on div at bounding box center [263, 248] width 235 height 41
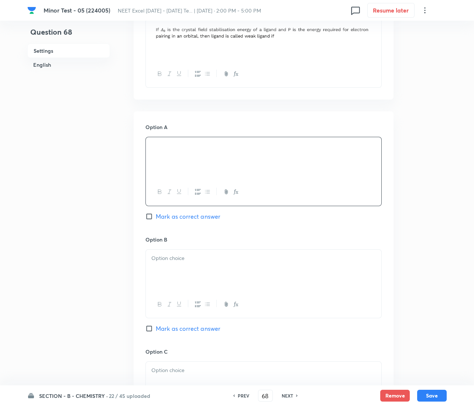
scroll to position [276, 0]
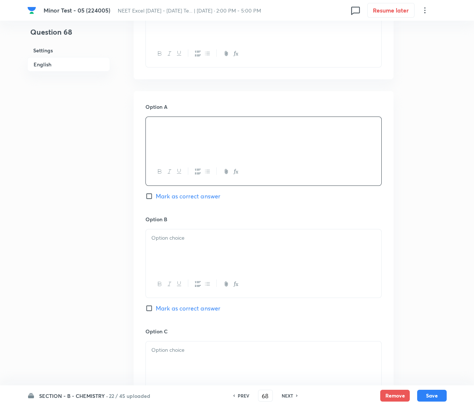
click at [200, 218] on div "Option A [PERSON_NAME] as correct answer Option B Mark as correct answer Option…" at bounding box center [264, 320] width 260 height 458
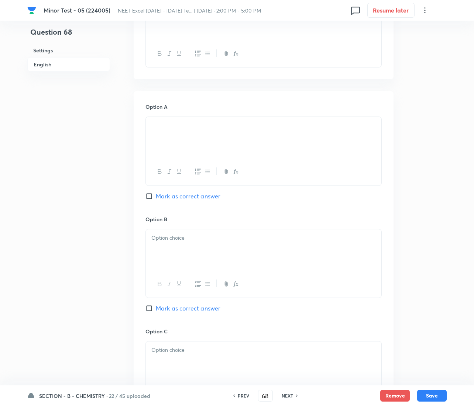
click at [178, 235] on p at bounding box center [263, 238] width 224 height 8
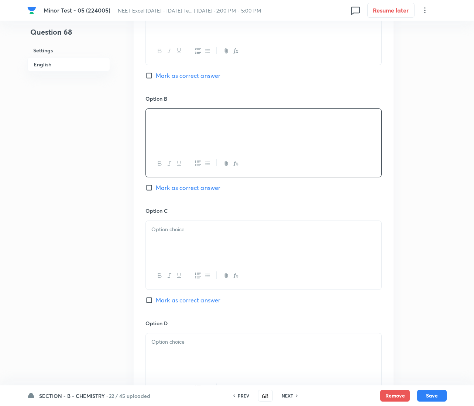
scroll to position [443, 0]
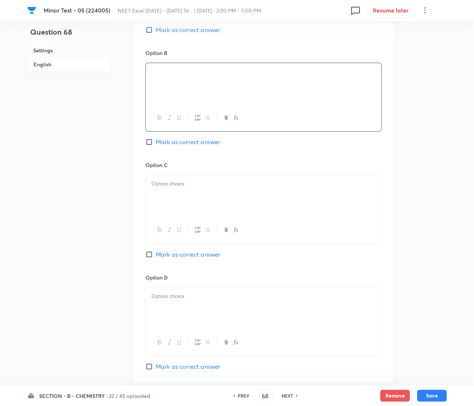
click at [185, 184] on p at bounding box center [263, 184] width 224 height 8
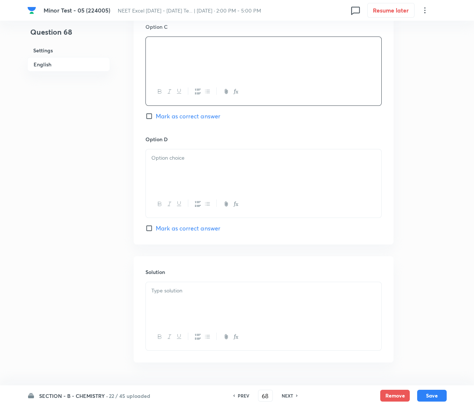
scroll to position [604, 0]
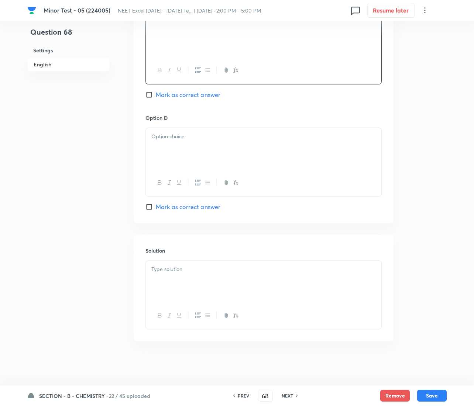
click at [204, 145] on div at bounding box center [263, 148] width 235 height 41
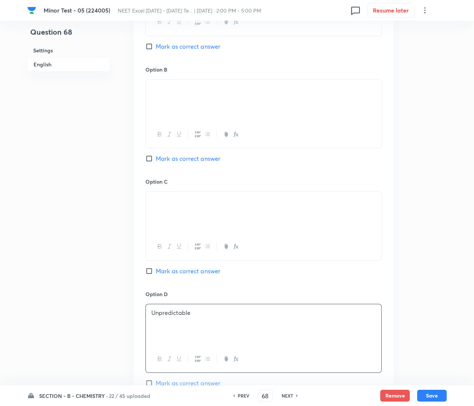
scroll to position [383, 0]
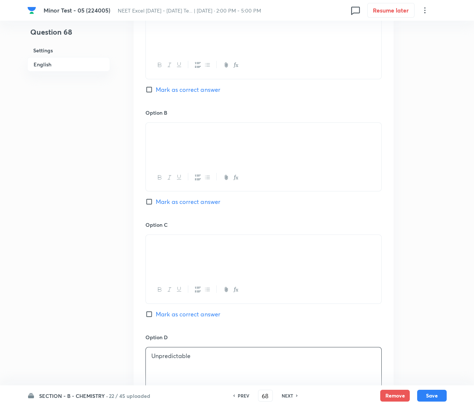
click at [161, 200] on span "Mark as correct answer" at bounding box center [188, 201] width 65 height 9
click at [156, 200] on input "Mark as correct answer" at bounding box center [150, 201] width 10 height 7
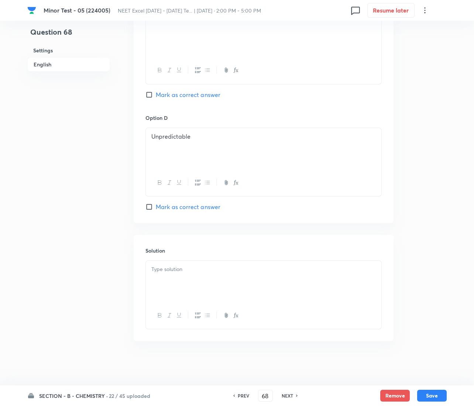
scroll to position [604, 0]
click at [183, 280] on div at bounding box center [263, 281] width 235 height 41
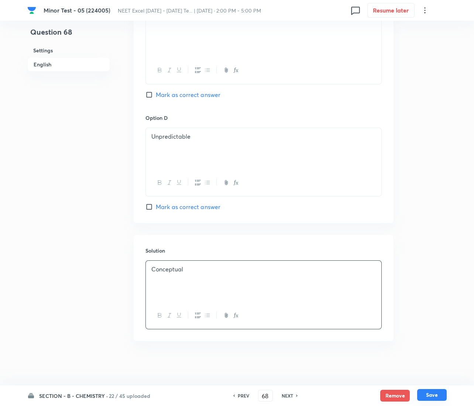
click at [428, 392] on button "Save" at bounding box center [432, 395] width 30 height 12
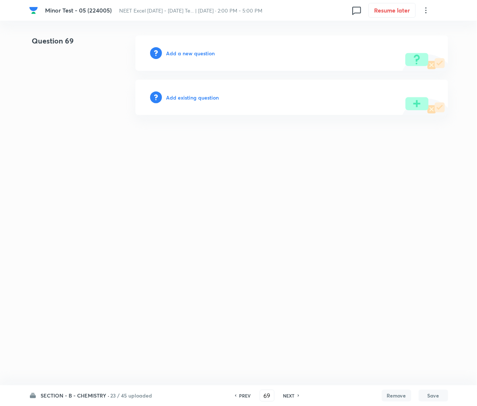
click at [185, 57] on div "Add a new question" at bounding box center [291, 52] width 313 height 35
click at [184, 52] on h6 "Add a new question" at bounding box center [190, 53] width 49 height 8
click at [184, 52] on h6 "Choose a question type" at bounding box center [194, 53] width 57 height 8
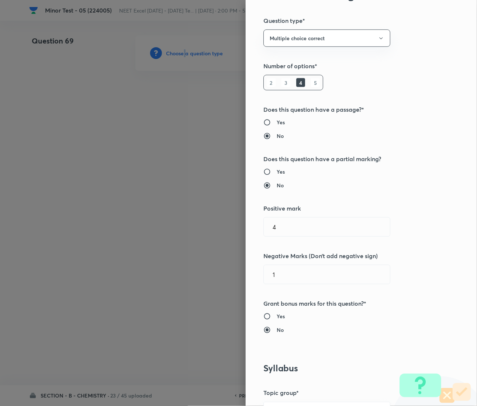
scroll to position [276, 0]
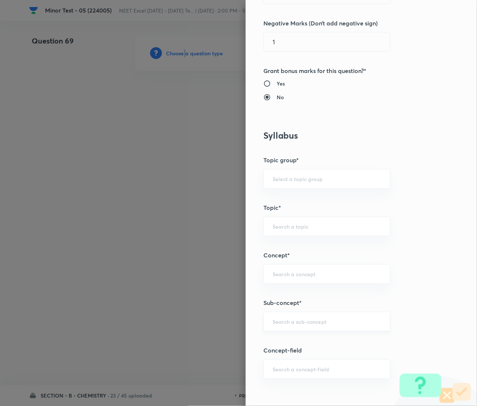
click at [298, 327] on div "​" at bounding box center [327, 322] width 127 height 20
paste input "Coordination Chemistry & Stereoisomerism"
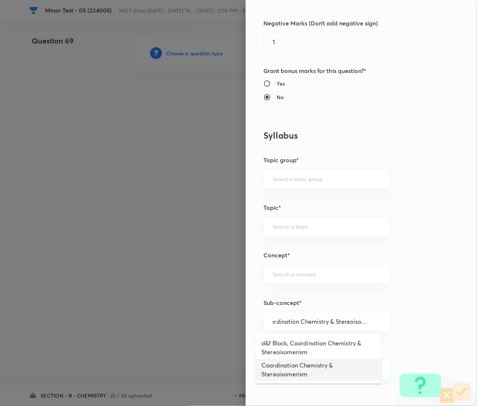
click at [297, 366] on li "Coordination Chemistry & Stereoisomerism" at bounding box center [319, 370] width 126 height 22
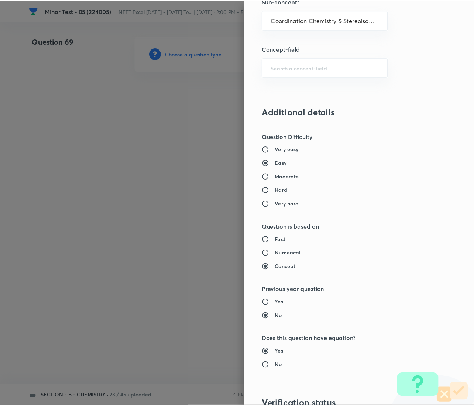
scroll to position [699, 0]
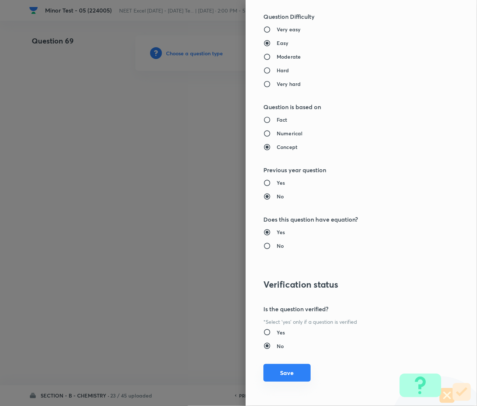
click at [275, 375] on button "Save" at bounding box center [287, 373] width 47 height 18
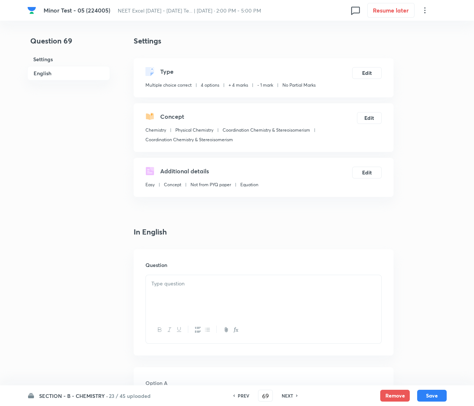
click at [227, 299] on div at bounding box center [263, 295] width 235 height 41
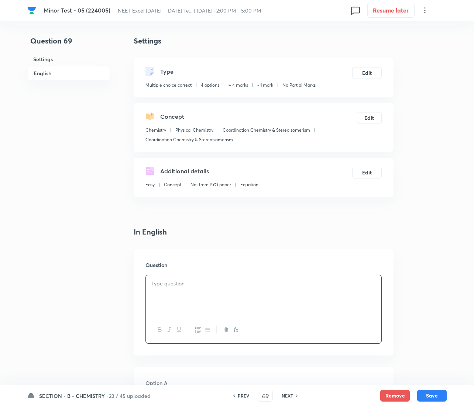
paste div
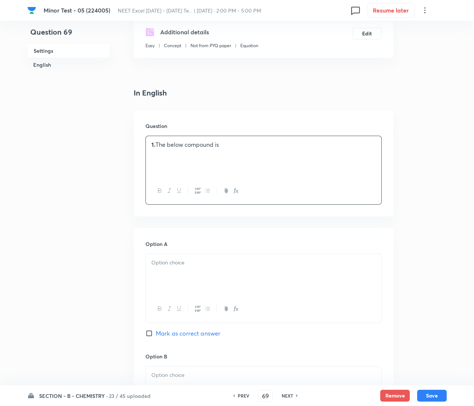
scroll to position [166, 0]
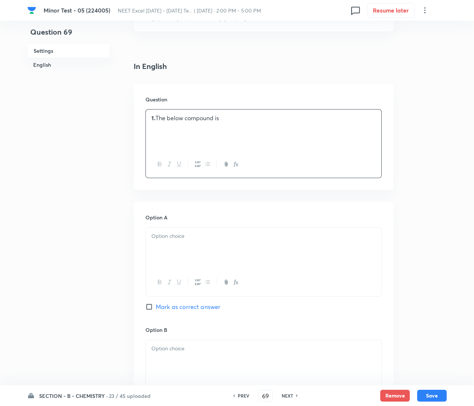
drag, startPoint x: 158, startPoint y: 115, endPoint x: 186, endPoint y: 124, distance: 30.3
click at [158, 115] on p "1. The below compound is" at bounding box center [263, 118] width 224 height 8
click at [190, 132] on div "The below compound is" at bounding box center [263, 130] width 235 height 41
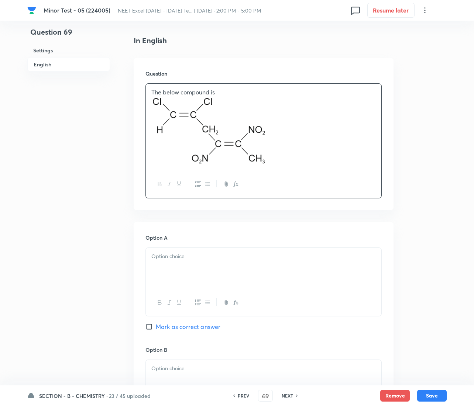
scroll to position [276, 0]
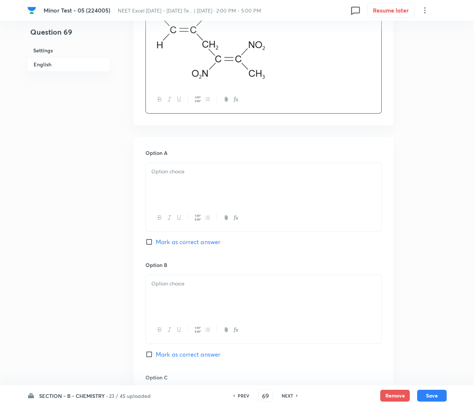
click at [159, 180] on div at bounding box center [263, 183] width 235 height 41
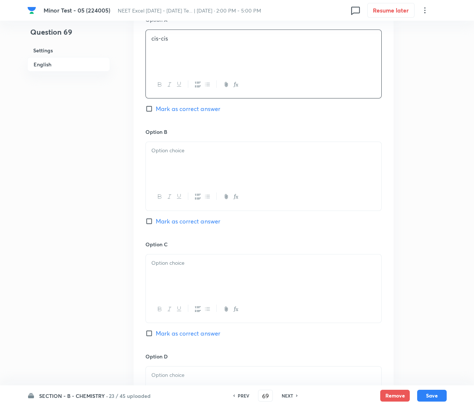
scroll to position [443, 0]
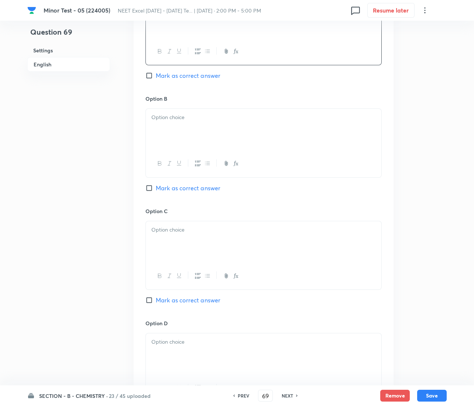
click at [187, 131] on div at bounding box center [263, 129] width 235 height 41
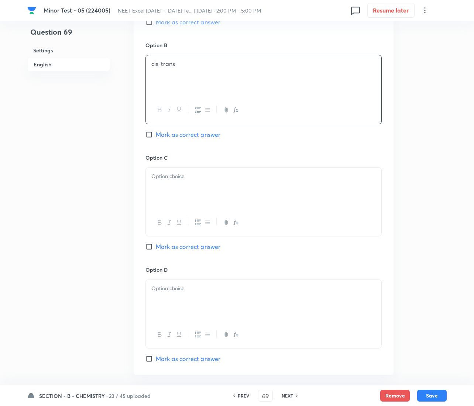
scroll to position [498, 0]
click at [183, 170] on div at bounding box center [263, 186] width 235 height 41
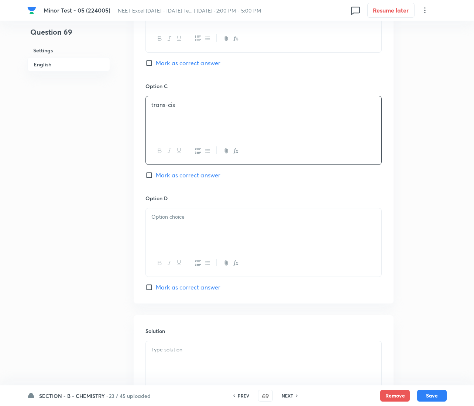
scroll to position [572, 0]
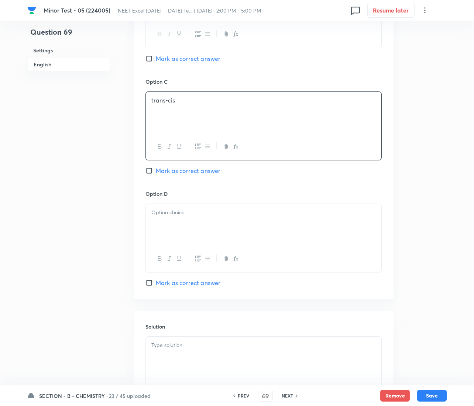
click at [196, 233] on div at bounding box center [263, 224] width 235 height 41
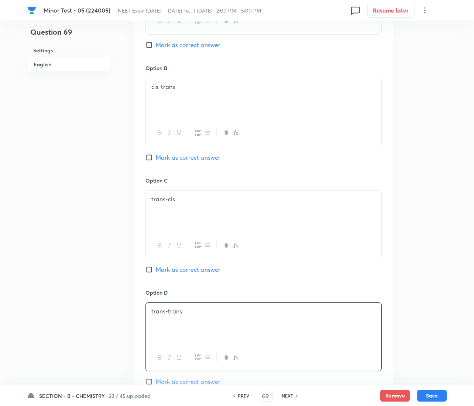
scroll to position [462, 0]
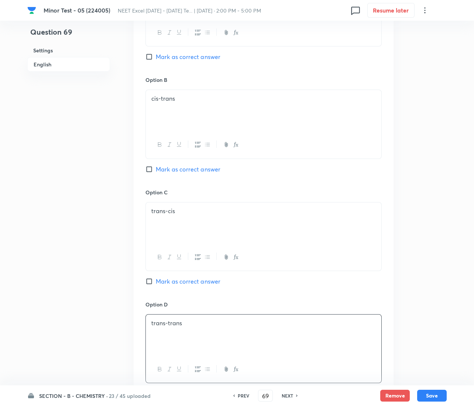
click at [166, 170] on span "Mark as correct answer" at bounding box center [188, 169] width 65 height 9
click at [156, 170] on input "Mark as correct answer" at bounding box center [150, 169] width 10 height 7
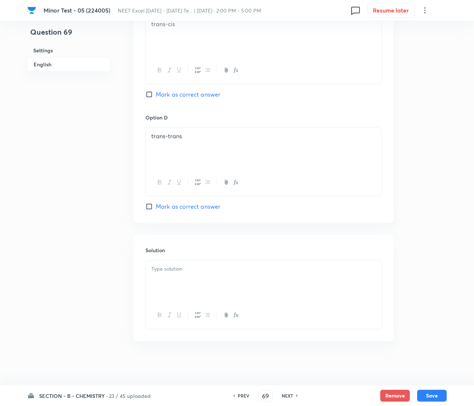
scroll to position [650, 0]
click at [167, 284] on div at bounding box center [263, 281] width 235 height 41
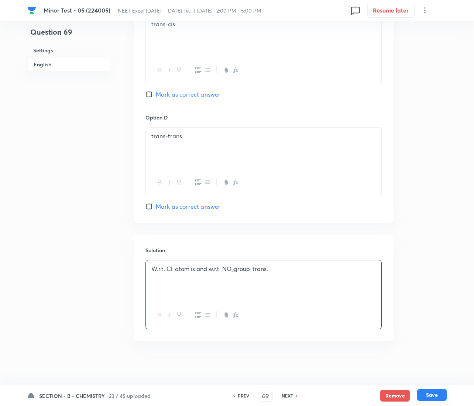
click at [438, 393] on button "Save" at bounding box center [432, 395] width 30 height 12
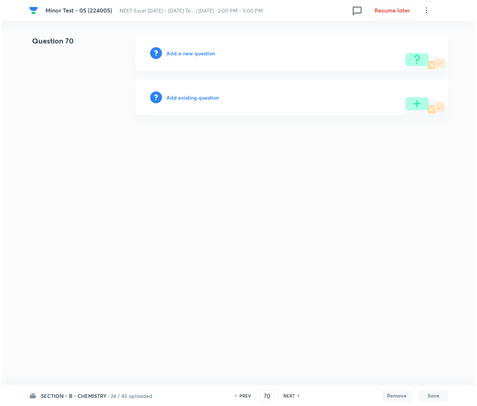
scroll to position [0, 0]
click at [191, 50] on h6 "Add a new question" at bounding box center [190, 53] width 49 height 8
click at [191, 50] on h6 "Choose a question type" at bounding box center [194, 53] width 57 height 8
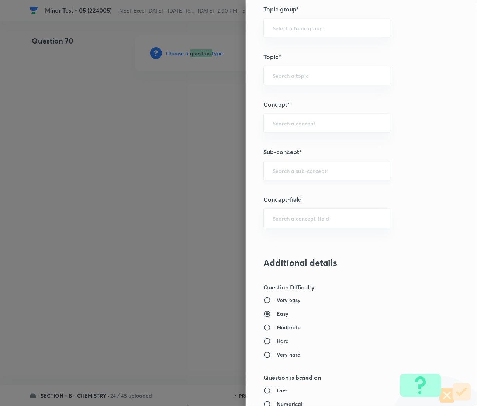
scroll to position [443, 0]
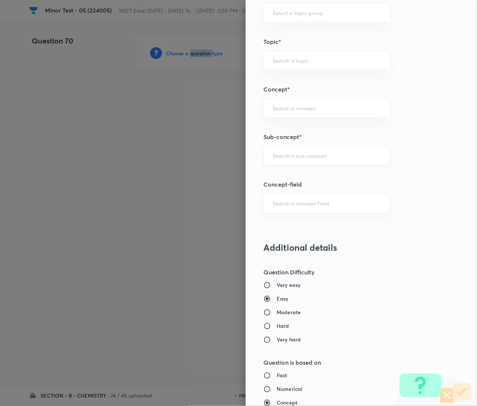
drag, startPoint x: 297, startPoint y: 160, endPoint x: 294, endPoint y: 159, distance: 3.9
click at [297, 160] on div "​" at bounding box center [327, 156] width 127 height 20
paste input "Coordination Chemistry & Stereoisomerism"
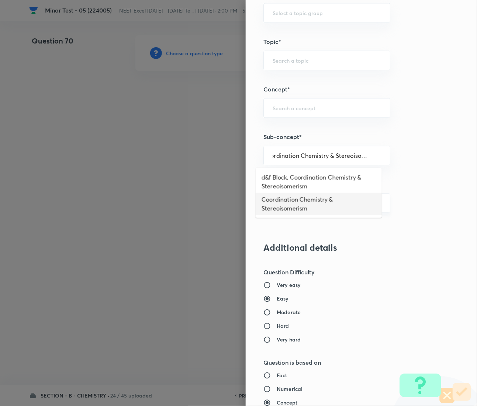
click at [297, 204] on li "Coordination Chemistry & Stereoisomerism" at bounding box center [319, 204] width 126 height 22
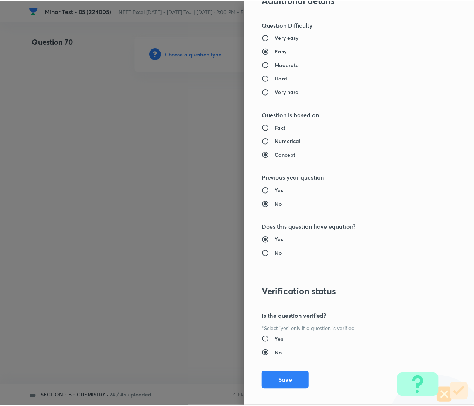
scroll to position [699, 0]
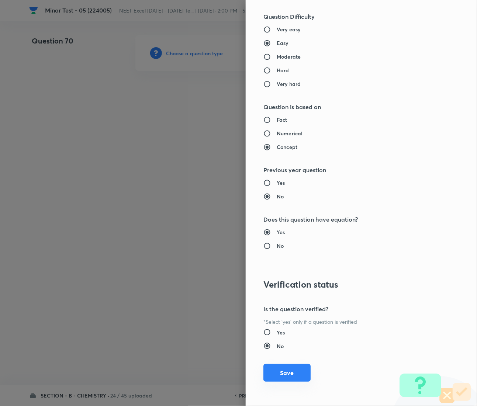
drag, startPoint x: 309, startPoint y: 366, endPoint x: 279, endPoint y: 370, distance: 29.5
click at [306, 367] on div "Question settings Question type* Multiple choice correct Number of options* 2 3…" at bounding box center [361, 203] width 231 height 406
click at [278, 370] on button "Save" at bounding box center [287, 373] width 47 height 18
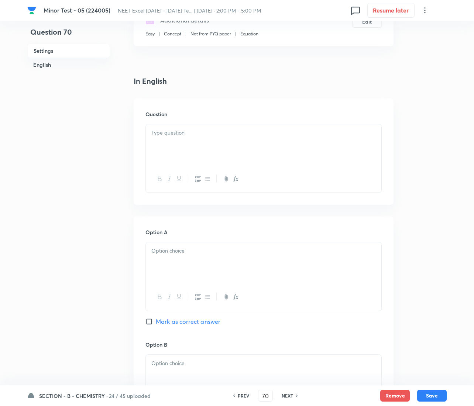
scroll to position [166, 0]
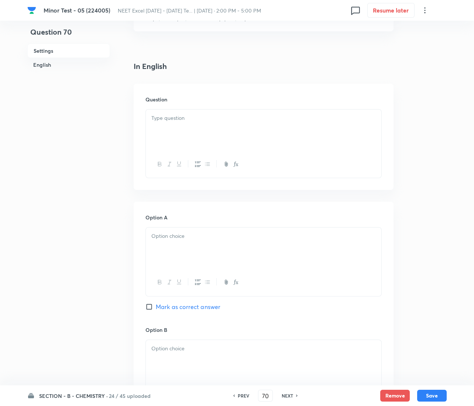
click at [191, 237] on p at bounding box center [263, 236] width 224 height 8
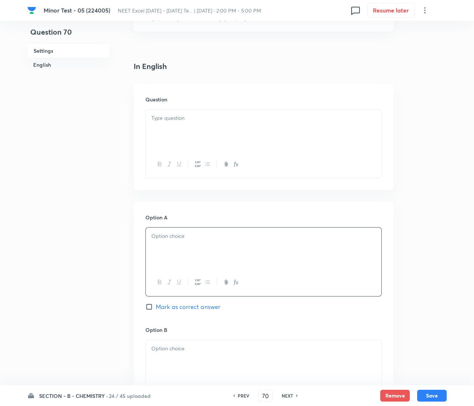
click at [156, 129] on div at bounding box center [263, 130] width 235 height 41
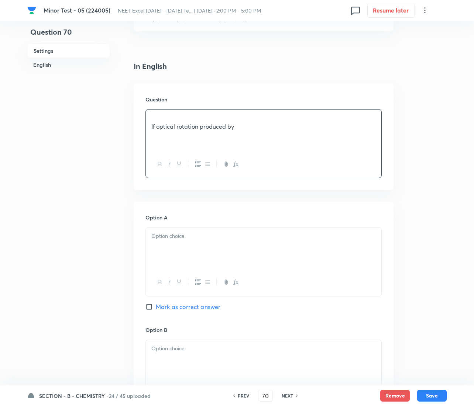
click at [157, 119] on p at bounding box center [263, 118] width 224 height 8
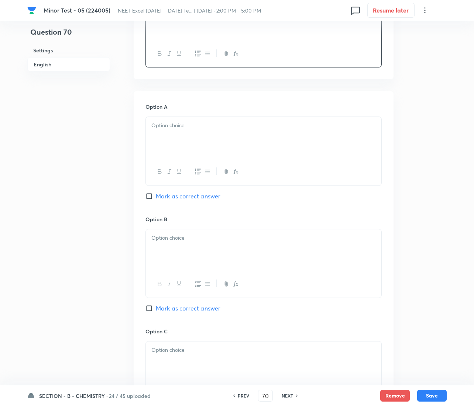
click at [207, 144] on div at bounding box center [263, 137] width 235 height 41
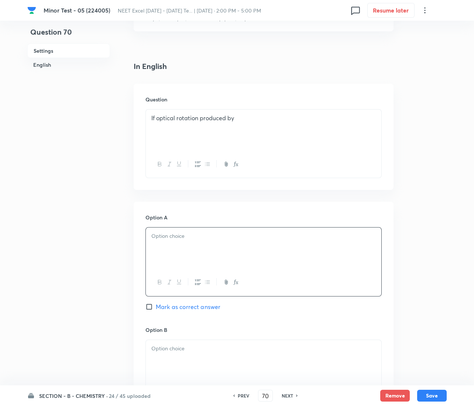
click at [196, 145] on div "If optical rotation produced by" at bounding box center [263, 130] width 235 height 41
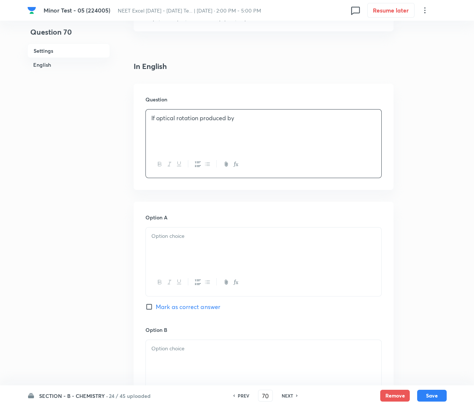
click at [249, 124] on div "If optical rotation produced by" at bounding box center [263, 130] width 235 height 41
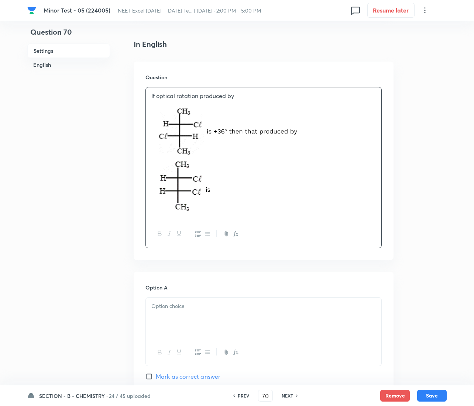
scroll to position [276, 0]
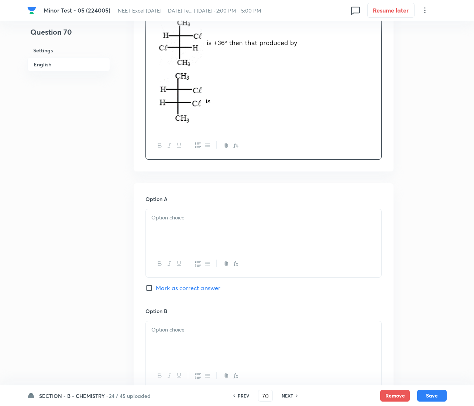
click at [200, 244] on div at bounding box center [263, 229] width 235 height 41
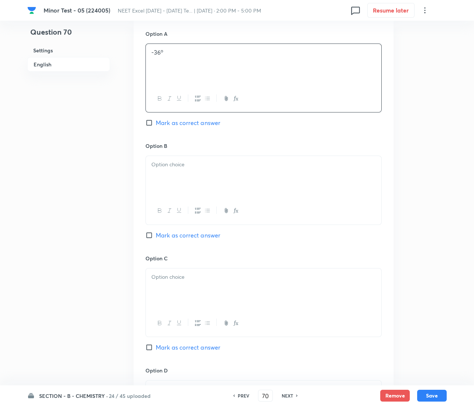
scroll to position [443, 0]
click at [185, 167] on p at bounding box center [263, 163] width 224 height 8
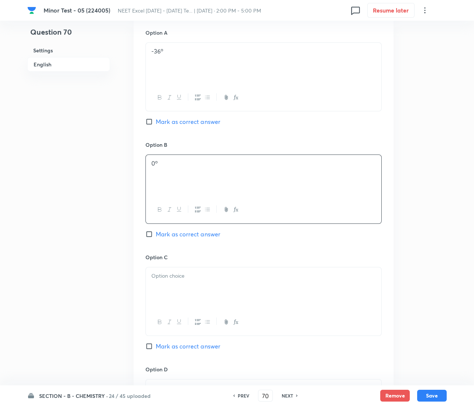
click at [192, 285] on div at bounding box center [263, 288] width 235 height 41
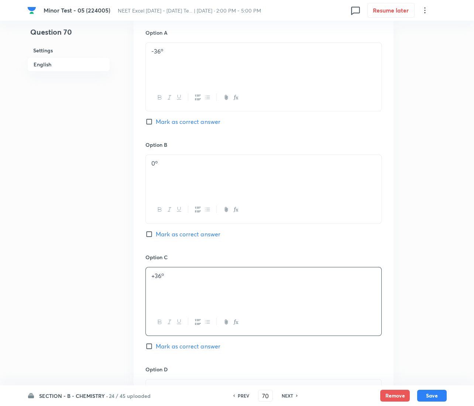
click at [159, 233] on span "Mark as correct answer" at bounding box center [188, 234] width 65 height 9
click at [156, 233] on input "Mark as correct answer" at bounding box center [150, 234] width 10 height 7
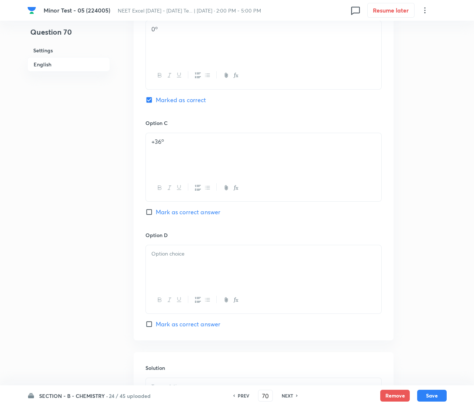
scroll to position [609, 0]
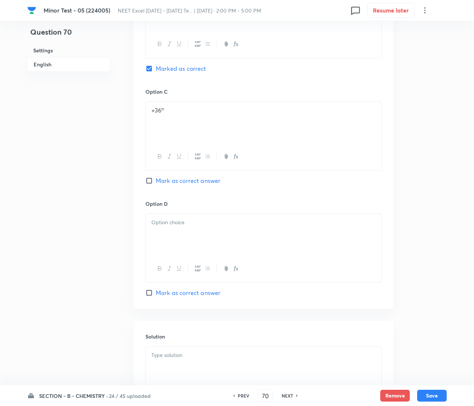
click at [169, 230] on div at bounding box center [263, 234] width 235 height 41
click at [185, 350] on div at bounding box center [263, 367] width 235 height 41
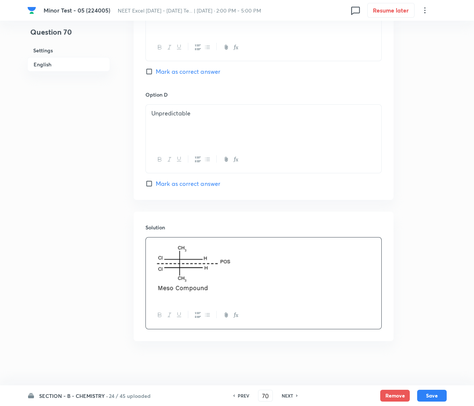
scroll to position [719, 0]
click at [428, 395] on button "Save" at bounding box center [432, 395] width 30 height 12
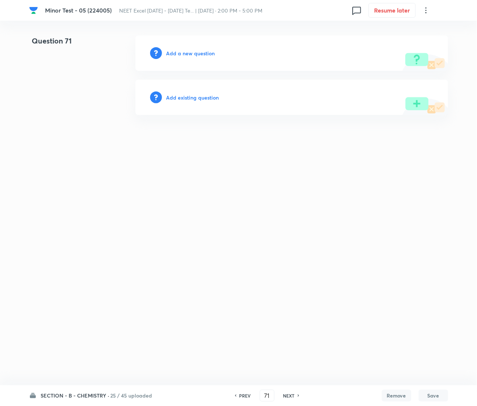
click at [181, 45] on div "Add a new question" at bounding box center [291, 52] width 313 height 35
click at [180, 54] on h6 "Add a new question" at bounding box center [190, 53] width 49 height 8
click at [180, 54] on h6 "Choose a question type" at bounding box center [194, 53] width 57 height 8
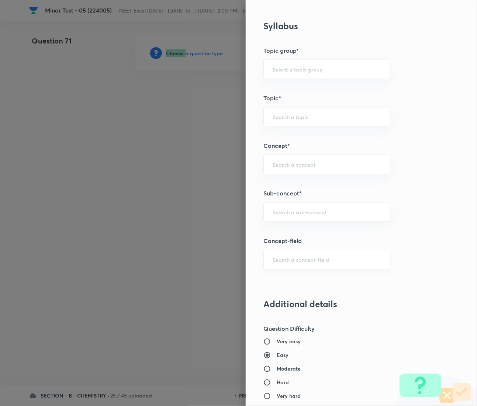
scroll to position [388, 0]
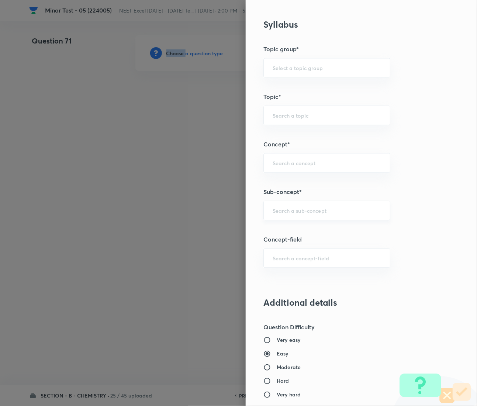
click at [285, 217] on div "​" at bounding box center [327, 211] width 127 height 20
paste input "Coordination Chemistry & Stereoisomerism"
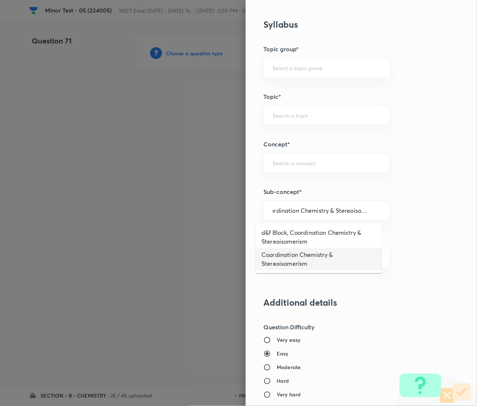
click at [290, 264] on li "Coordination Chemistry & Stereoisomerism" at bounding box center [319, 259] width 126 height 22
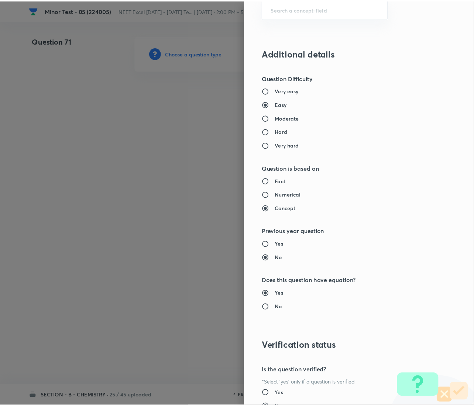
scroll to position [699, 0]
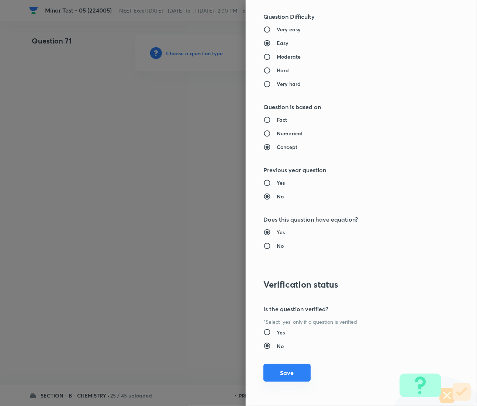
click at [276, 369] on button "Save" at bounding box center [287, 373] width 47 height 18
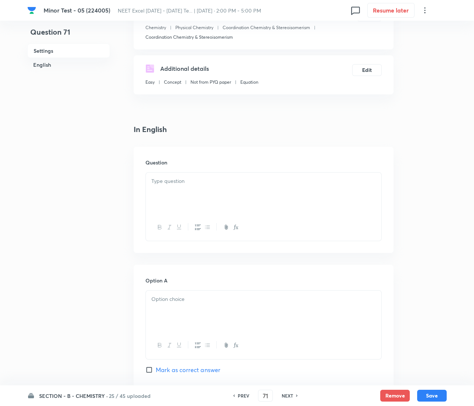
scroll to position [111, 0]
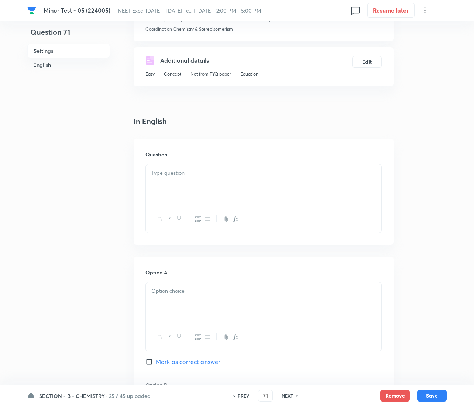
click at [193, 183] on div at bounding box center [263, 185] width 235 height 41
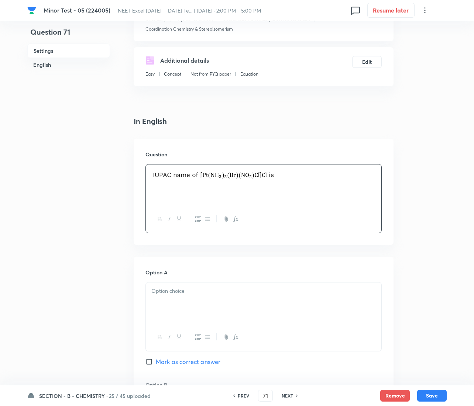
click at [176, 292] on p at bounding box center [263, 291] width 224 height 8
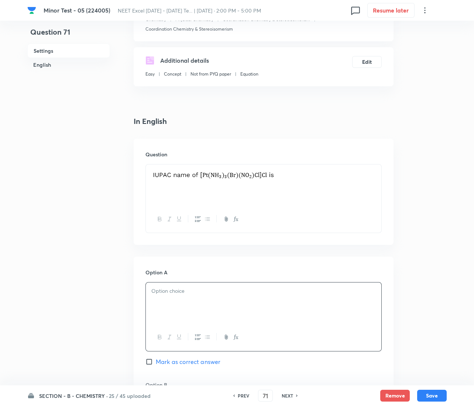
click at [178, 294] on p at bounding box center [263, 291] width 224 height 8
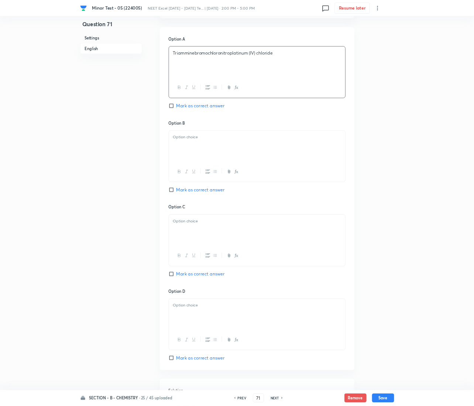
scroll to position [331, 0]
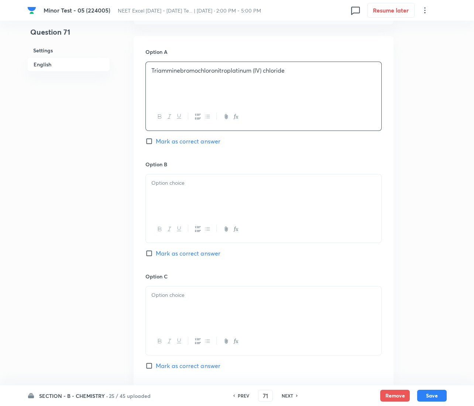
click at [175, 209] on div at bounding box center [263, 195] width 235 height 41
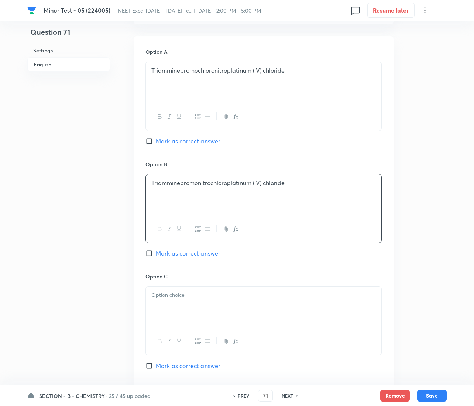
click at [181, 139] on span "Mark as correct answer" at bounding box center [188, 141] width 65 height 9
click at [156, 139] on input "Mark as correct answer" at bounding box center [150, 141] width 10 height 7
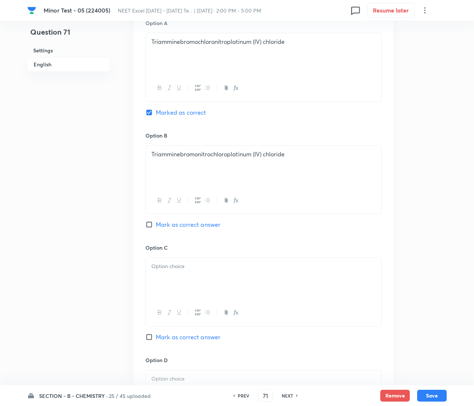
scroll to position [442, 0]
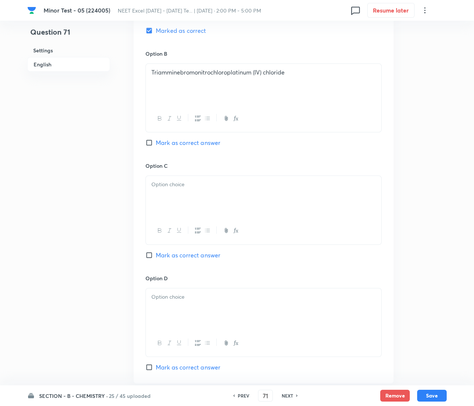
drag, startPoint x: 192, startPoint y: 199, endPoint x: 196, endPoint y: 200, distance: 3.9
click at [196, 200] on div at bounding box center [263, 196] width 235 height 41
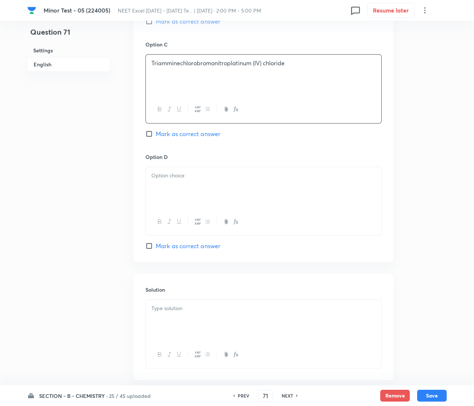
scroll to position [604, 0]
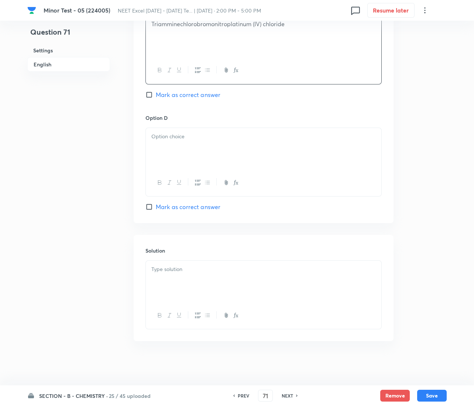
click at [181, 150] on div at bounding box center [263, 148] width 235 height 41
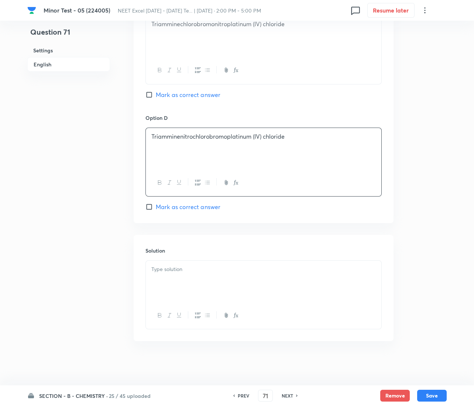
drag, startPoint x: 211, startPoint y: 273, endPoint x: 258, endPoint y: 285, distance: 48.5
click at [211, 273] on p at bounding box center [263, 269] width 224 height 8
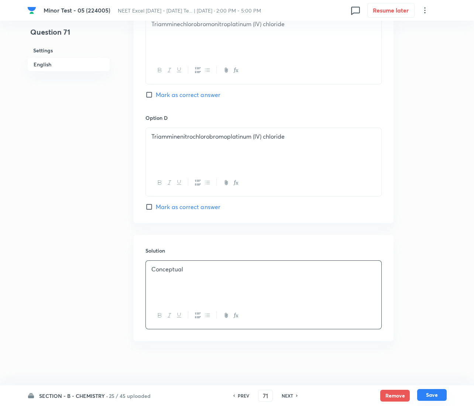
click at [428, 396] on button "Save" at bounding box center [432, 395] width 30 height 12
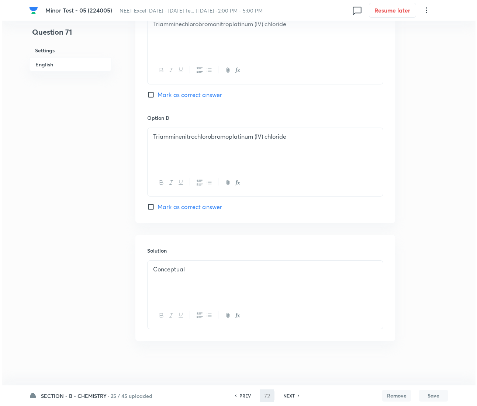
scroll to position [0, 0]
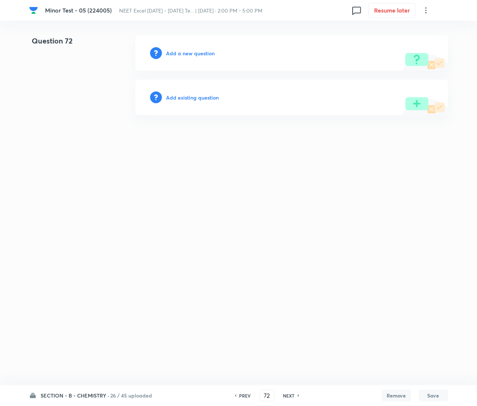
click at [192, 55] on h6 "Add a new question" at bounding box center [190, 53] width 49 height 8
click at [192, 55] on h6 "Choose a question type" at bounding box center [194, 53] width 57 height 8
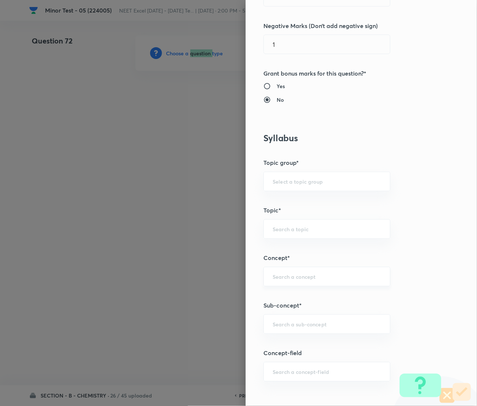
scroll to position [276, 0]
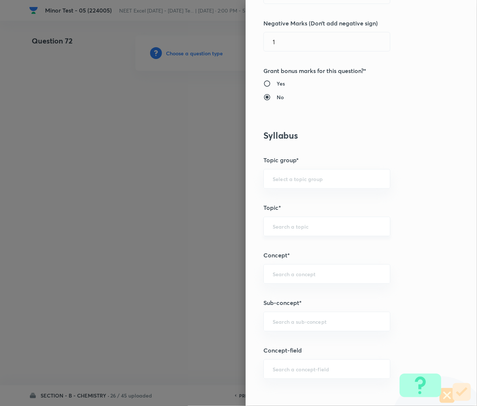
click at [285, 230] on input "text" at bounding box center [327, 226] width 109 height 7
drag, startPoint x: 275, startPoint y: 270, endPoint x: 289, endPoint y: 290, distance: 24.3
click at [274, 273] on div "​" at bounding box center [327, 275] width 127 height 20
click at [297, 323] on input "text" at bounding box center [327, 322] width 109 height 7
paste input "Coordination Chemistry & Stereoisomerism"
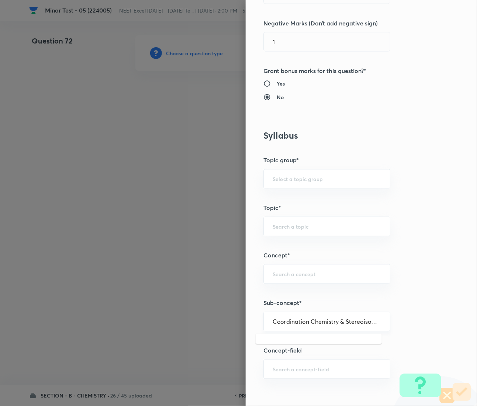
scroll to position [0, 10]
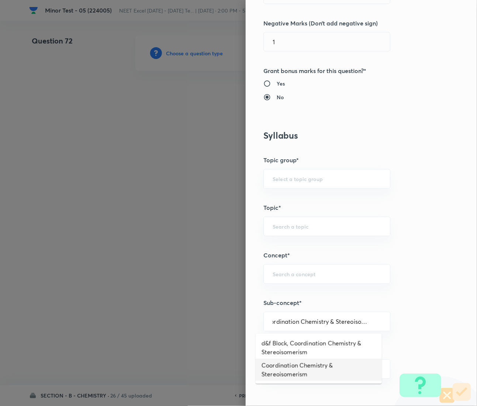
click at [292, 361] on li "Coordination Chemistry & Stereoisomerism" at bounding box center [319, 370] width 126 height 22
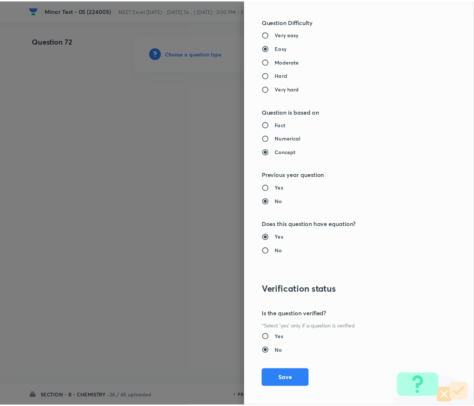
scroll to position [699, 0]
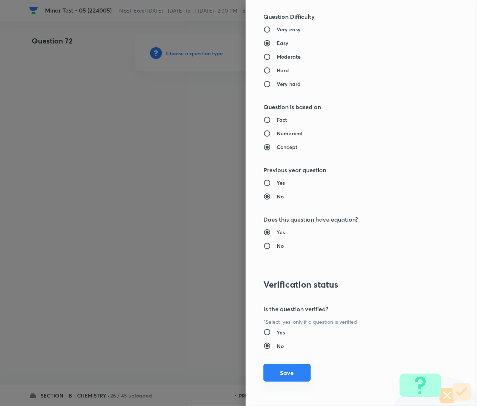
click at [278, 381] on button "Save" at bounding box center [287, 373] width 47 height 18
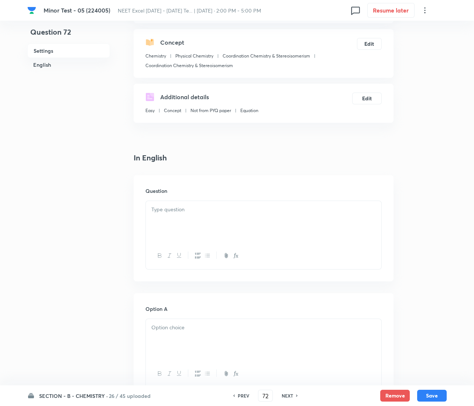
scroll to position [166, 0]
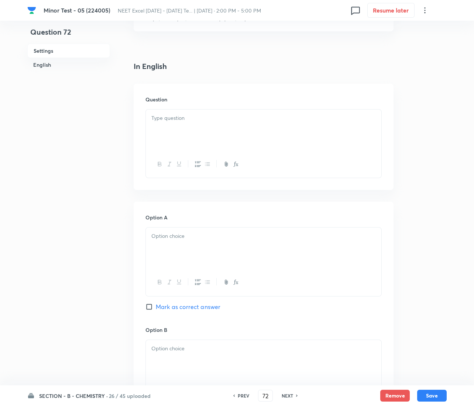
click at [188, 135] on div at bounding box center [263, 130] width 235 height 41
click at [231, 247] on div at bounding box center [263, 248] width 235 height 41
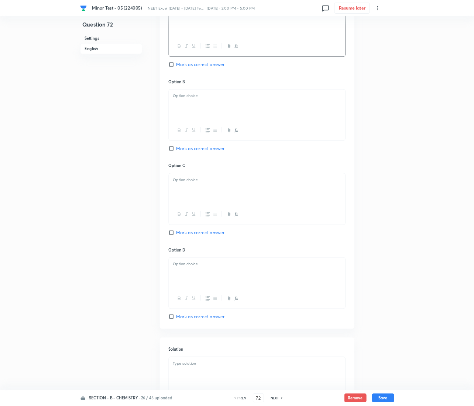
scroll to position [388, 0]
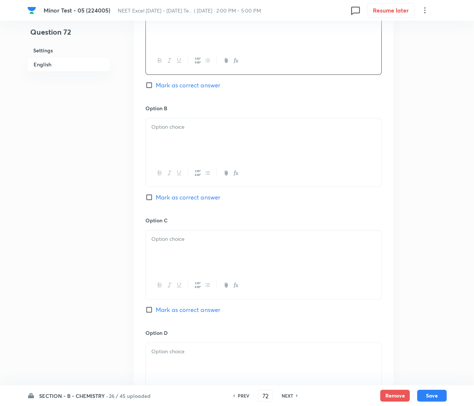
click at [187, 135] on div at bounding box center [263, 138] width 235 height 41
click at [175, 264] on div at bounding box center [263, 251] width 235 height 41
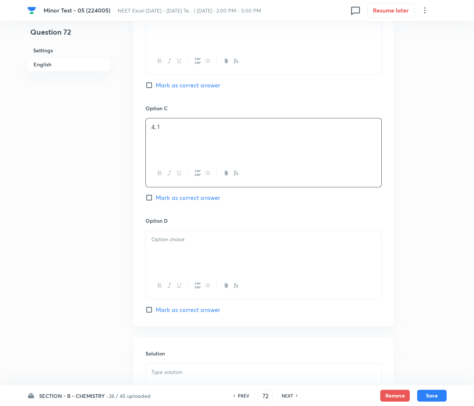
scroll to position [553, 0]
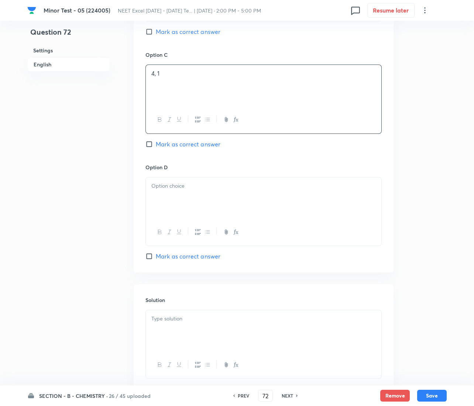
drag, startPoint x: 190, startPoint y: 192, endPoint x: 90, endPoint y: 203, distance: 100.6
click at [186, 192] on div at bounding box center [263, 198] width 235 height 41
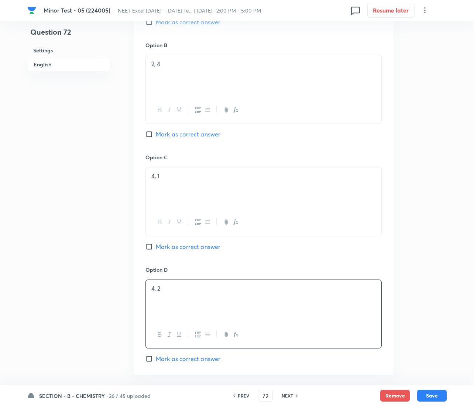
scroll to position [443, 0]
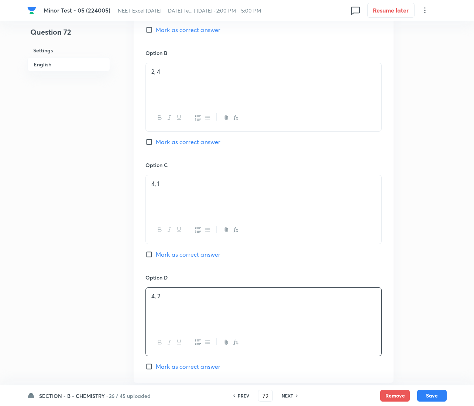
click at [168, 141] on span "Mark as correct answer" at bounding box center [188, 142] width 65 height 9
click at [156, 141] on input "Mark as correct answer" at bounding box center [150, 141] width 10 height 7
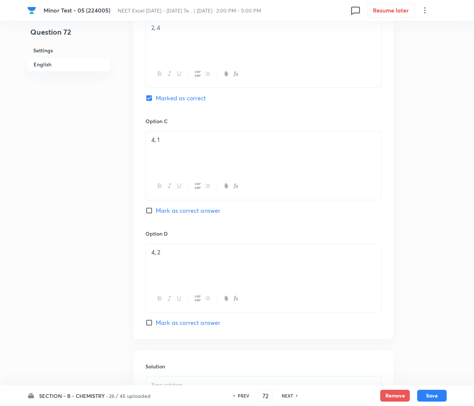
scroll to position [604, 0]
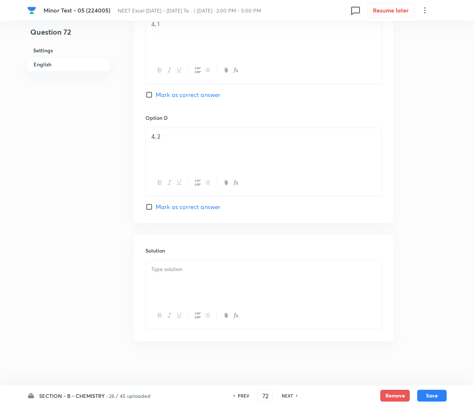
click at [193, 273] on p at bounding box center [263, 269] width 224 height 8
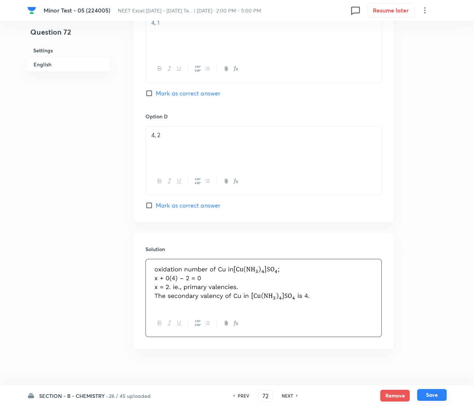
click at [423, 390] on button "Save" at bounding box center [432, 395] width 30 height 12
